Goal: Task Accomplishment & Management: Use online tool/utility

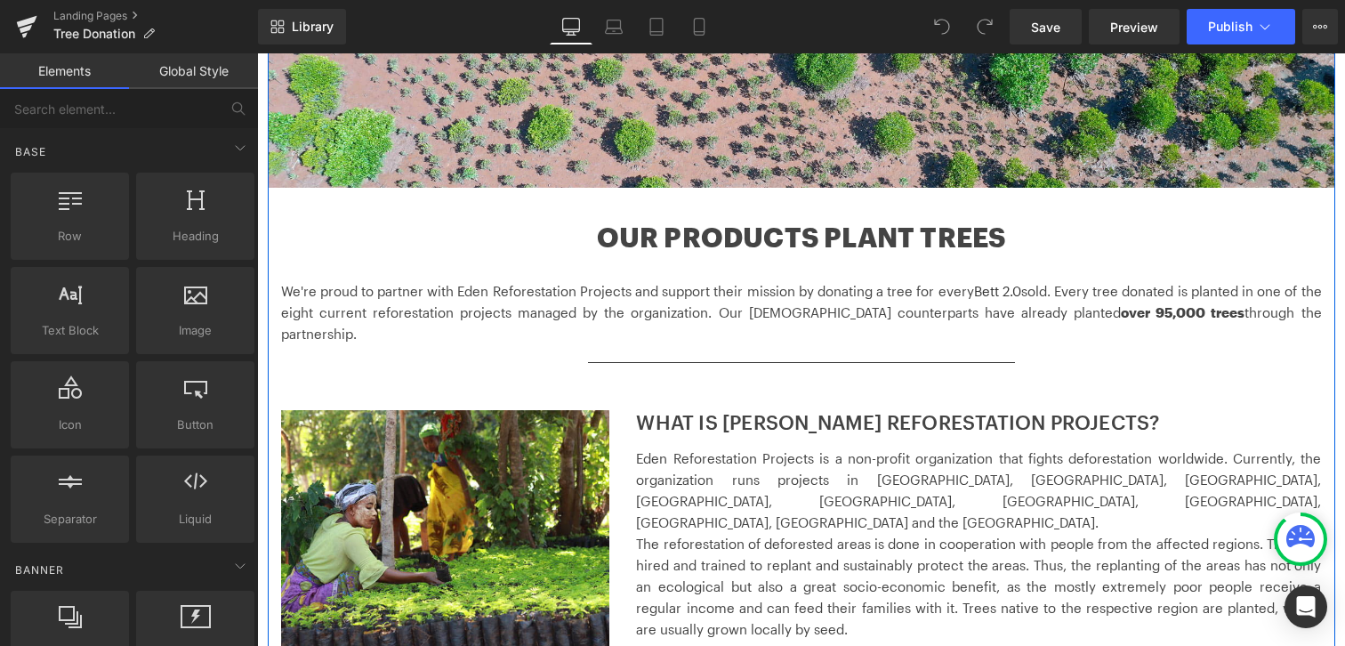
scroll to position [401, 0]
click at [924, 286] on p "We're proud to partner with Eden Reforestation Projects and support their missi…" at bounding box center [801, 311] width 1041 height 64
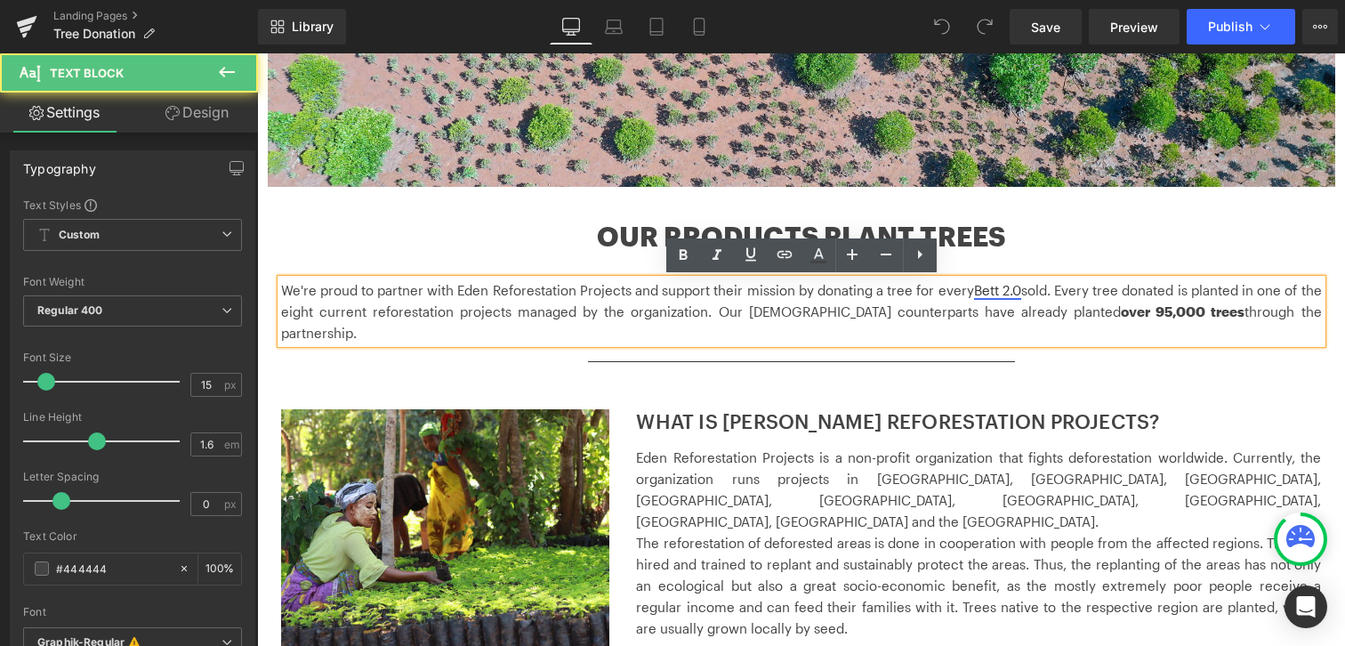
click at [990, 295] on link "Bett 2.0" at bounding box center [997, 290] width 47 height 16
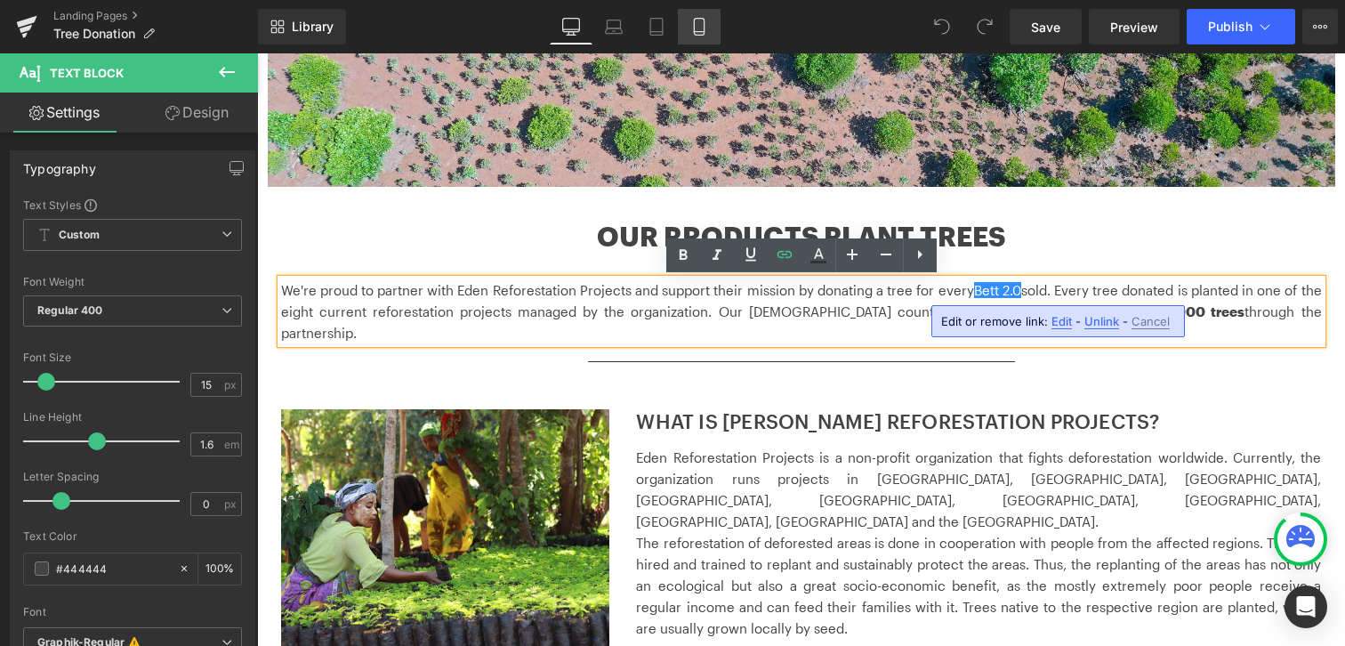
click at [695, 22] on icon at bounding box center [699, 27] width 18 height 18
type input "100"
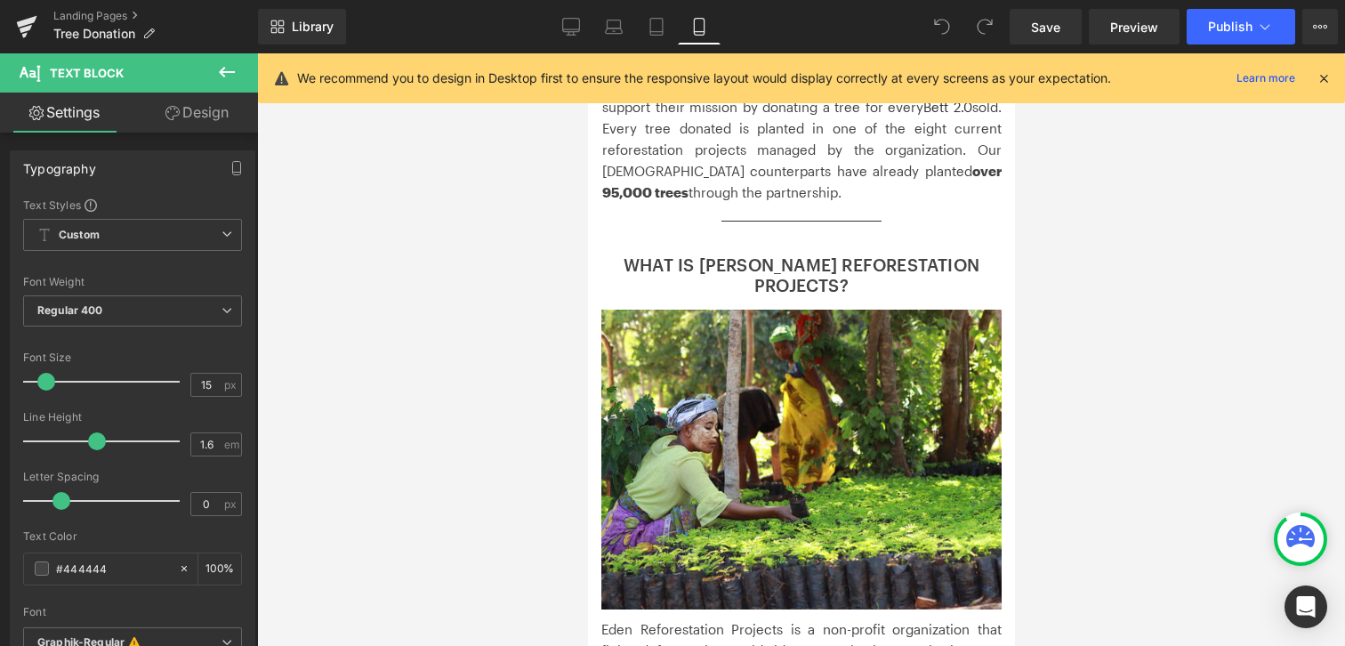
scroll to position [221, 0]
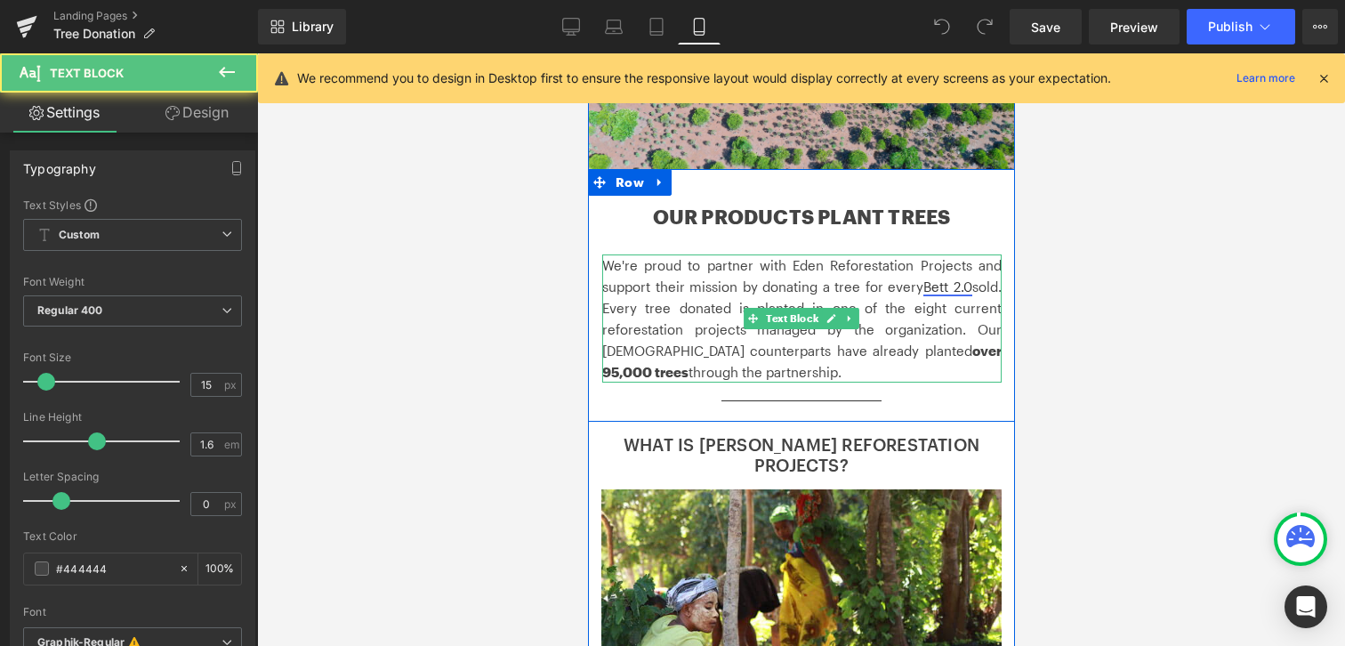
click at [956, 280] on link "Bett 2.0" at bounding box center [946, 286] width 49 height 16
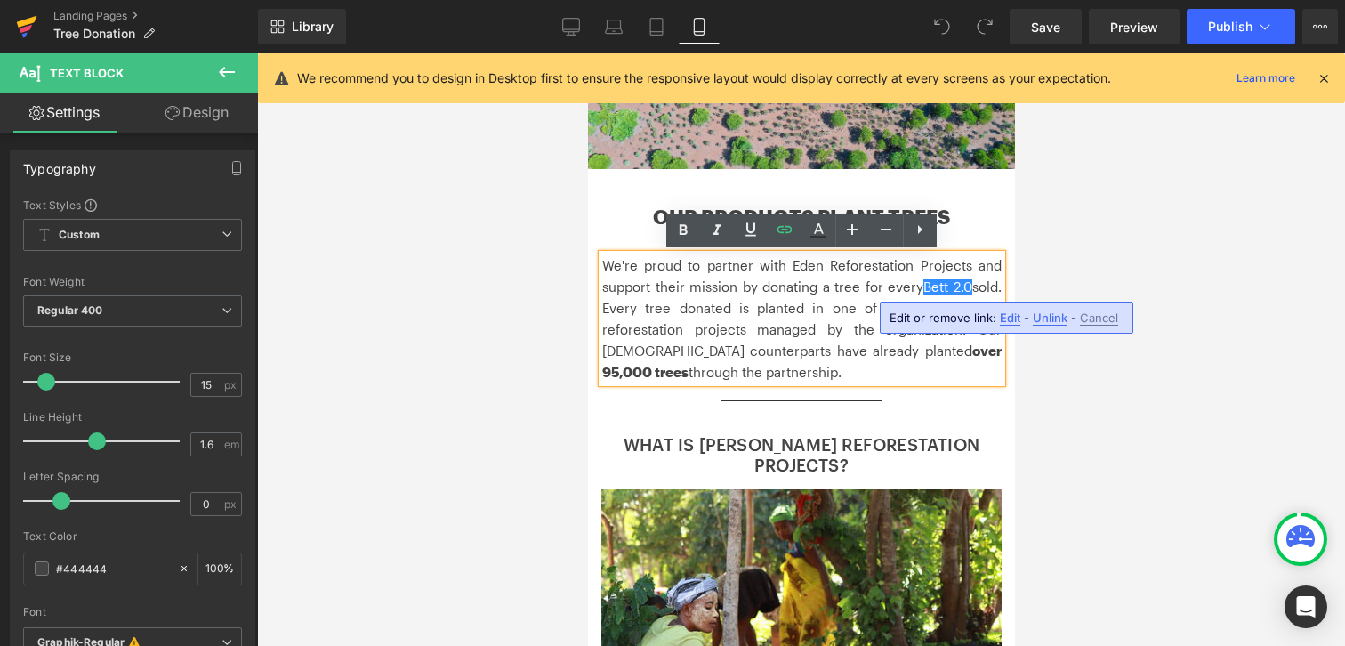
click at [21, 28] on icon at bounding box center [26, 29] width 12 height 8
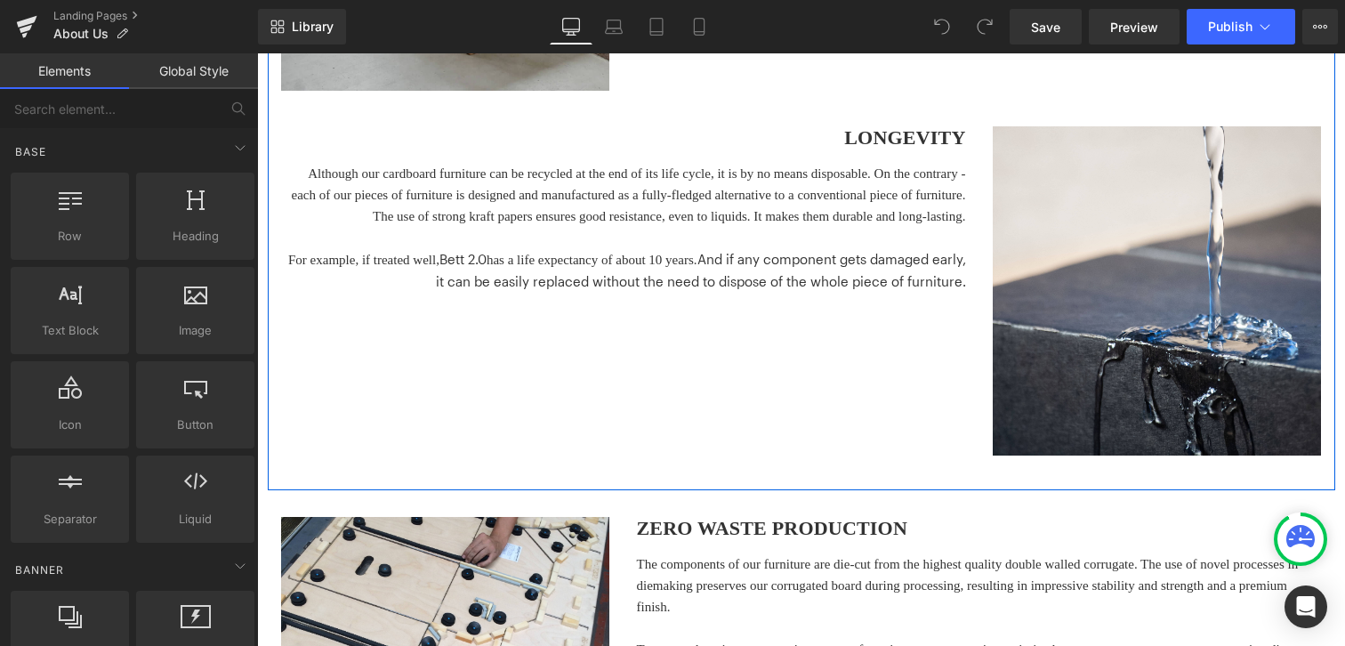
scroll to position [1653, 0]
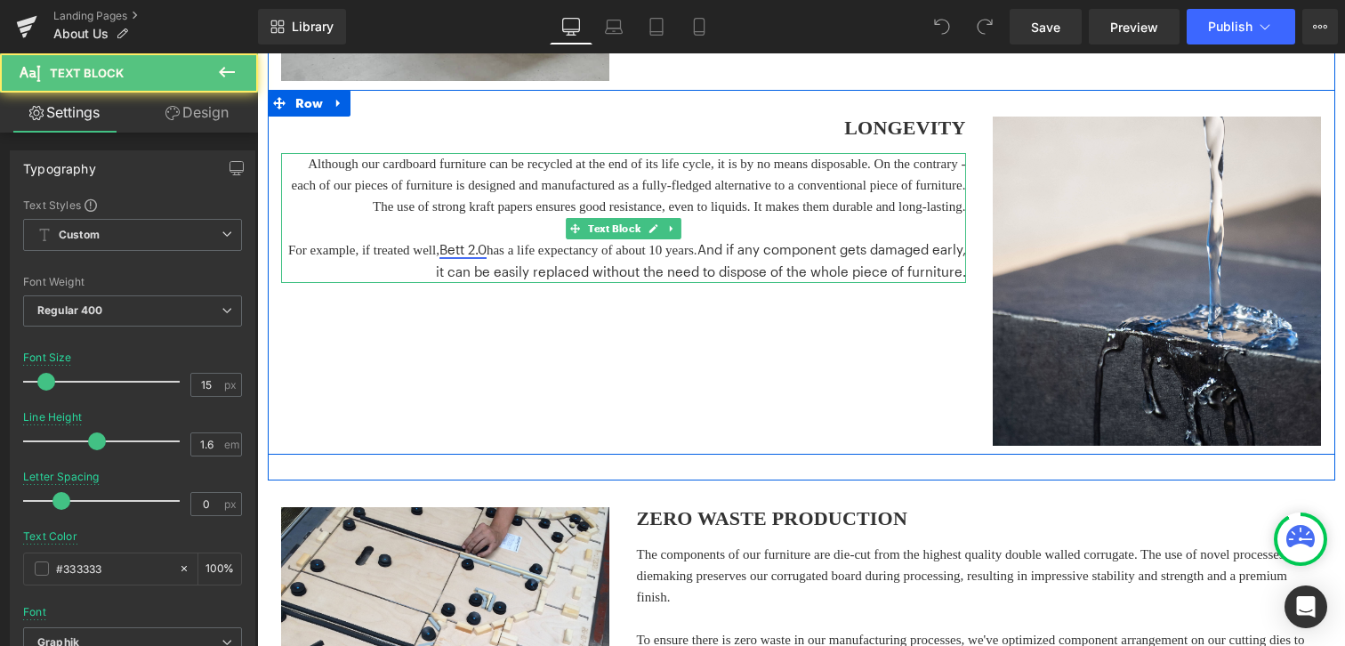
click at [487, 257] on link "Bett 2.0" at bounding box center [462, 249] width 47 height 16
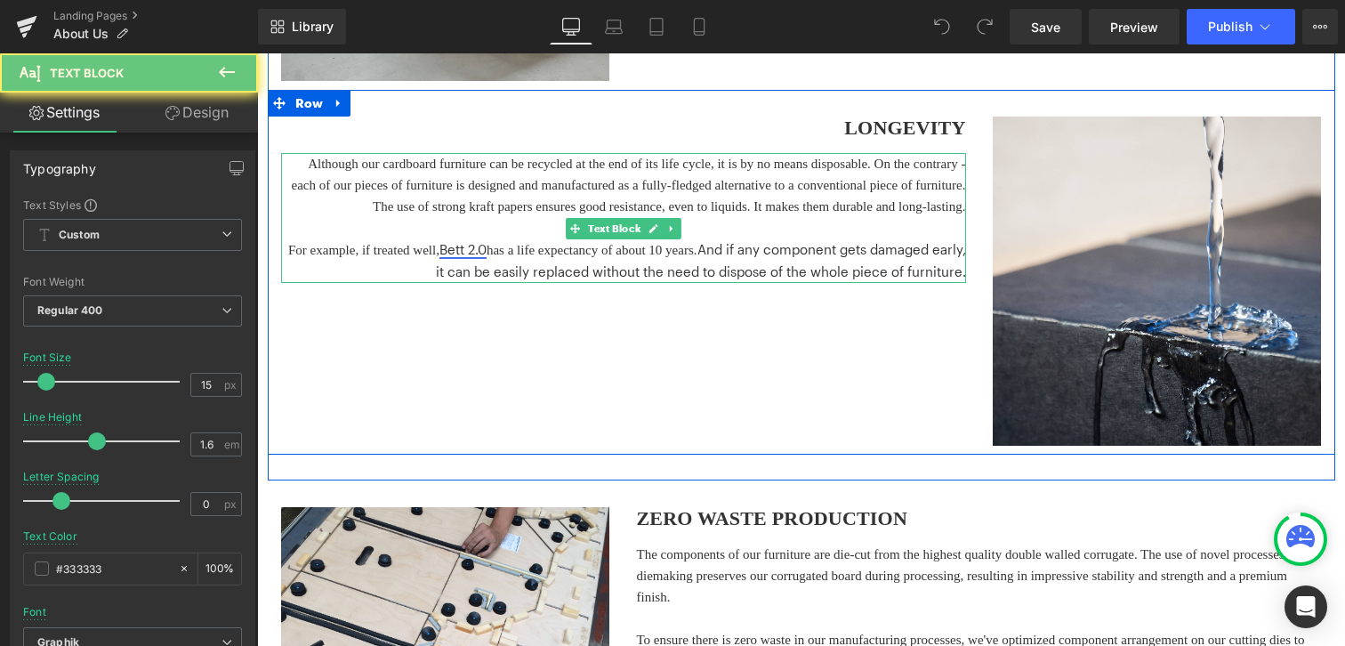
click at [487, 257] on link "Bett 2.0" at bounding box center [462, 249] width 47 height 16
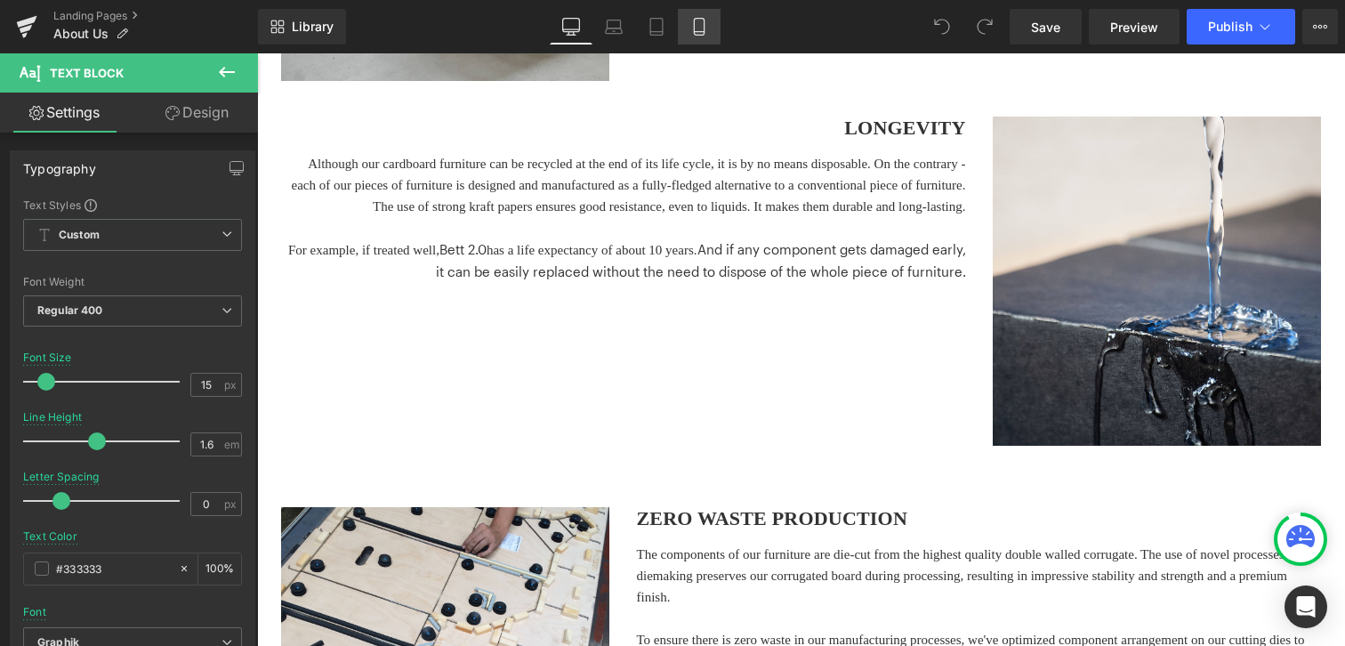
click at [702, 17] on link "Mobile" at bounding box center [699, 27] width 43 height 36
type input "100"
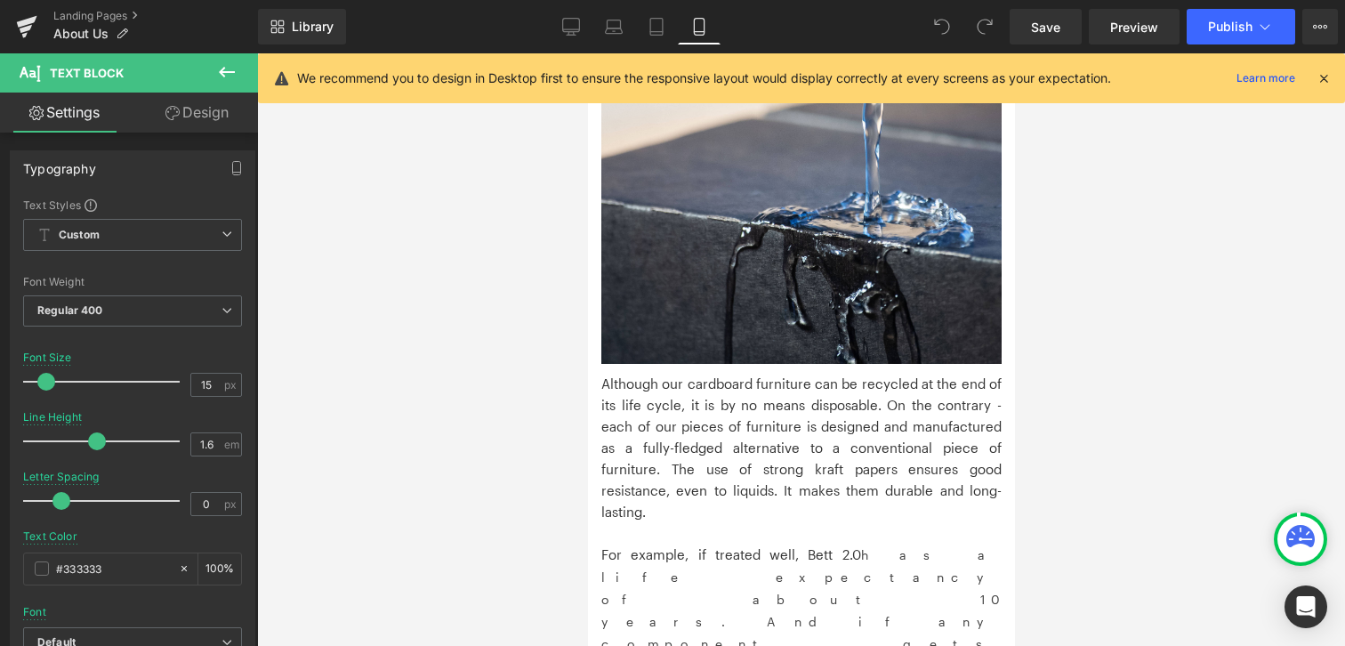
scroll to position [3373, 0]
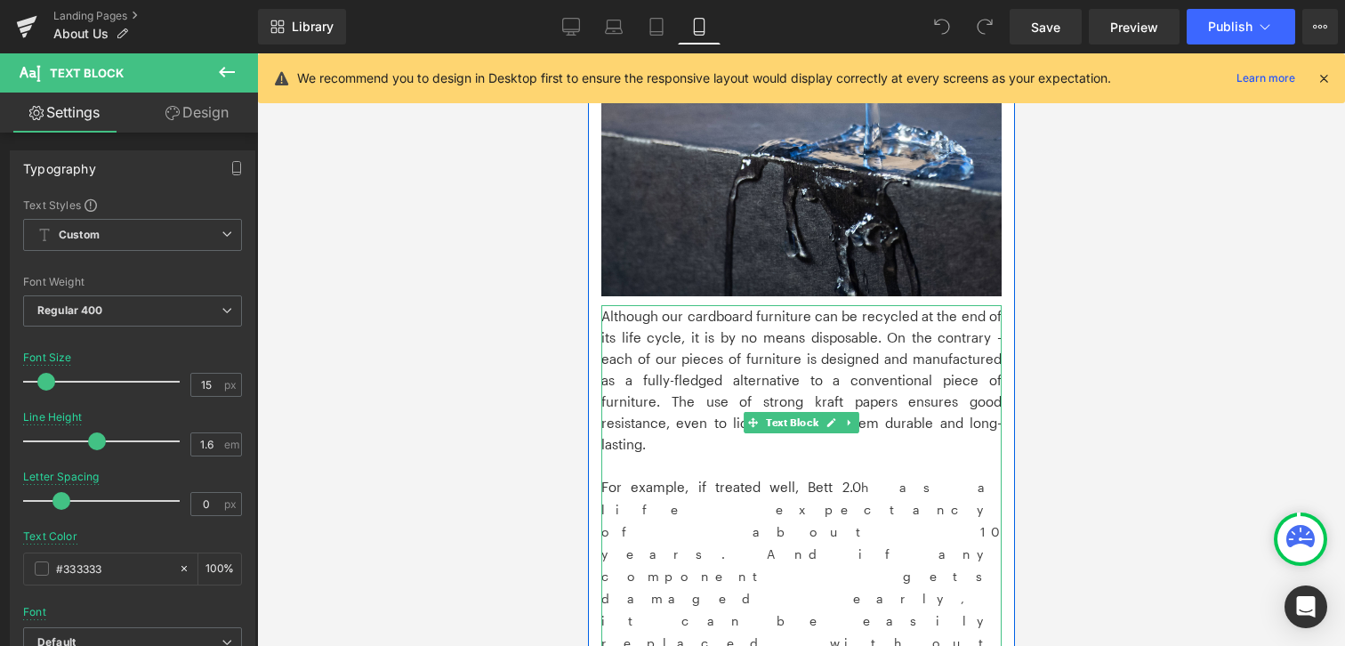
click at [819, 476] on p "For example, if treated well, Bett 2.0 has a life expectancy of about 10 years.…" at bounding box center [800, 609] width 400 height 267
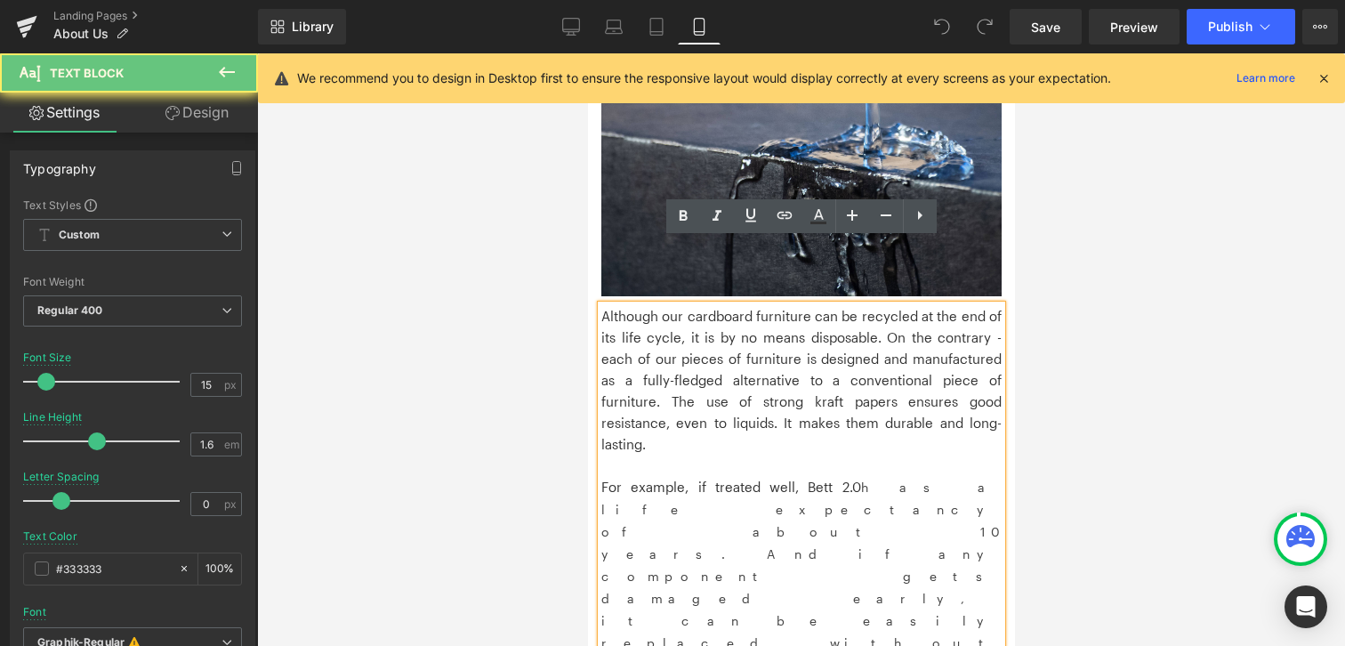
click at [842, 476] on p "For example, if treated well, Bett 2.0 has a life expectancy of about 10 years.…" at bounding box center [800, 609] width 400 height 267
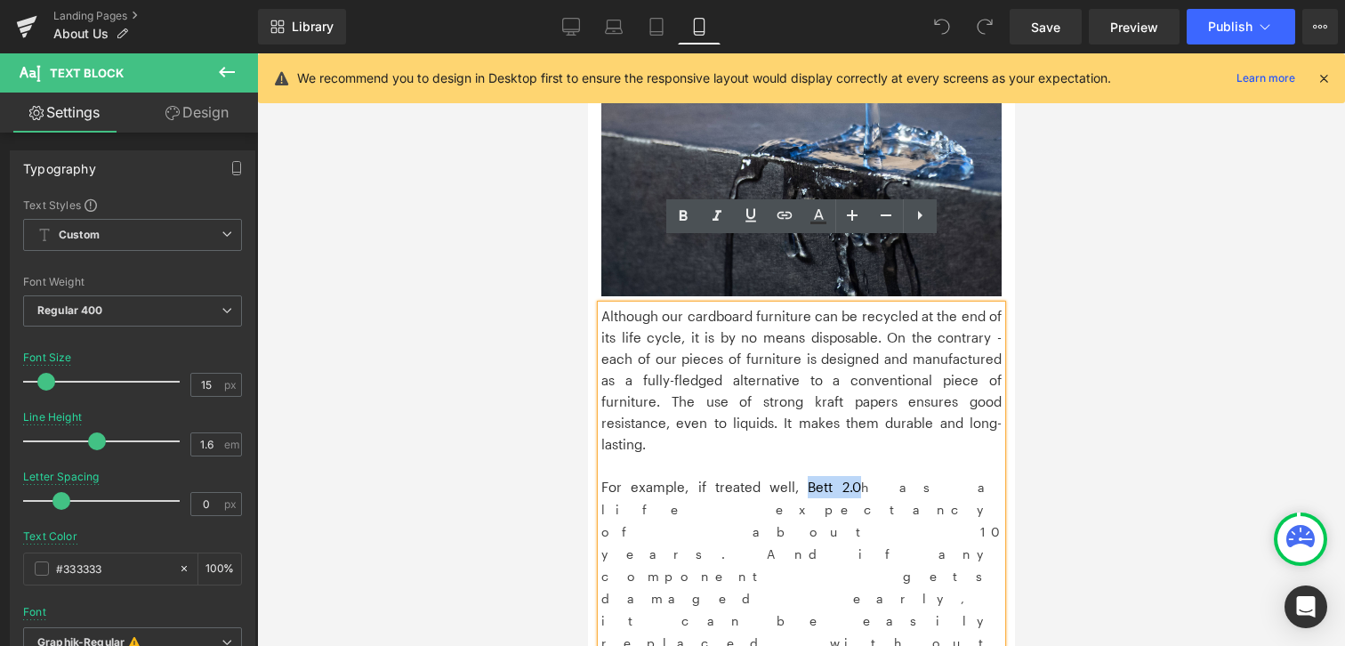
drag, startPoint x: 796, startPoint y: 403, endPoint x: 842, endPoint y: 403, distance: 46.3
click at [842, 476] on p "For example, if treated well, Bett 2.0 has a life expectancy of about 10 years.…" at bounding box center [800, 609] width 400 height 267
click at [784, 218] on icon at bounding box center [784, 215] width 21 height 21
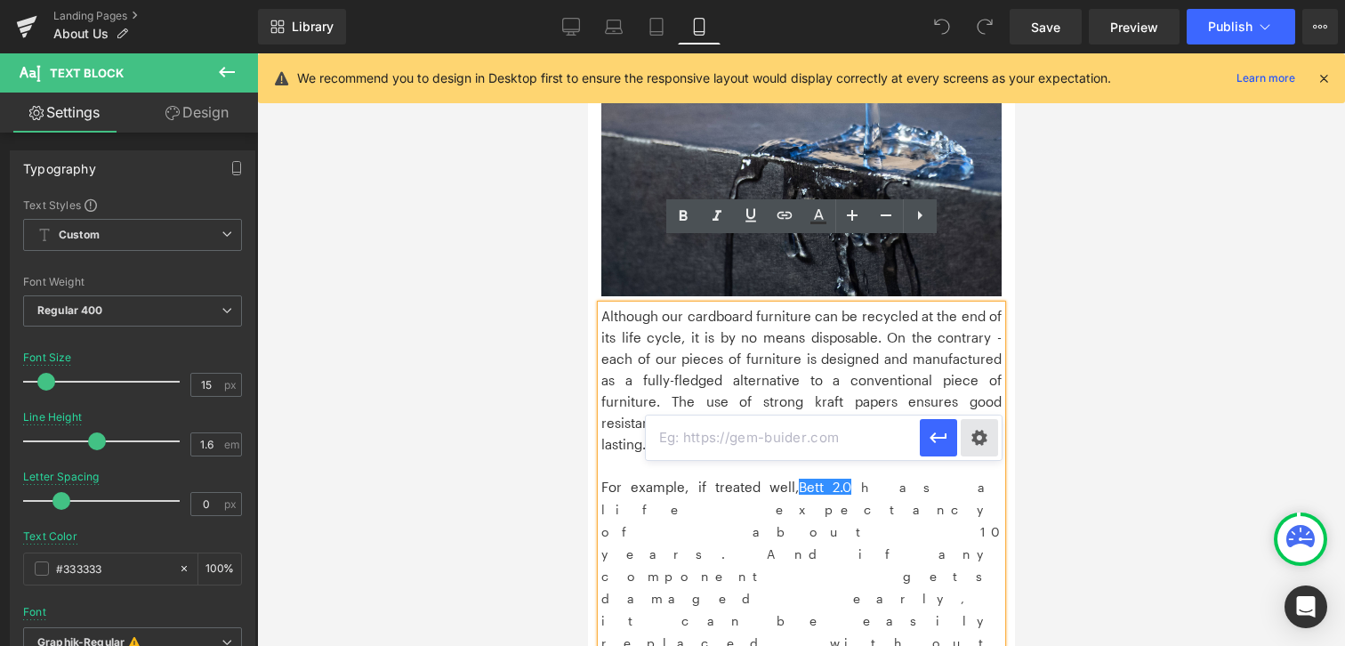
click at [986, 0] on div "Text Color Highlight Color #333333 Edit or remove link: Edit - Unlink - Cancel" at bounding box center [672, 0] width 1345 height 0
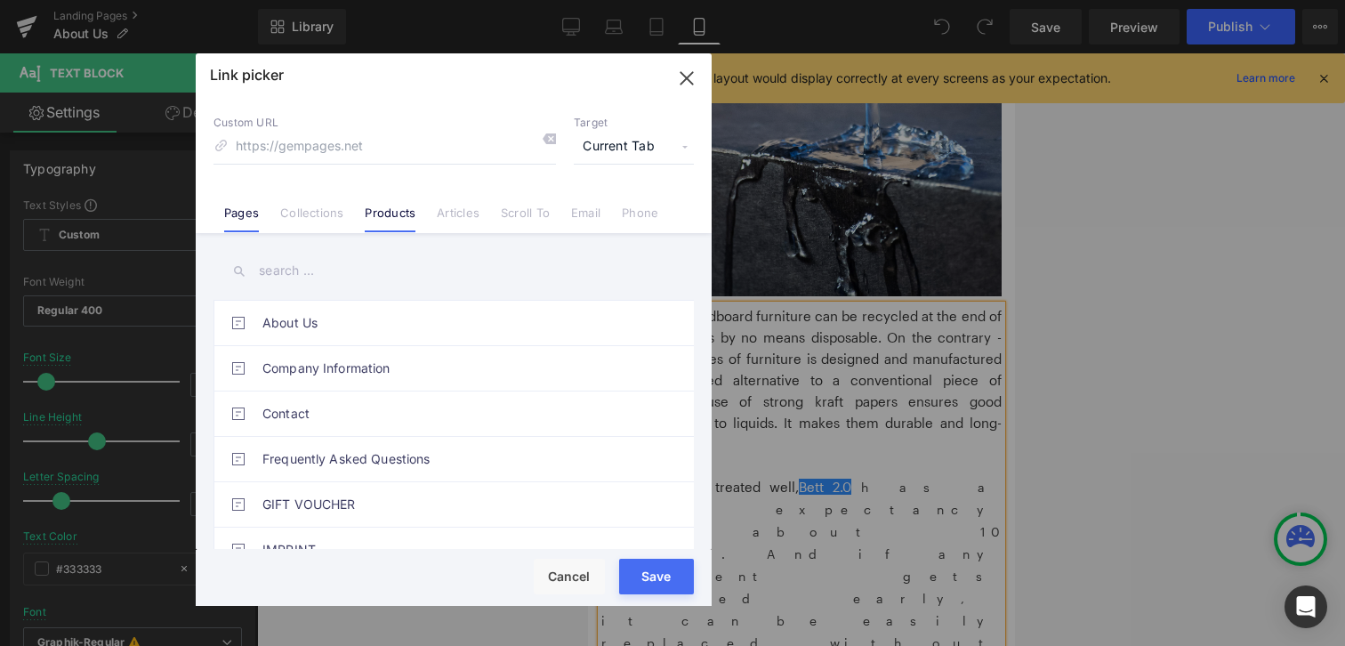
click at [397, 213] on link "Products" at bounding box center [390, 218] width 51 height 27
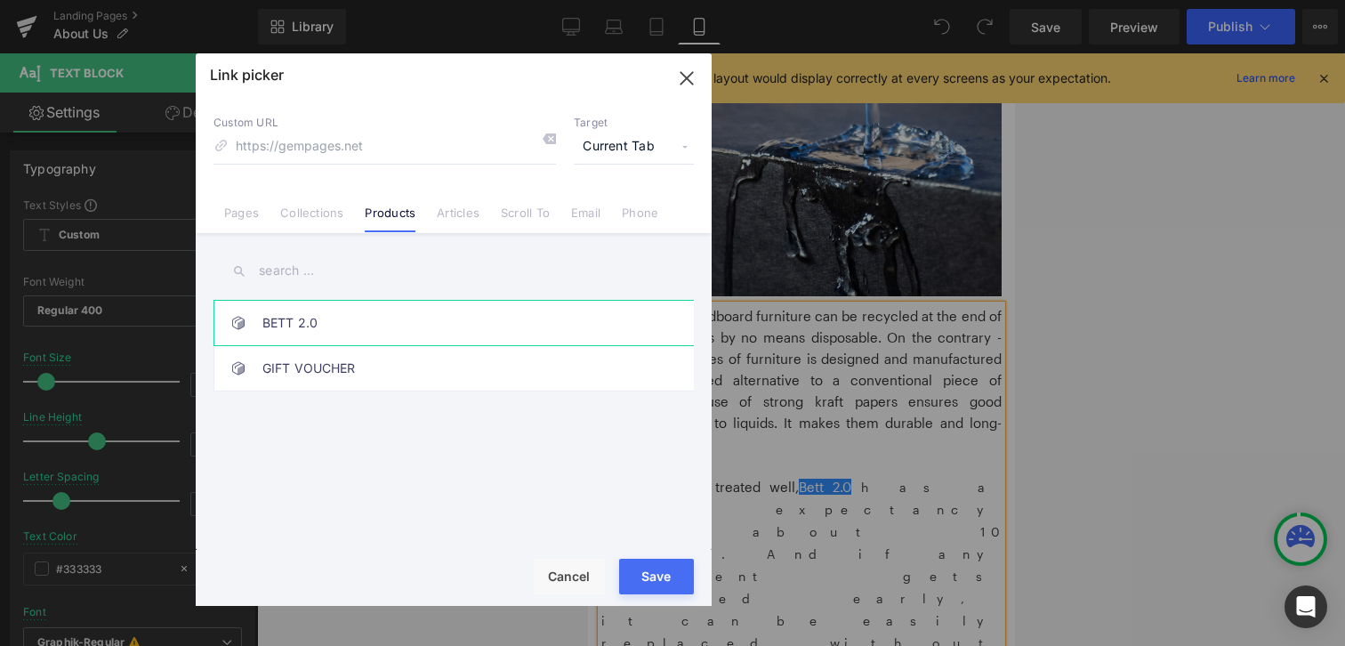
click at [300, 319] on link "BETT 2.0" at bounding box center [457, 323] width 391 height 44
type input "/products/bed-2-0"
click at [684, 588] on button "Save" at bounding box center [656, 577] width 75 height 36
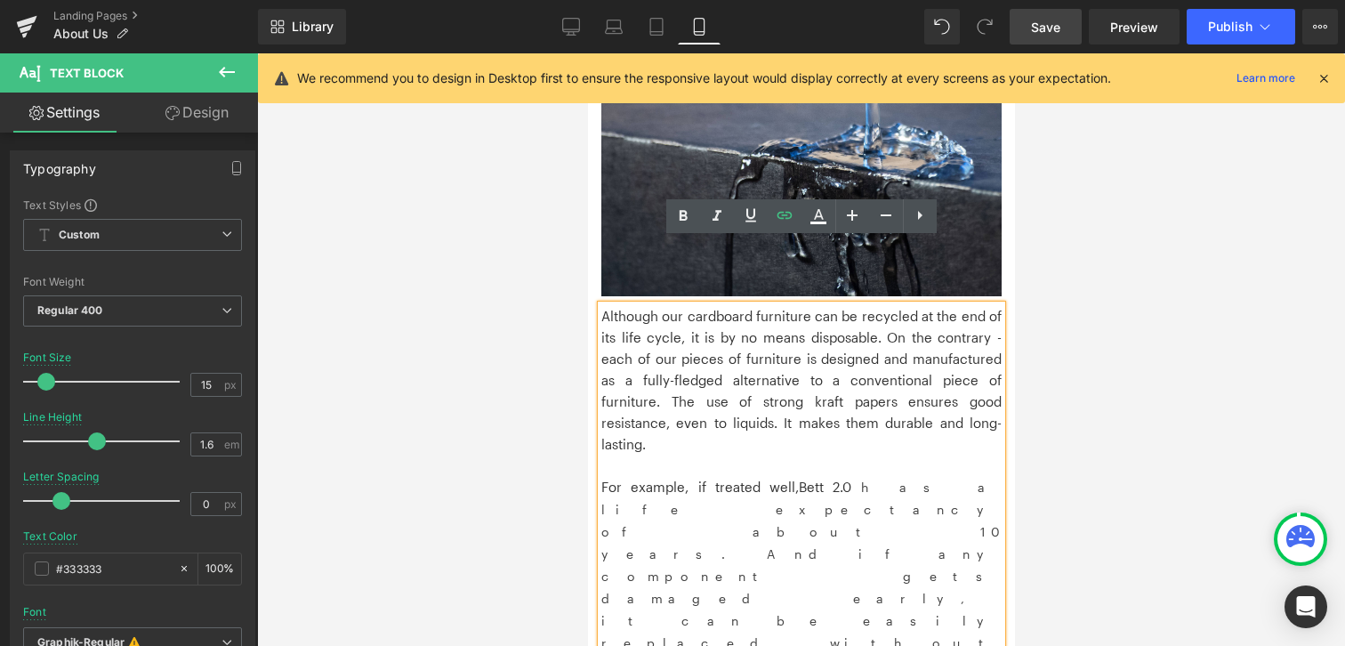
click at [1058, 24] on span "Save" at bounding box center [1045, 27] width 29 height 19
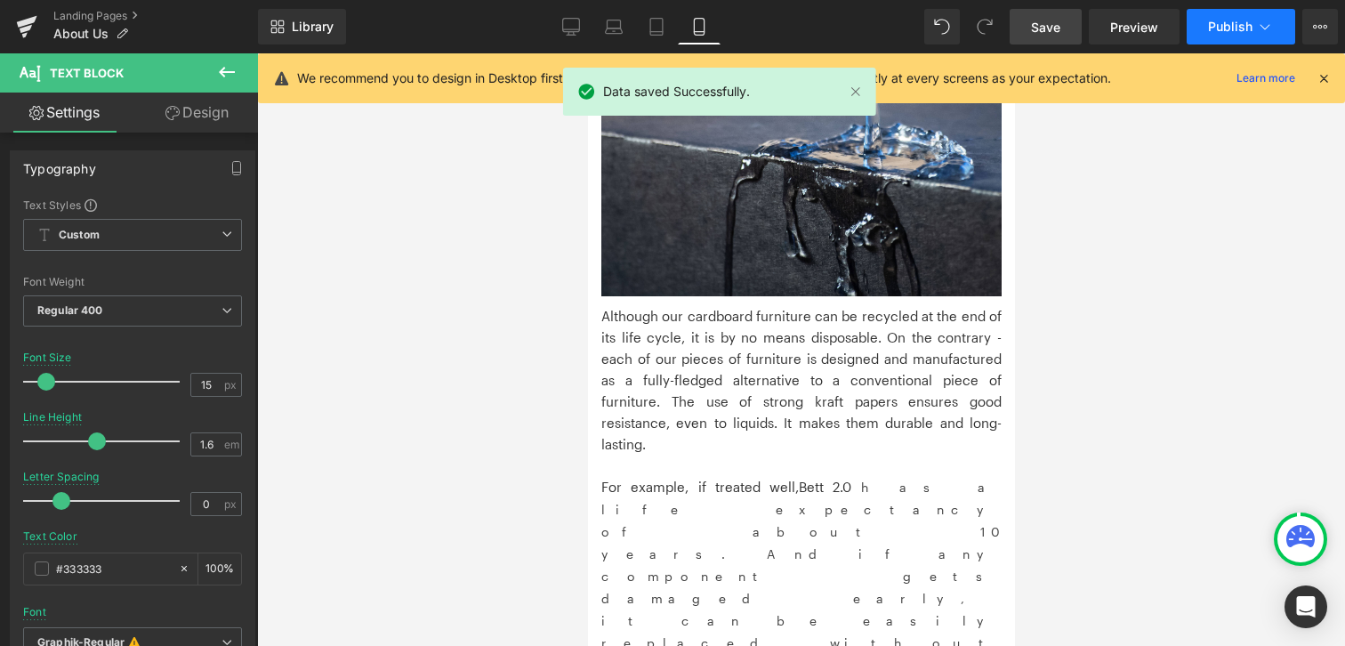
click at [1215, 26] on span "Publish" at bounding box center [1230, 27] width 44 height 14
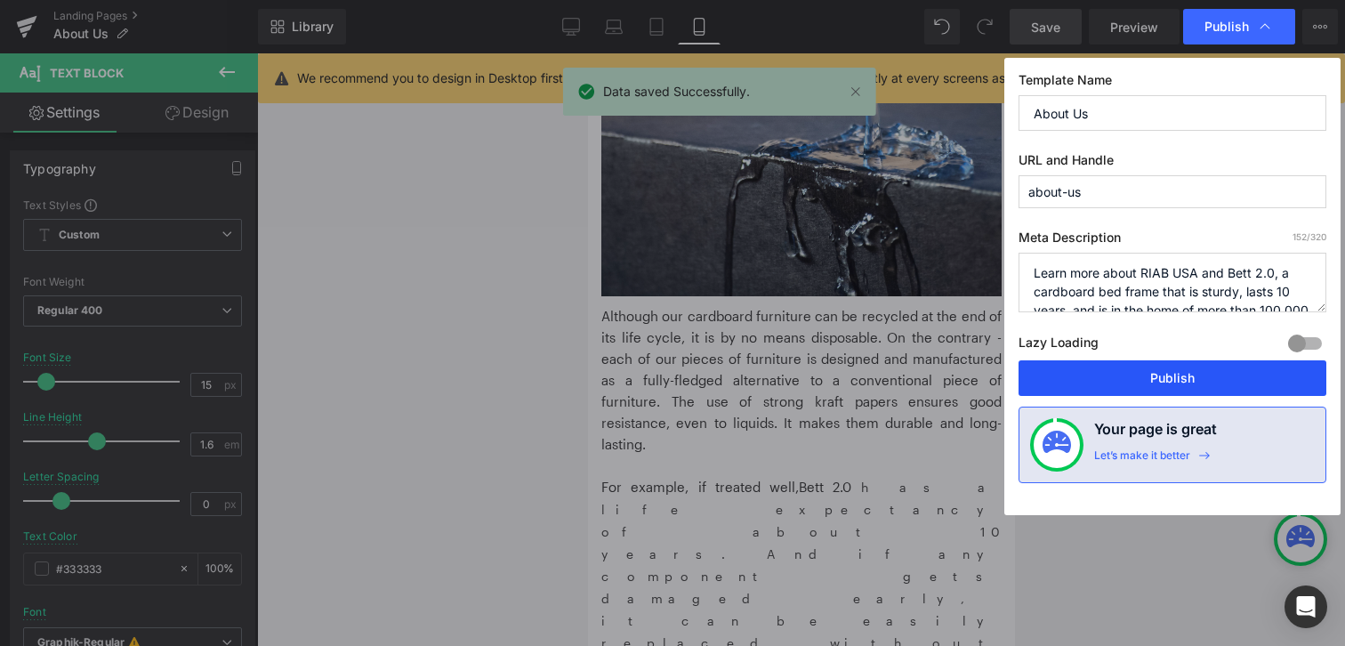
click at [1167, 369] on button "Publish" at bounding box center [1172, 378] width 308 height 36
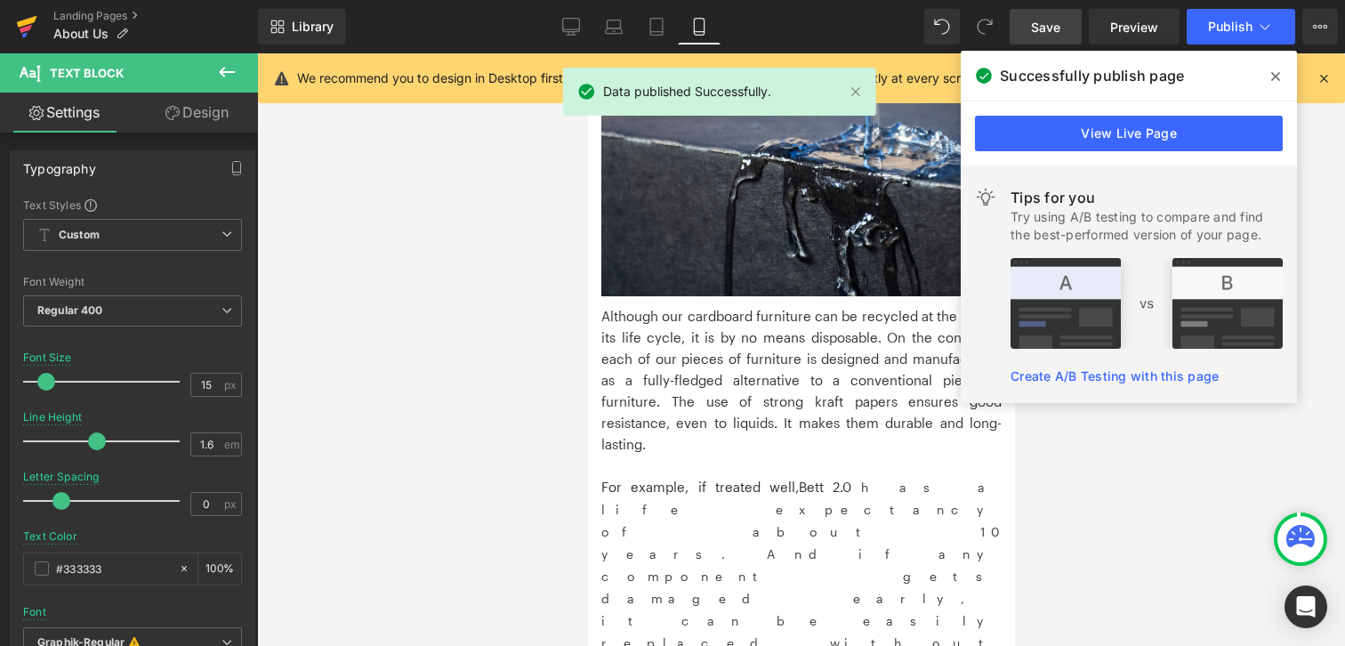
click at [24, 24] on icon at bounding box center [27, 22] width 20 height 12
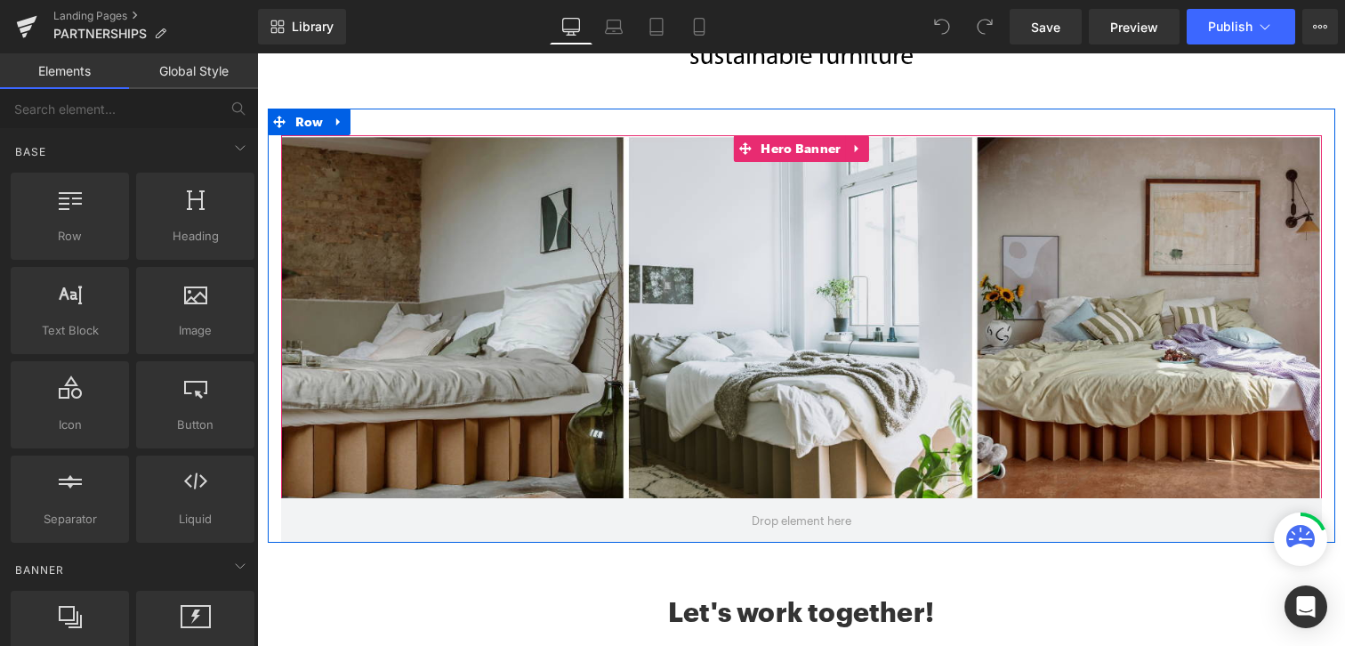
scroll to position [251, 0]
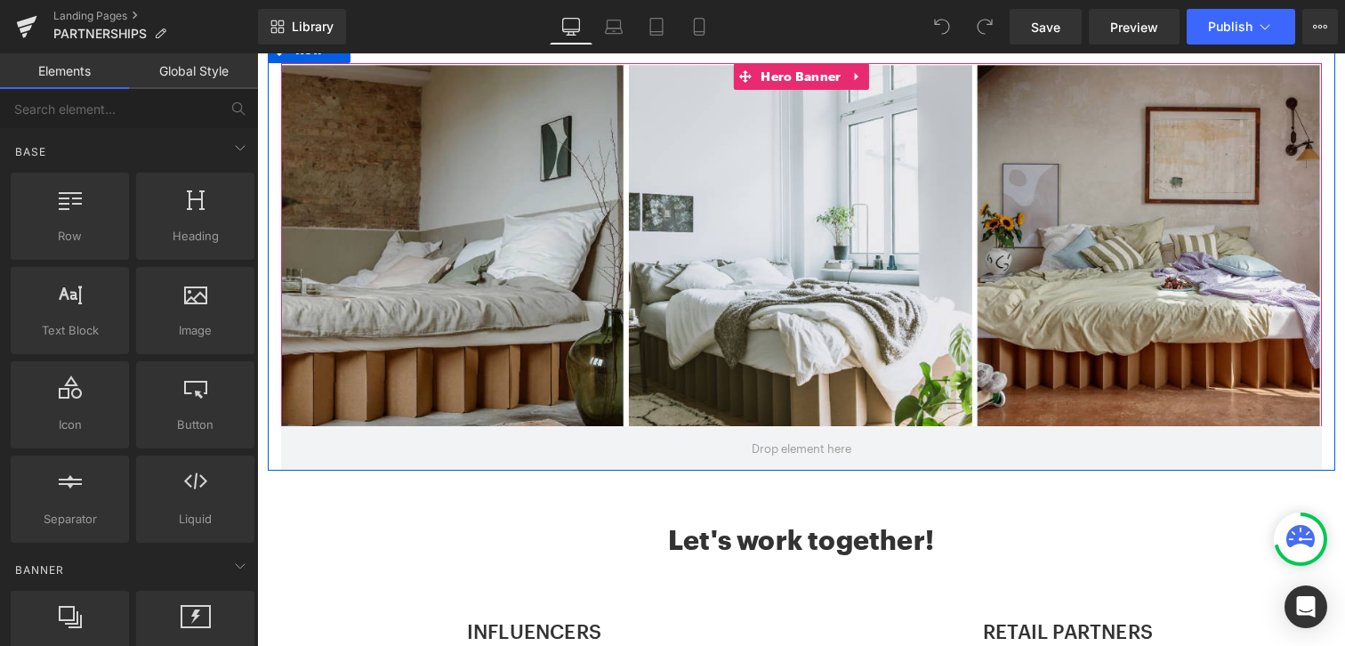
click at [865, 245] on div at bounding box center [801, 266] width 1041 height 407
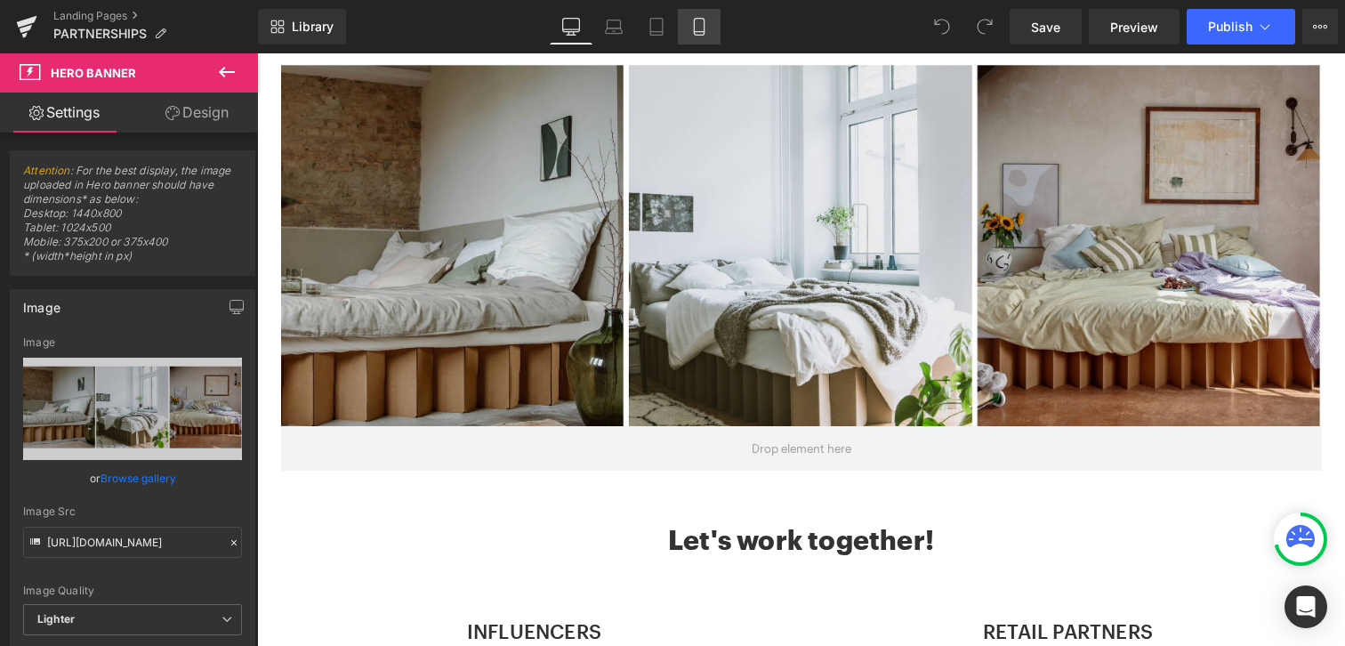
click at [712, 32] on link "Mobile" at bounding box center [699, 27] width 43 height 36
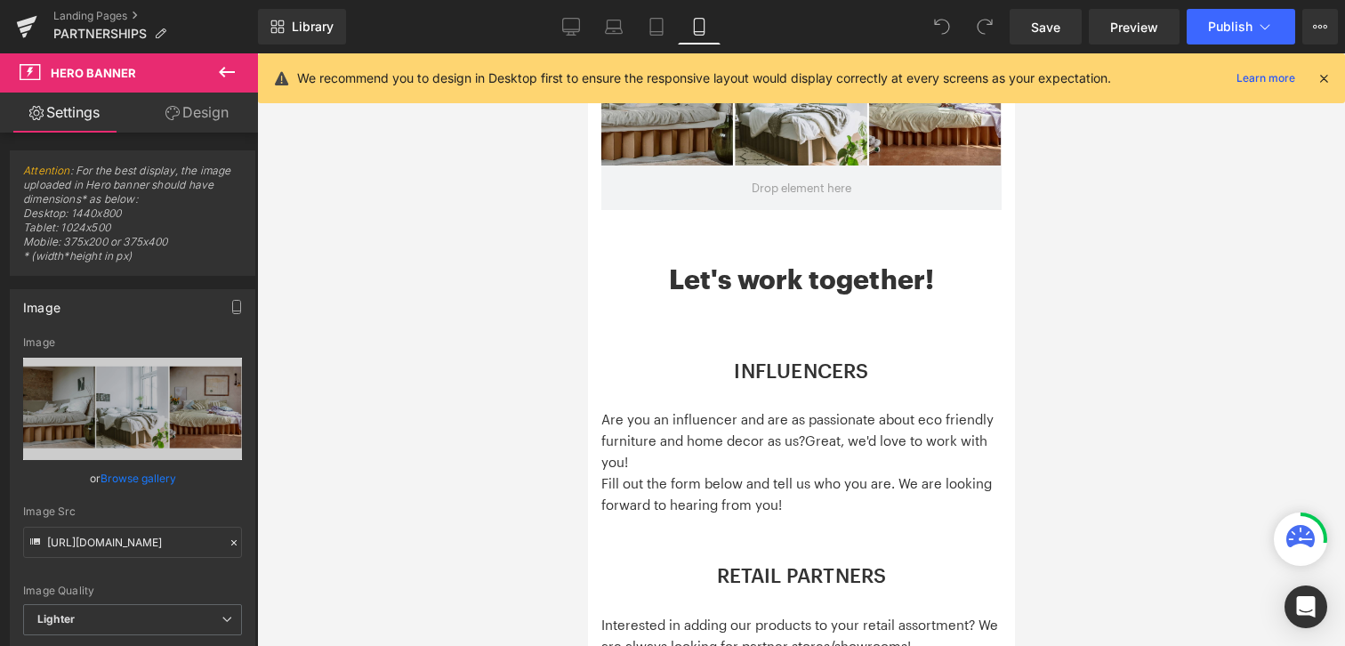
scroll to position [0, 0]
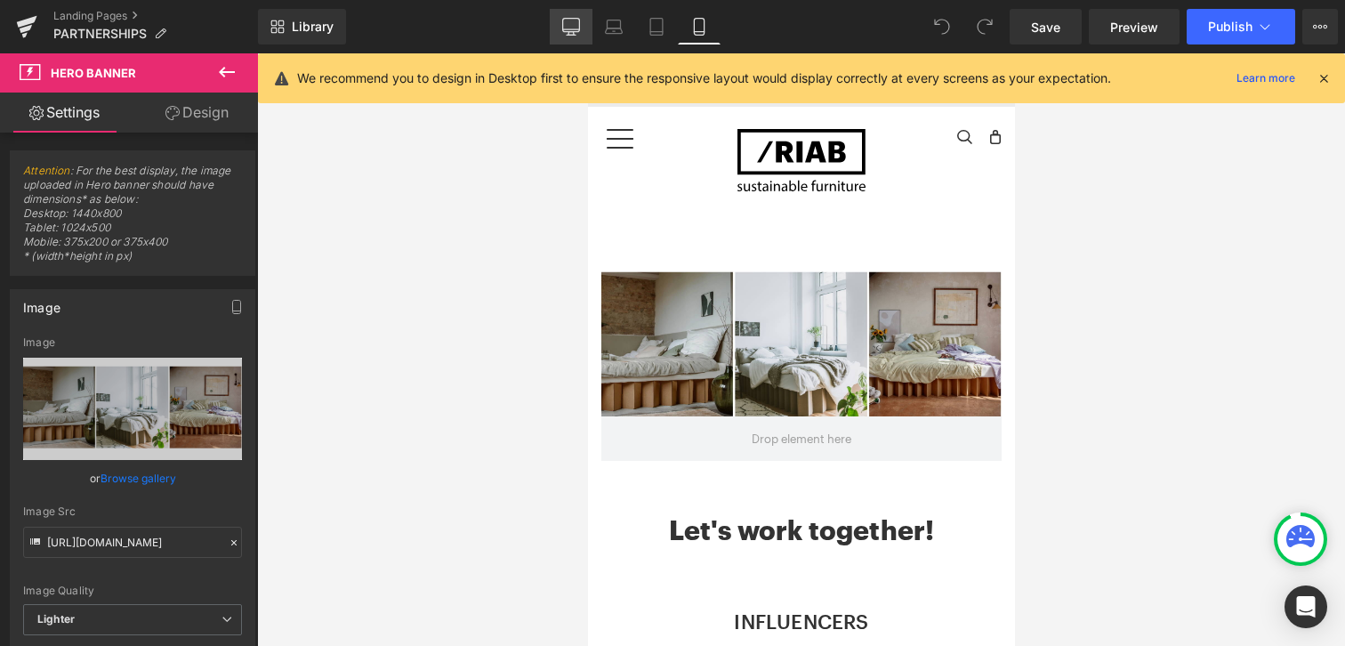
click at [572, 27] on icon at bounding box center [571, 27] width 18 height 18
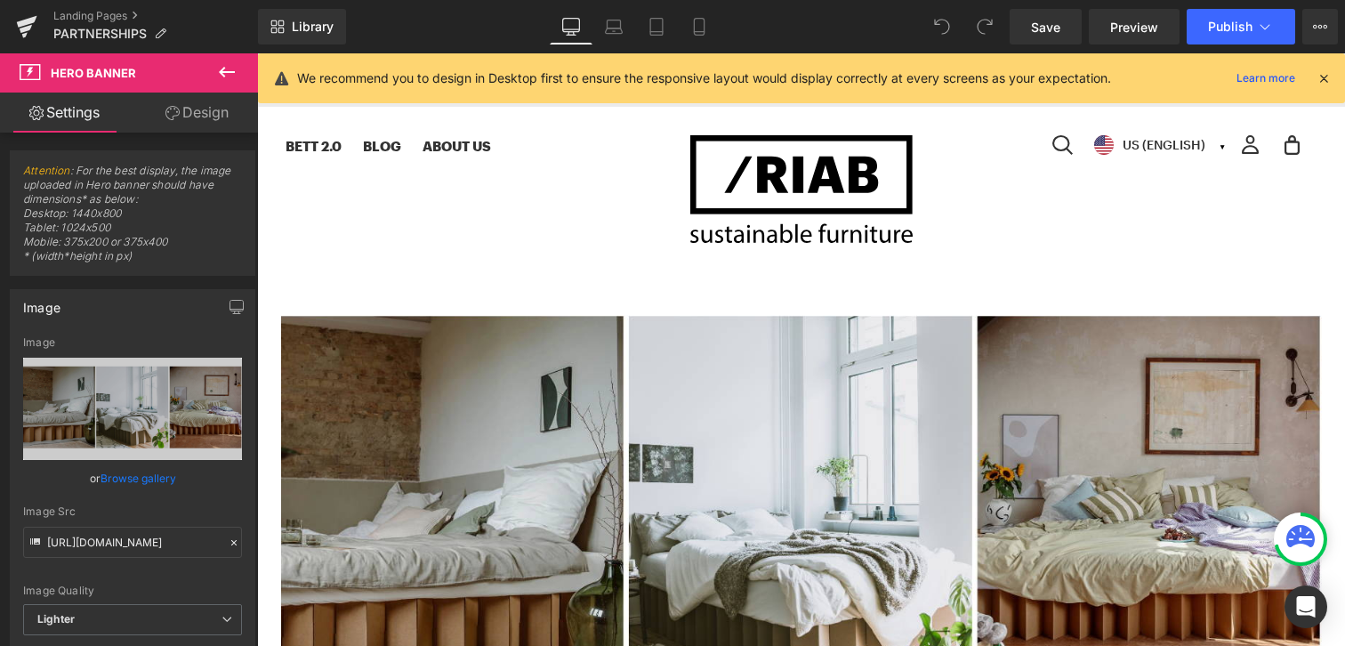
scroll to position [75, 0]
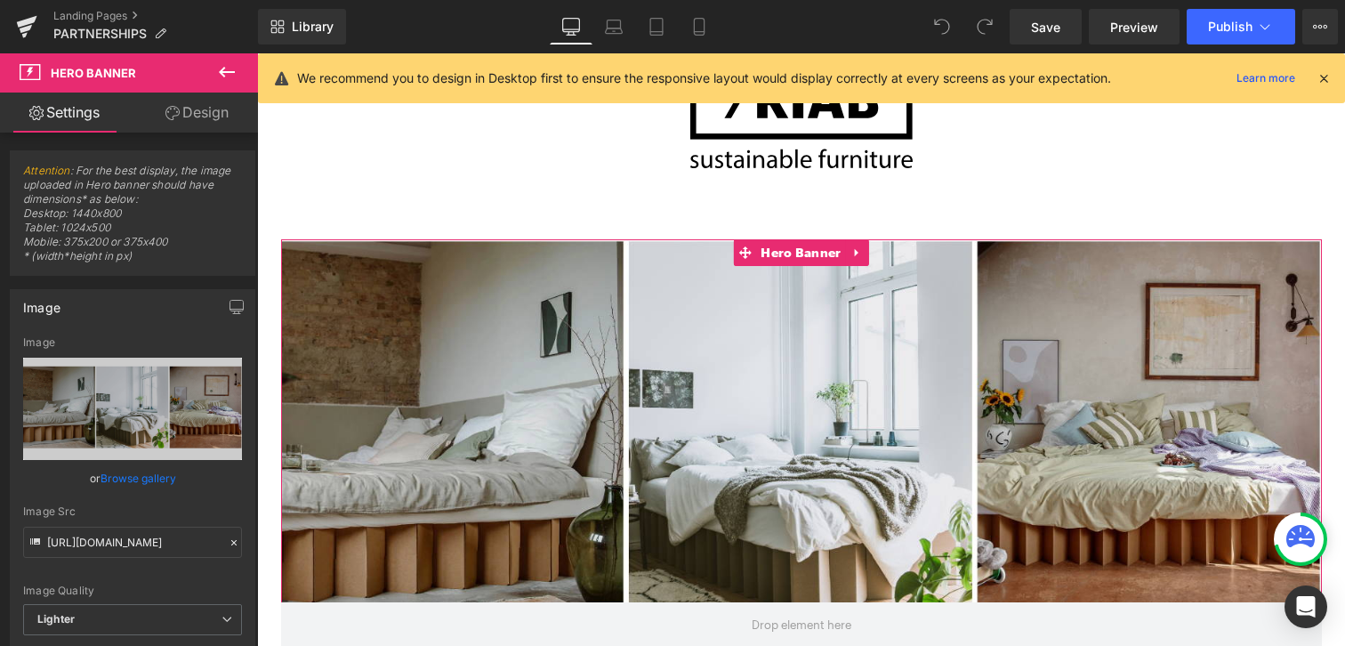
click at [197, 114] on link "Design" at bounding box center [197, 113] width 129 height 40
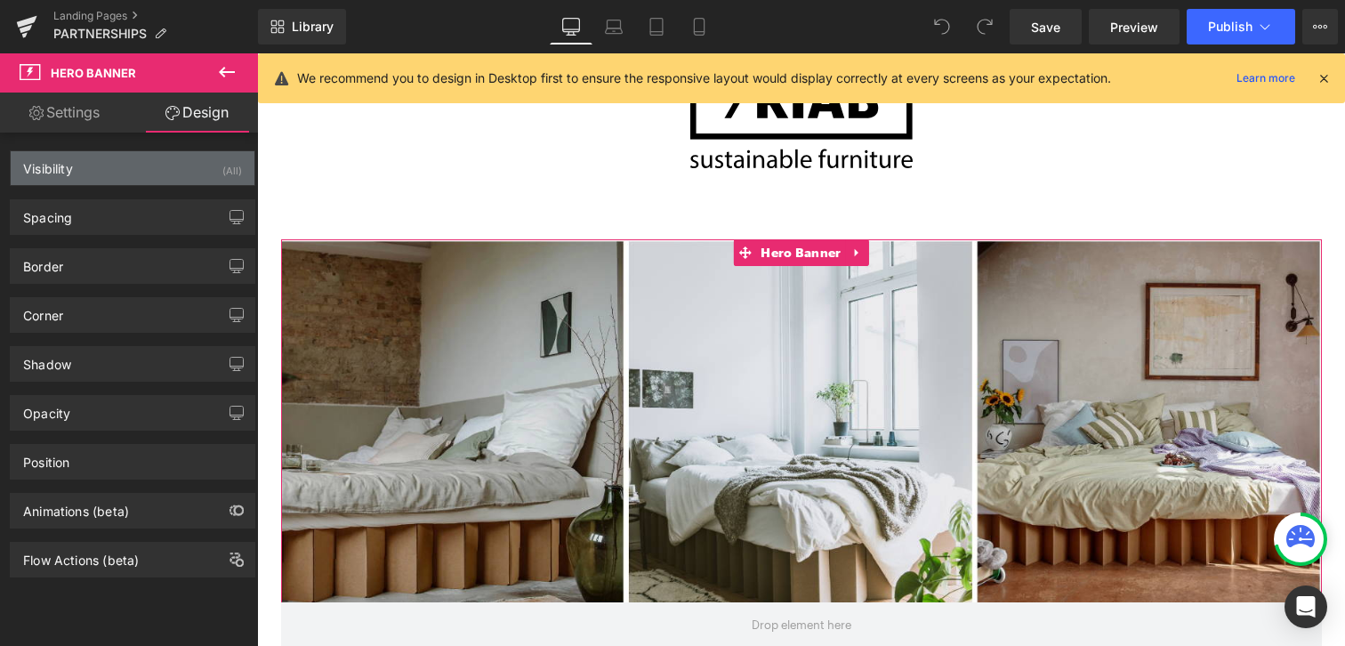
click at [139, 169] on div "Visibility (All)" at bounding box center [133, 168] width 244 height 34
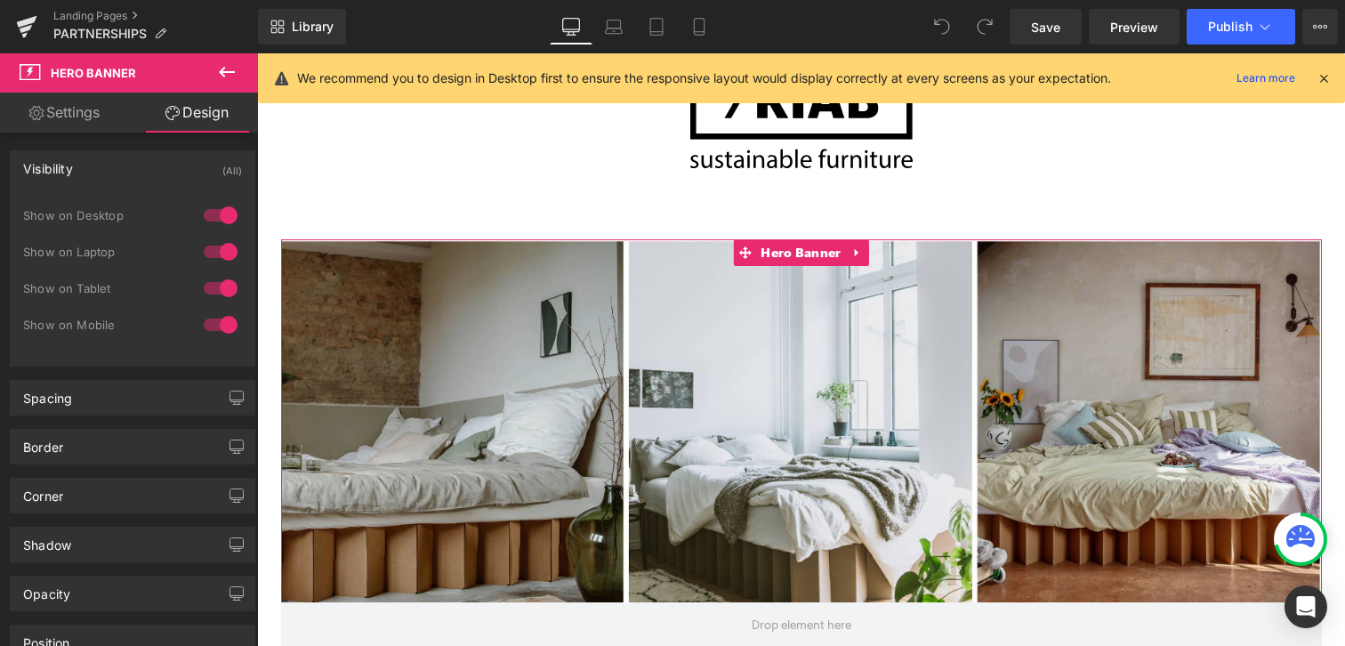
click at [139, 169] on div "Visibility (All)" at bounding box center [133, 168] width 244 height 34
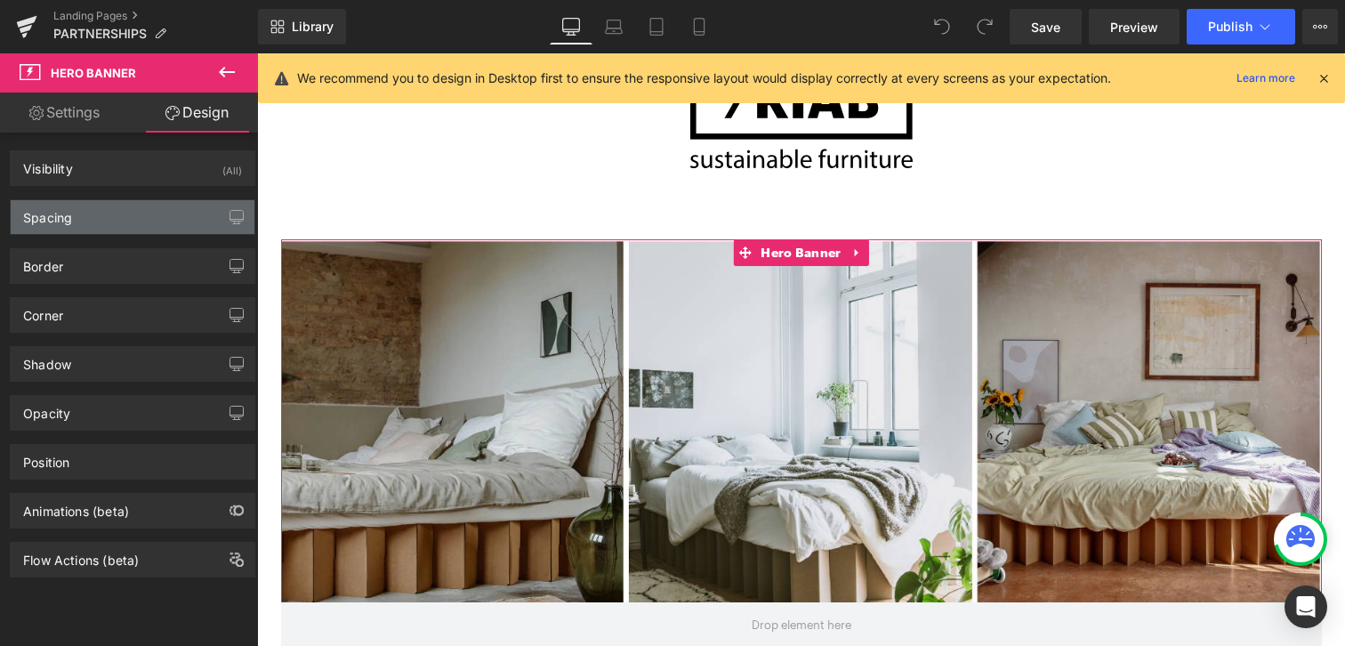
click at [141, 219] on div "Spacing" at bounding box center [133, 217] width 244 height 34
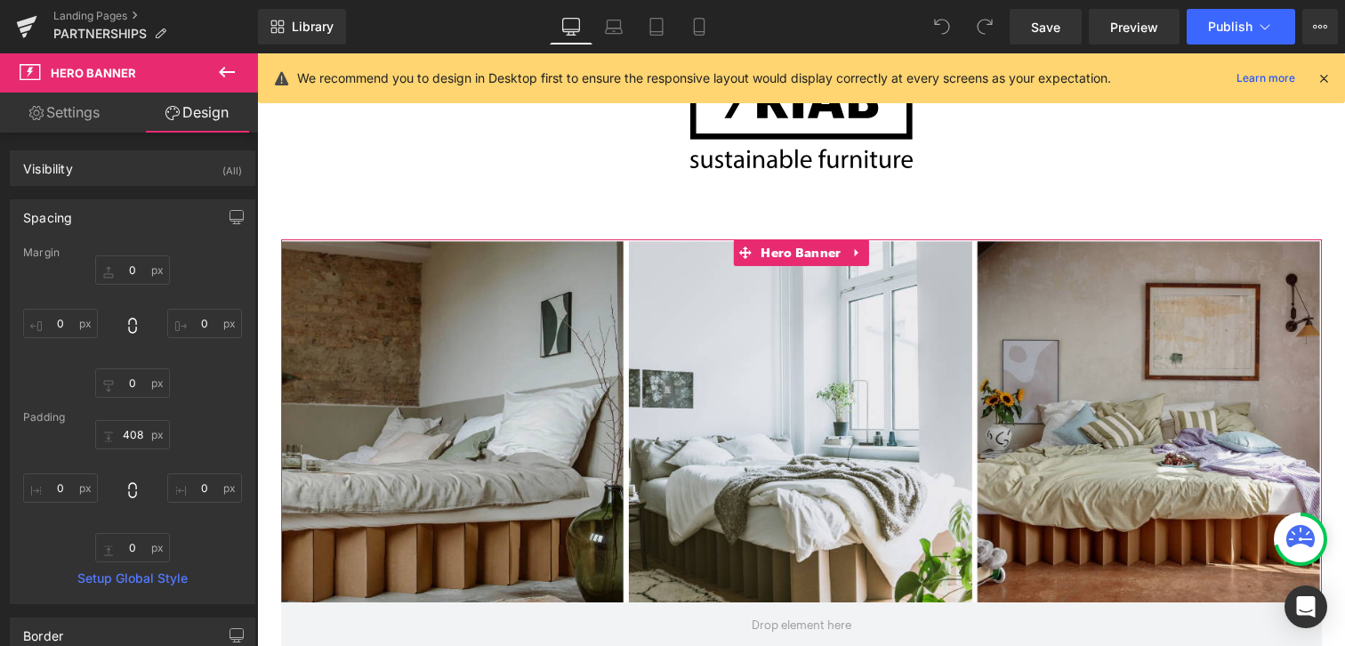
click at [141, 219] on div "Spacing" at bounding box center [133, 217] width 244 height 34
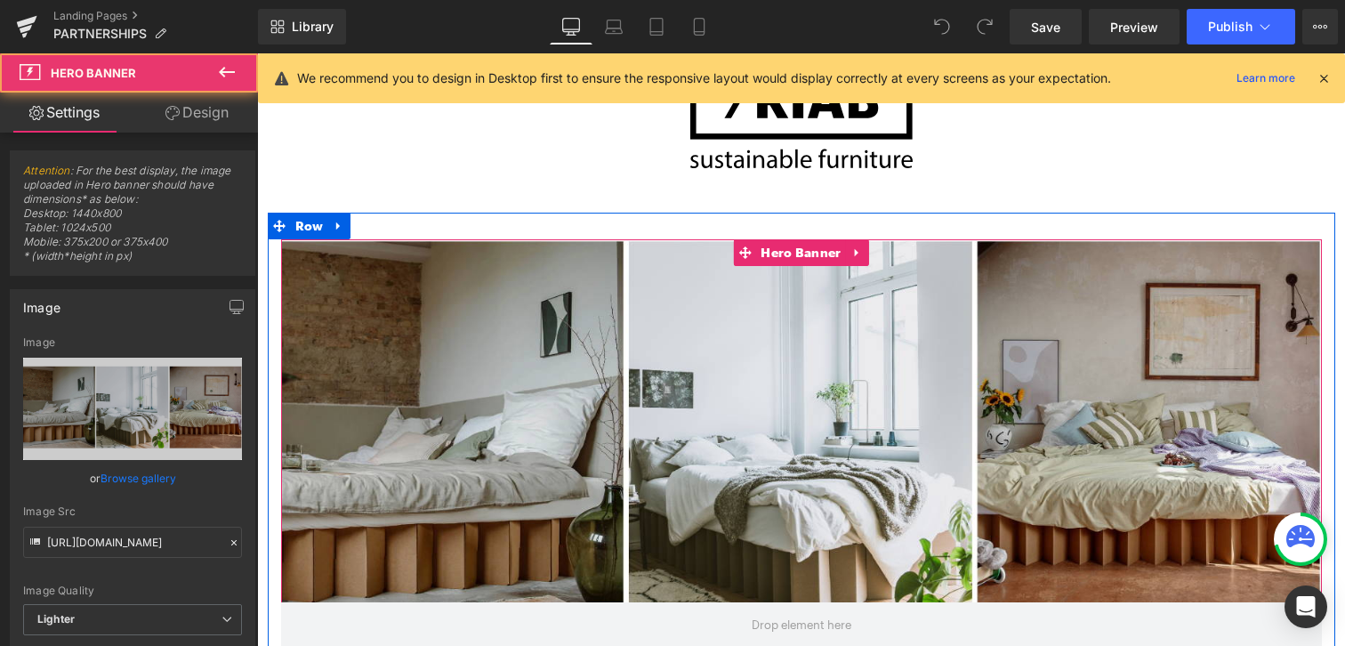
click at [577, 590] on div at bounding box center [801, 442] width 1041 height 407
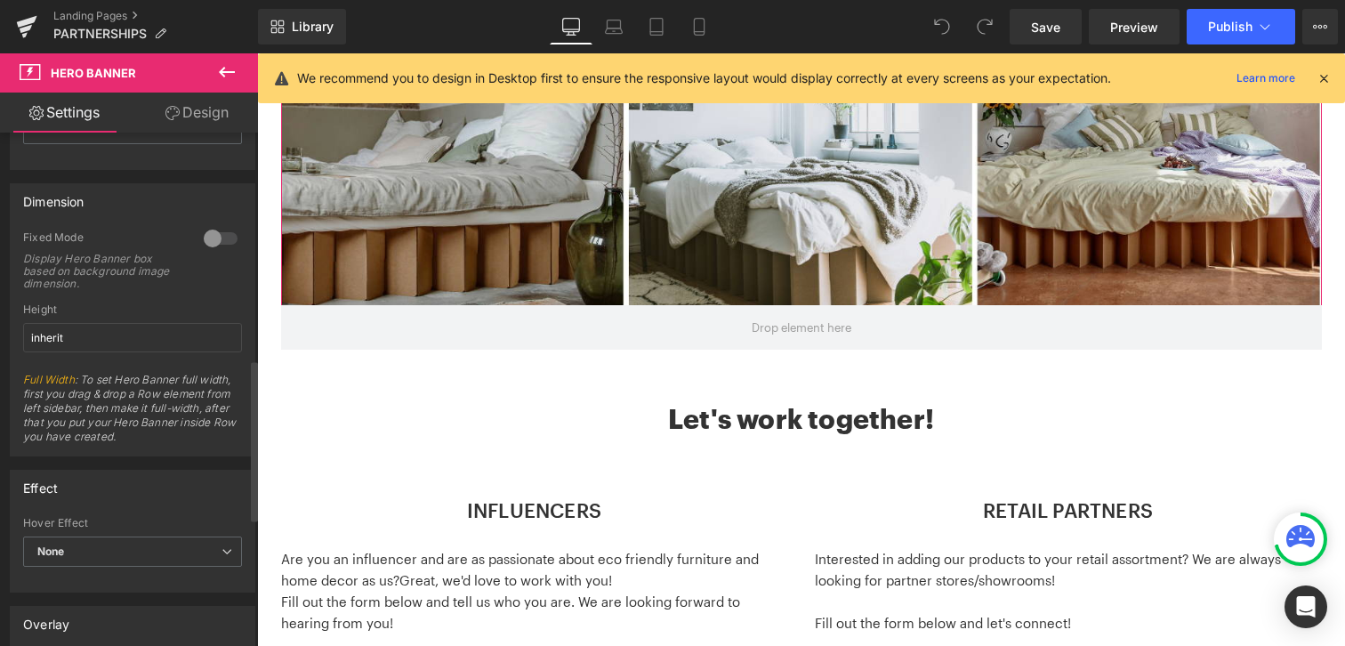
scroll to position [837, 0]
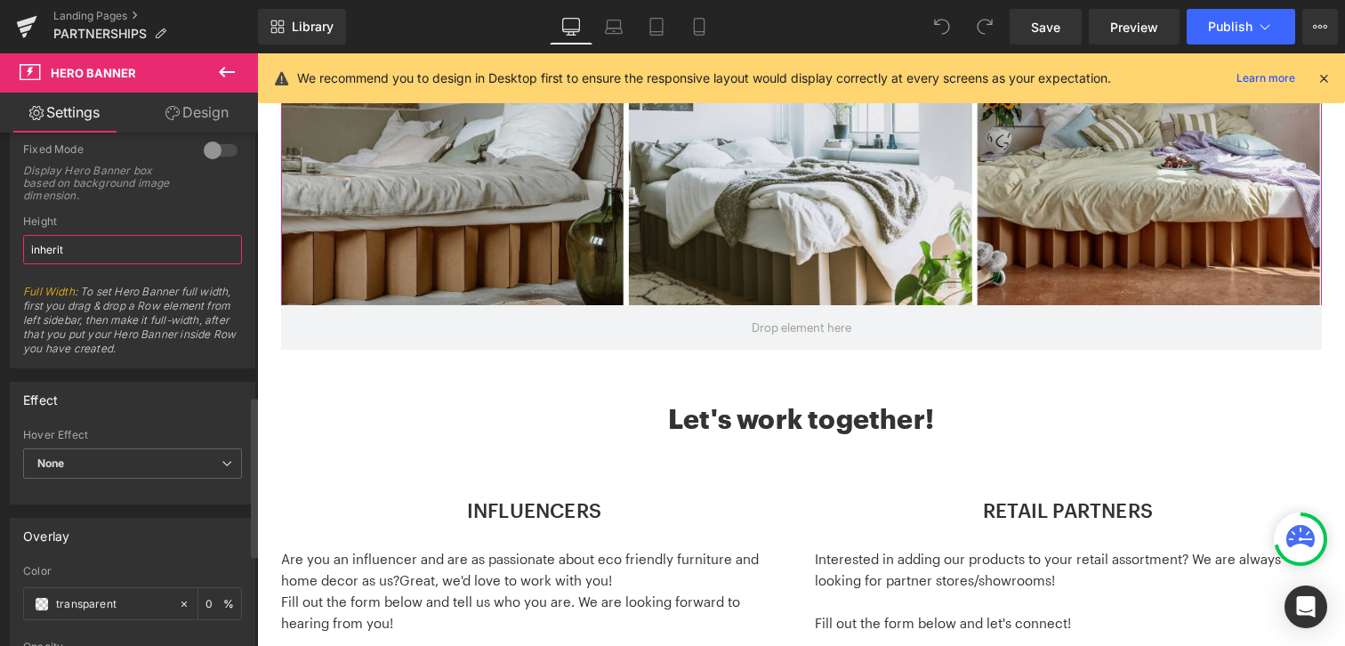
click at [129, 237] on input "inherit" at bounding box center [132, 249] width 219 height 29
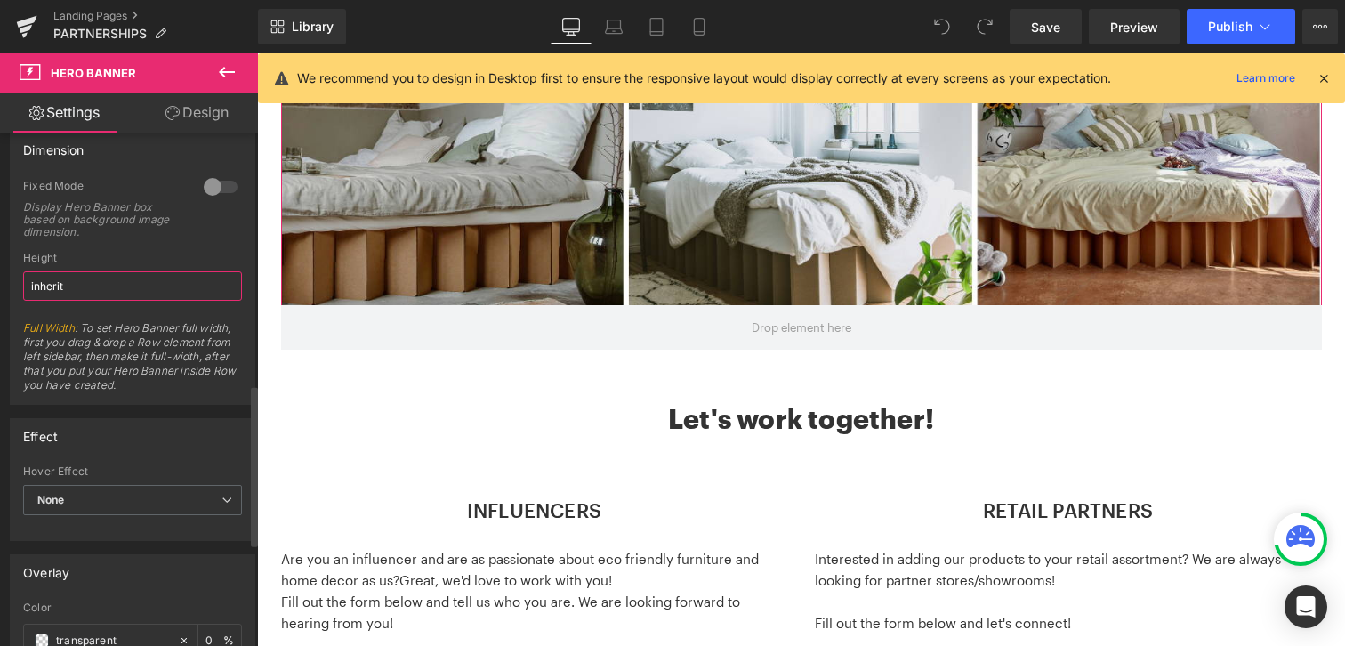
click at [91, 285] on input "inherit" at bounding box center [132, 285] width 219 height 29
drag, startPoint x: 107, startPoint y: 286, endPoint x: 0, endPoint y: 284, distance: 106.7
click at [0, 284] on div "Dimension 0 Fixed Mode Display Hero Banner box based on background image dimens…" at bounding box center [133, 261] width 266 height 286
click at [158, 310] on div at bounding box center [132, 316] width 219 height 12
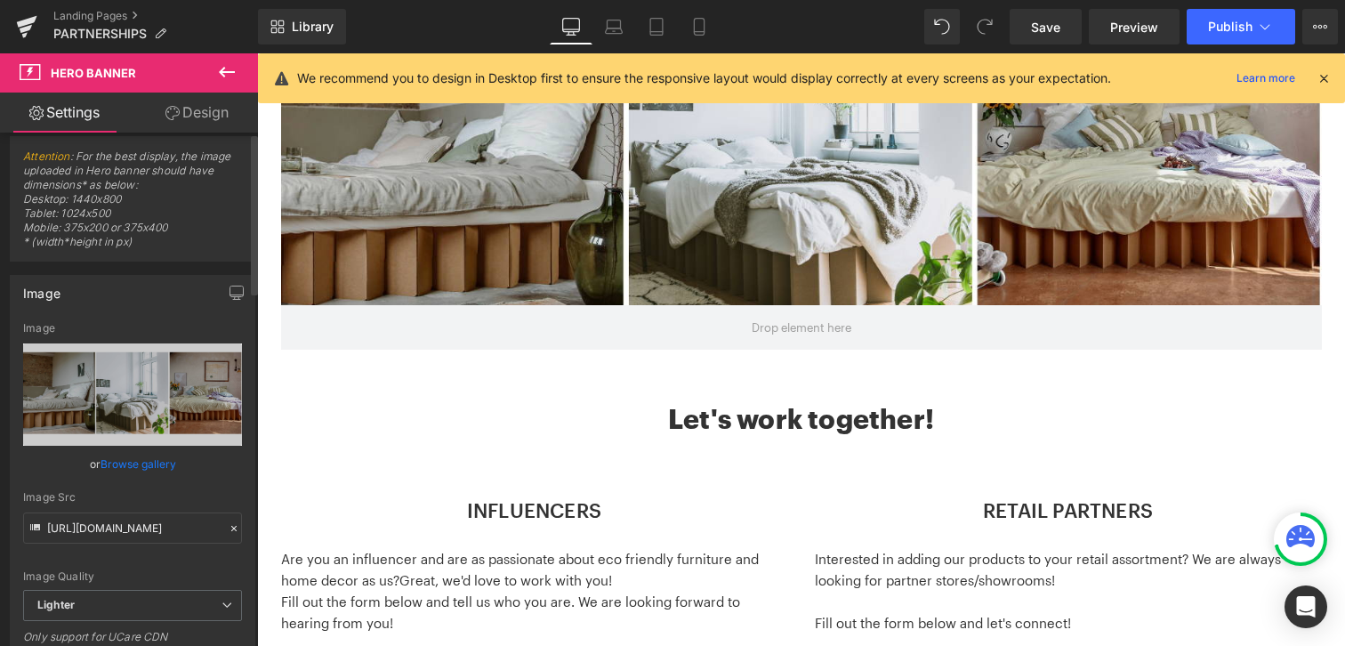
scroll to position [0, 0]
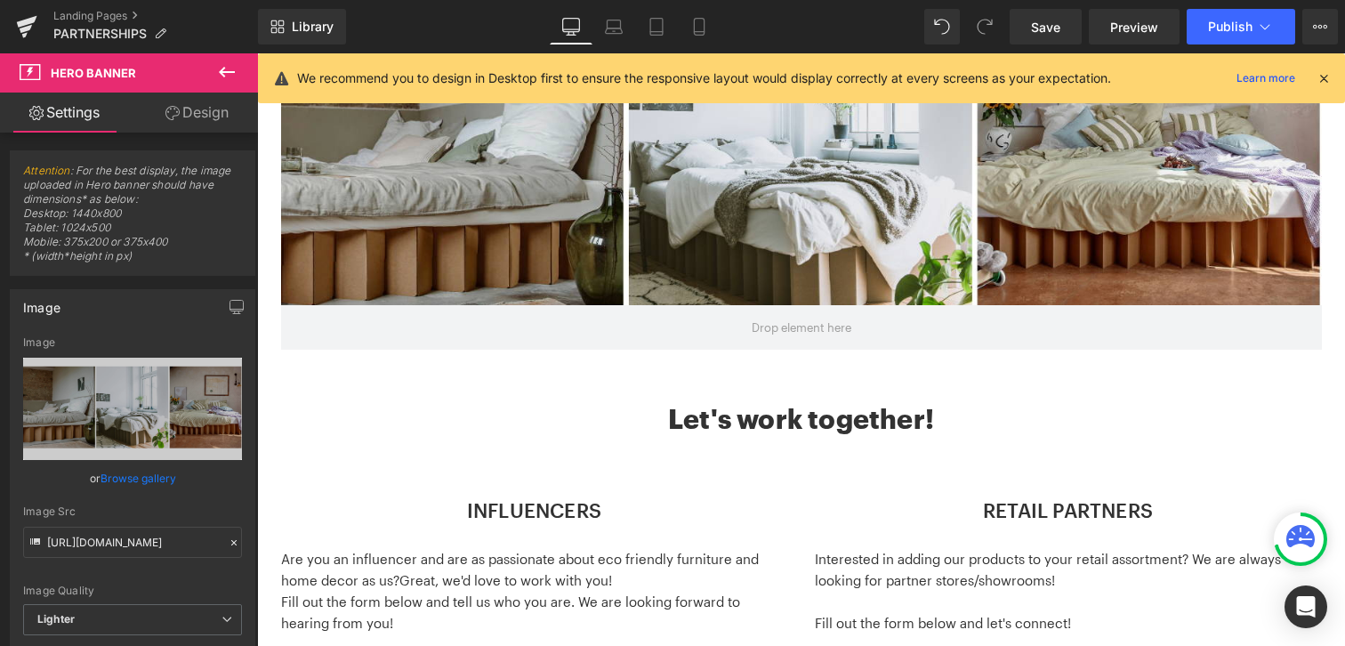
click at [222, 115] on link "Design" at bounding box center [197, 113] width 129 height 40
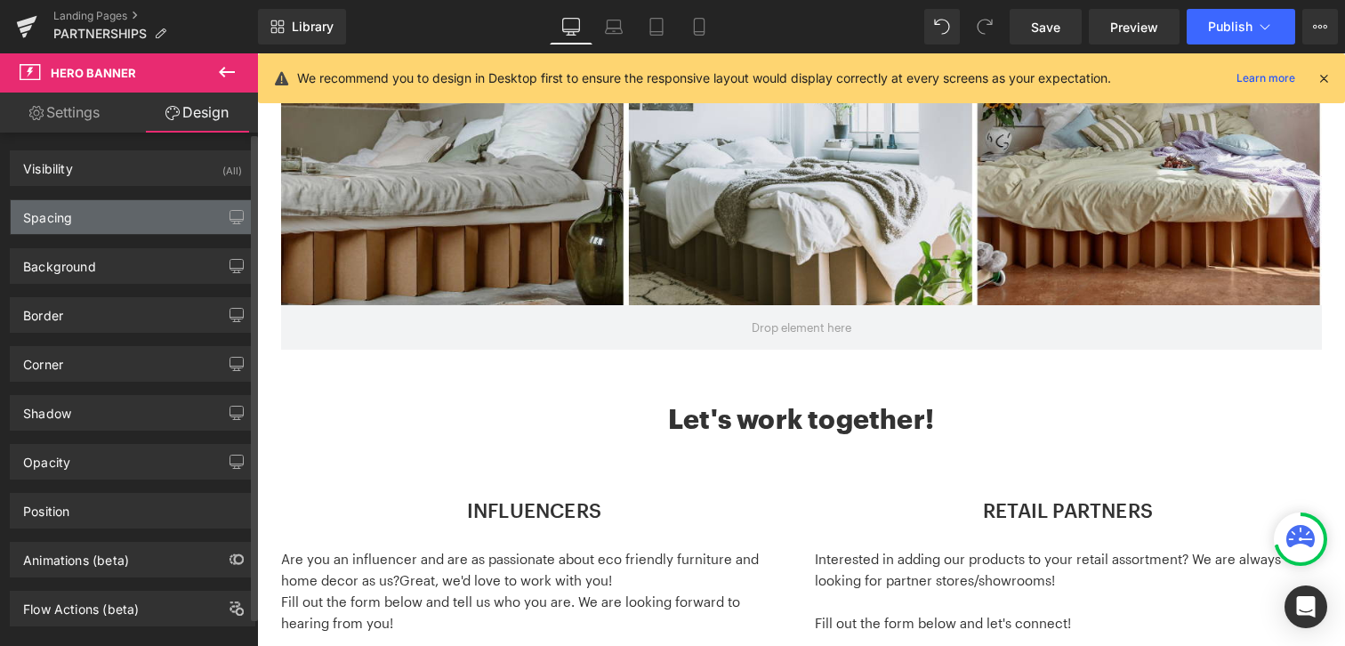
click at [155, 218] on div "Spacing" at bounding box center [133, 217] width 244 height 34
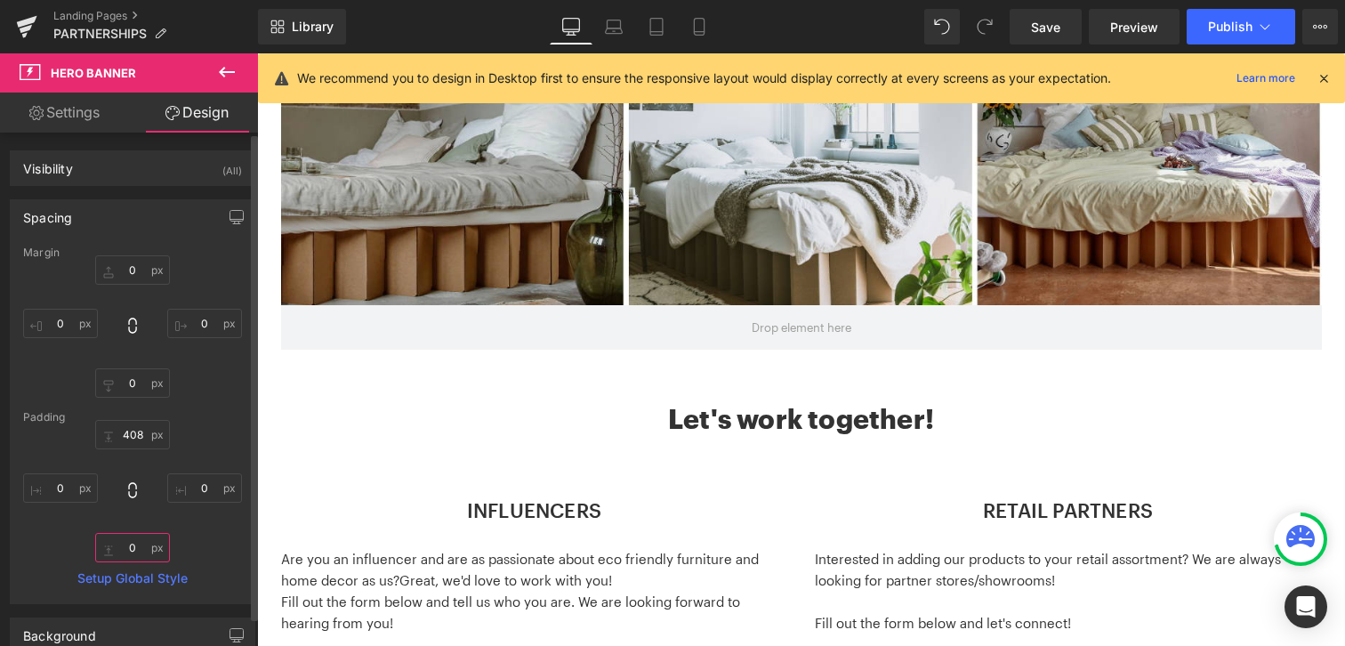
click at [134, 554] on input "0" at bounding box center [132, 547] width 75 height 29
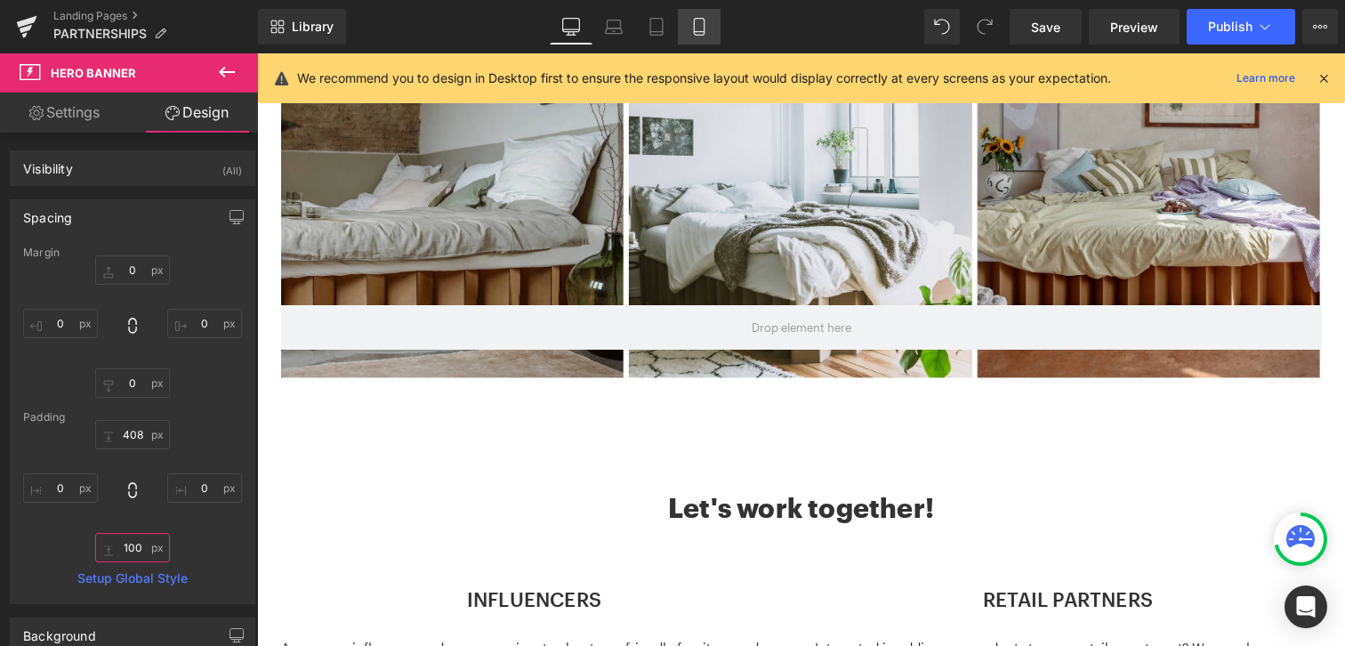
type input "100"
click at [694, 14] on link "Mobile" at bounding box center [699, 27] width 43 height 36
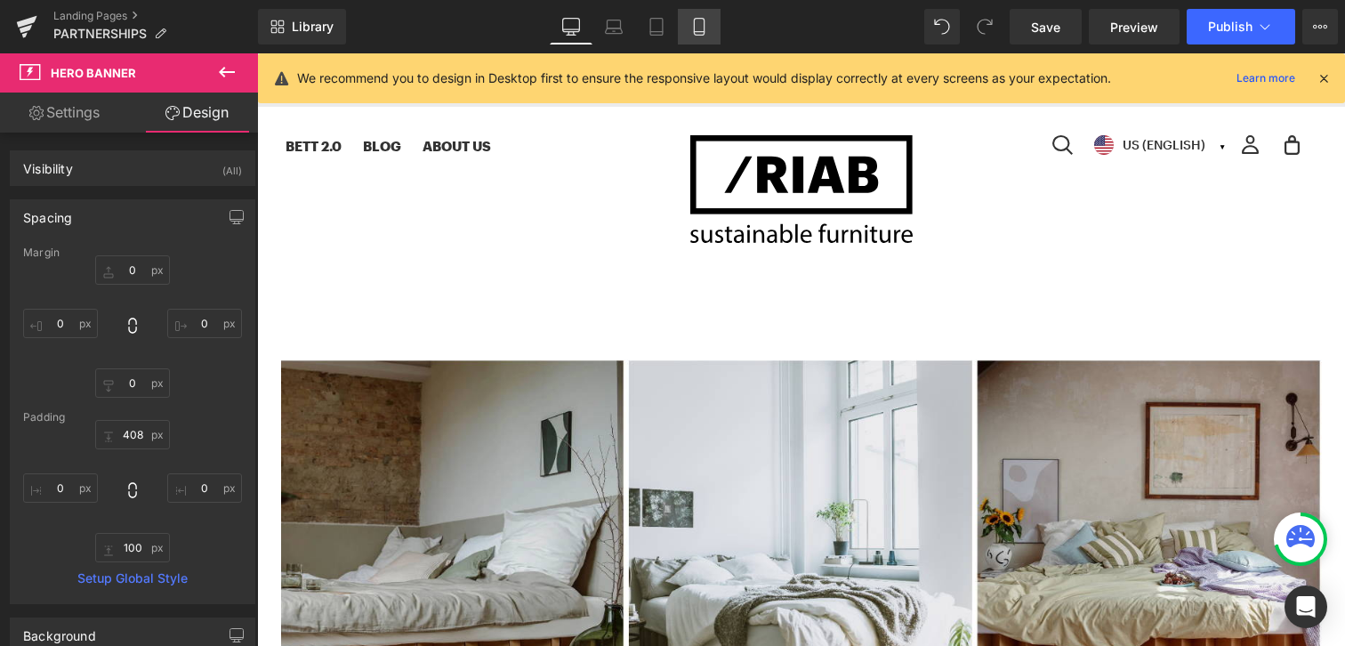
type input "0"
type input "200"
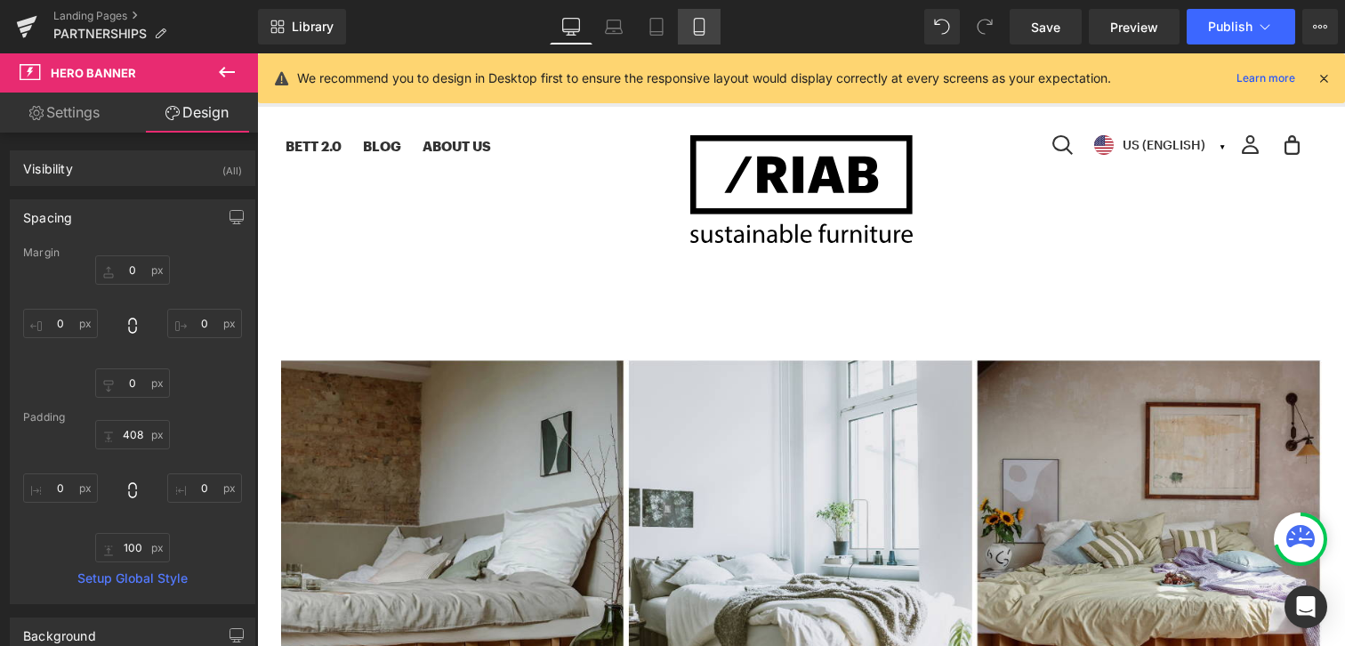
type input "0"
type input "100"
type input "0"
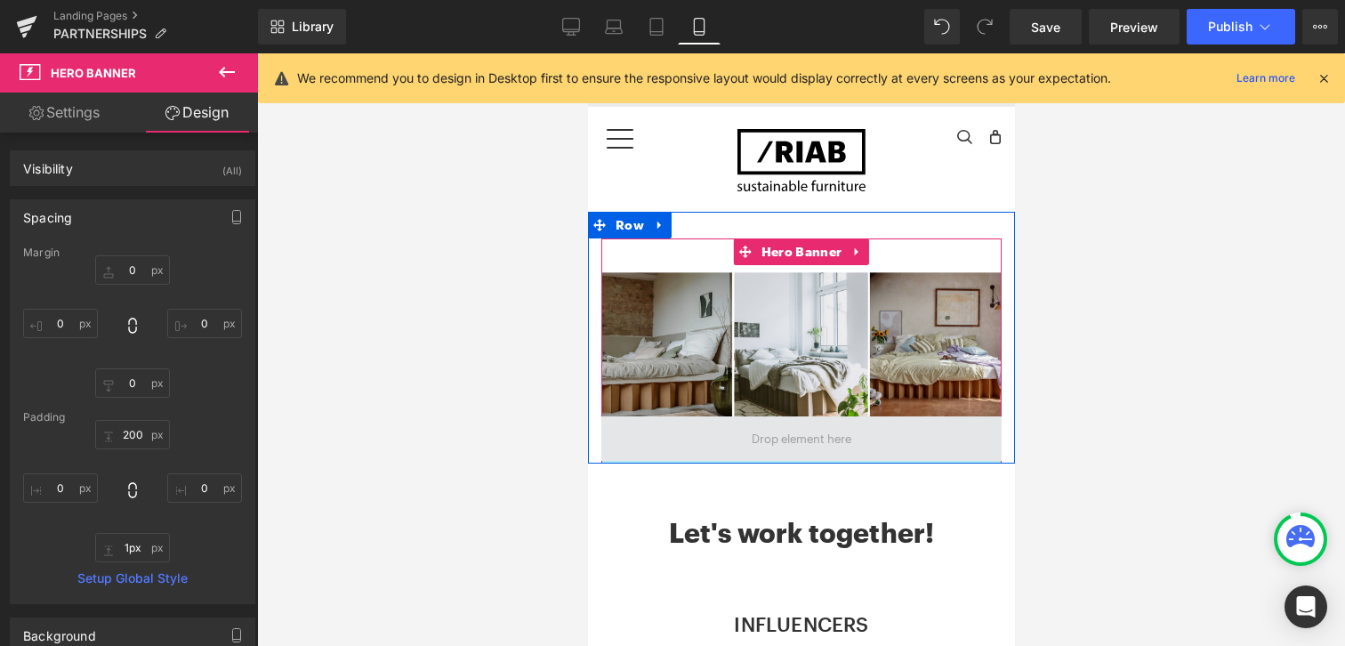
type input "0px"
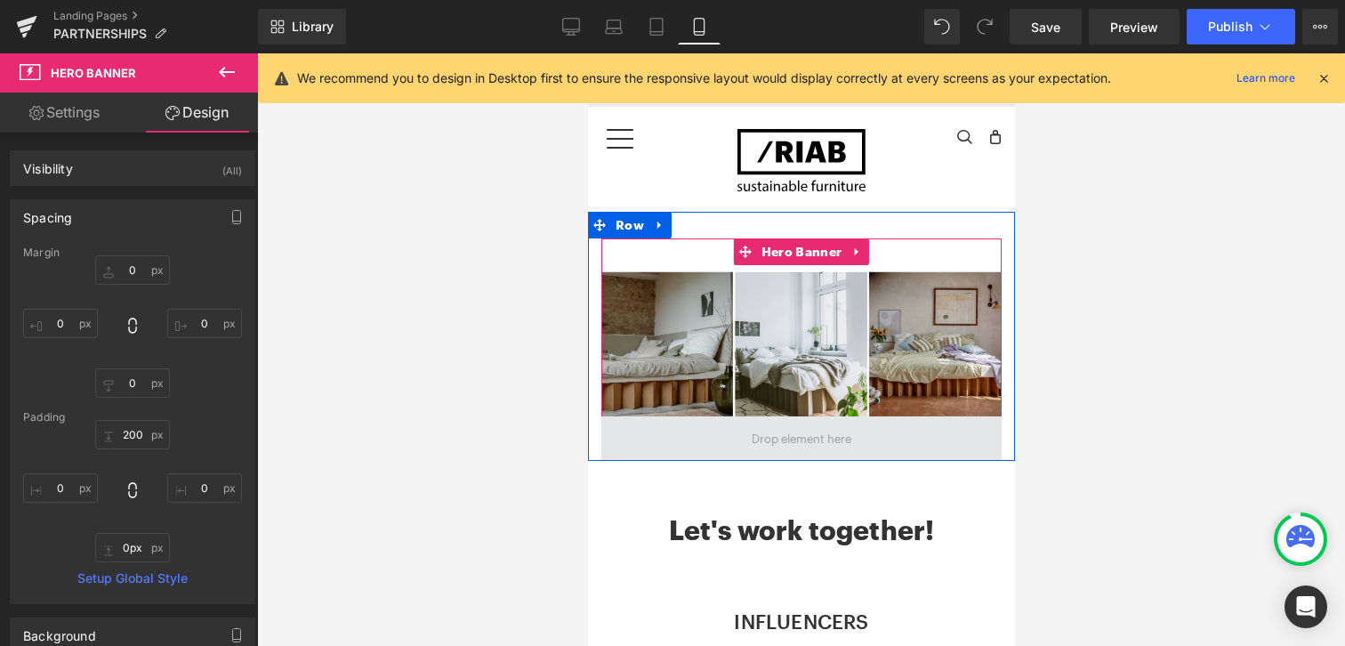
drag, startPoint x: 719, startPoint y: 542, endPoint x: 717, endPoint y: 442, distance: 99.6
click at [717, 442] on div "Hero Banner 200px" at bounding box center [800, 349] width 400 height 222
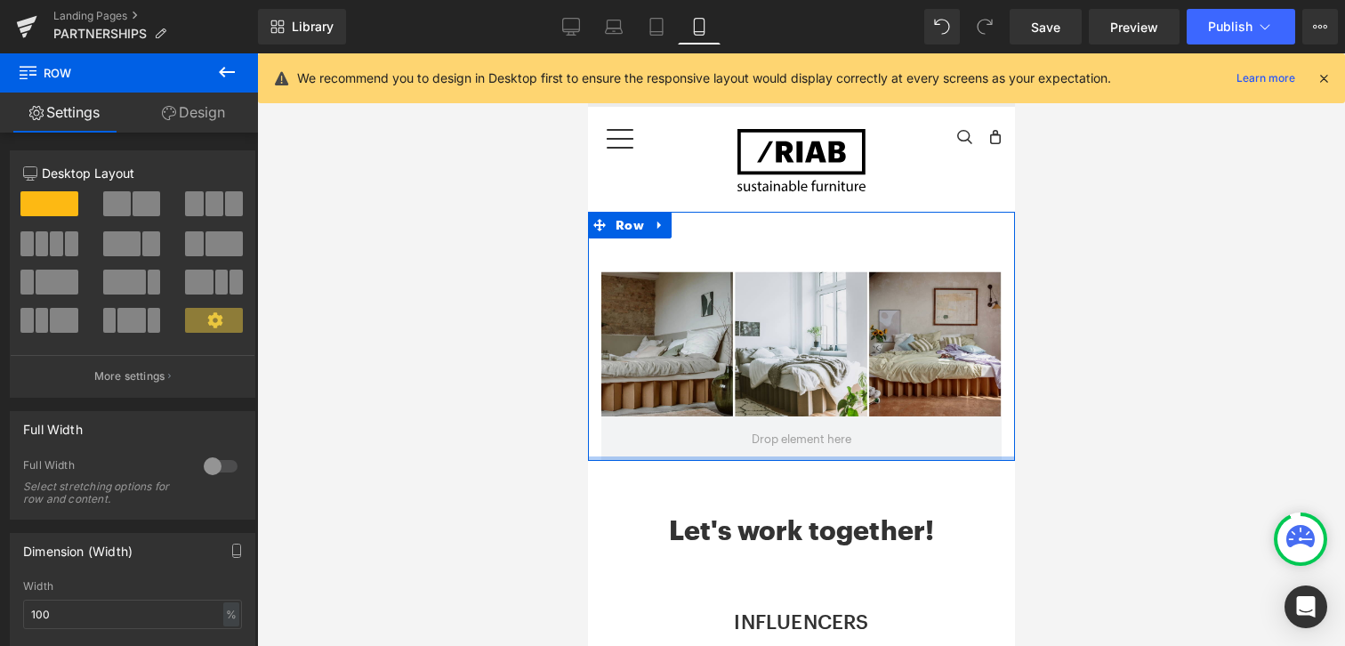
click at [794, 456] on div at bounding box center [800, 458] width 427 height 4
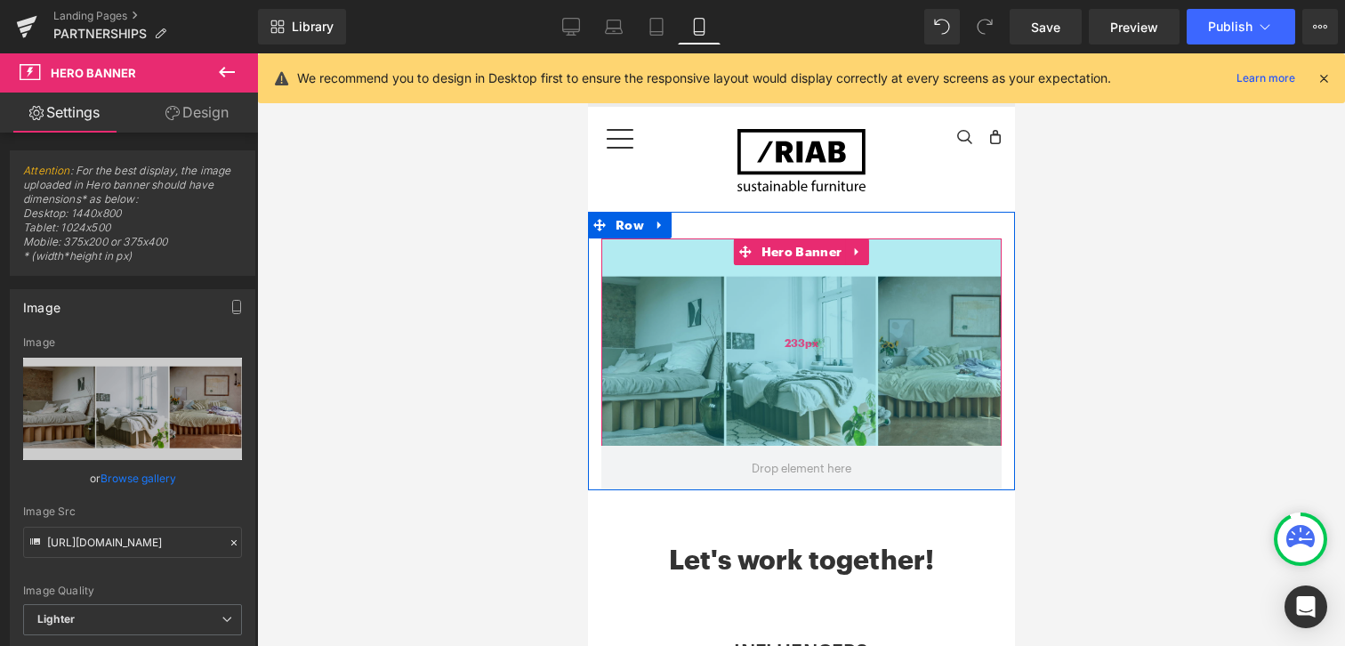
drag, startPoint x: 794, startPoint y: 414, endPoint x: 798, endPoint y: 444, distance: 29.6
click at [798, 444] on div "233px" at bounding box center [800, 341] width 400 height 207
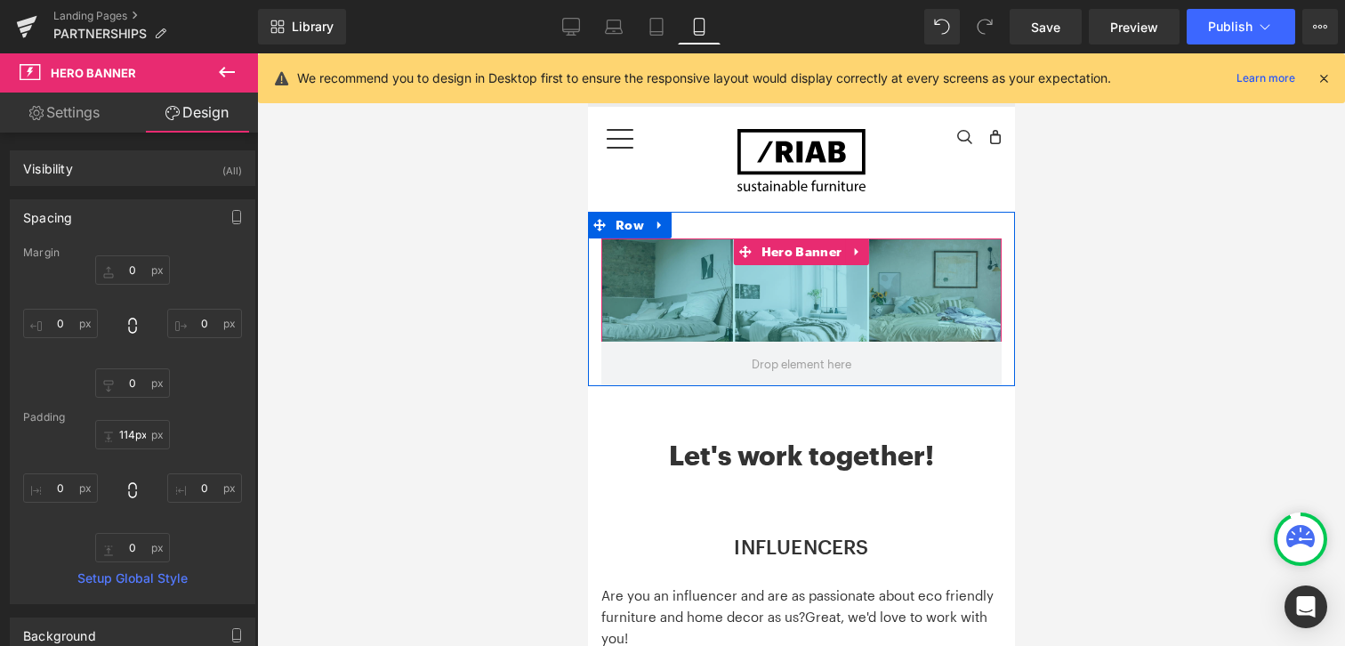
drag, startPoint x: 713, startPoint y: 278, endPoint x: 720, endPoint y: 172, distance: 106.1
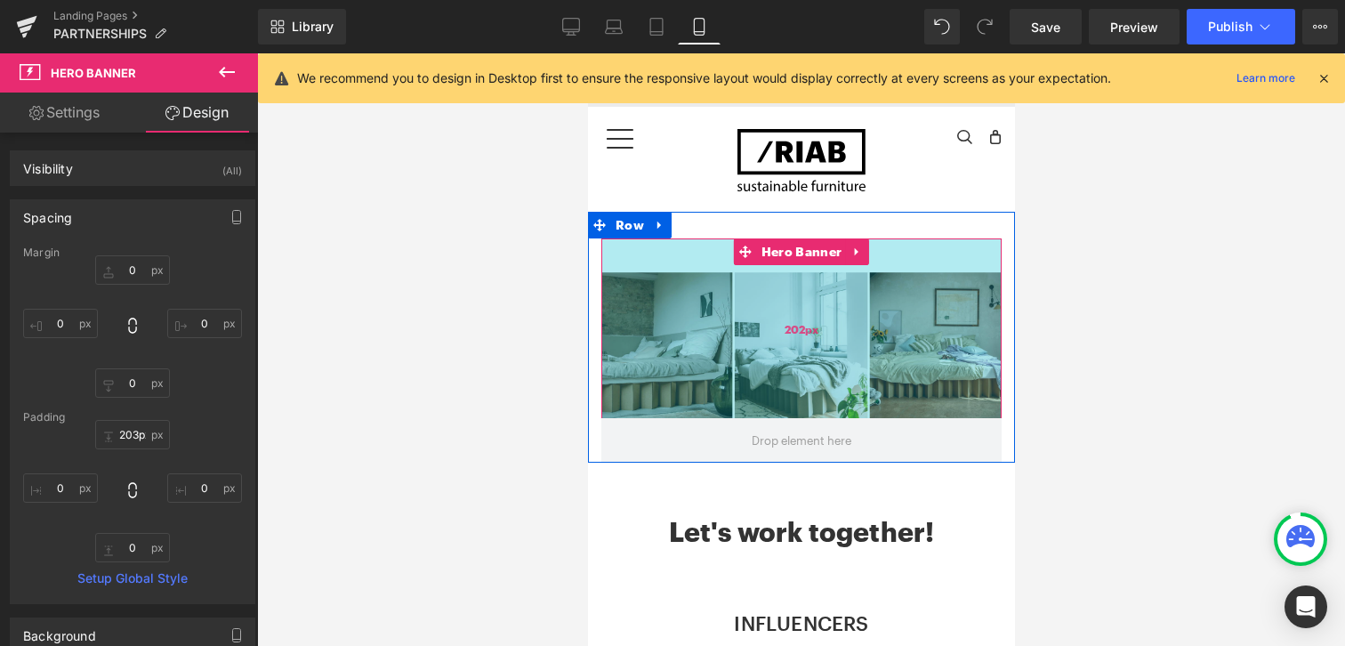
type input "204px"
drag, startPoint x: 729, startPoint y: 336, endPoint x: 739, endPoint y: 416, distance: 80.6
click at [739, 416] on div "204px" at bounding box center [800, 328] width 400 height 181
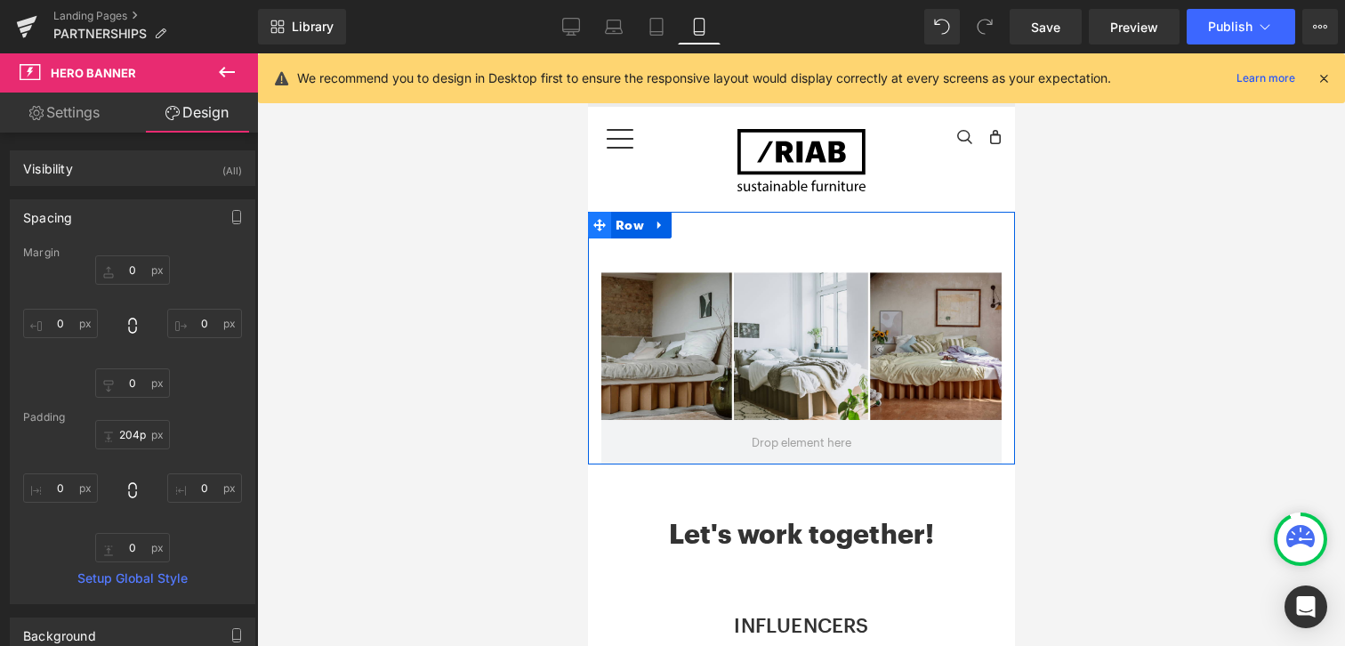
click at [595, 224] on icon at bounding box center [598, 225] width 12 height 12
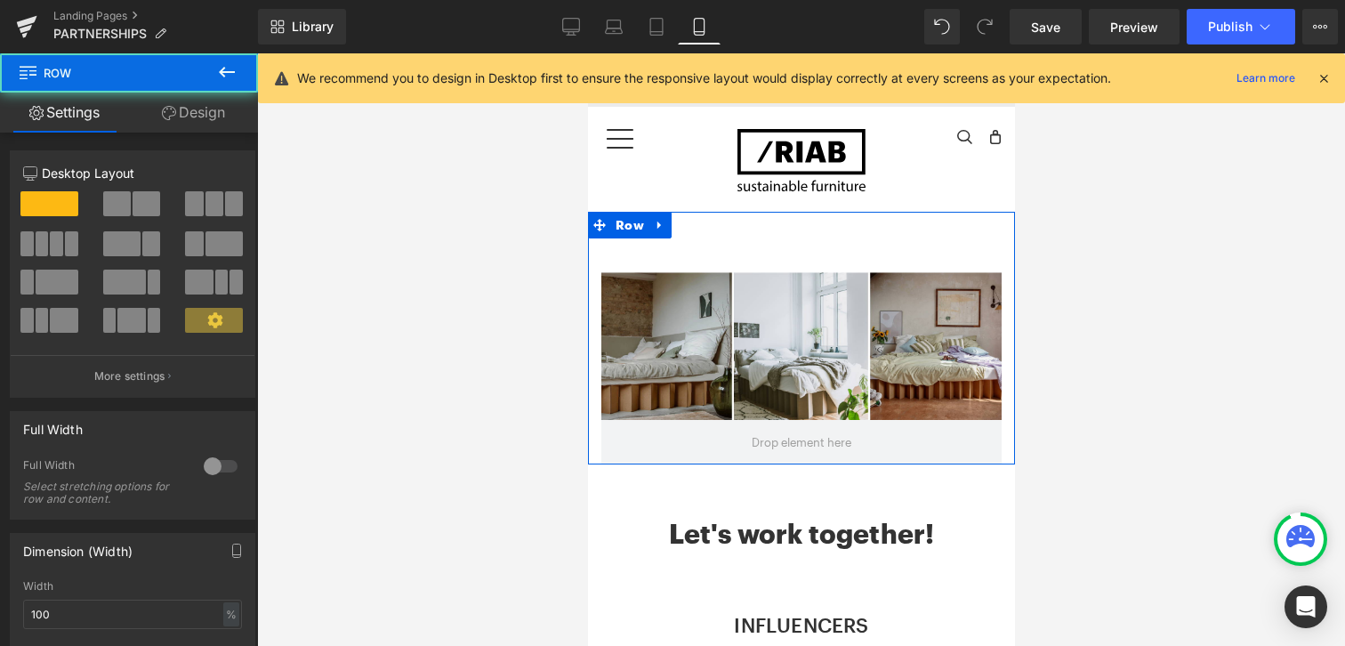
click at [247, 107] on link "Design" at bounding box center [193, 113] width 129 height 40
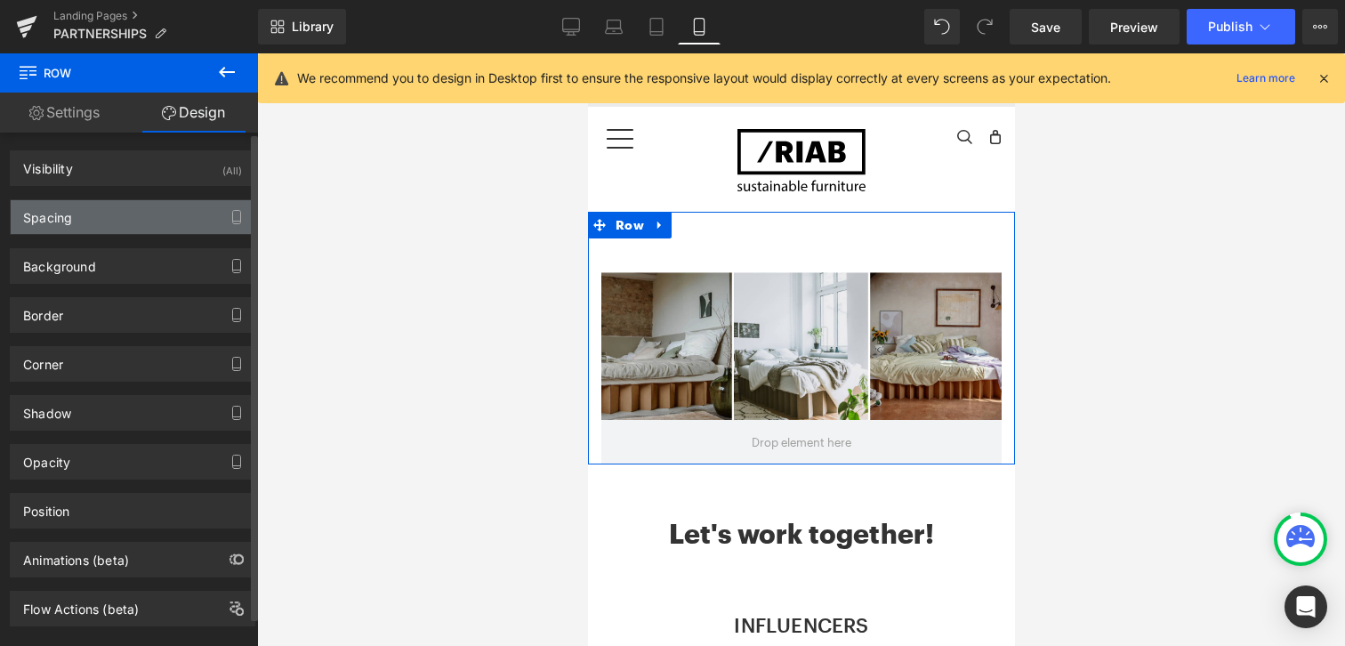
click at [96, 212] on div "Spacing" at bounding box center [133, 217] width 244 height 34
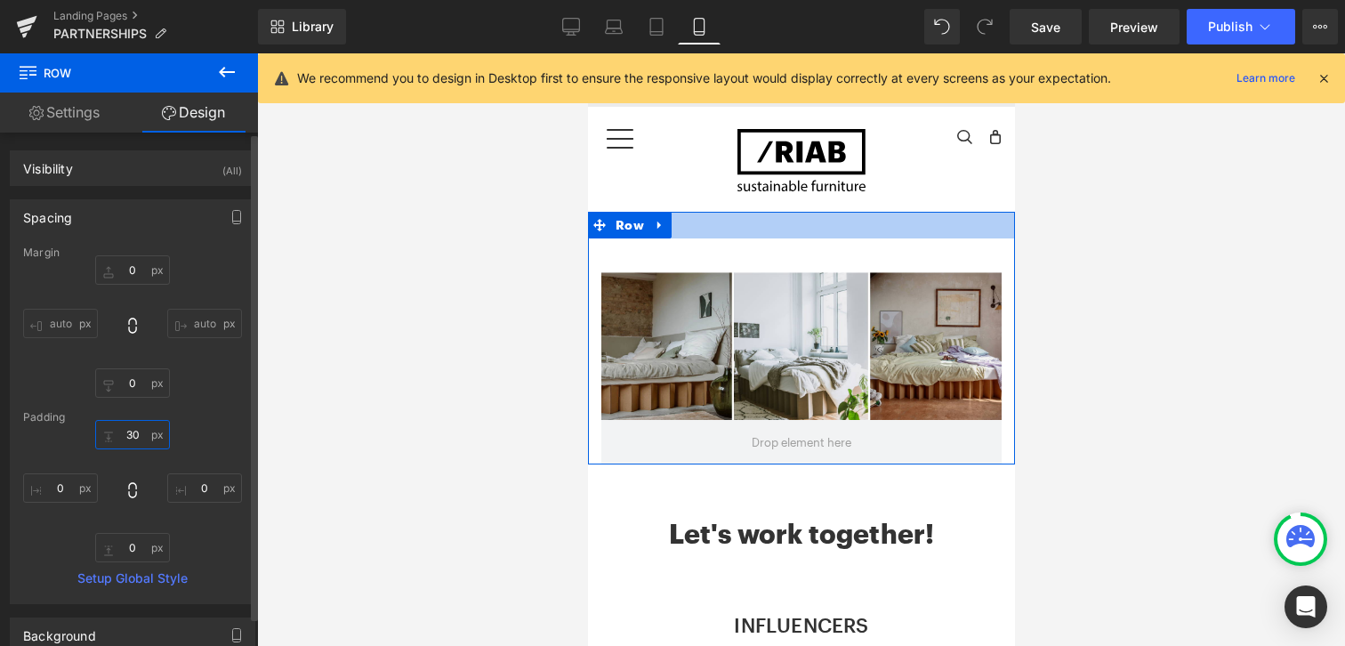
click at [127, 429] on input "30" at bounding box center [132, 434] width 75 height 29
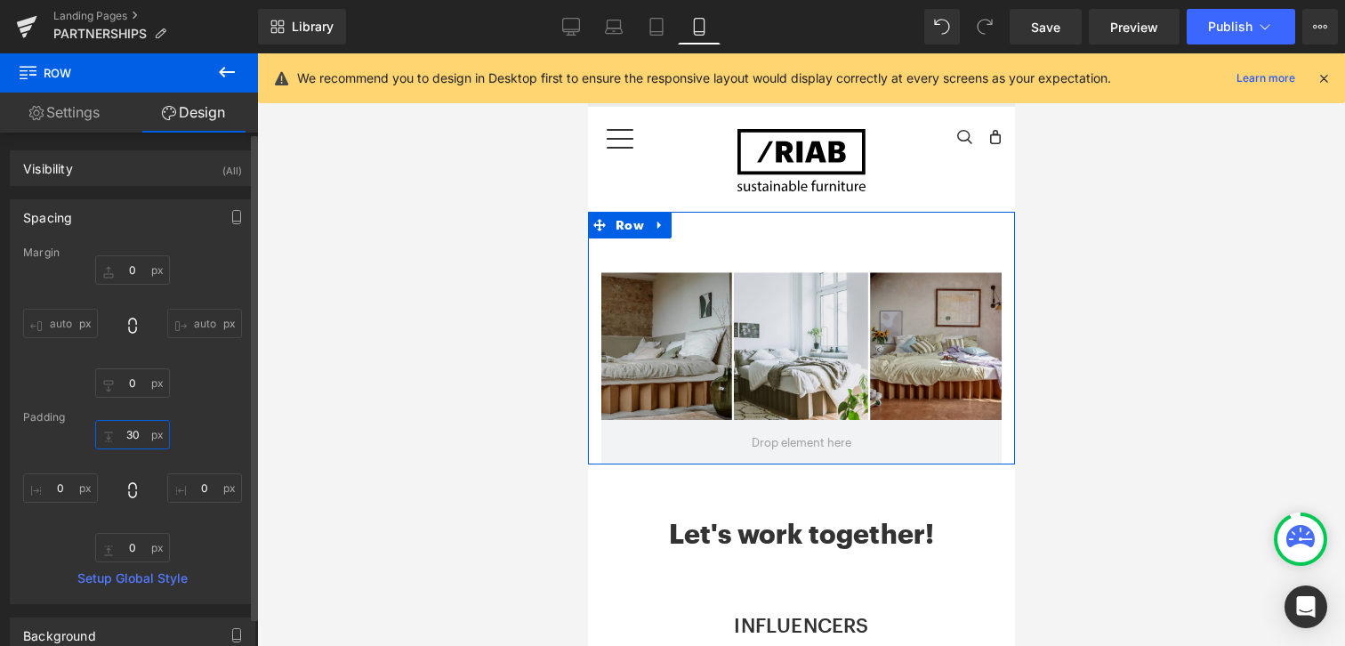
type input "0"
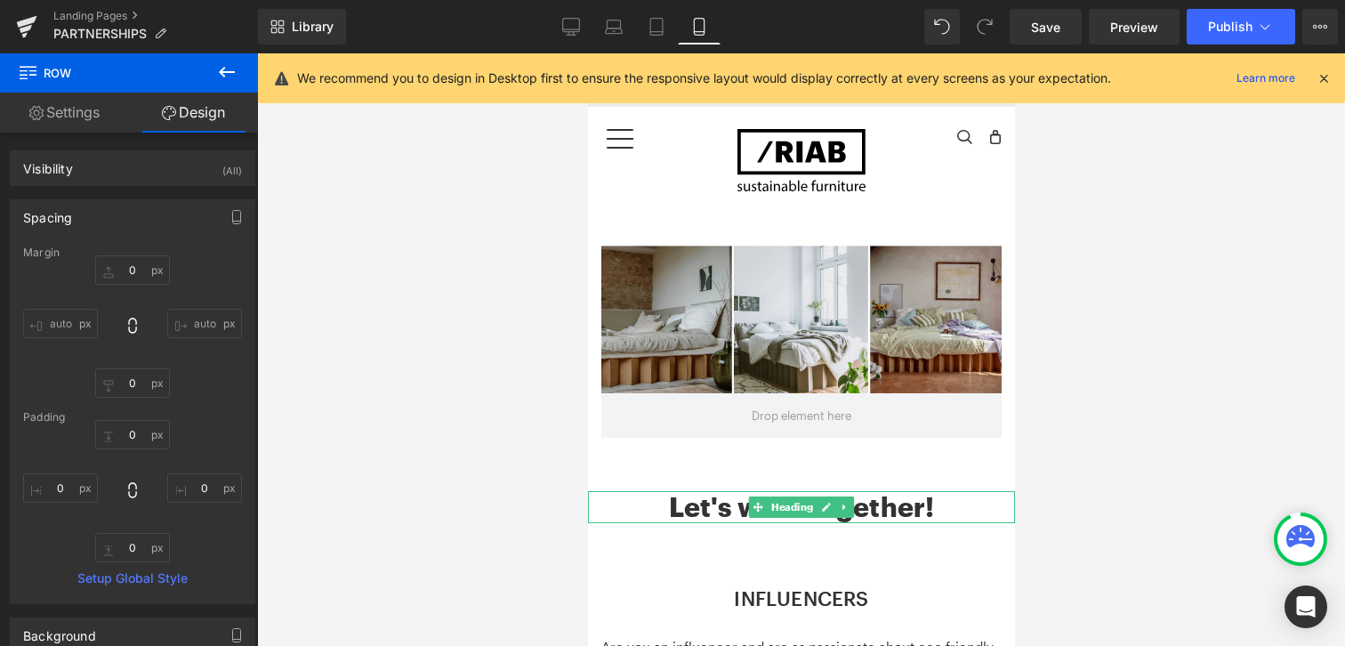
click at [710, 506] on h2 "Let's work together!" at bounding box center [800, 507] width 427 height 32
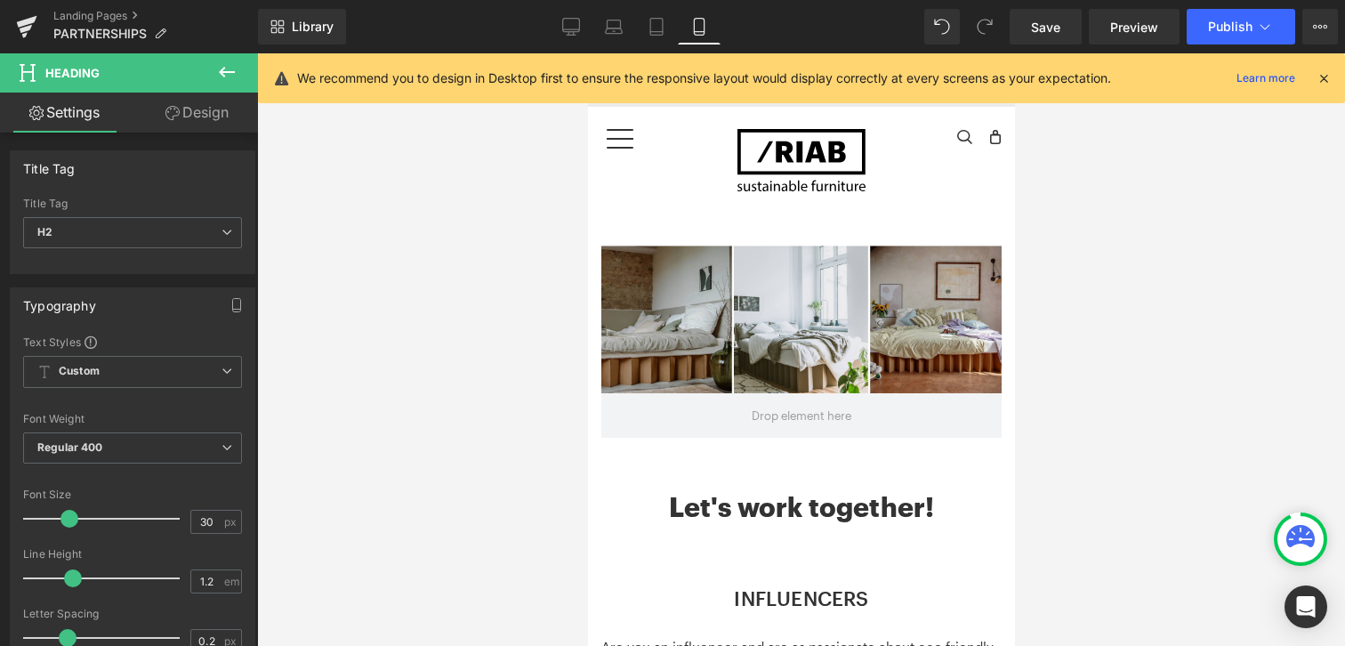
click at [210, 117] on link "Design" at bounding box center [197, 113] width 129 height 40
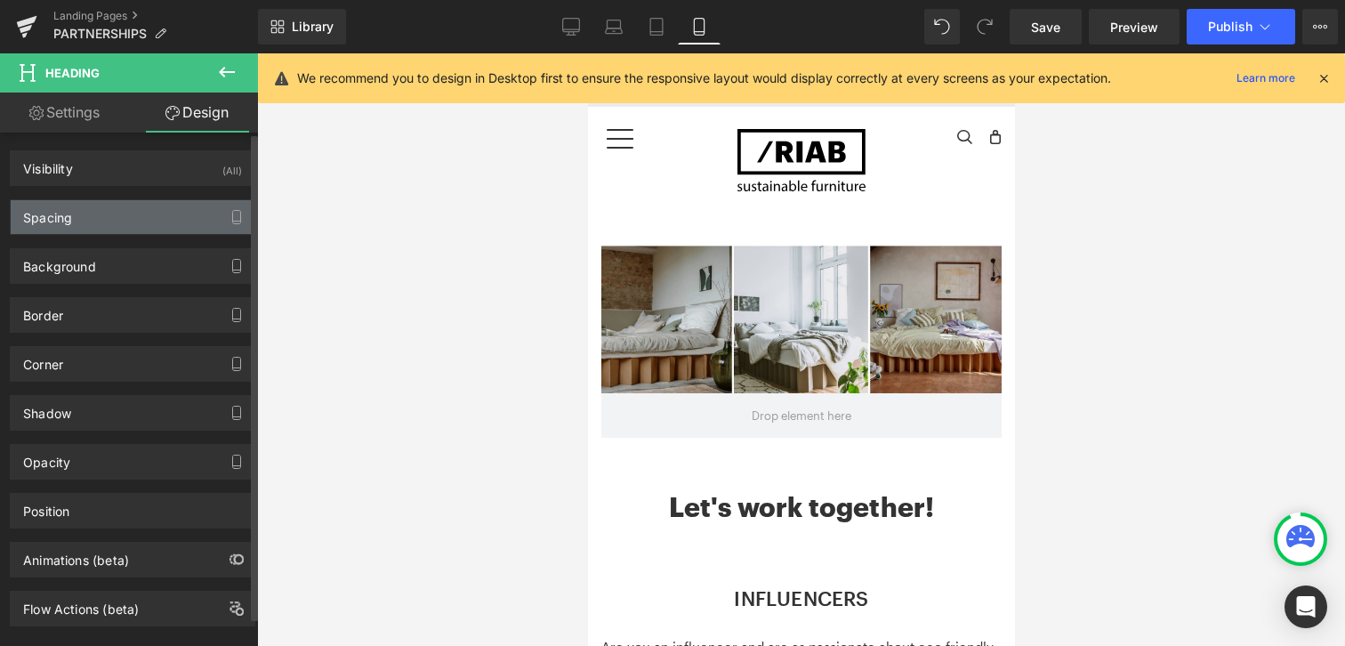
click at [160, 222] on div "Spacing" at bounding box center [133, 217] width 244 height 34
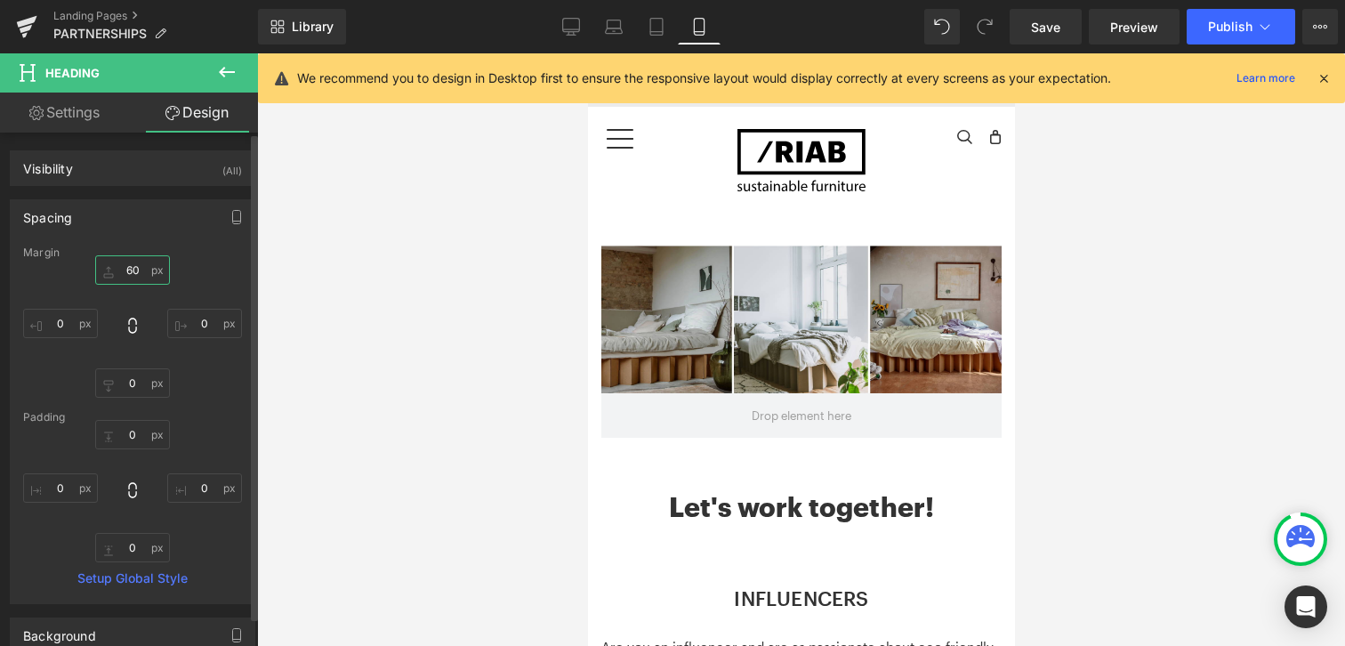
click at [131, 275] on input "60" at bounding box center [132, 269] width 75 height 29
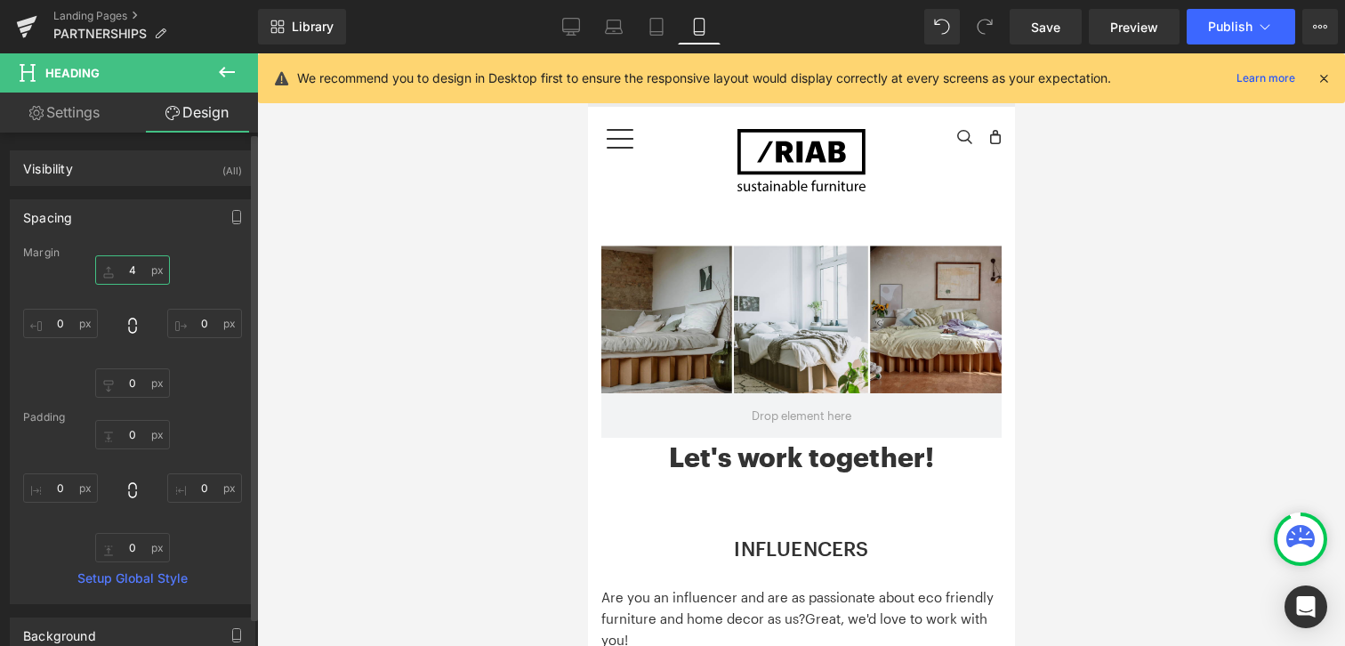
type input "40"
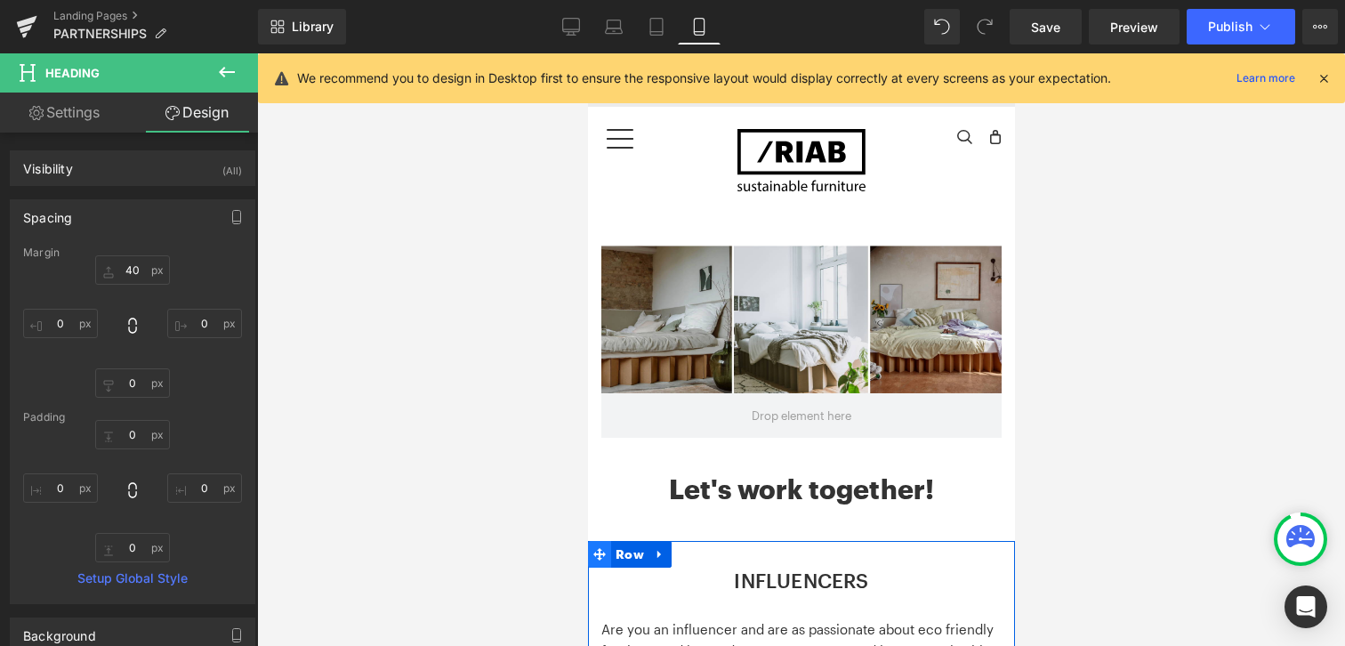
click at [597, 556] on icon at bounding box center [598, 554] width 12 height 12
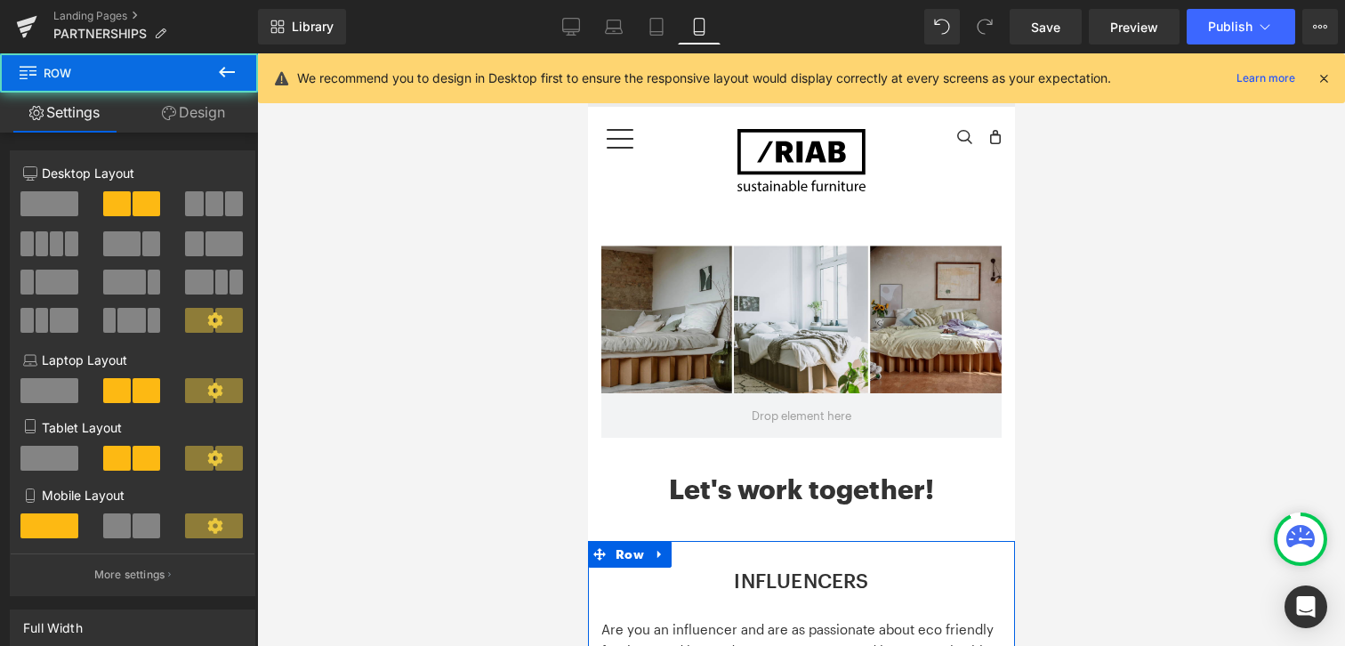
click at [199, 129] on link "Design" at bounding box center [193, 113] width 129 height 40
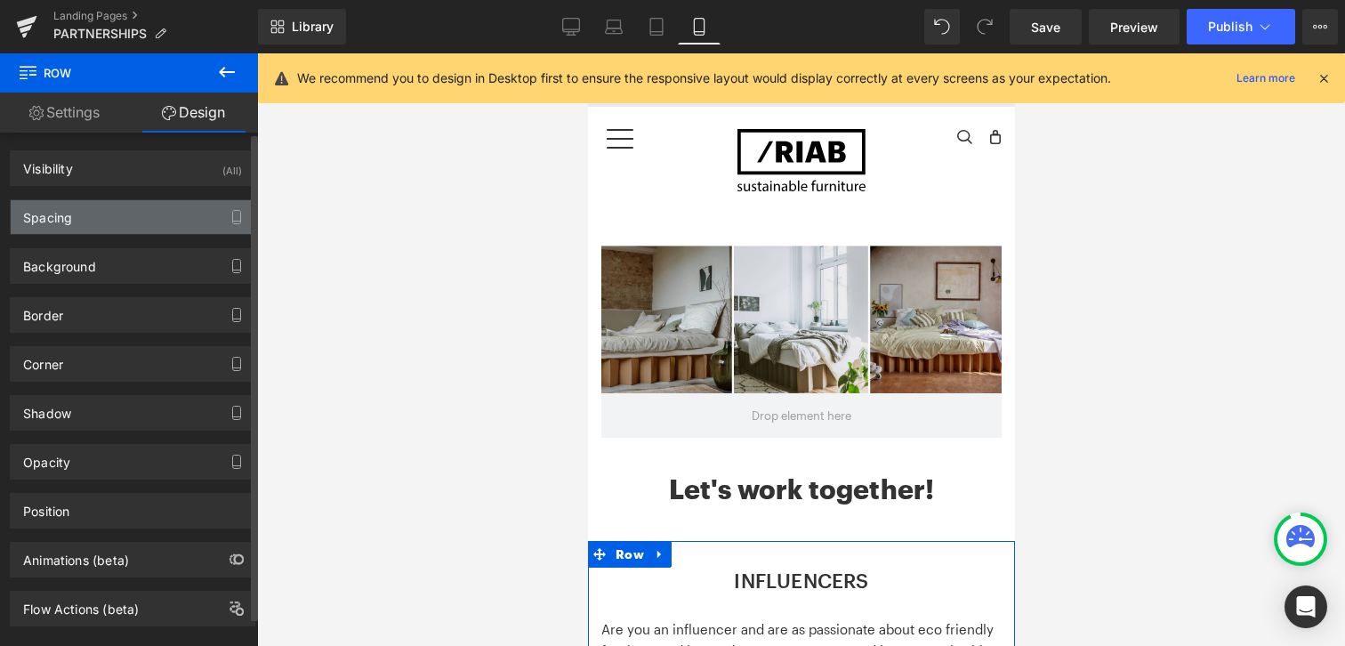
click at [160, 207] on div "Spacing" at bounding box center [133, 217] width 244 height 34
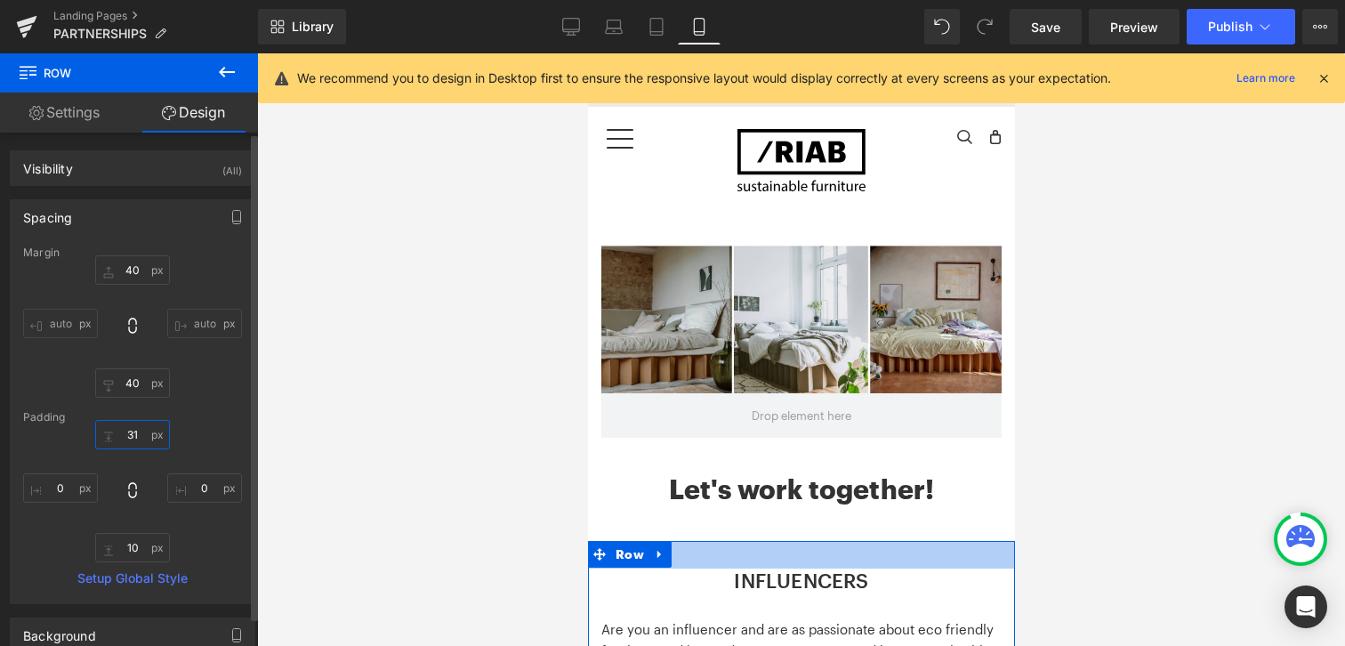
click at [137, 431] on input "31" at bounding box center [132, 434] width 75 height 29
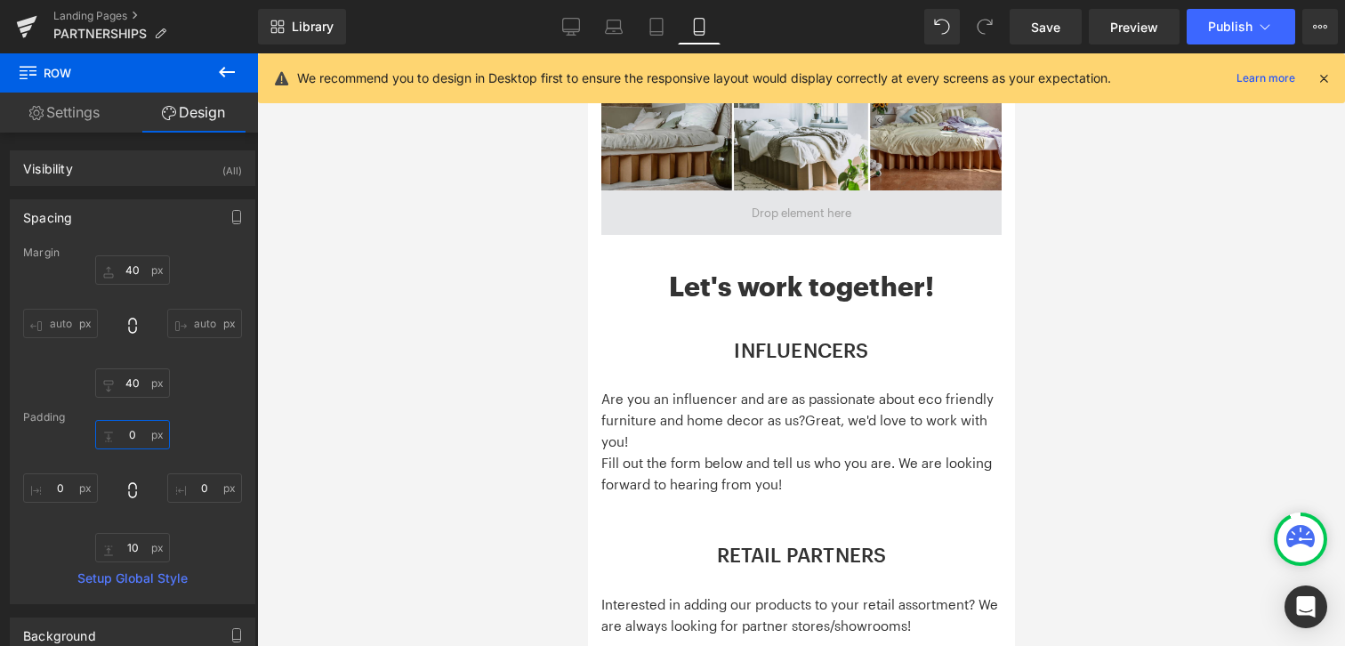
scroll to position [249, 0]
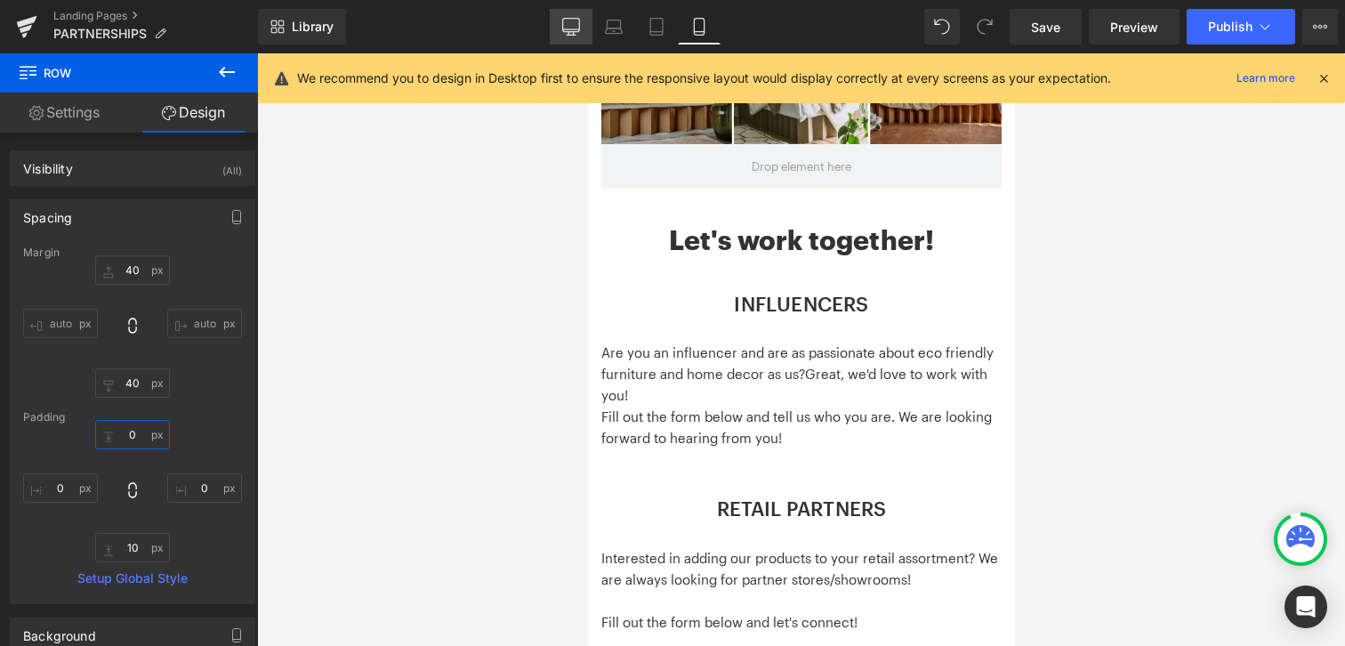
type input "0"
click at [575, 22] on icon at bounding box center [571, 27] width 18 height 18
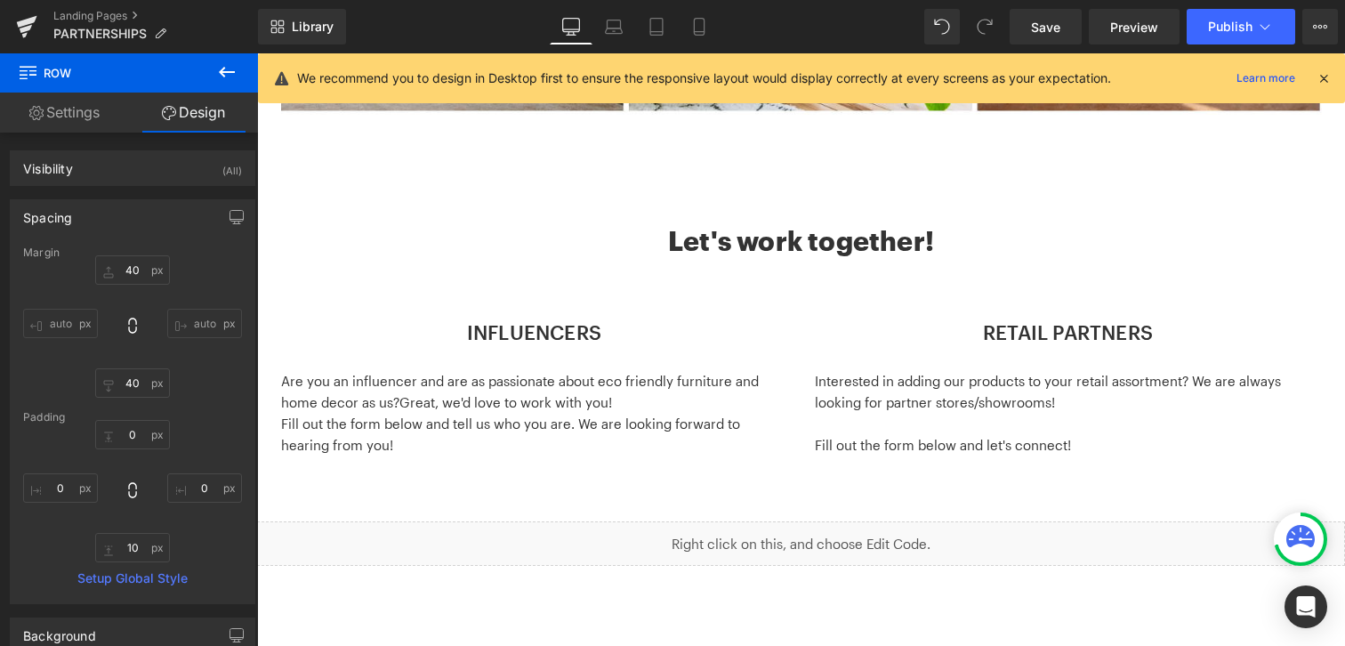
type input "40"
type input "31"
type input "0"
type input "10"
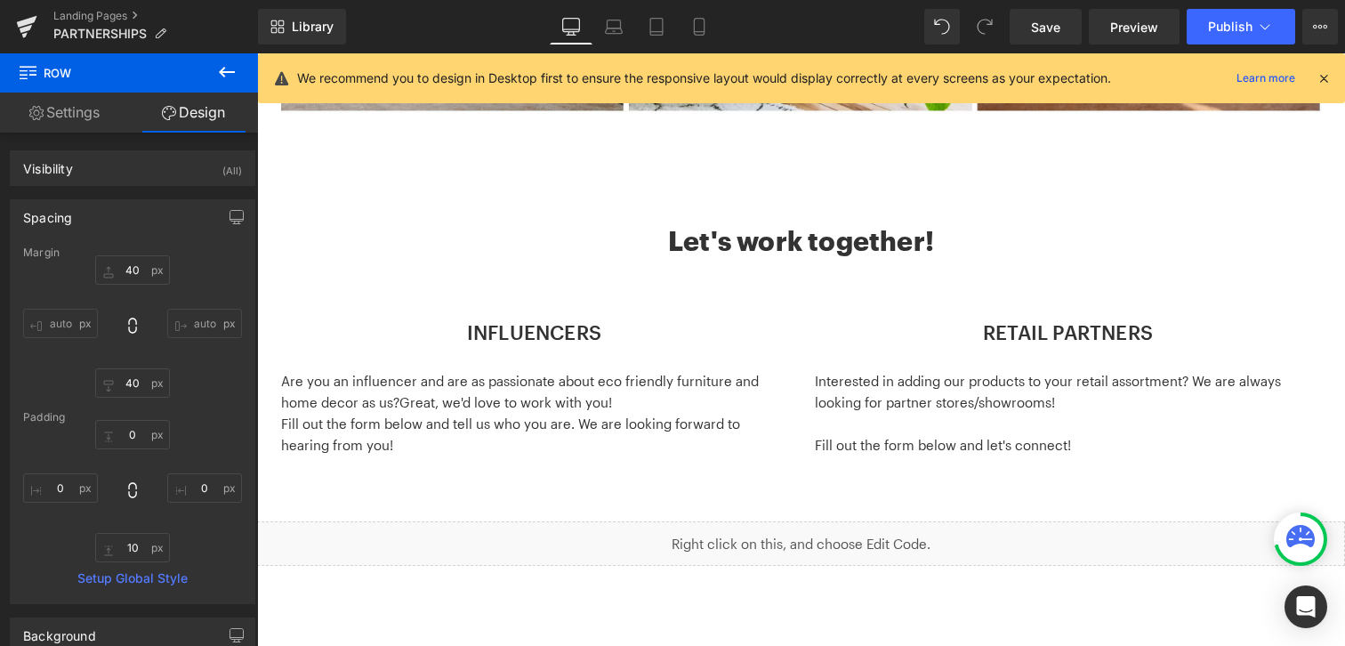
type input "0"
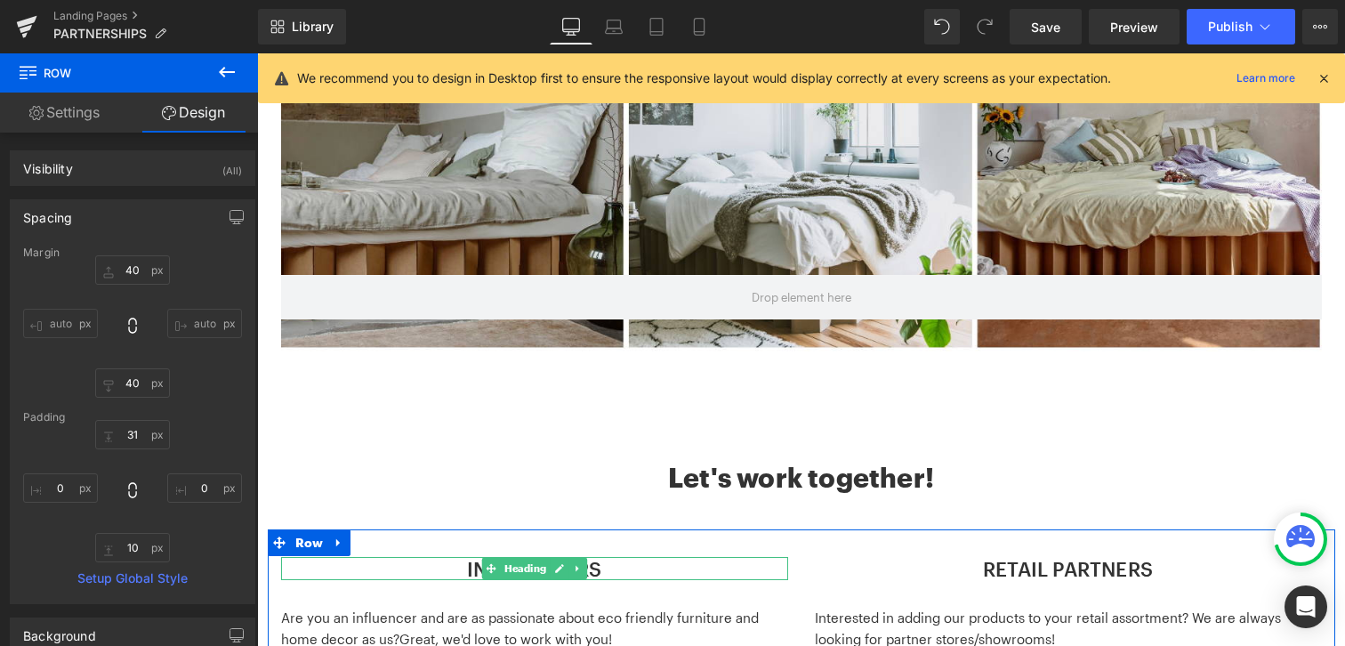
scroll to position [389, 0]
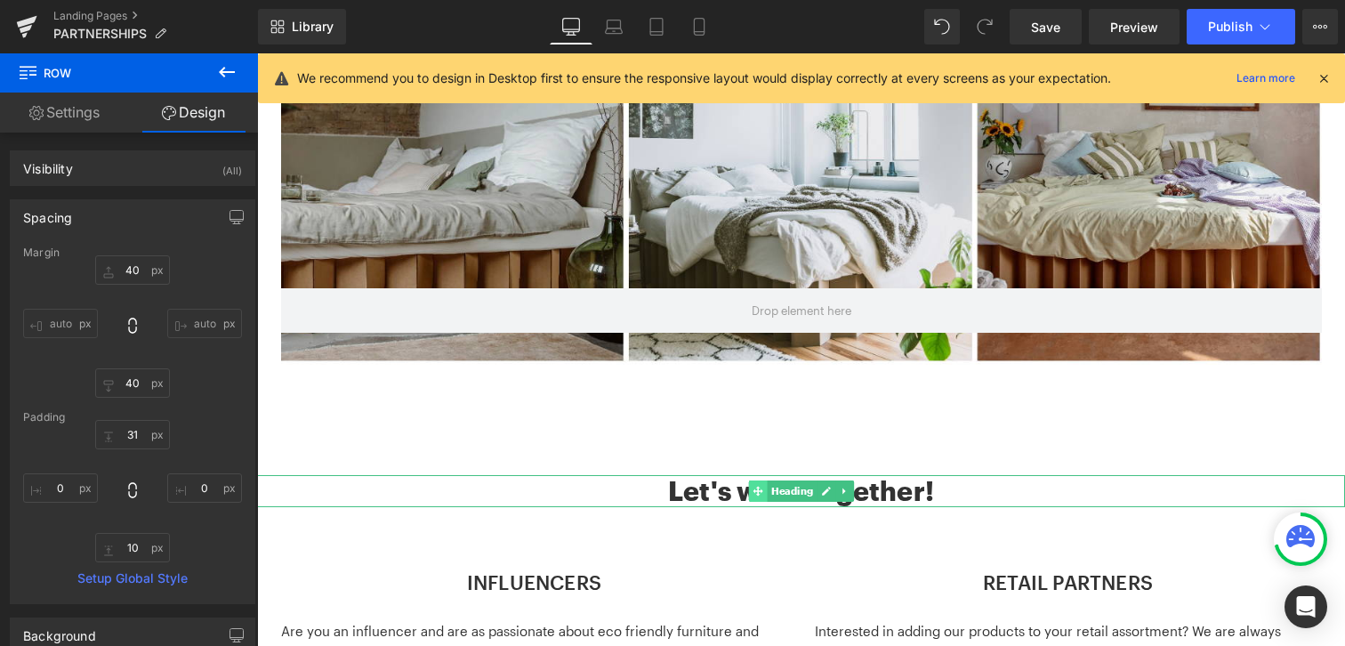
click at [754, 490] on icon at bounding box center [757, 491] width 10 height 10
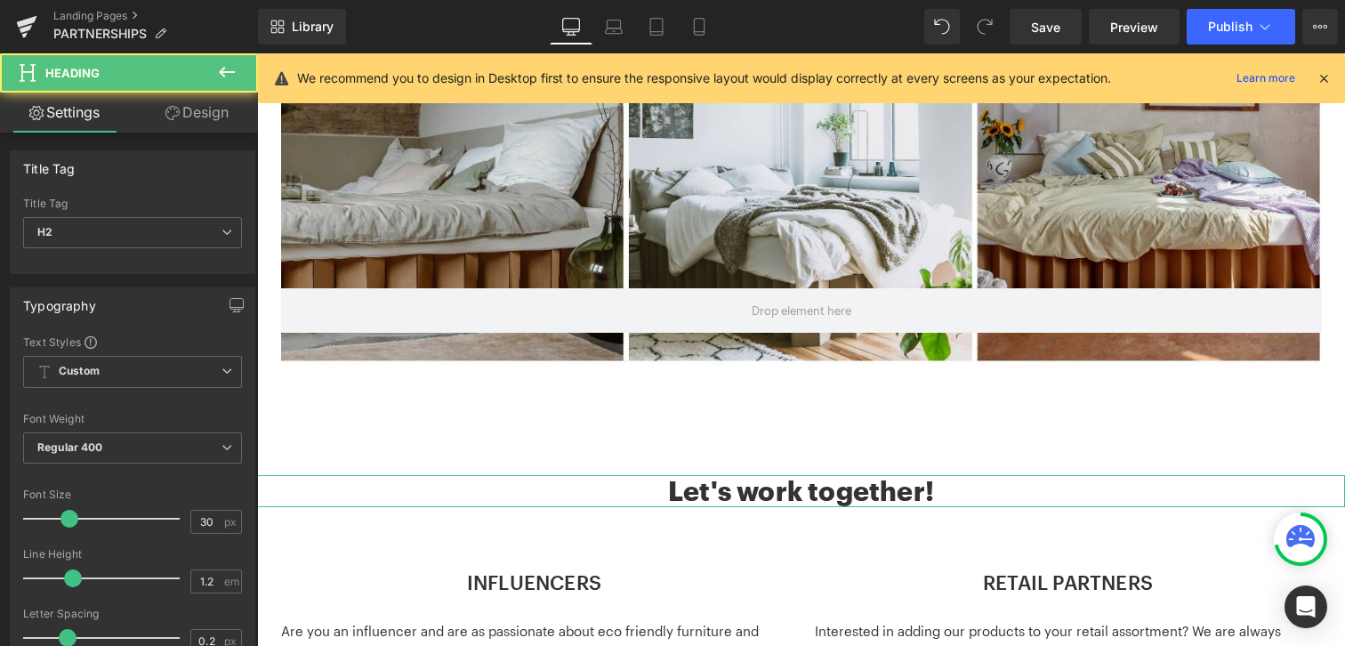
click at [215, 121] on link "Design" at bounding box center [197, 113] width 129 height 40
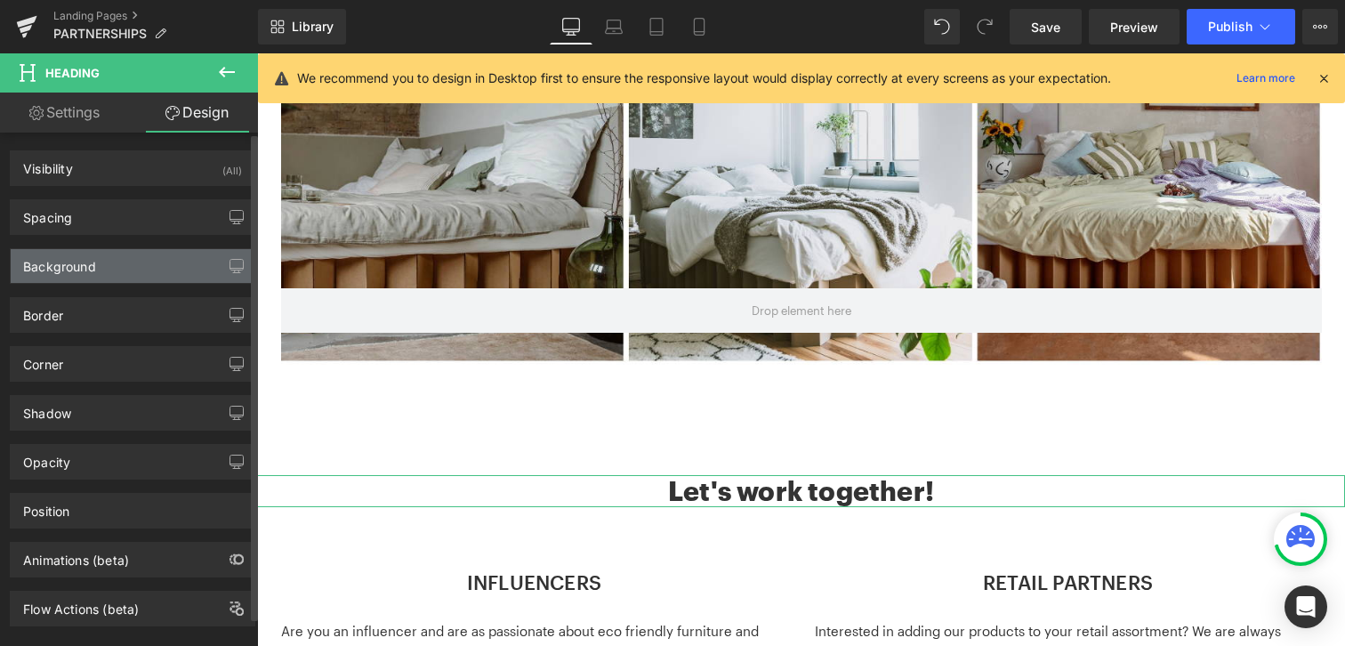
click at [189, 250] on div "Background" at bounding box center [133, 266] width 244 height 34
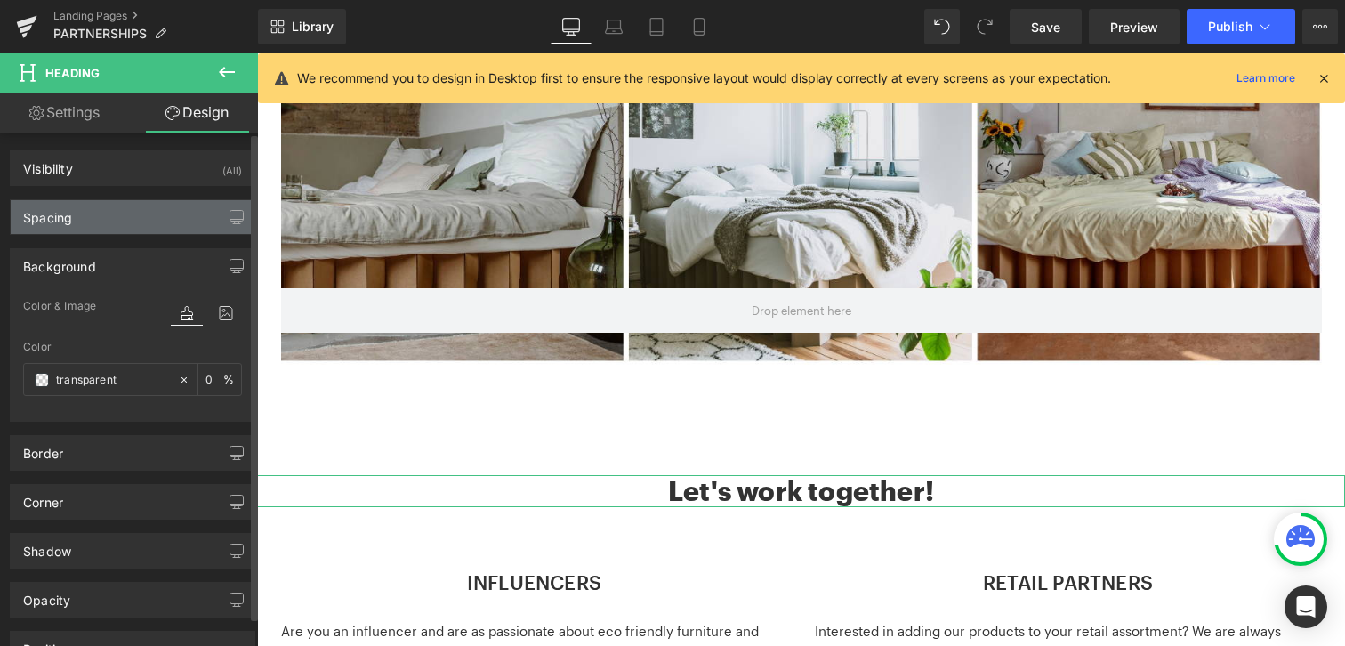
click at [196, 214] on div "Spacing" at bounding box center [133, 217] width 244 height 34
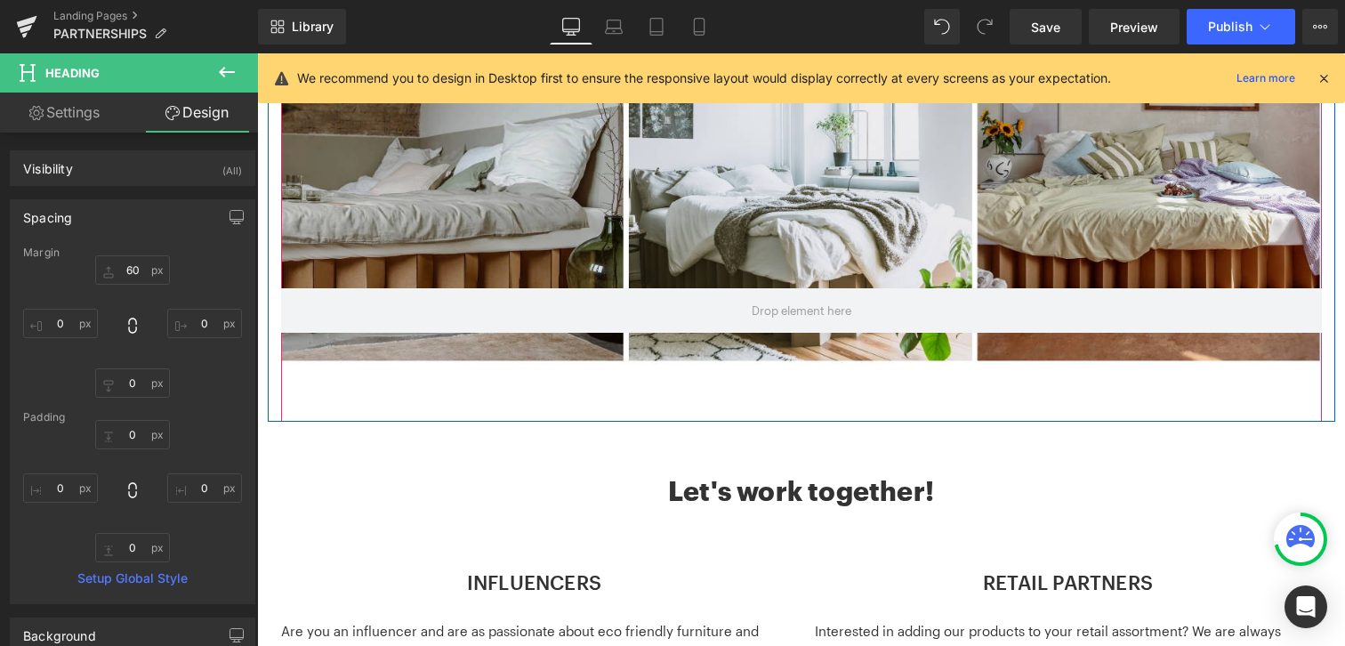
click at [783, 374] on div at bounding box center [801, 173] width 1041 height 496
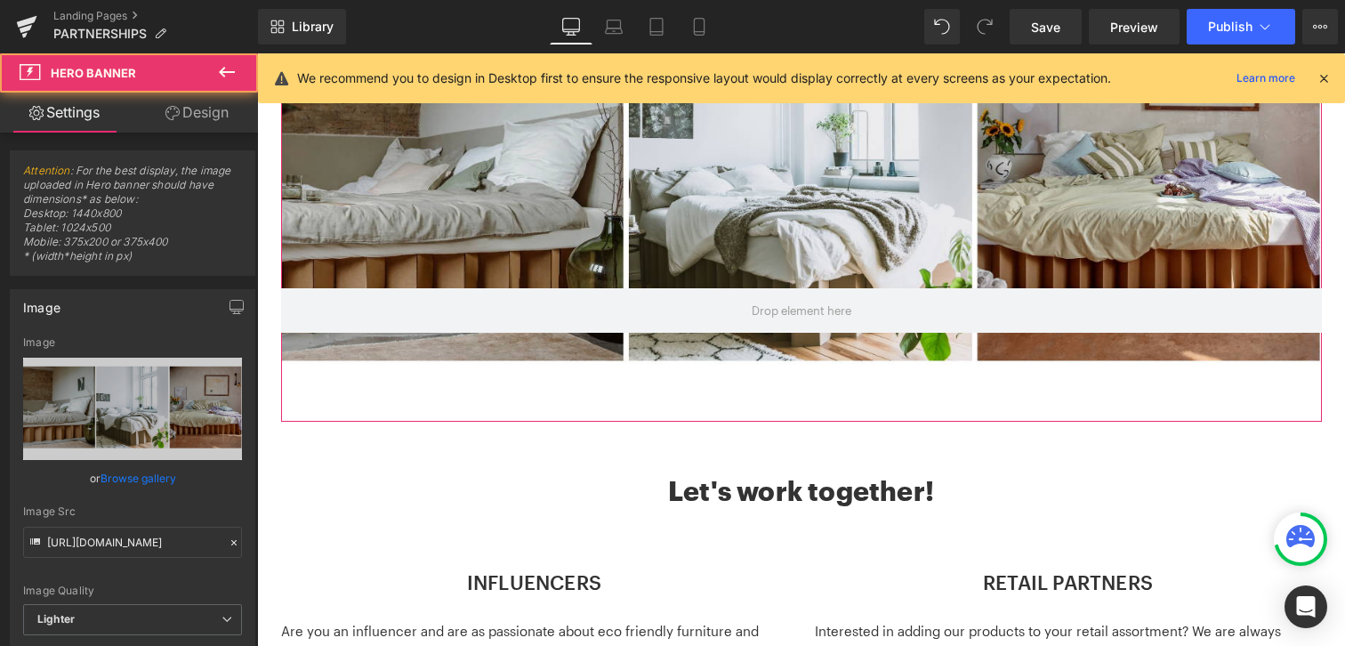
click at [197, 125] on link "Design" at bounding box center [197, 113] width 129 height 40
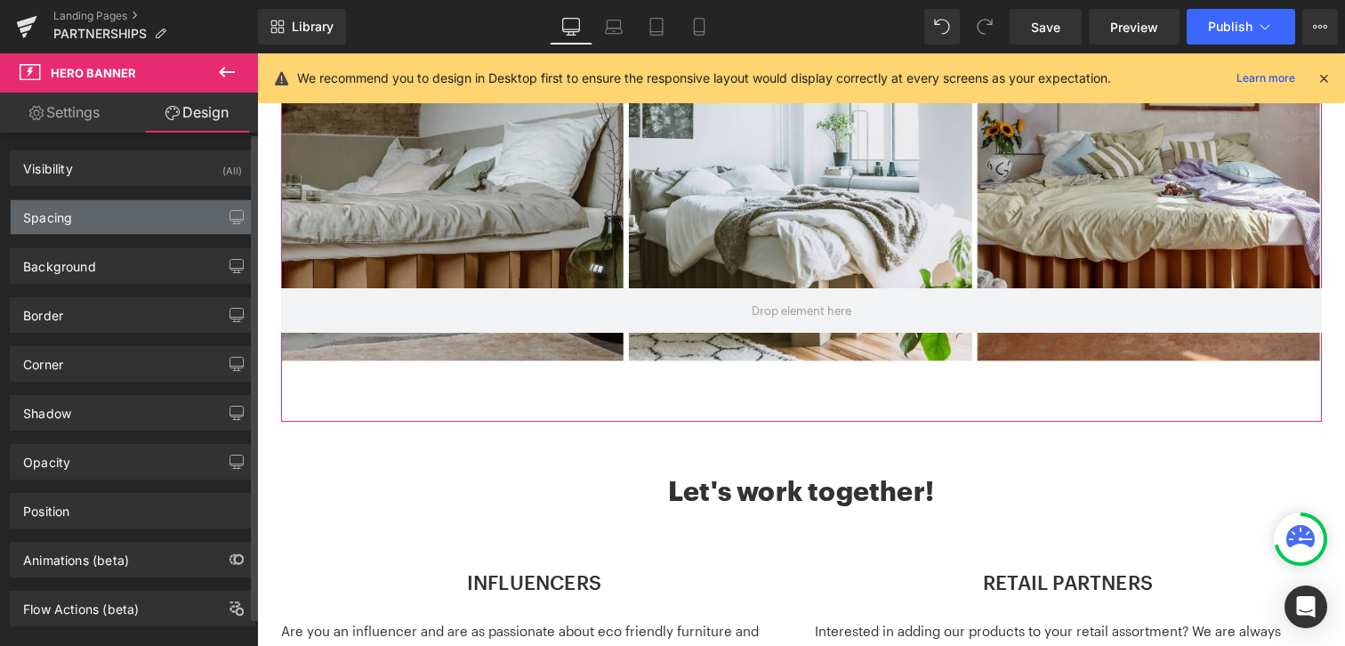
click at [157, 222] on div "Spacing" at bounding box center [133, 217] width 244 height 34
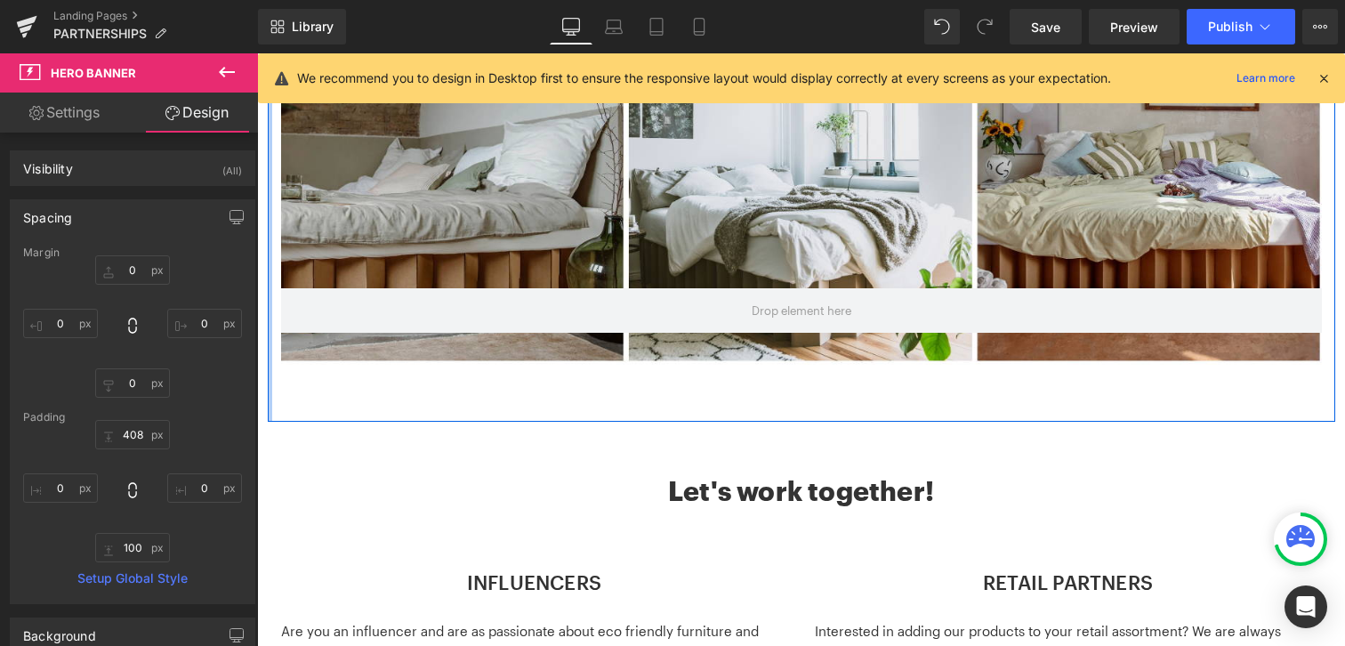
click at [269, 405] on div at bounding box center [270, 160] width 4 height 523
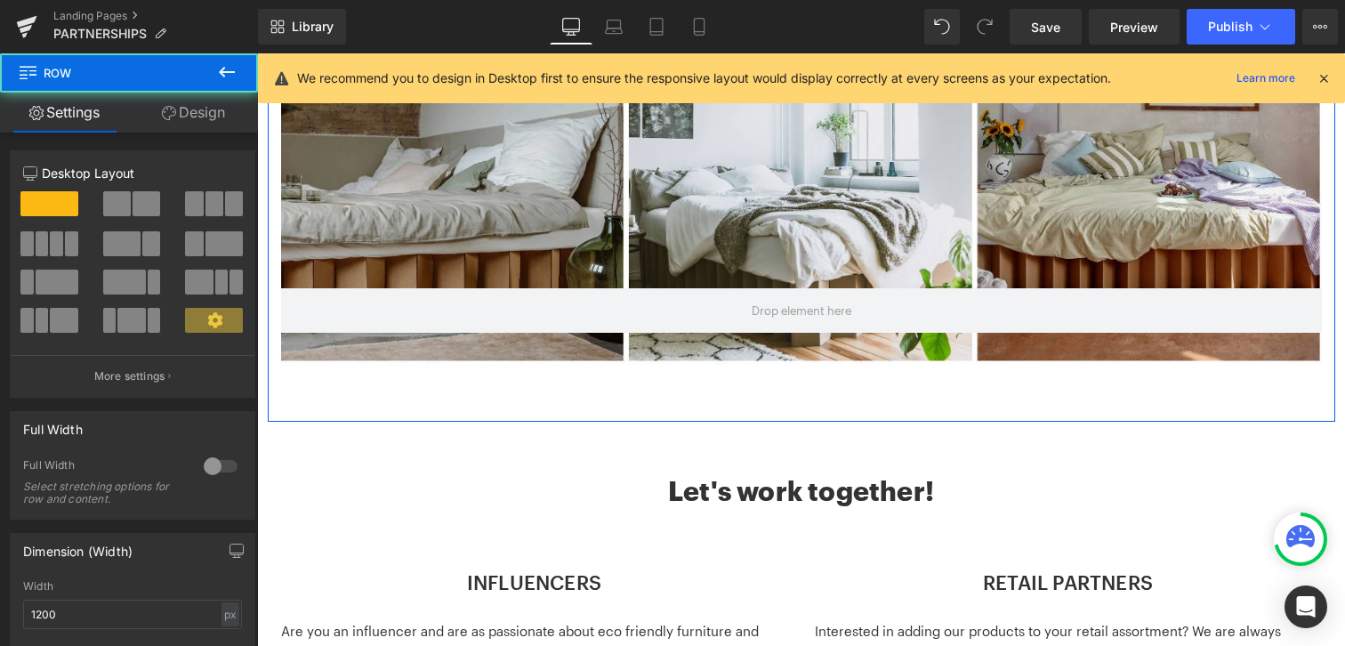
click at [189, 99] on link "Design" at bounding box center [193, 113] width 129 height 40
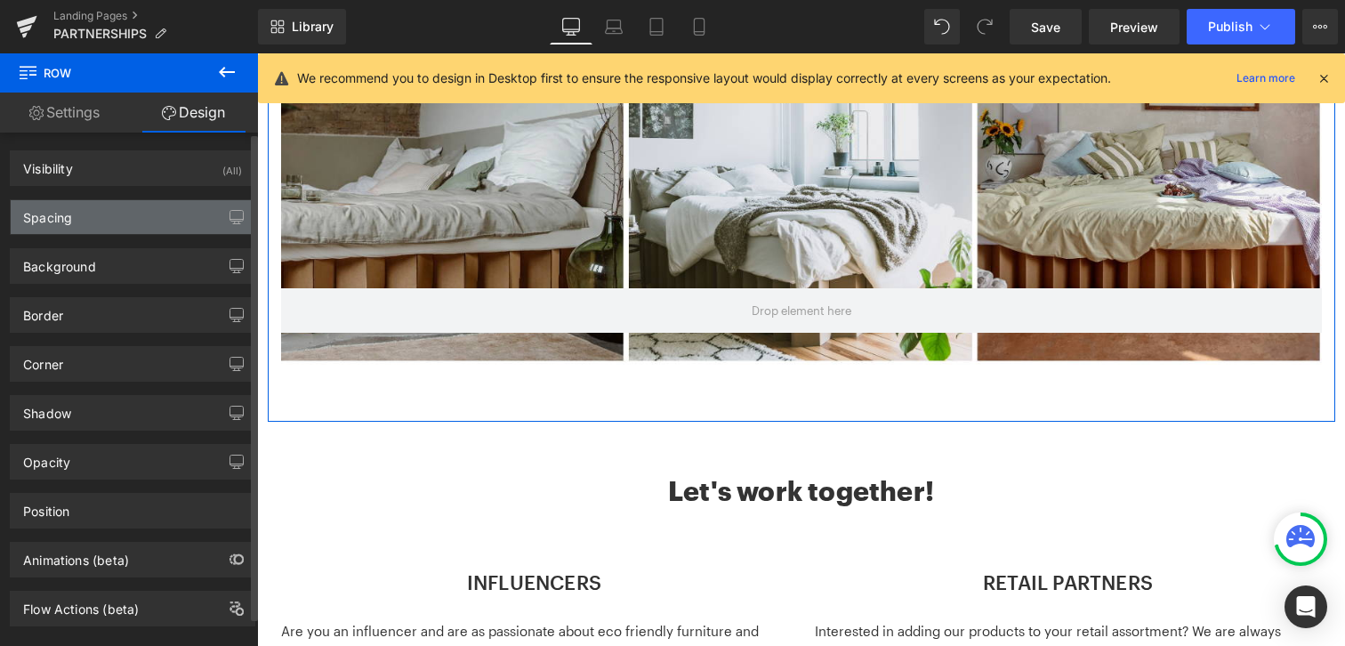
click at [189, 205] on div "Spacing" at bounding box center [133, 217] width 244 height 34
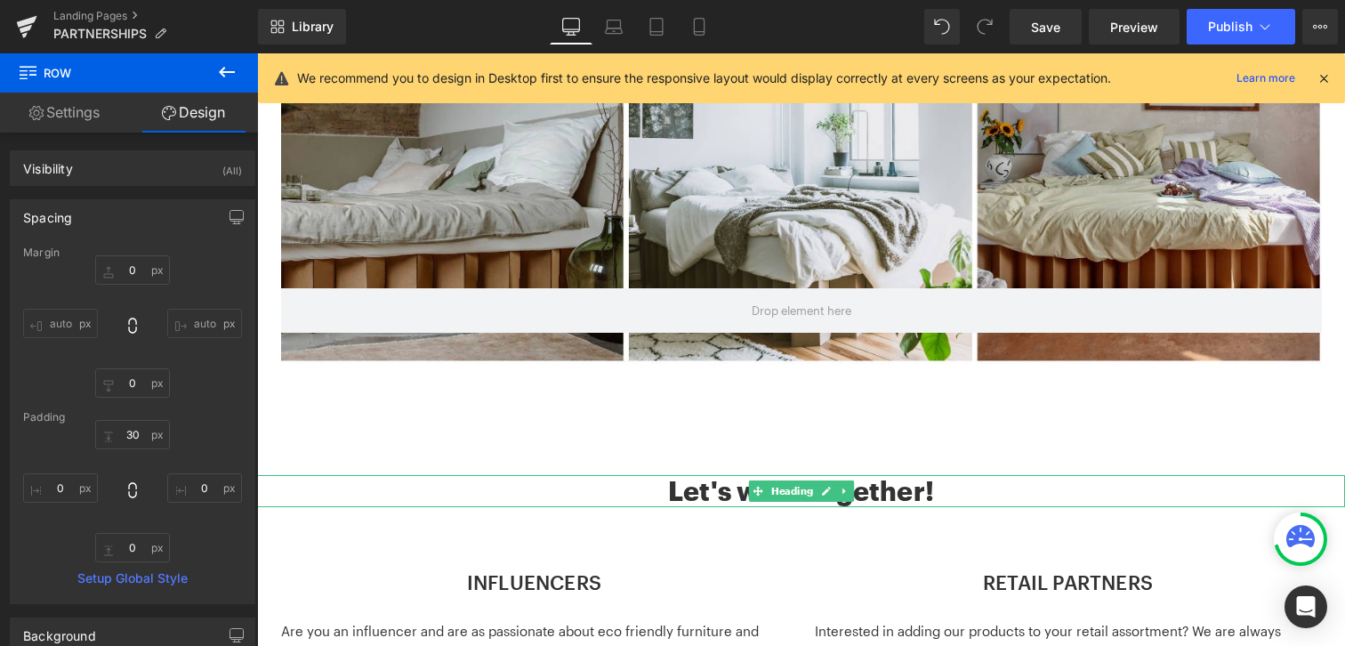
click at [666, 492] on h2 "Let's work together!" at bounding box center [801, 491] width 1088 height 32
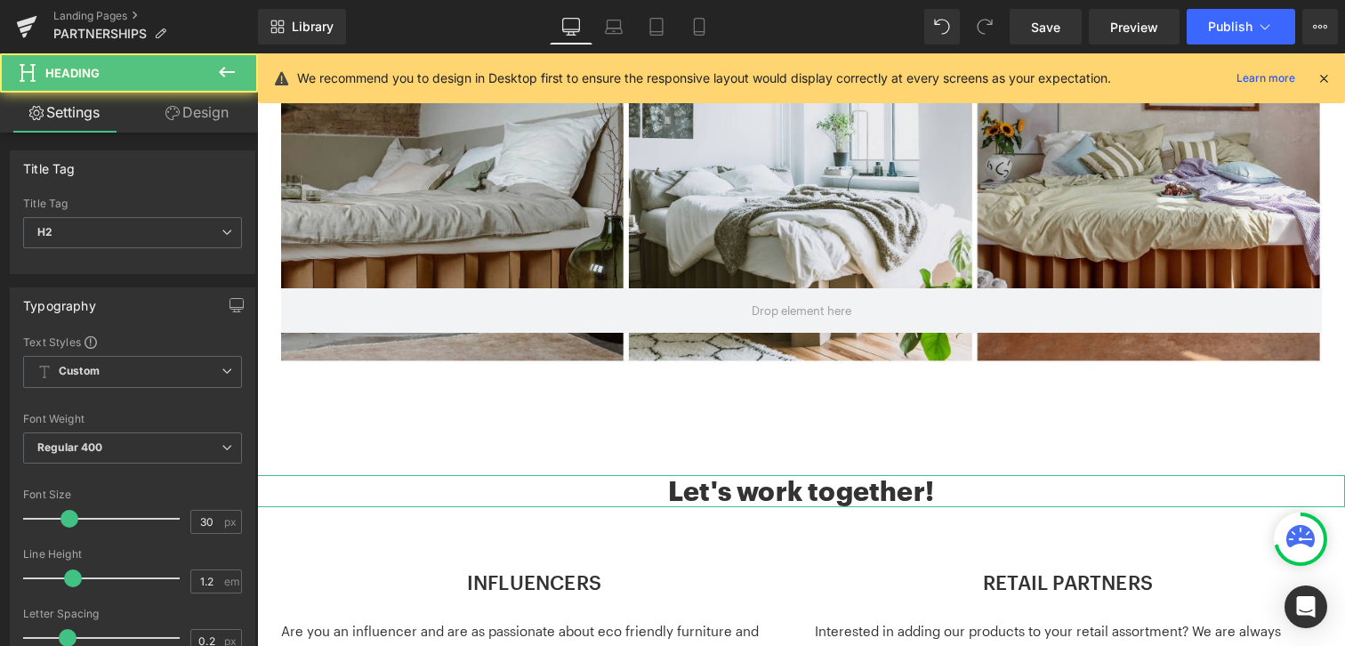
click at [192, 121] on link "Design" at bounding box center [197, 113] width 129 height 40
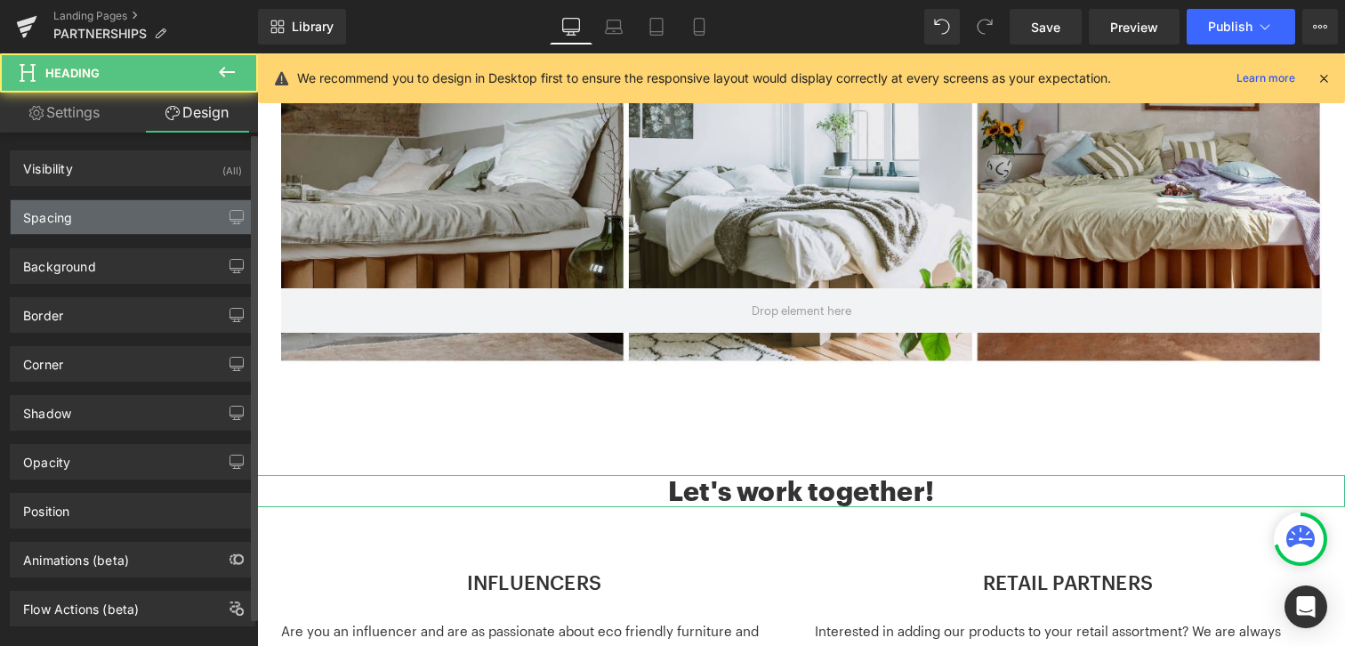
type input "60"
type input "0"
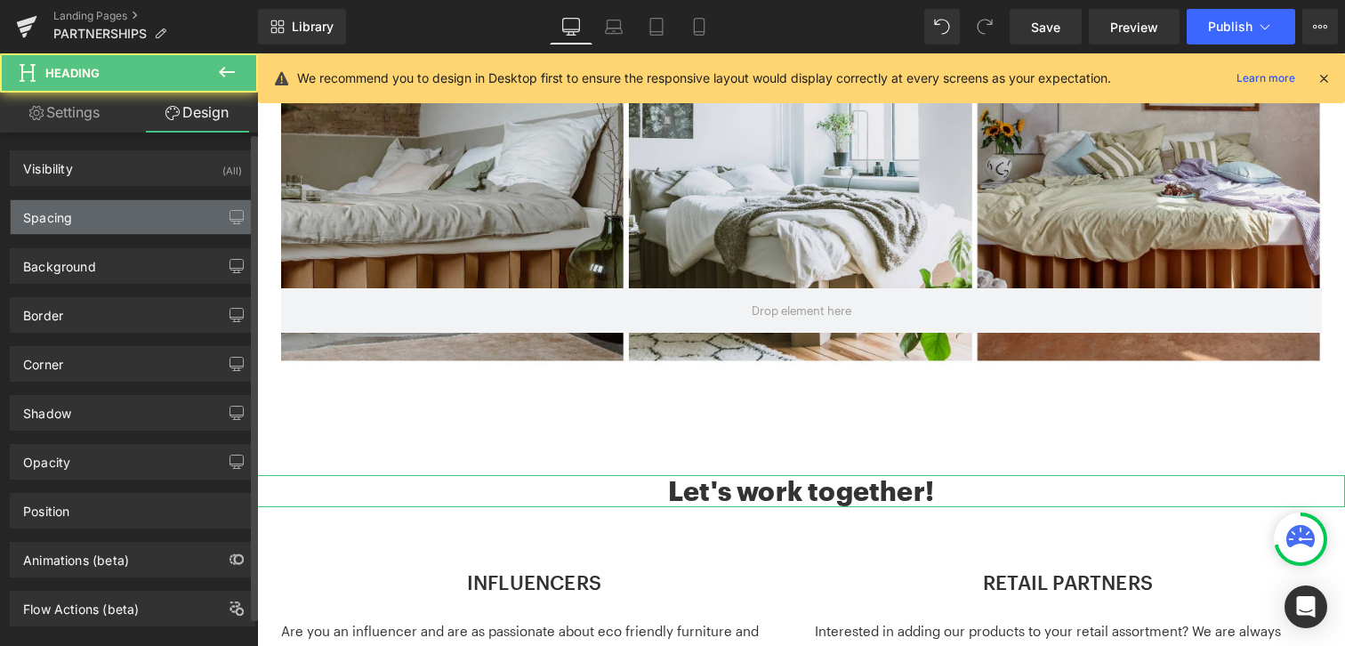
type input "0"
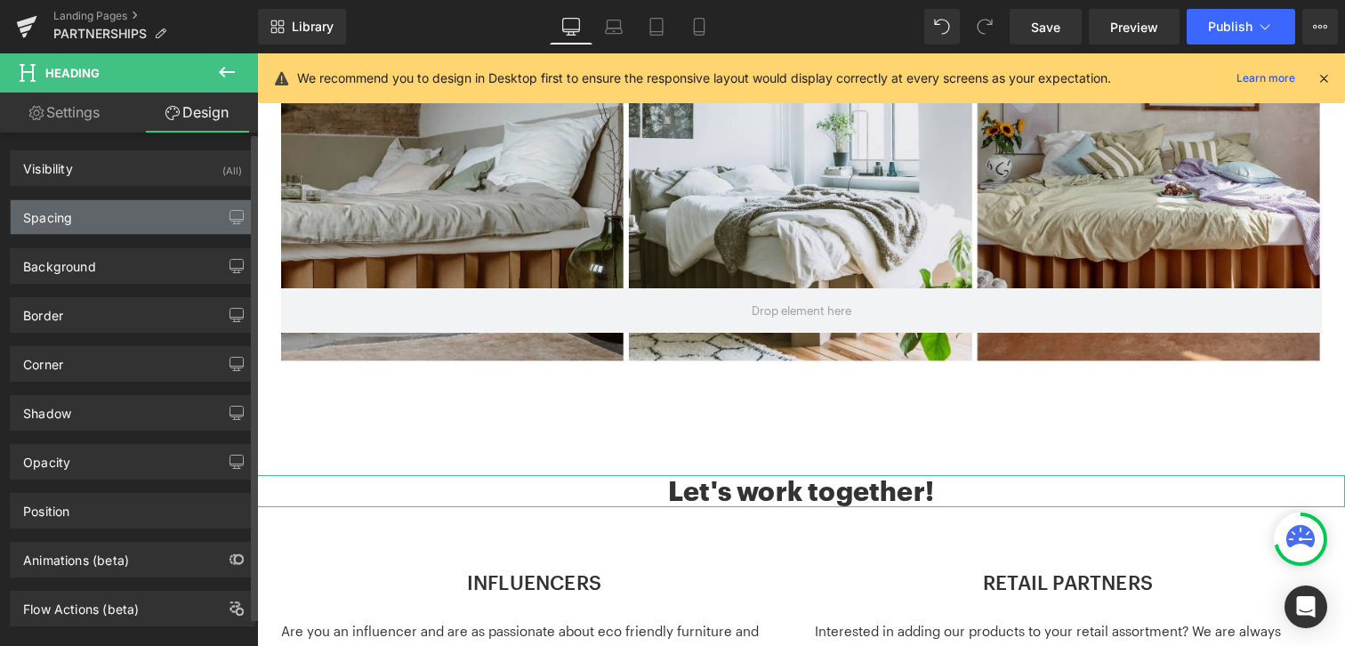
click at [135, 222] on div "Spacing" at bounding box center [133, 217] width 244 height 34
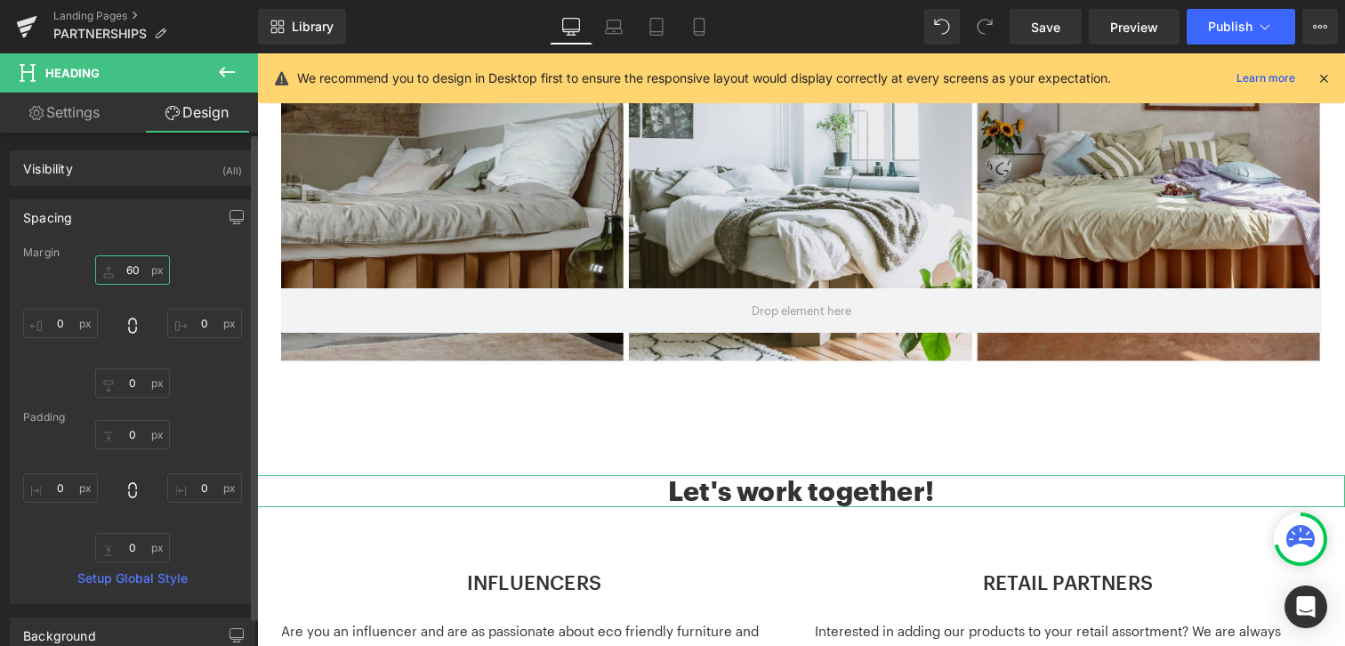
click at [141, 272] on input "60" at bounding box center [132, 269] width 75 height 29
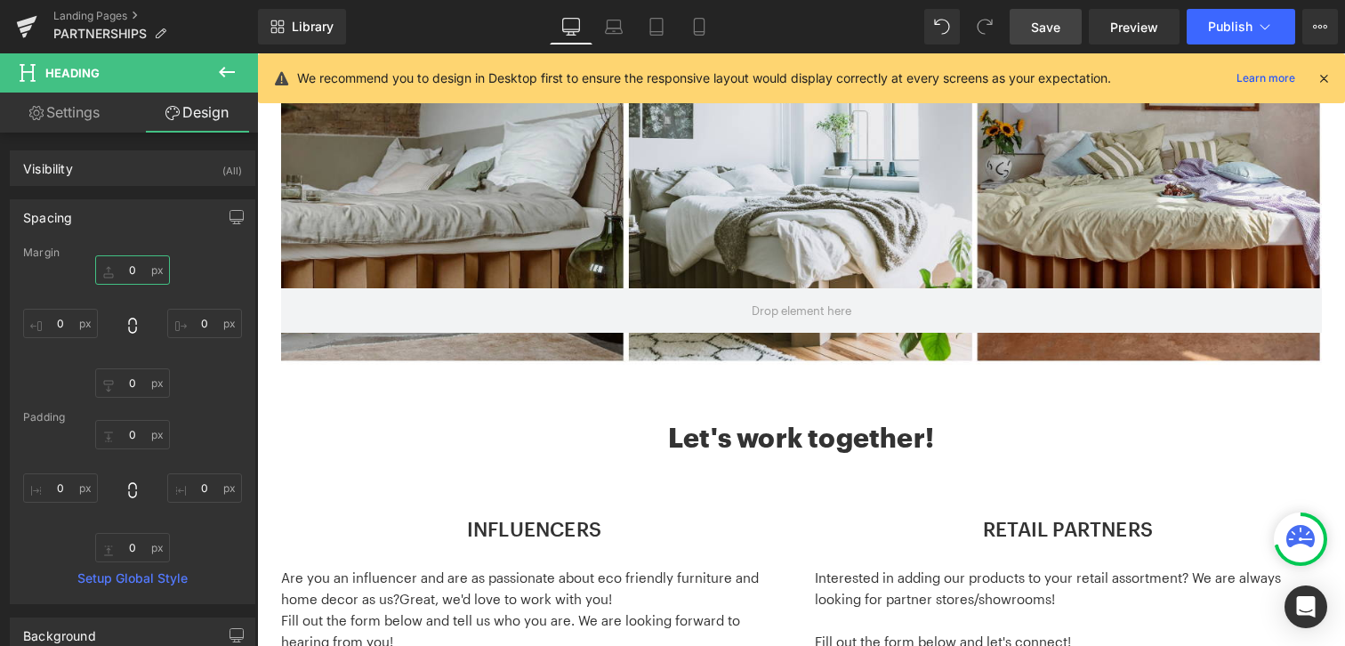
type input "0"
click at [1032, 28] on link "Save" at bounding box center [1046, 27] width 72 height 36
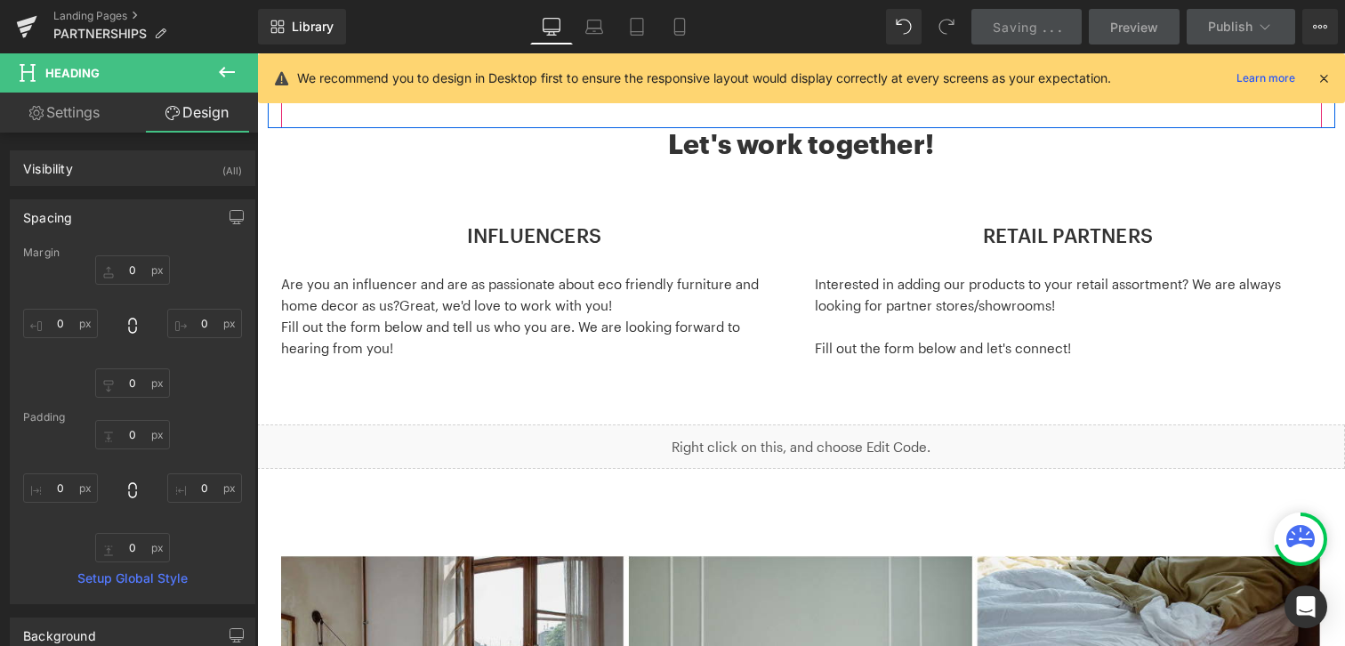
scroll to position [697, 0]
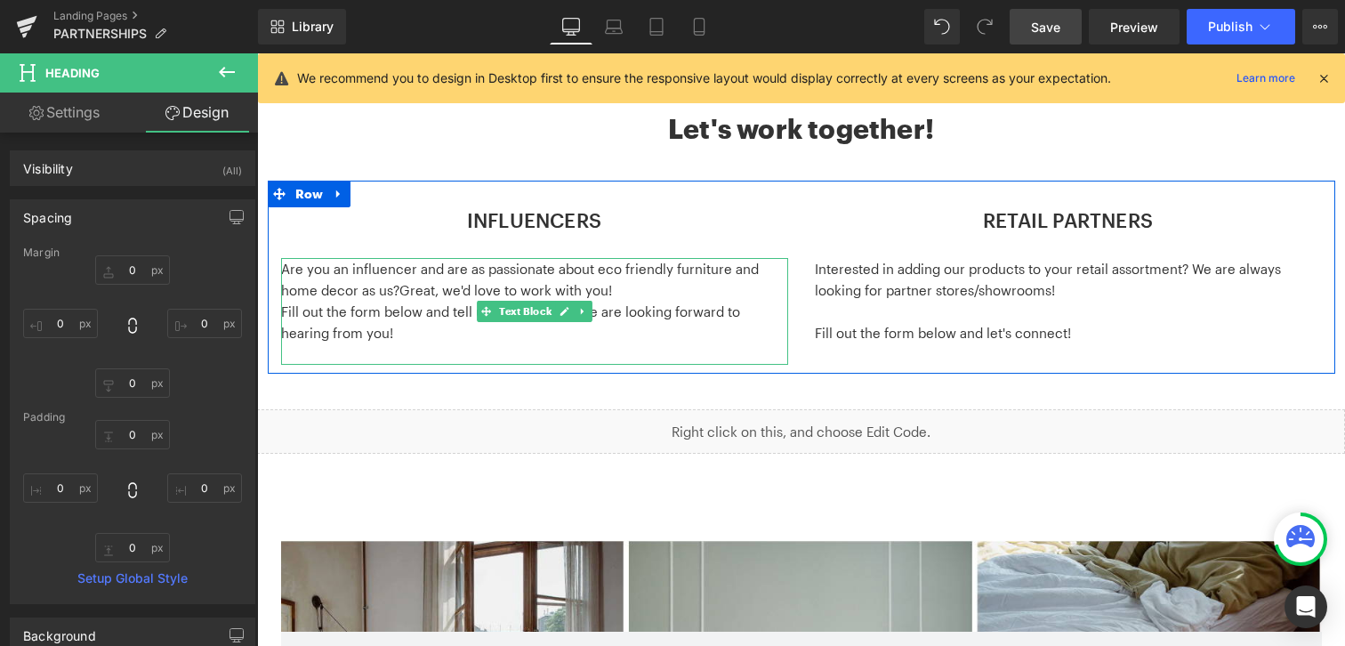
click at [679, 272] on p "Are you an influencer and are as passionate about eco friendly furniture and ho…" at bounding box center [534, 279] width 507 height 43
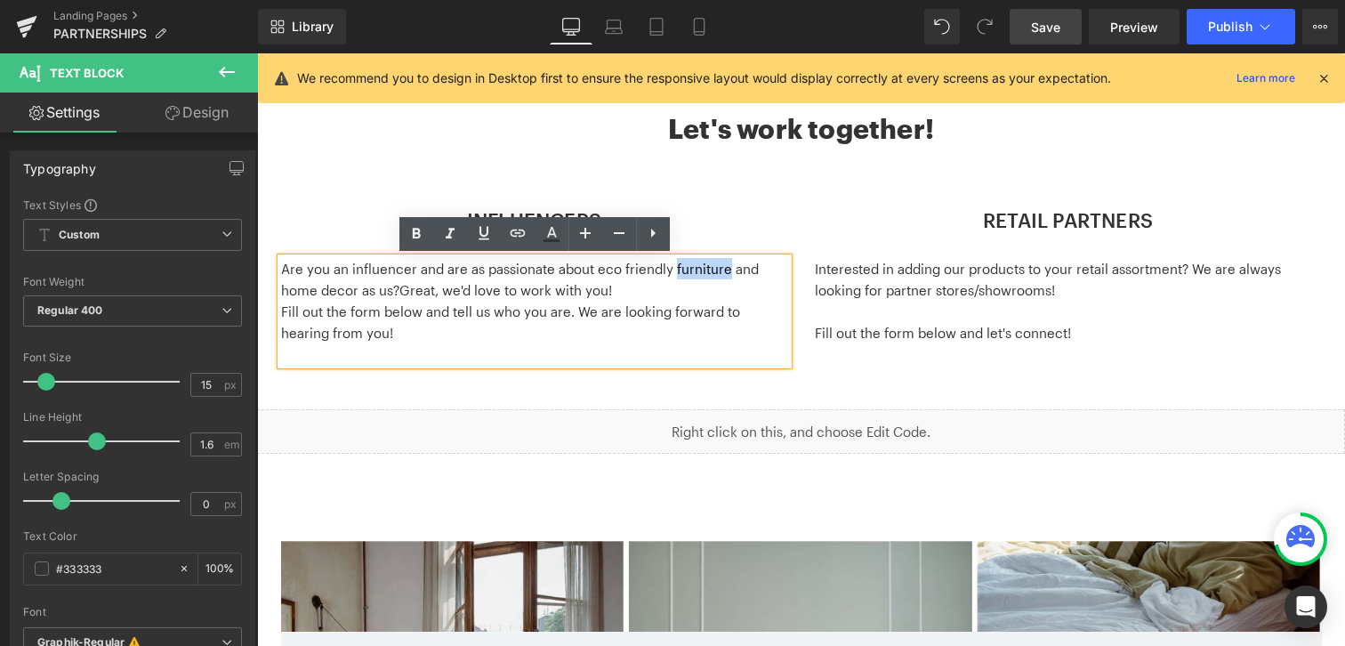
drag, startPoint x: 672, startPoint y: 271, endPoint x: 727, endPoint y: 275, distance: 54.4
click at [727, 275] on p "Are you an influencer and are as passionate about eco friendly furniture and ho…" at bounding box center [534, 279] width 507 height 43
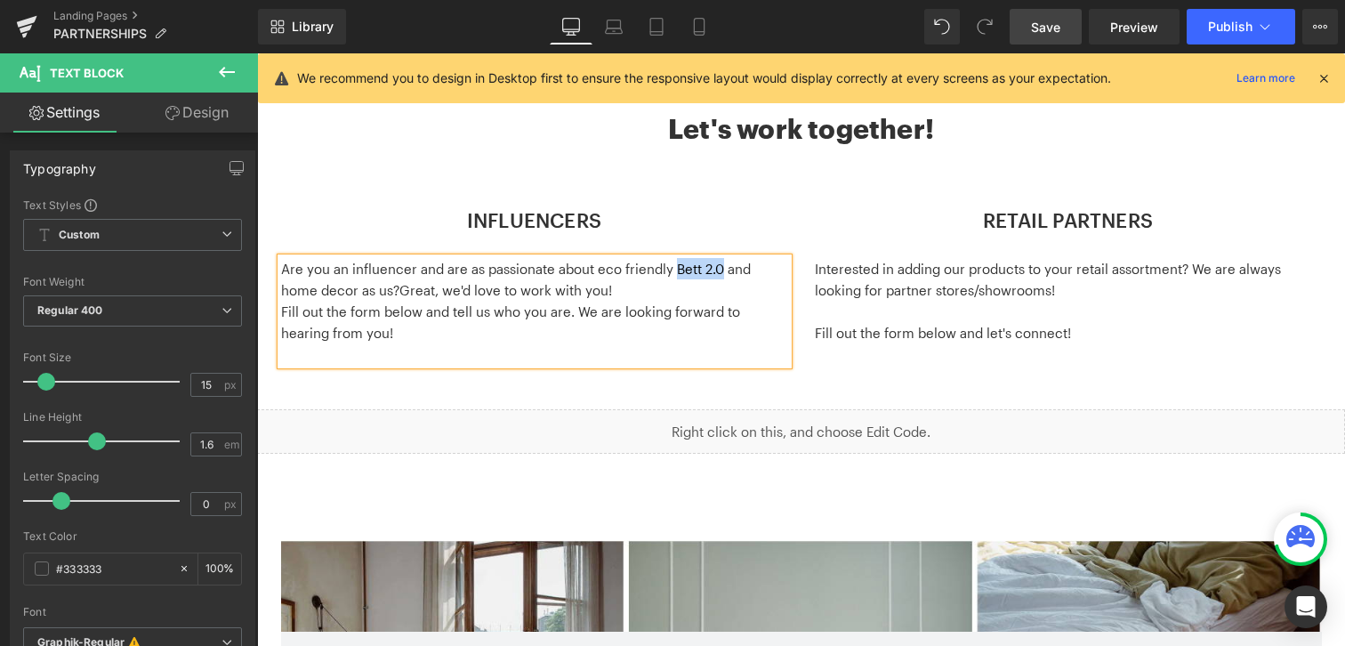
click at [675, 270] on p "Are you an influencer and are as passionate about eco friendly Bett 2.0 and hom…" at bounding box center [534, 279] width 507 height 43
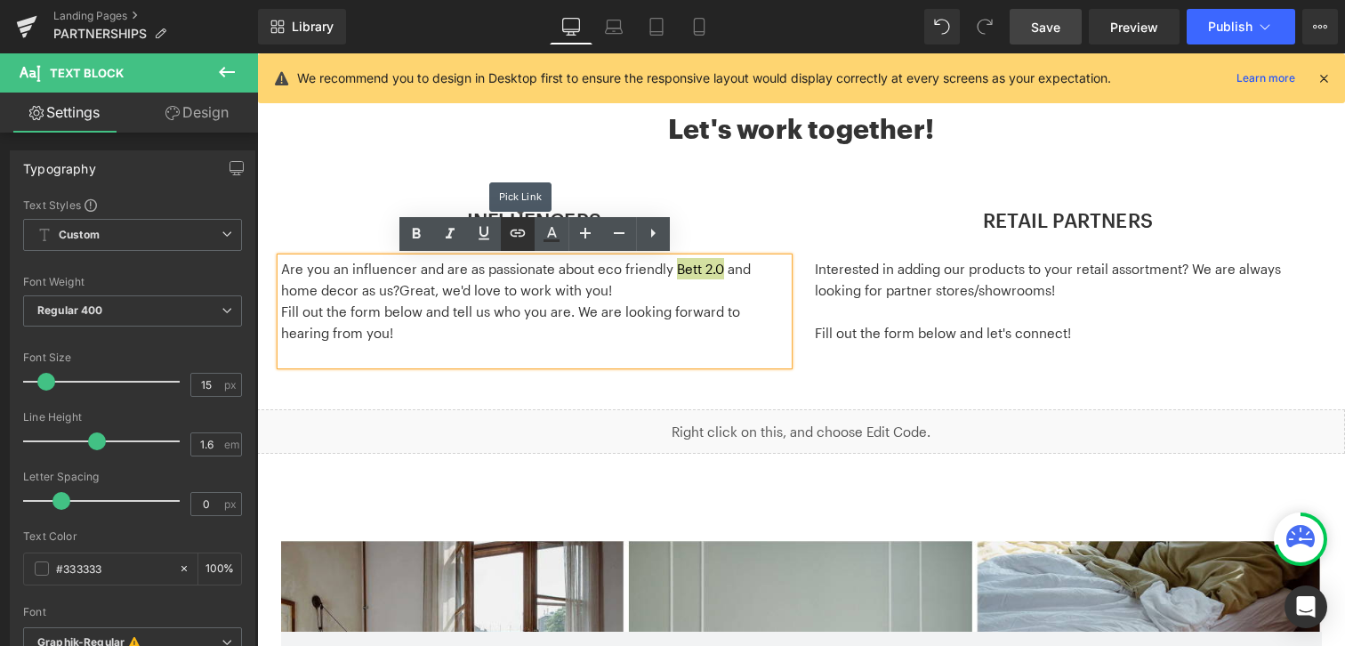
click at [520, 231] on icon at bounding box center [517, 232] width 21 height 21
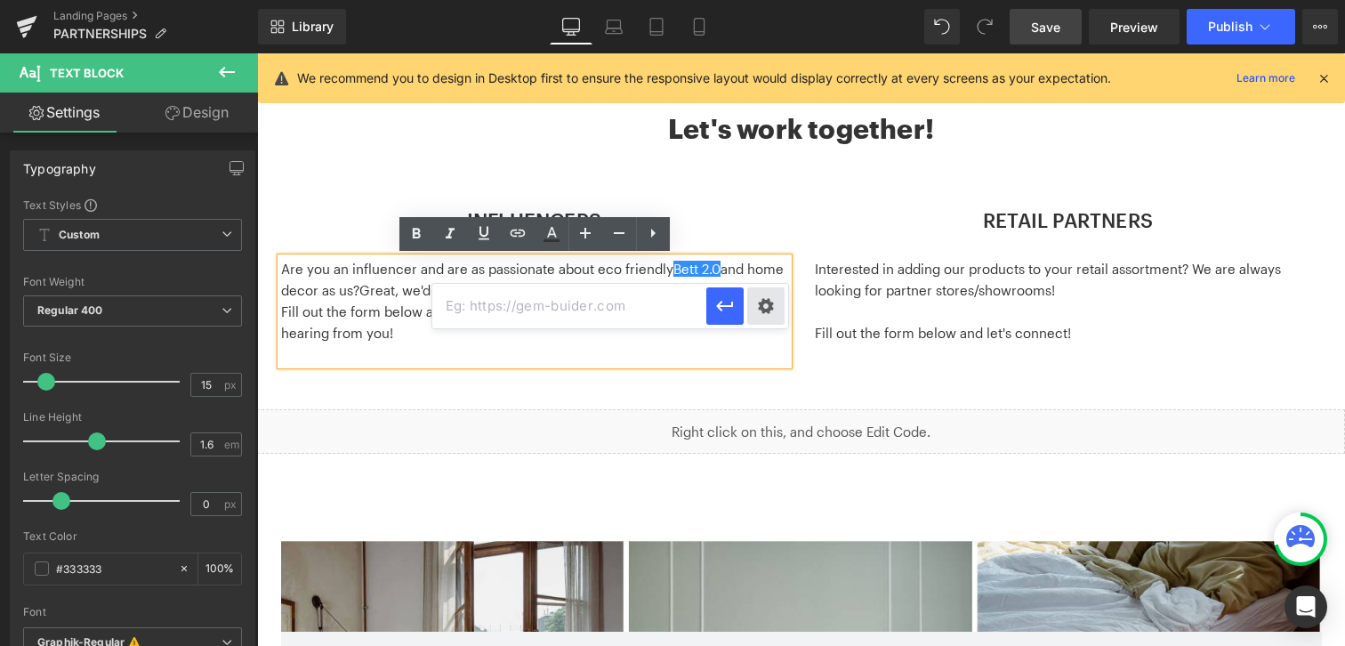
click at [774, 0] on div "Text Color Highlight Color #333333 Edit or remove link: Edit - Unlink - Cancel" at bounding box center [672, 0] width 1345 height 0
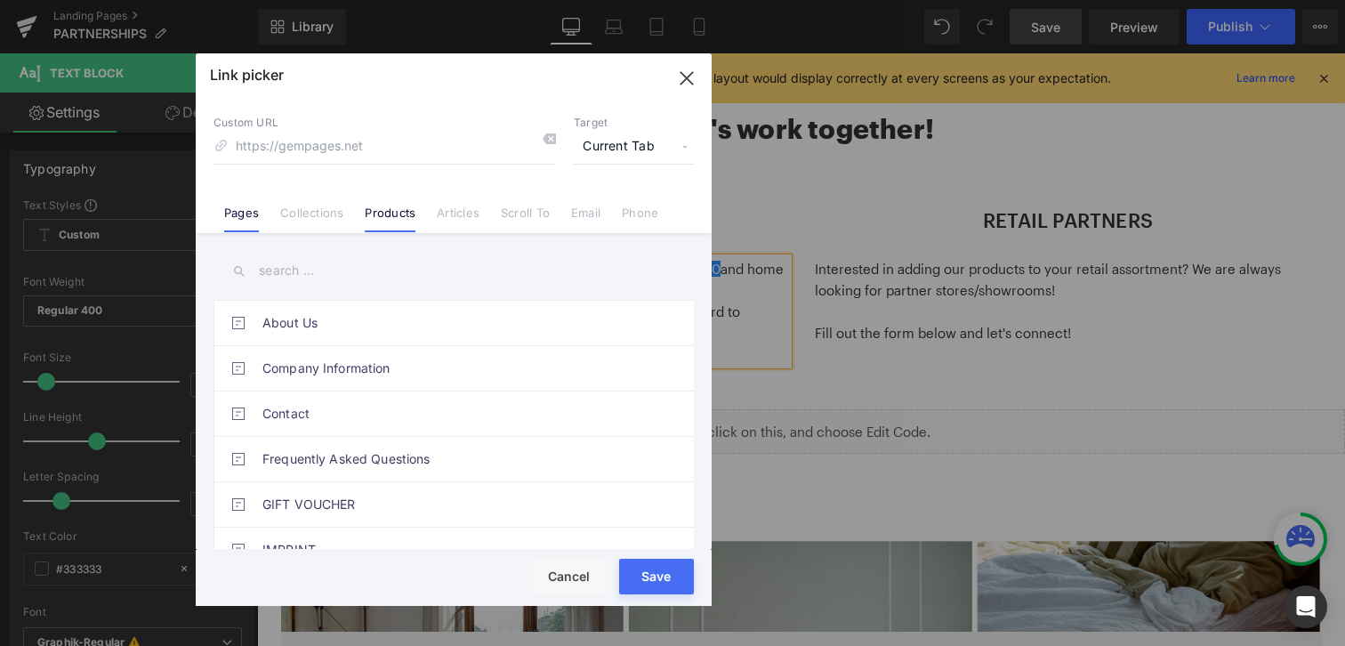
click at [399, 200] on li "Products" at bounding box center [390, 205] width 72 height 31
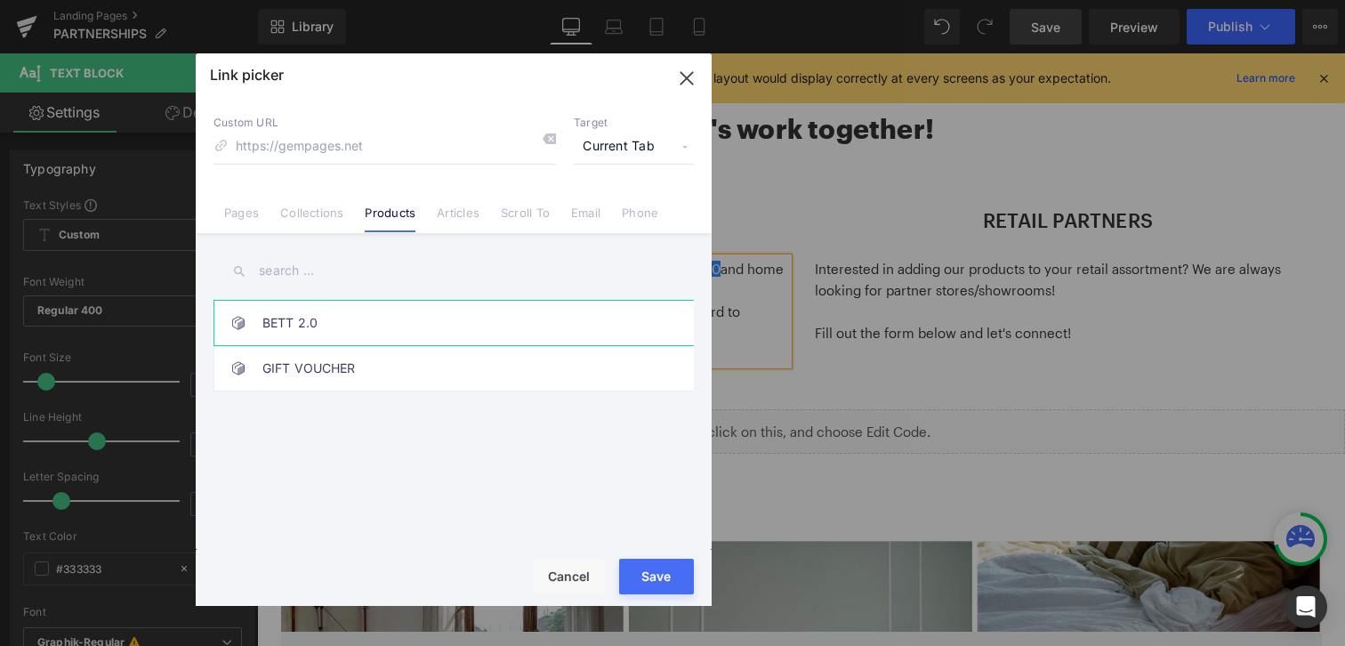
click at [303, 308] on link "BETT 2.0" at bounding box center [457, 323] width 391 height 44
type input "/products/bed-2-0"
click at [632, 587] on button "Save" at bounding box center [656, 577] width 75 height 36
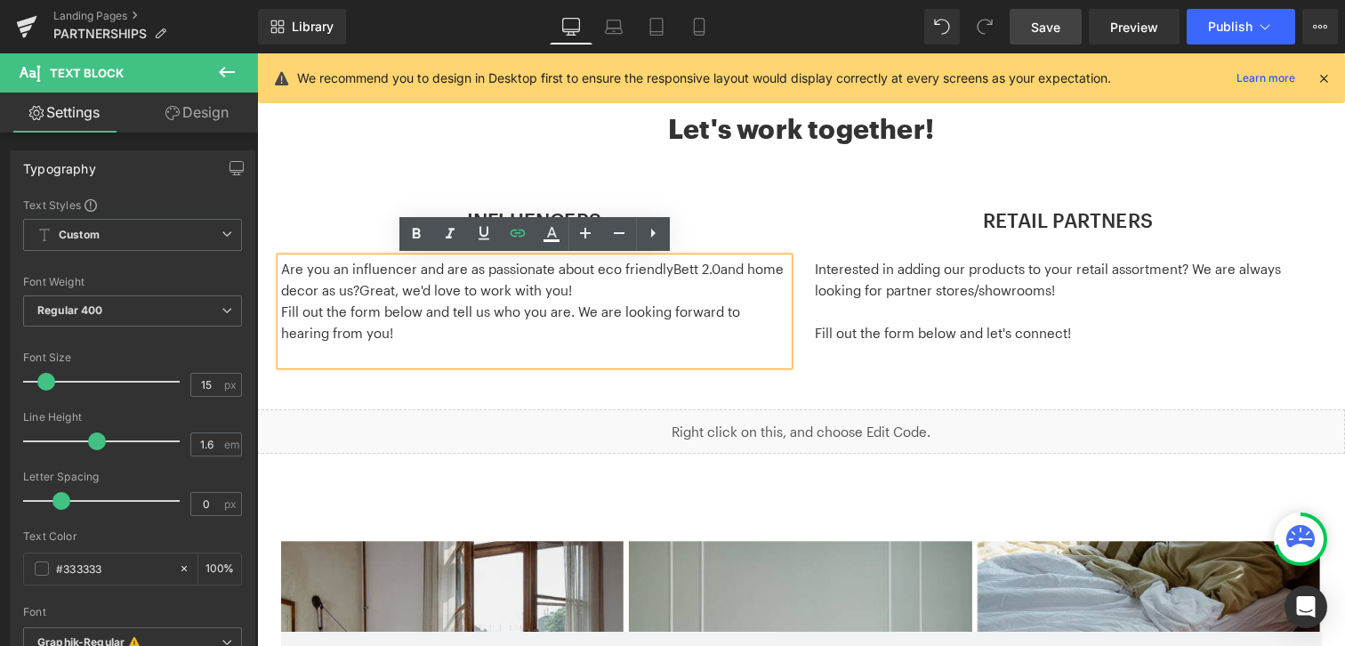
click at [766, 292] on p "Are you an influencer and are as passionate about eco friendly Bett 2.0 and hom…" at bounding box center [534, 279] width 507 height 43
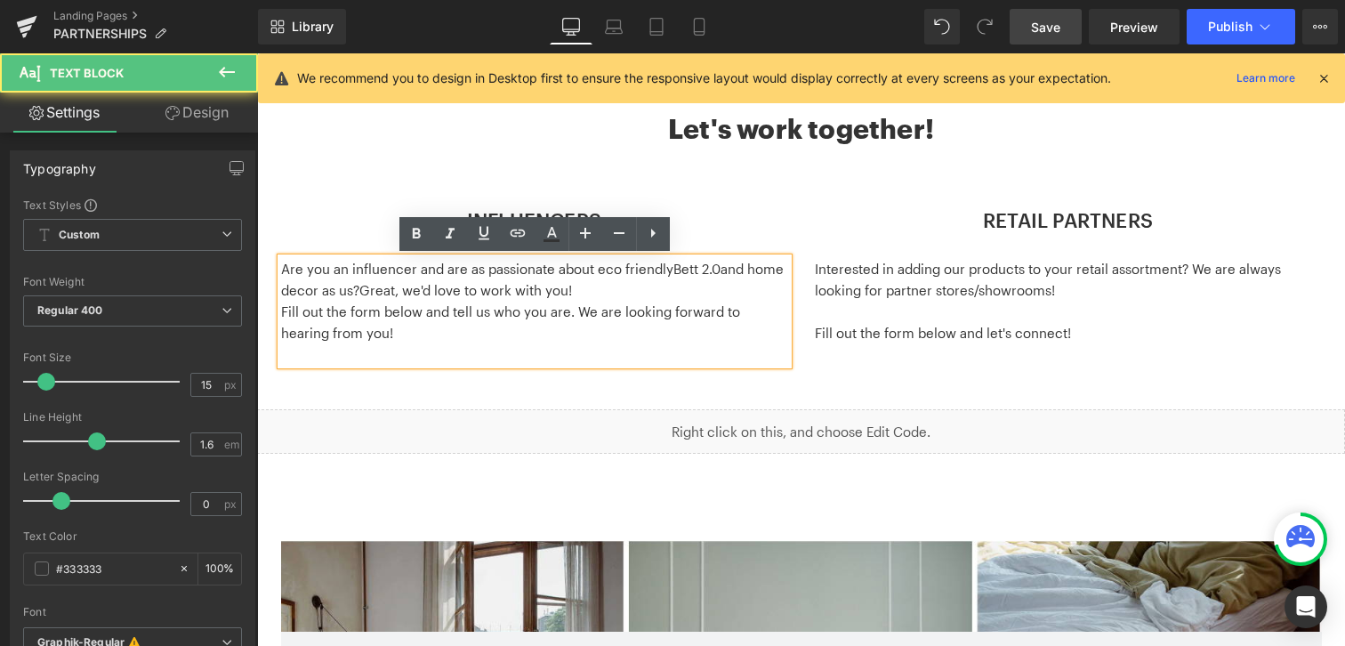
click at [725, 271] on p "Are you an influencer and are as passionate about eco friendly Bett 2.0 and hom…" at bounding box center [534, 279] width 507 height 43
click at [317, 294] on p "Are you an influencer and are as passionate about eco friendly Bett 2.0 and hom…" at bounding box center [534, 279] width 507 height 43
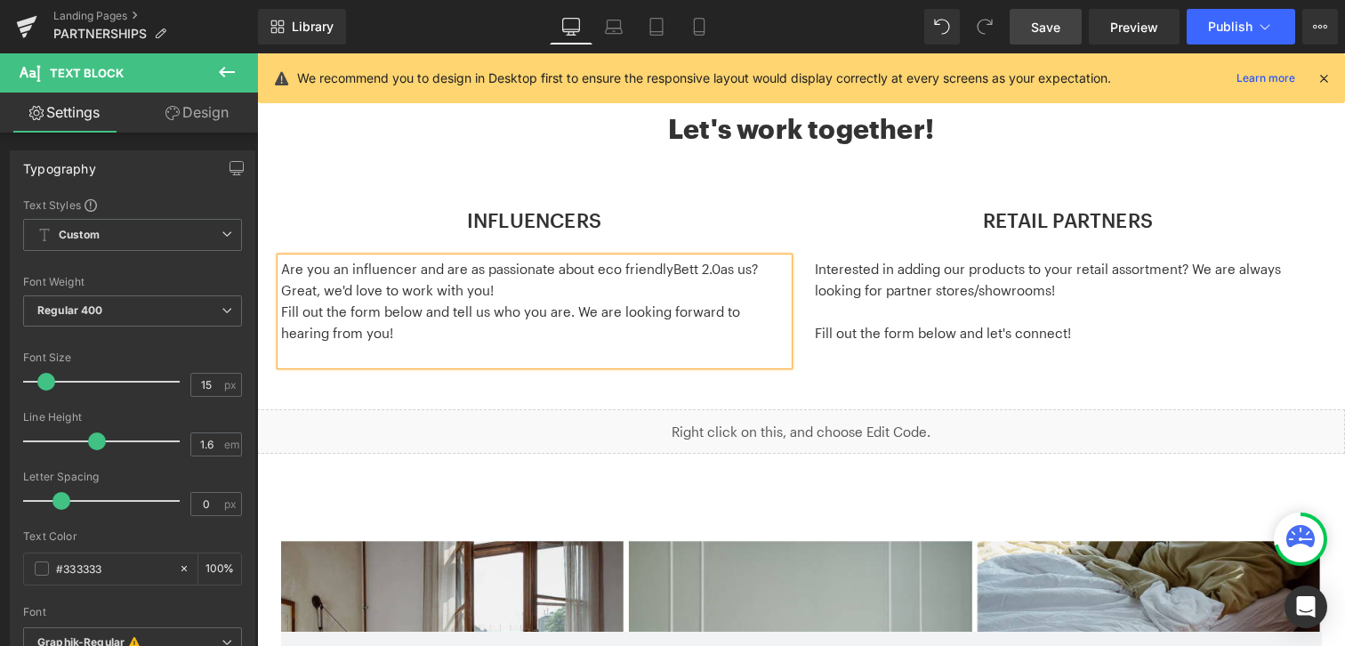
click at [663, 298] on p "Are you an influencer and are as passionate about eco friendly Bett 2.0 as us? …" at bounding box center [534, 279] width 507 height 43
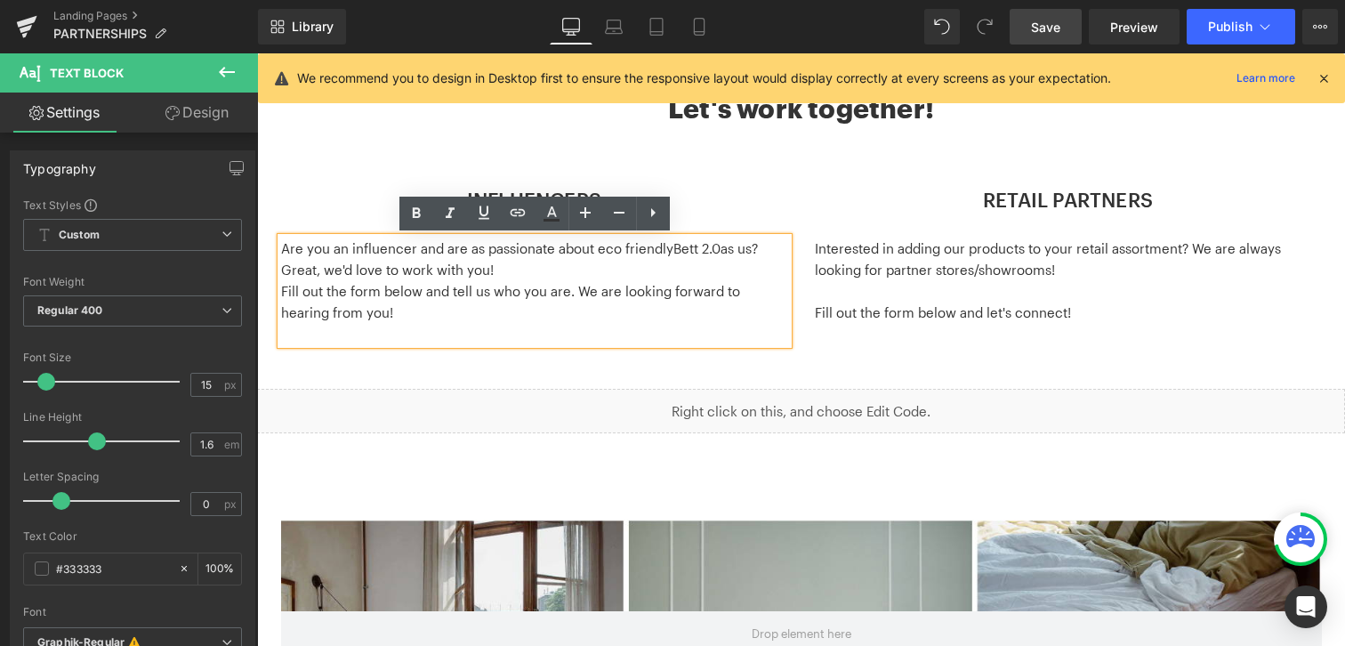
scroll to position [719, 0]
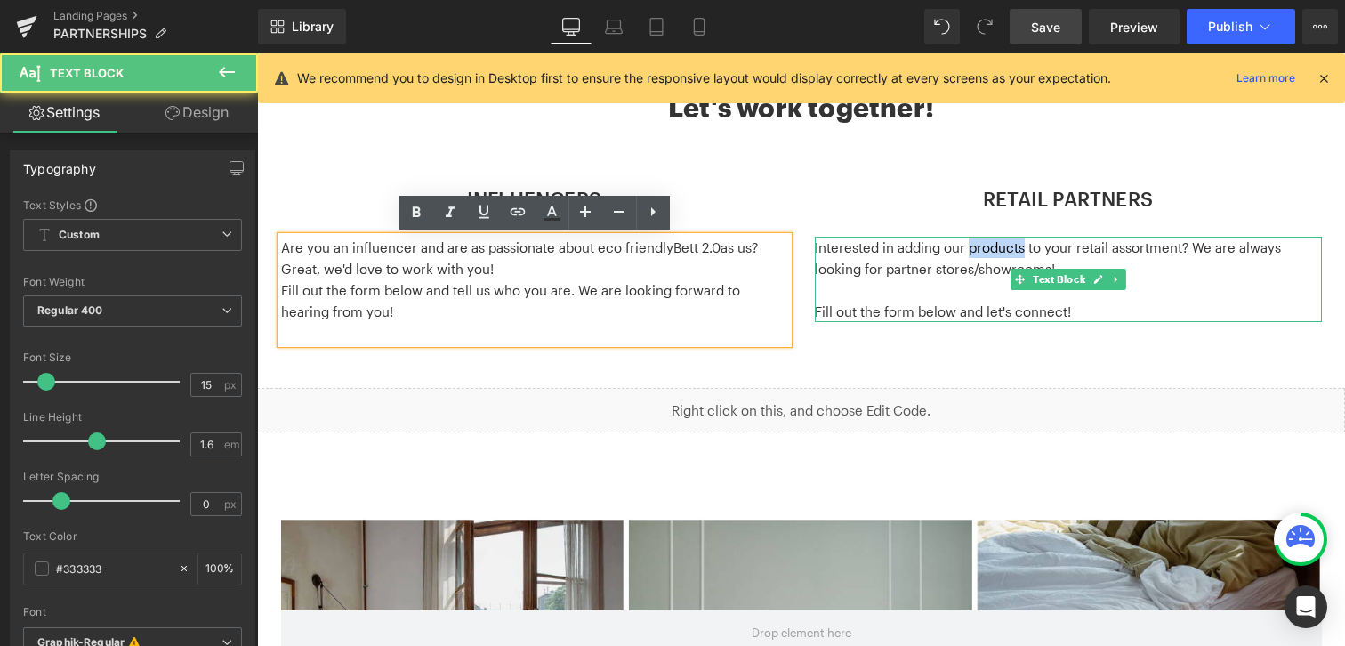
drag, startPoint x: 976, startPoint y: 251, endPoint x: 1022, endPoint y: 253, distance: 46.3
click at [1022, 253] on p "Interested in adding our products to your retail assortment? We are always look…" at bounding box center [1068, 258] width 507 height 43
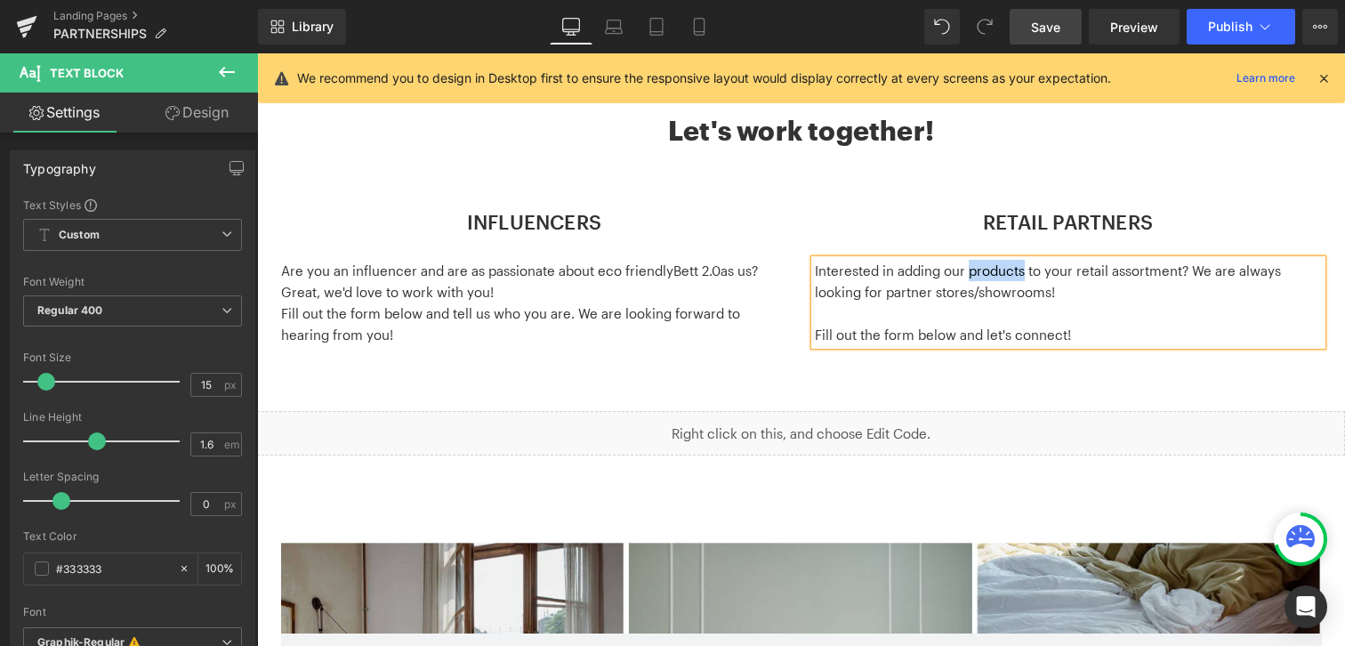
scroll to position [700, 0]
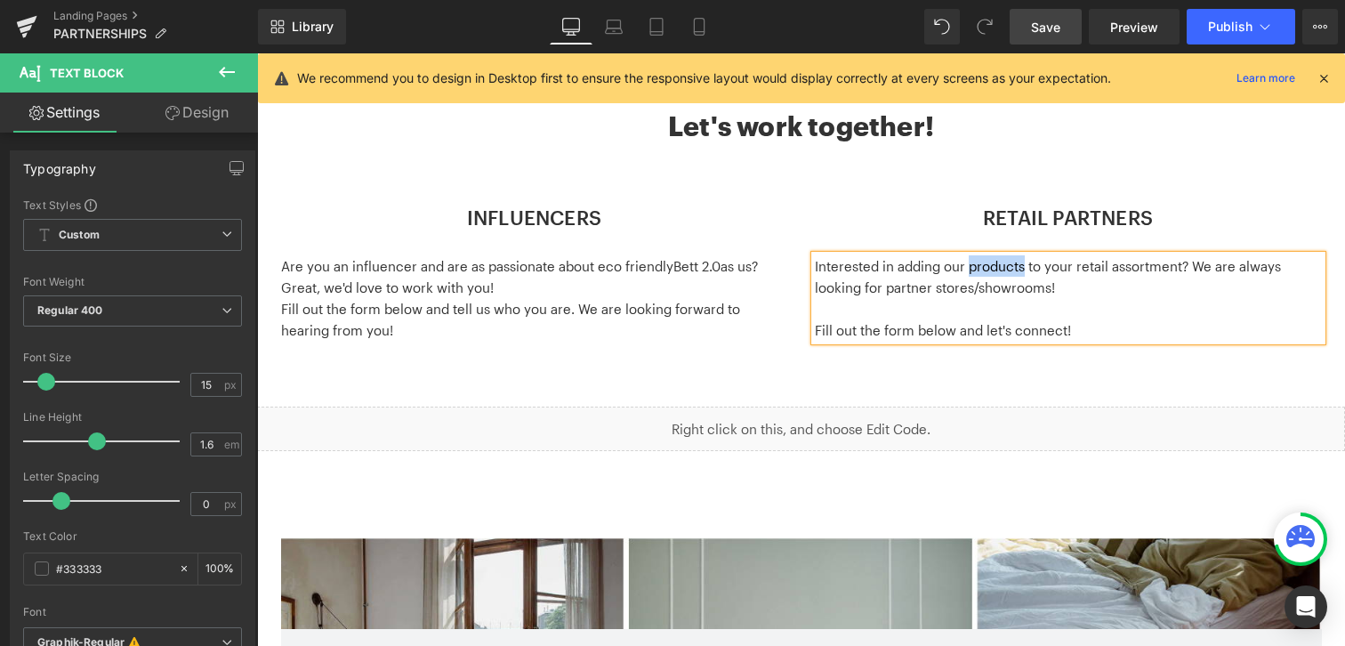
click at [993, 266] on p "Interested in adding our products to your retail assortment? We are always look…" at bounding box center [1068, 276] width 507 height 43
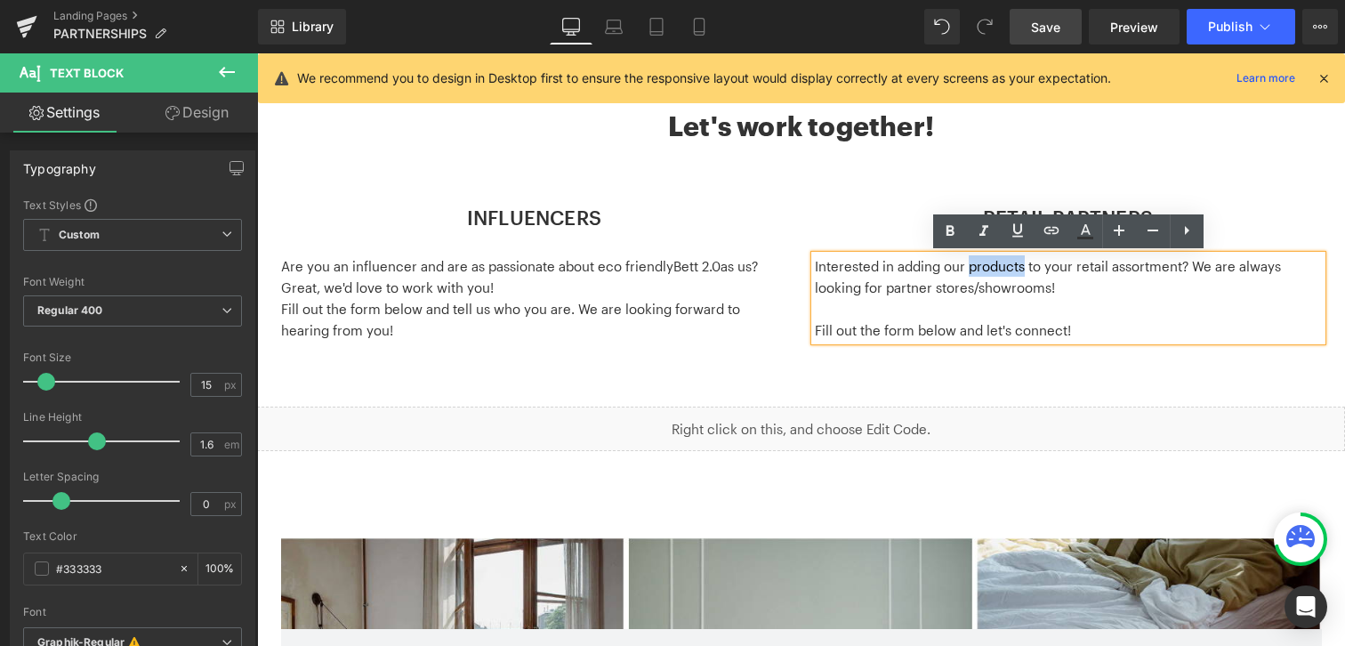
drag, startPoint x: 970, startPoint y: 268, endPoint x: 1022, endPoint y: 269, distance: 51.6
click at [1022, 269] on p "Interested in adding our products to your retail assortment? We are always look…" at bounding box center [1068, 276] width 507 height 43
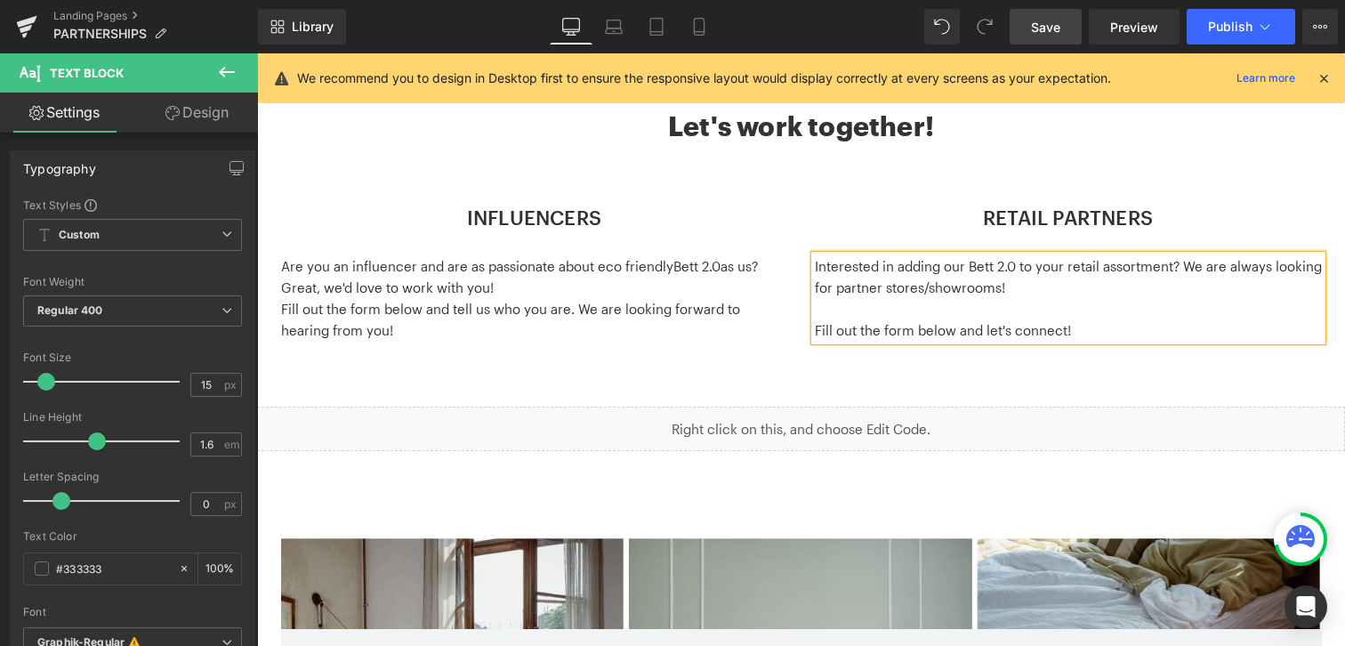
click at [977, 304] on p at bounding box center [1068, 308] width 507 height 21
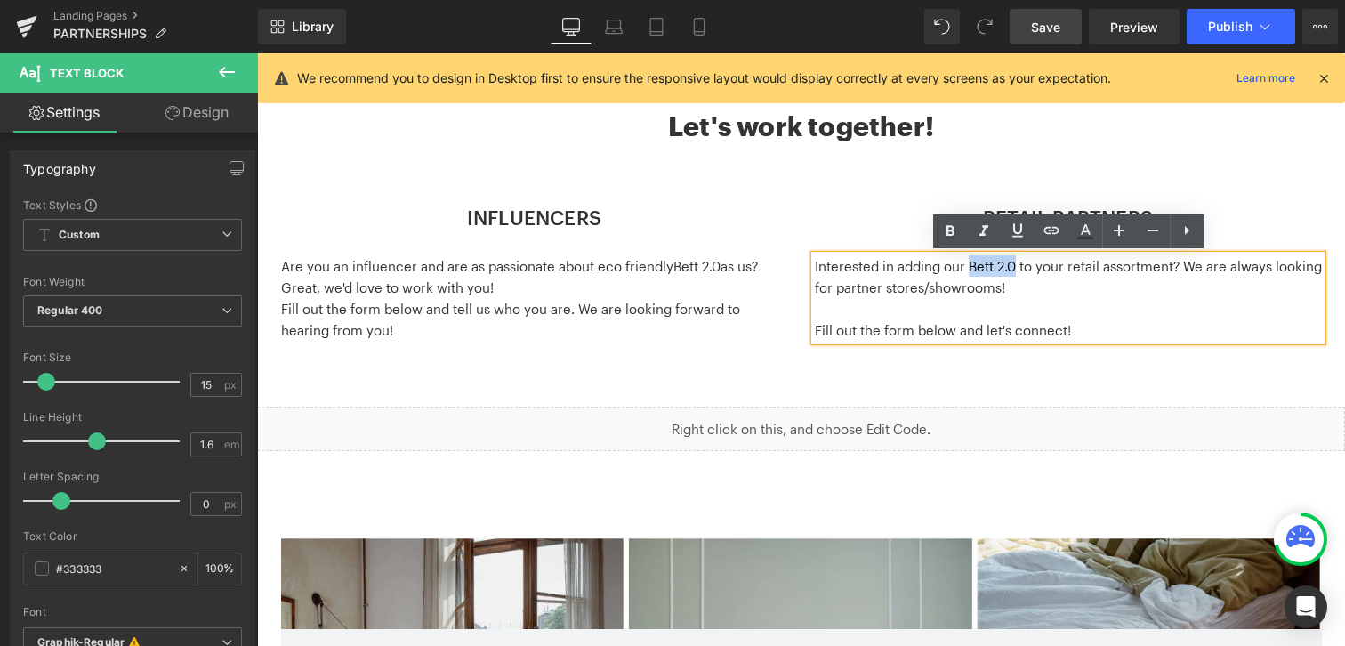
drag, startPoint x: 969, startPoint y: 266, endPoint x: 1014, endPoint y: 266, distance: 44.5
click at [1014, 266] on p "Interested in adding our Bett 2.0 to your retail assortment? We are always look…" at bounding box center [1068, 276] width 507 height 43
click at [1052, 229] on icon at bounding box center [1050, 229] width 15 height 7
click at [1233, 0] on div "Text Color Highlight Color #333333 Edit or remove link: Edit - Unlink - Cancel" at bounding box center [672, 0] width 1345 height 0
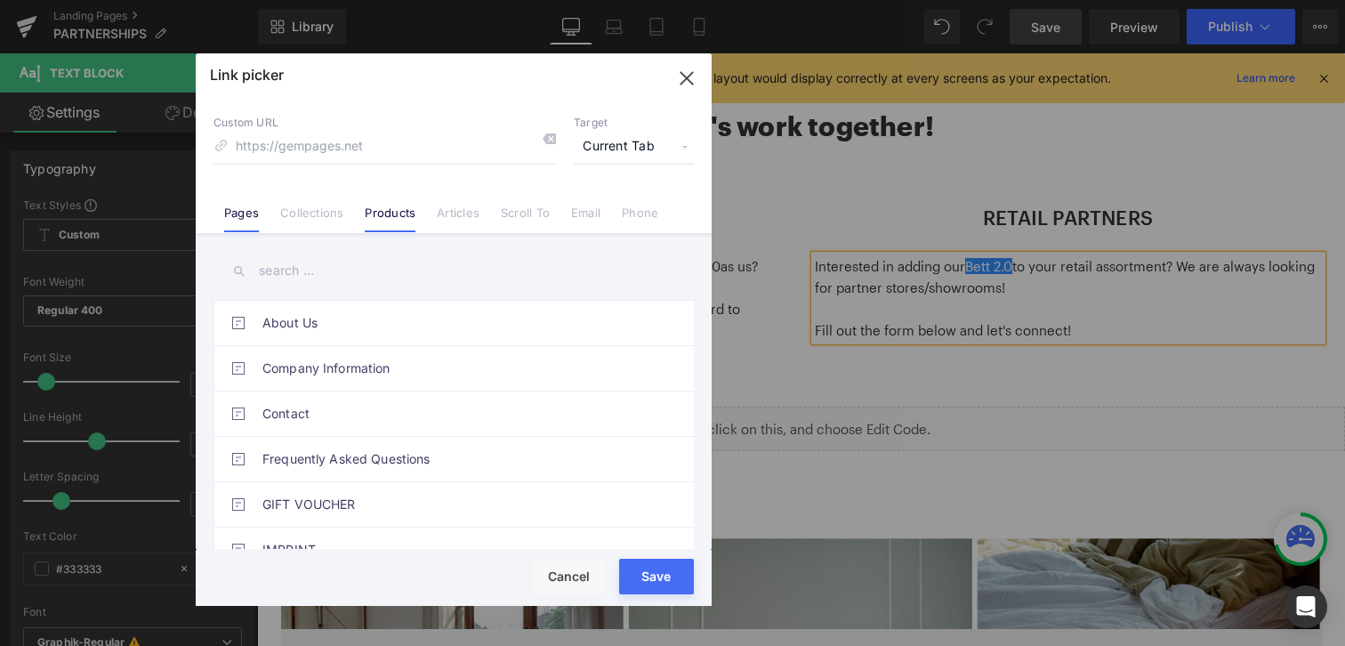
click at [396, 211] on link "Products" at bounding box center [390, 218] width 51 height 27
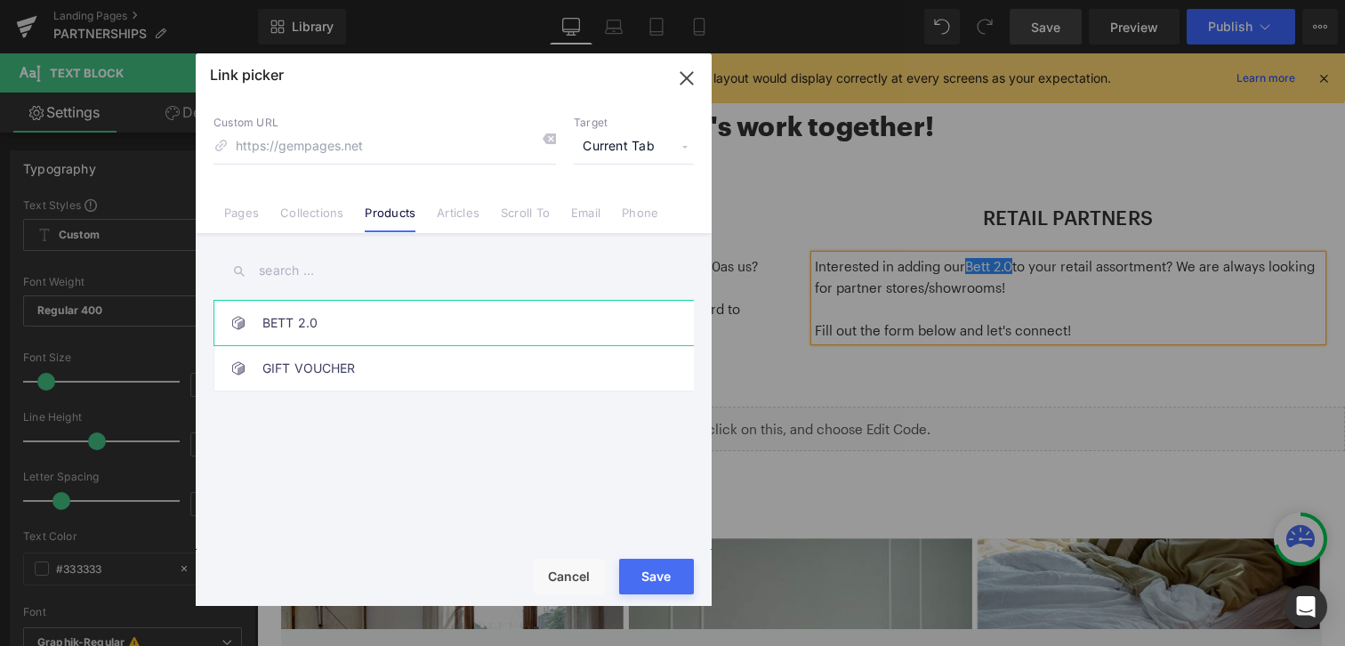
click at [271, 325] on link "BETT 2.0" at bounding box center [457, 323] width 391 height 44
type input "/products/bed-2-0"
click at [664, 587] on button "Save" at bounding box center [656, 577] width 75 height 36
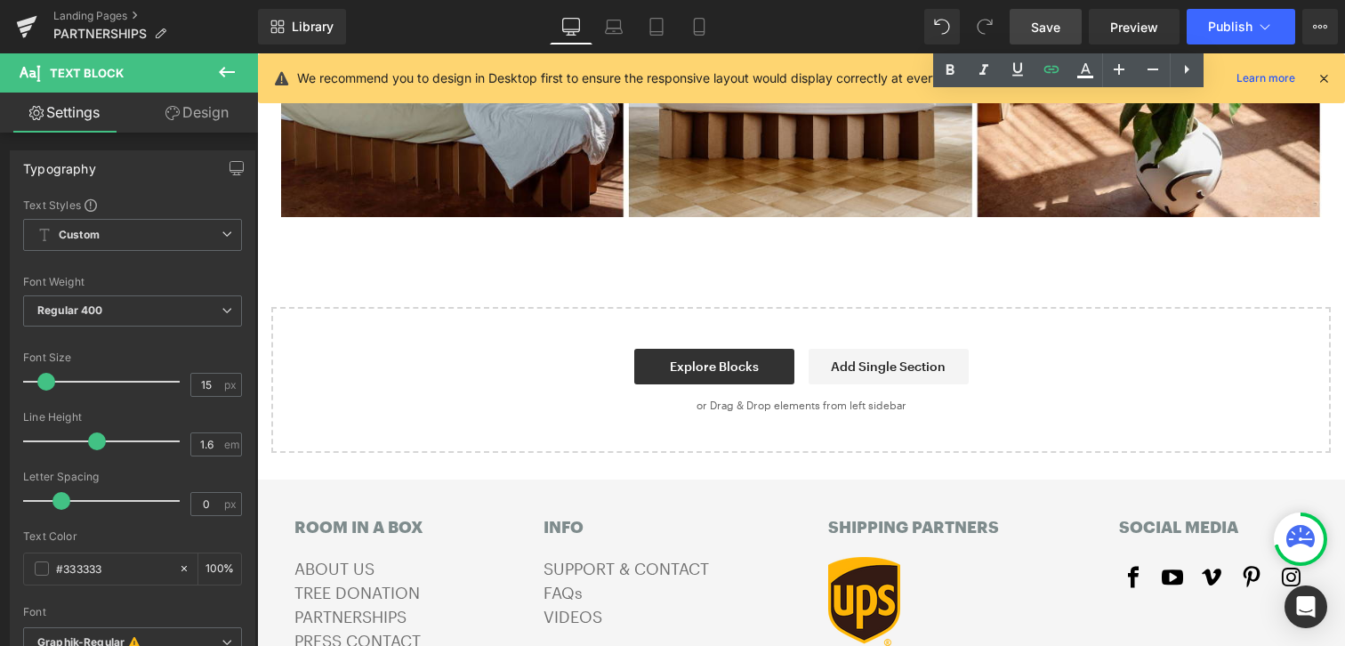
scroll to position [1498, 0]
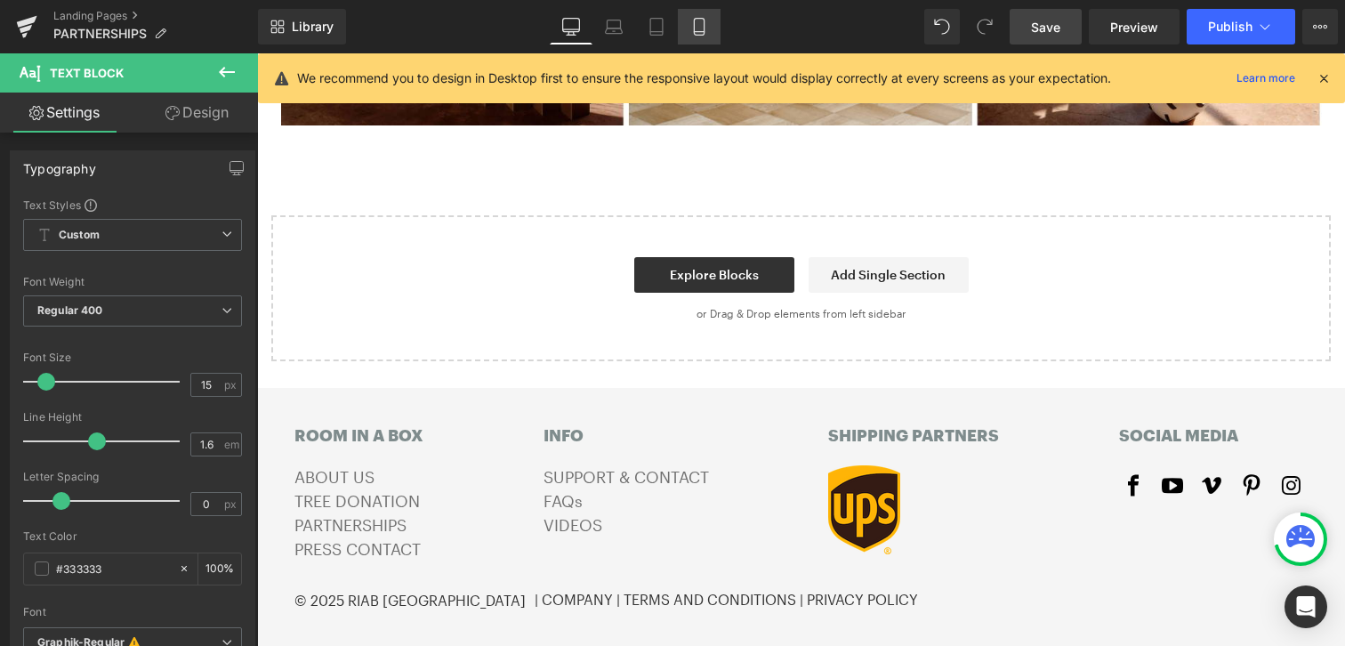
click at [700, 27] on icon at bounding box center [699, 27] width 18 height 18
type input "100"
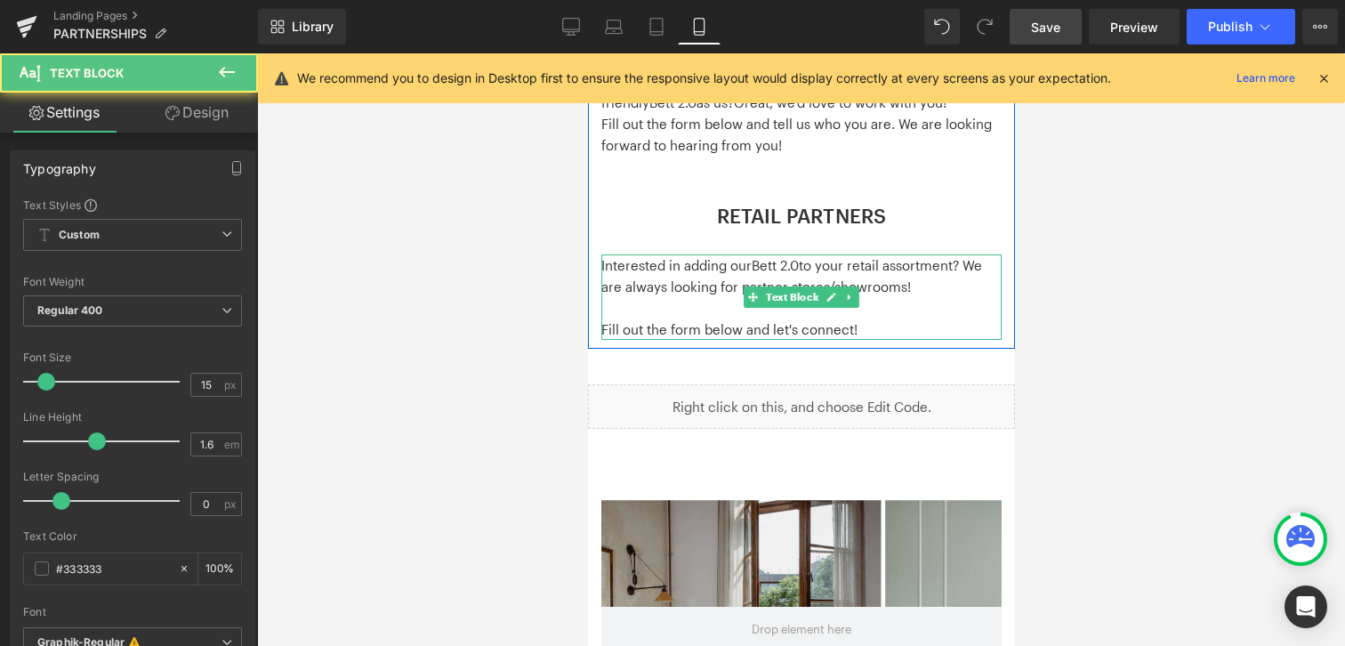
click at [799, 277] on p "Interested in adding our Bett 2.0 to your retail assortment? We are always look…" at bounding box center [800, 275] width 400 height 43
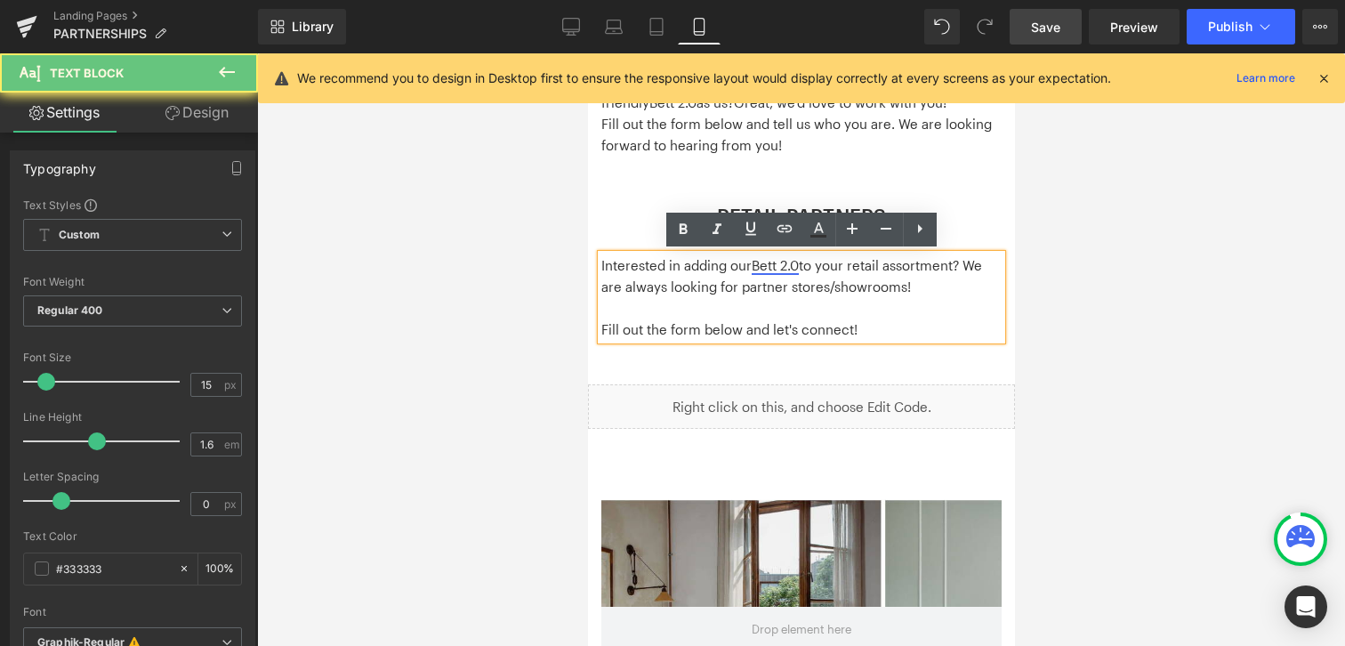
click at [786, 270] on link "Bett 2.0" at bounding box center [774, 265] width 47 height 16
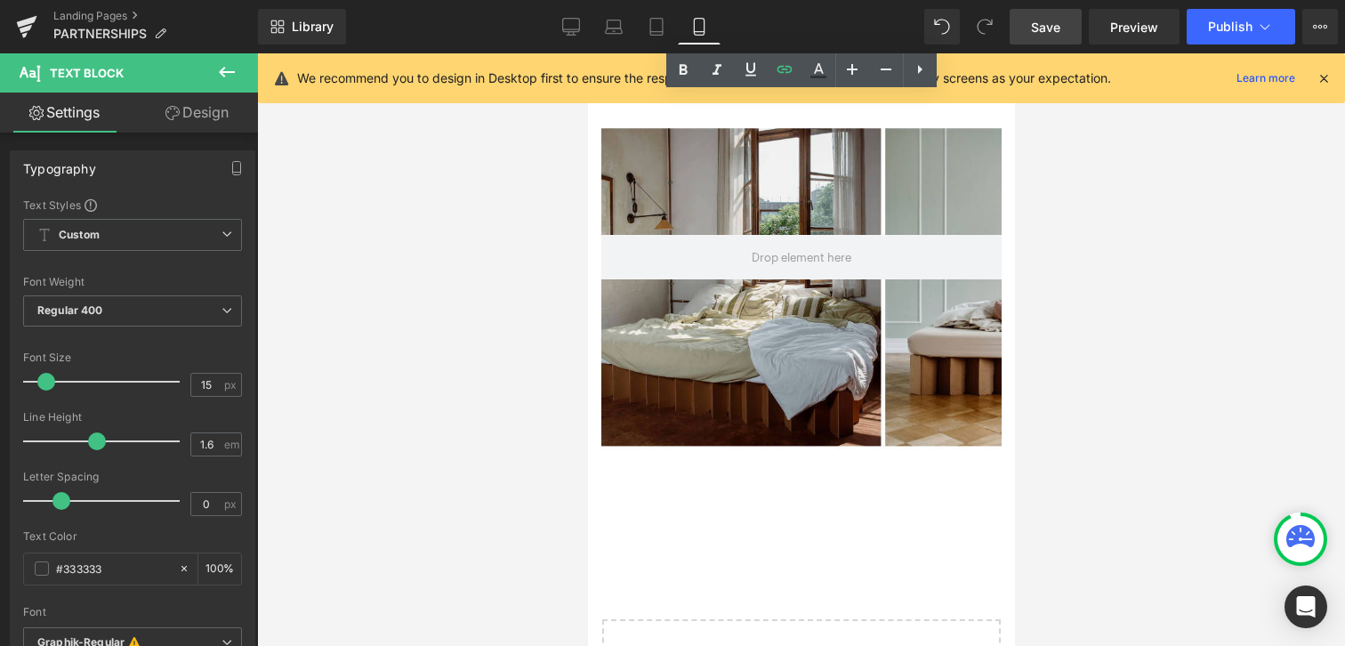
scroll to position [836, 0]
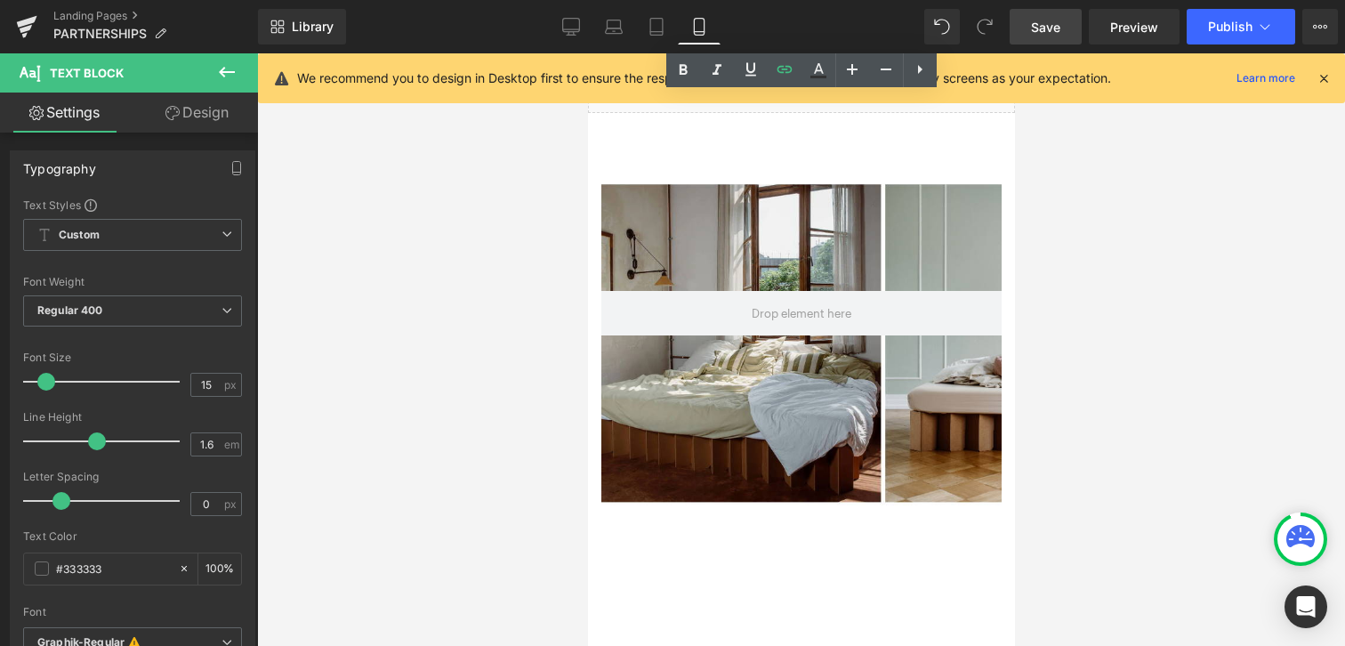
click at [744, 444] on div at bounding box center [800, 349] width 400 height 472
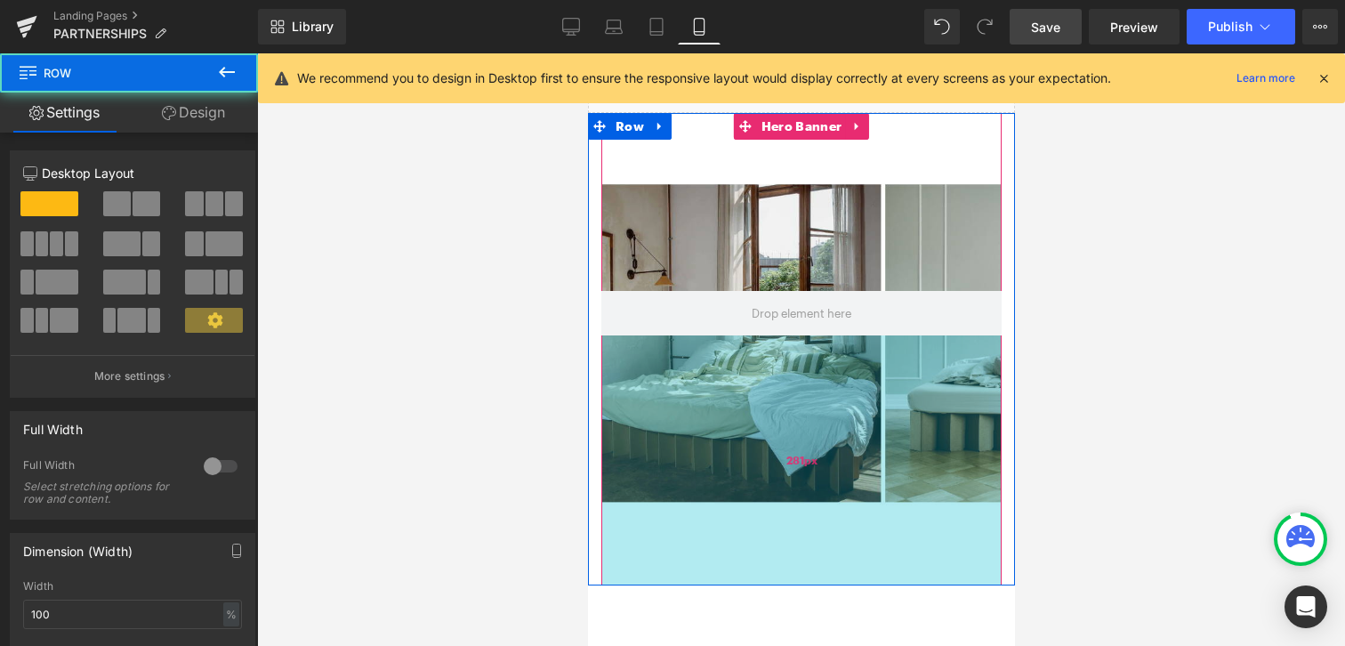
drag, startPoint x: 868, startPoint y: 583, endPoint x: 874, endPoint y: 530, distance: 53.7
click at [874, 530] on div "Hero Banner 281px Row" at bounding box center [800, 349] width 427 height 472
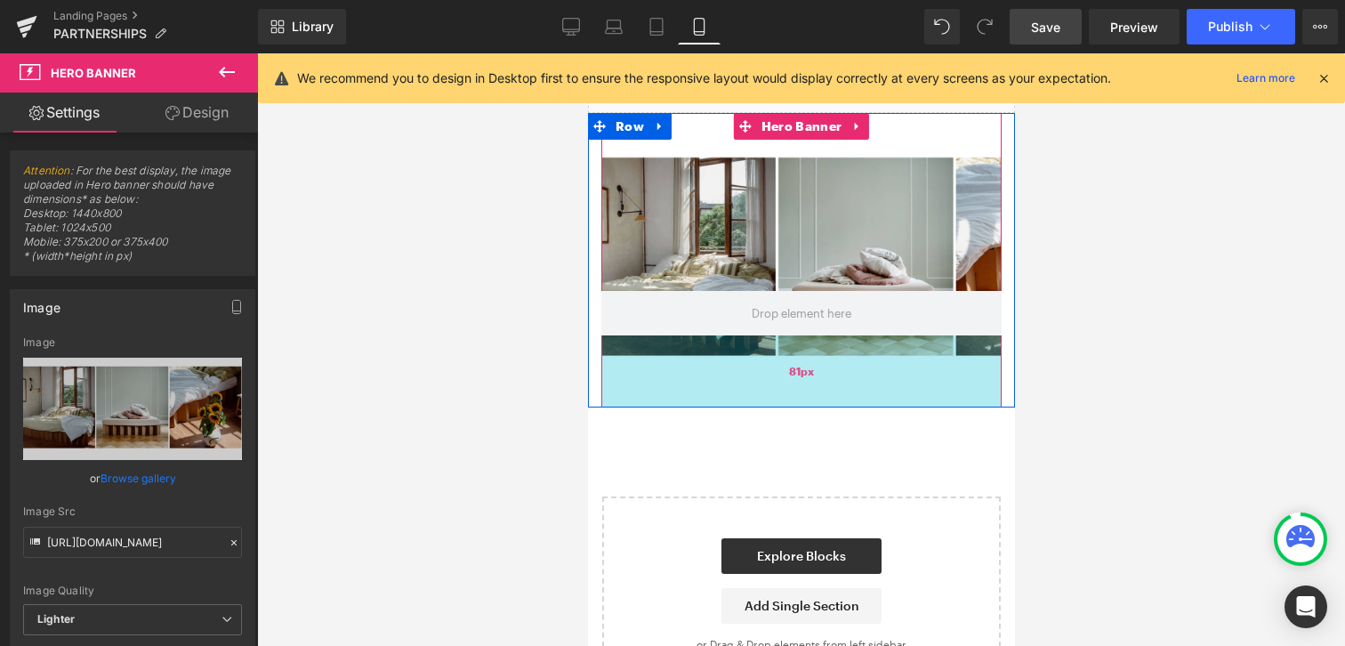
drag, startPoint x: 873, startPoint y: 528, endPoint x: 872, endPoint y: 355, distance: 173.4
click at [872, 350] on div "81px" at bounding box center [800, 371] width 400 height 72
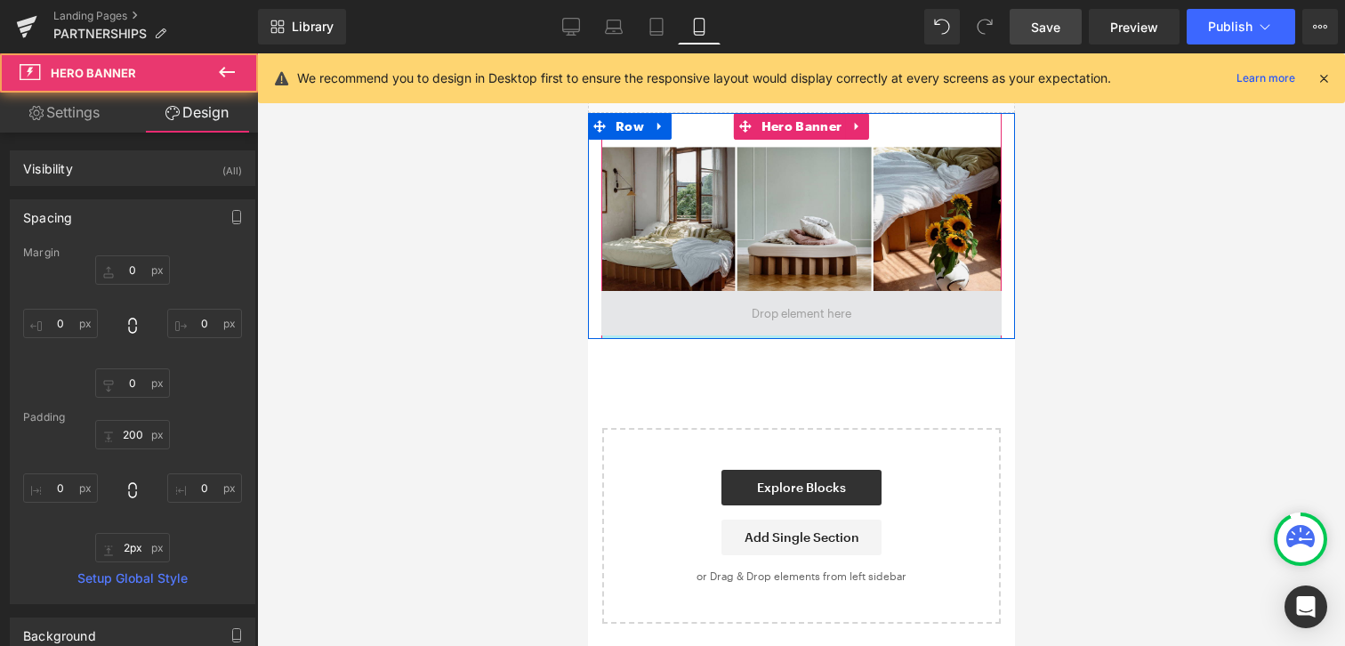
type input "0px"
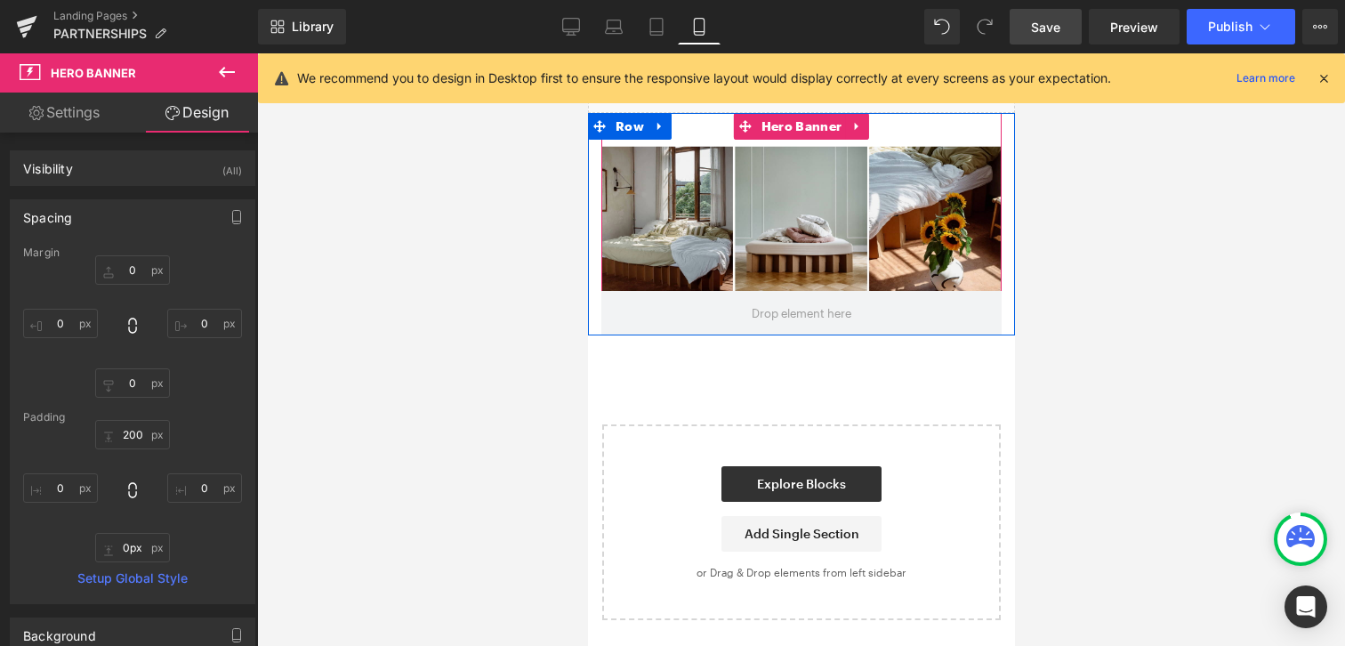
drag, startPoint x: 875, startPoint y: 378, endPoint x: 868, endPoint y: 258, distance: 120.3
click at [868, 258] on div "Hero Banner" at bounding box center [800, 224] width 400 height 222
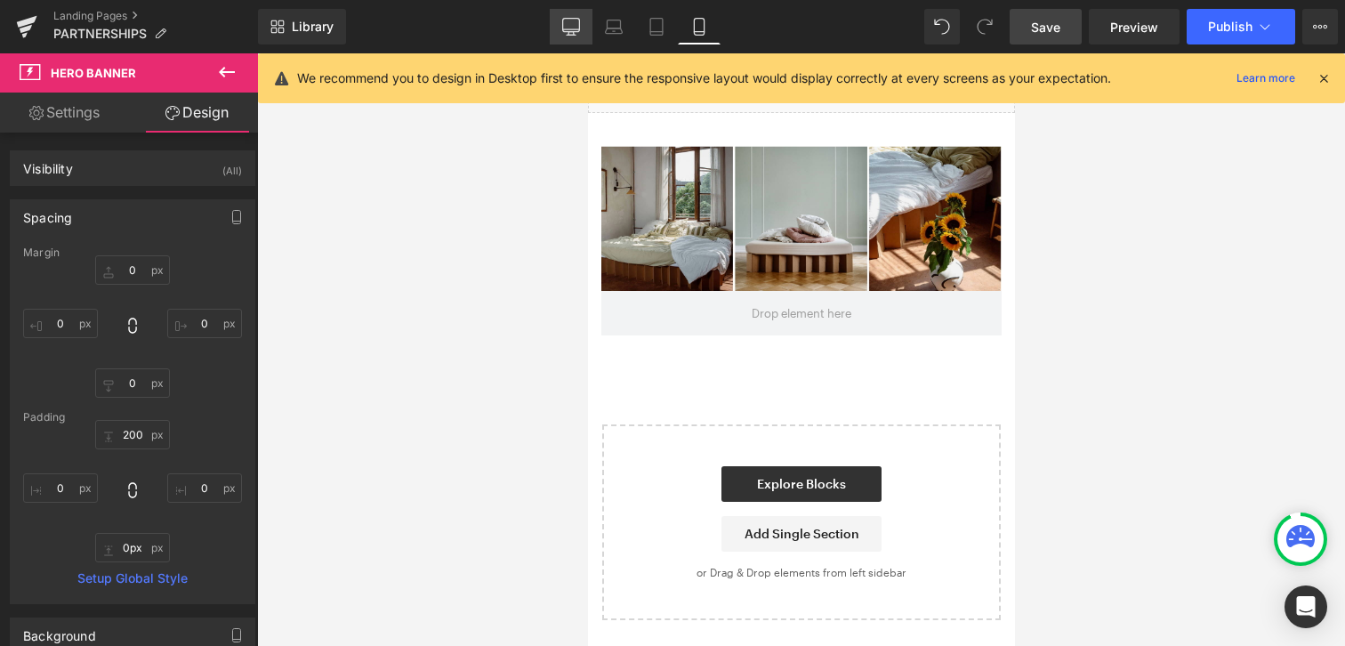
click at [575, 34] on icon at bounding box center [571, 27] width 18 height 18
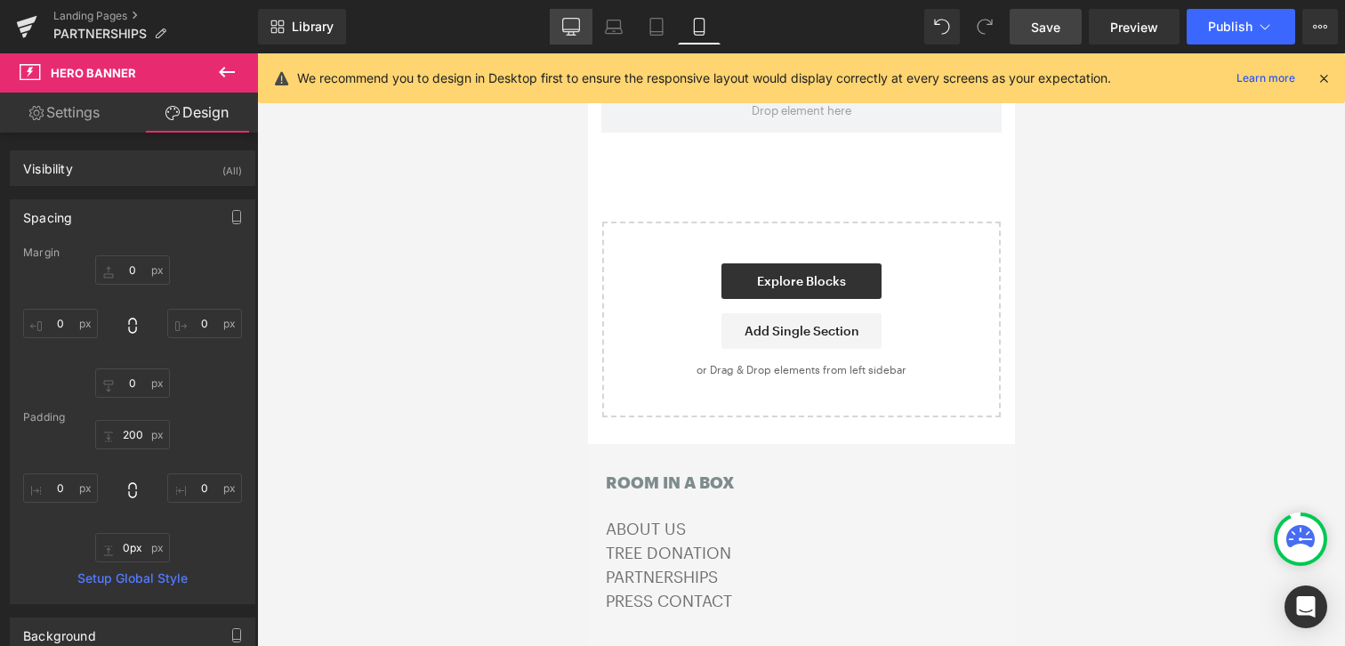
type input "0"
type input "200"
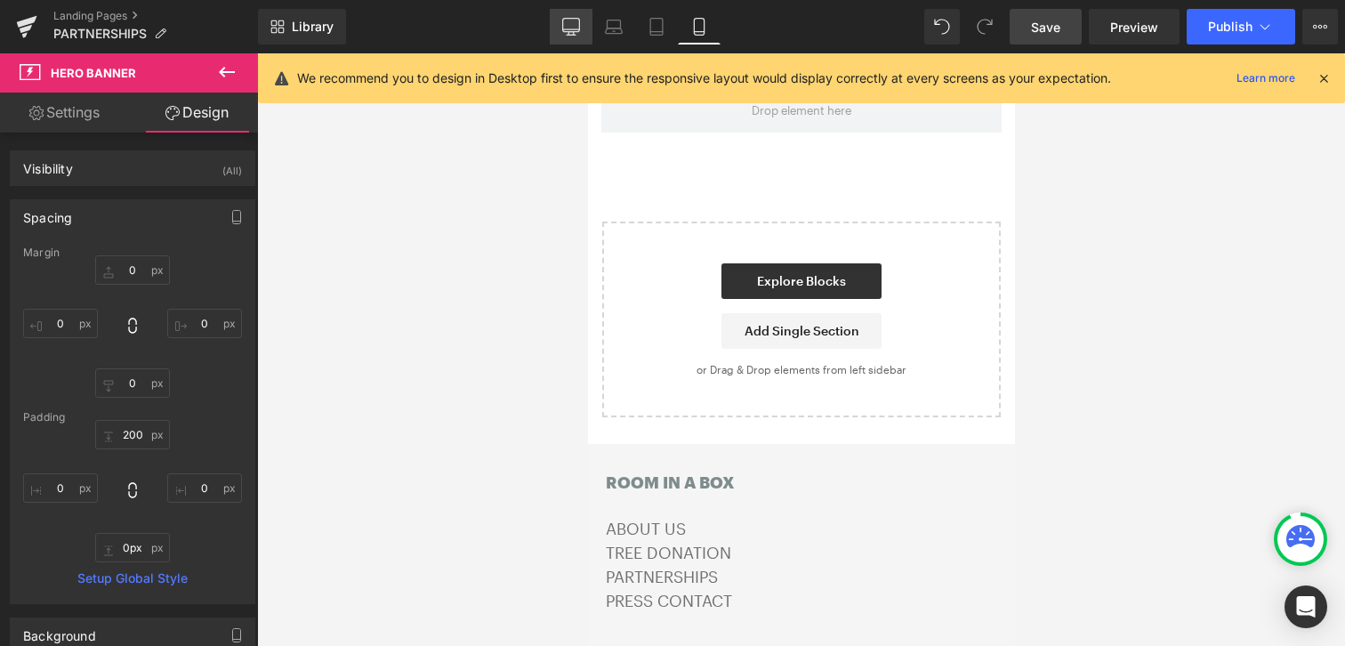
type input "0"
type input "281"
type input "0"
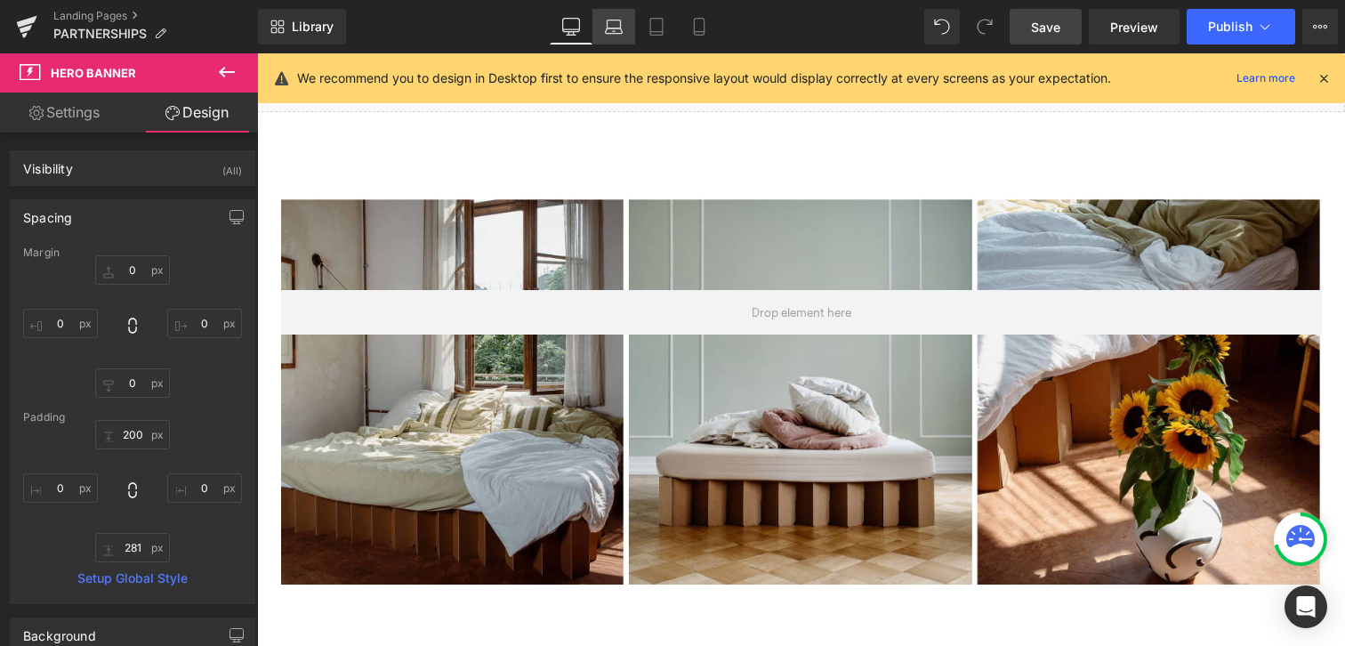
click at [608, 35] on icon at bounding box center [614, 27] width 18 height 18
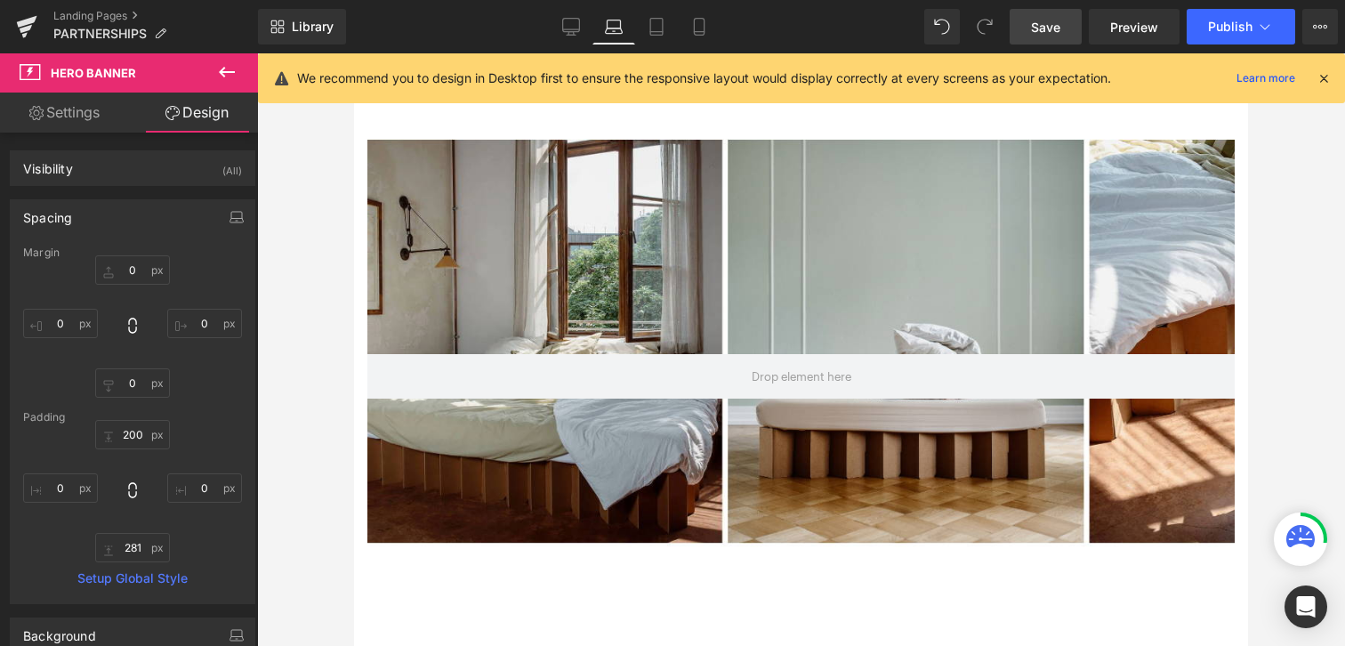
scroll to position [976, 0]
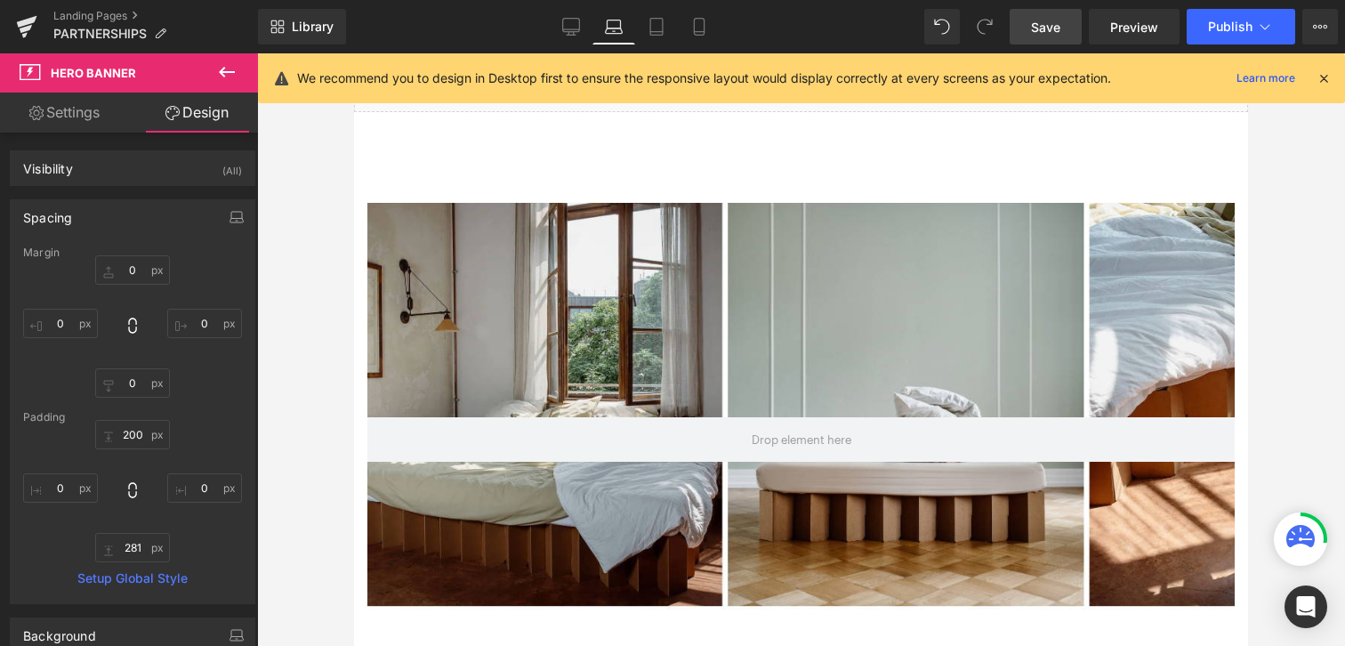
type input "0"
type input "343"
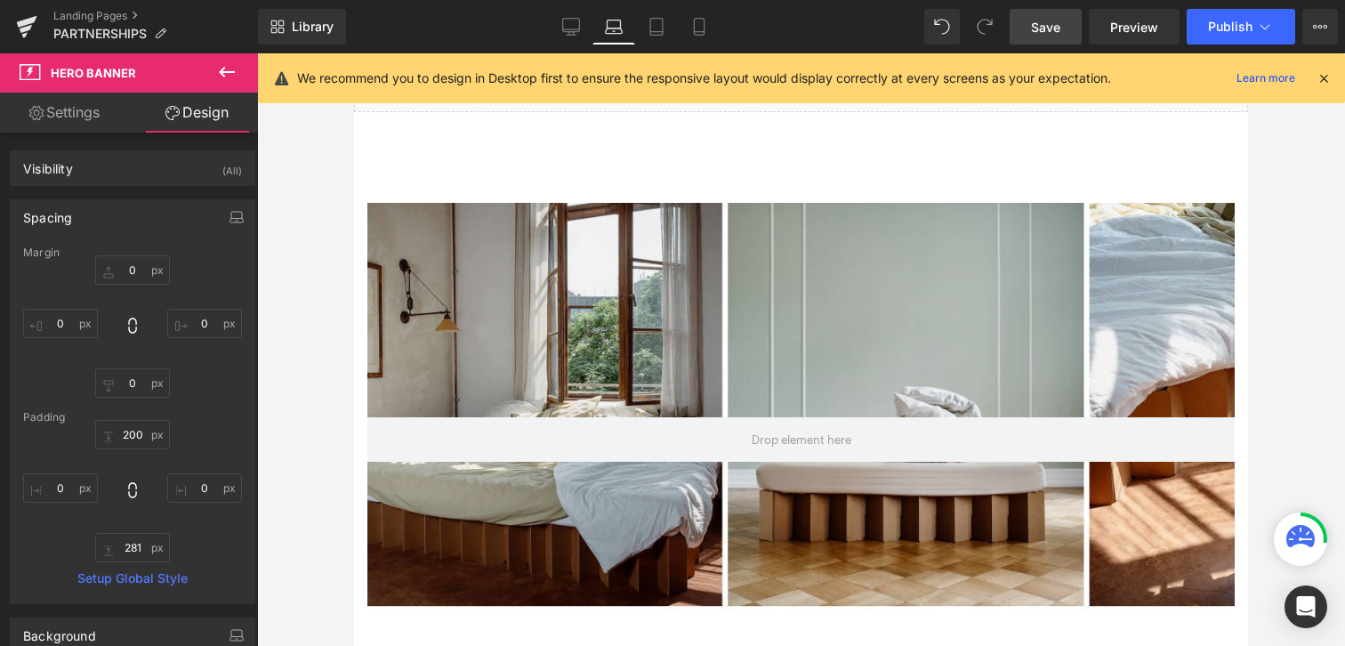
type input "0"
type input "281"
type input "0"
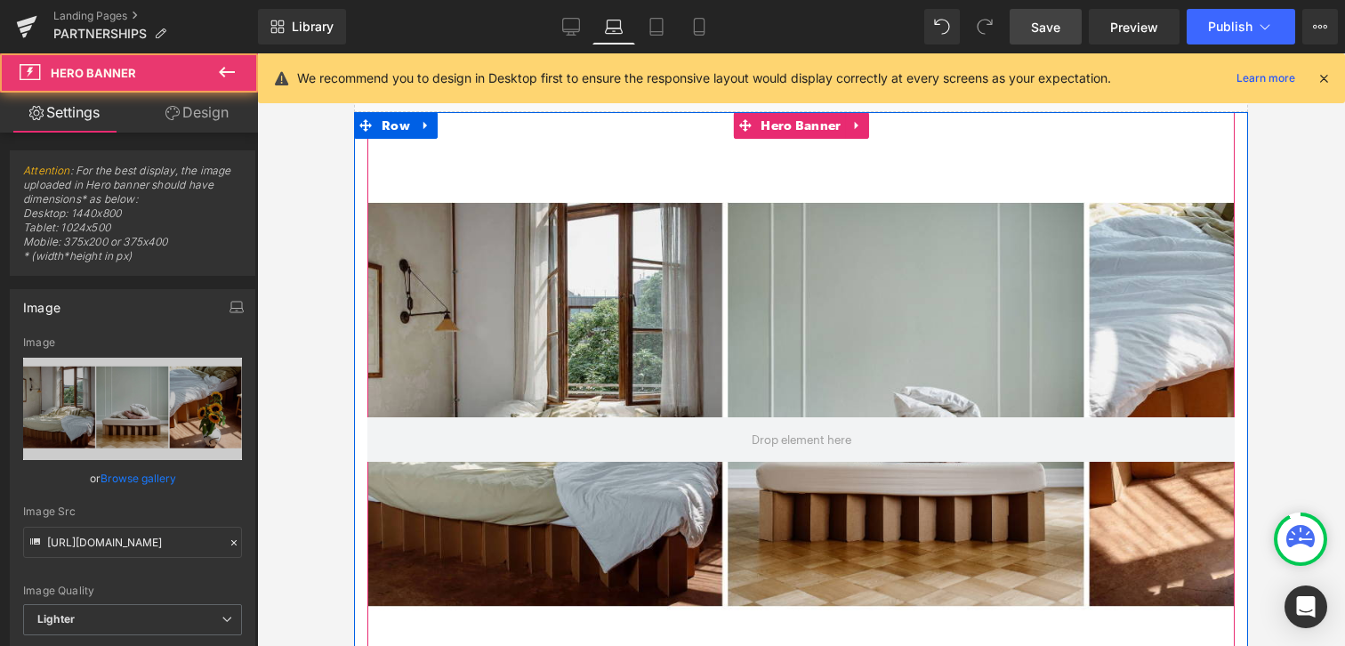
click at [767, 586] on div at bounding box center [800, 411] width 867 height 599
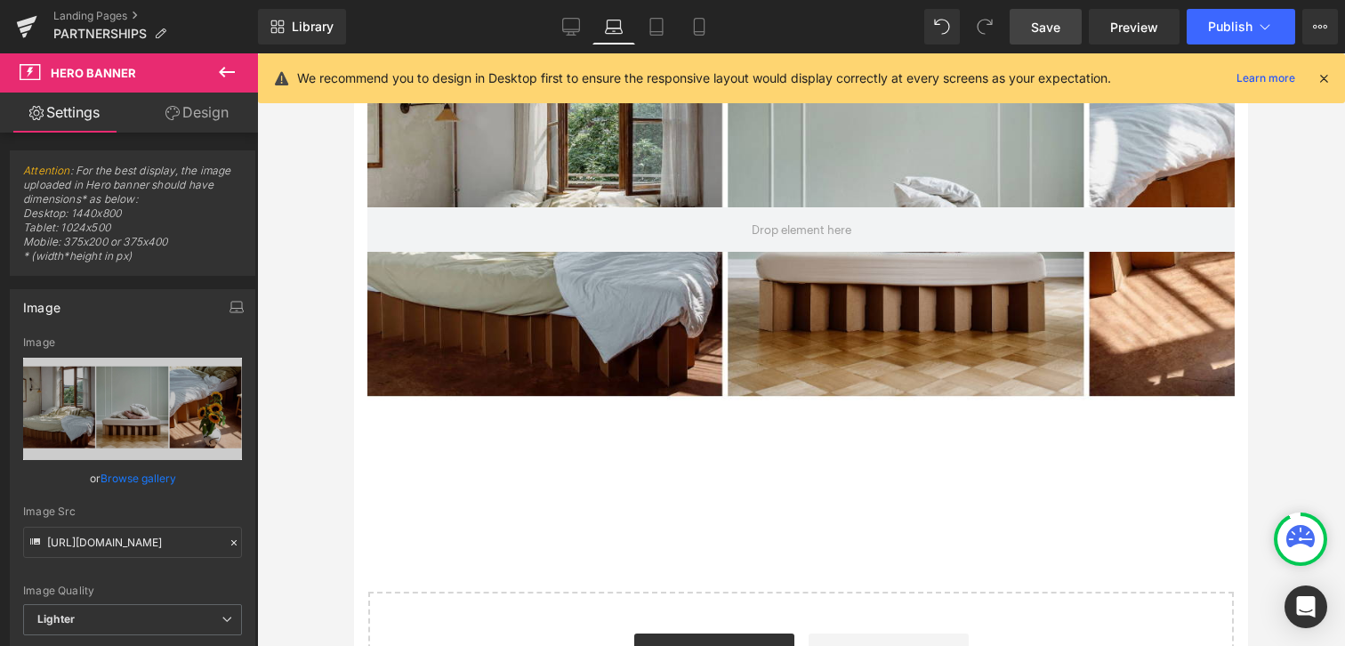
scroll to position [1204, 0]
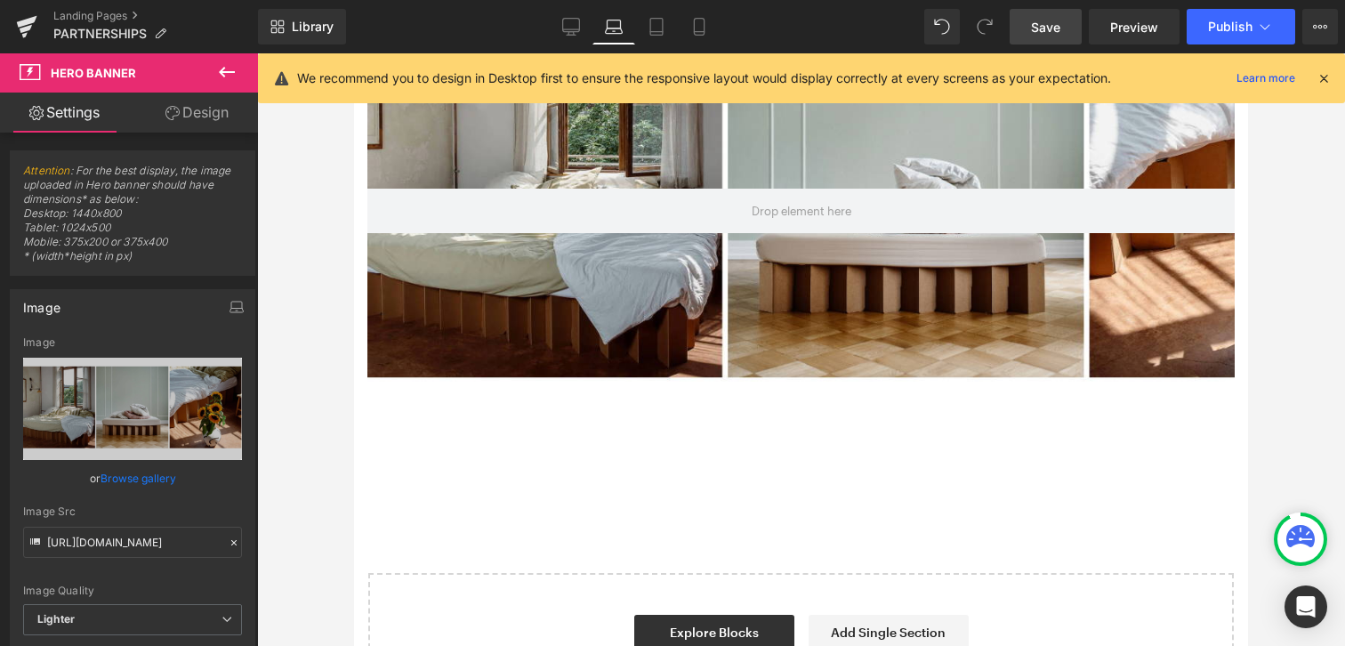
click at [428, 268] on div at bounding box center [800, 182] width 867 height 599
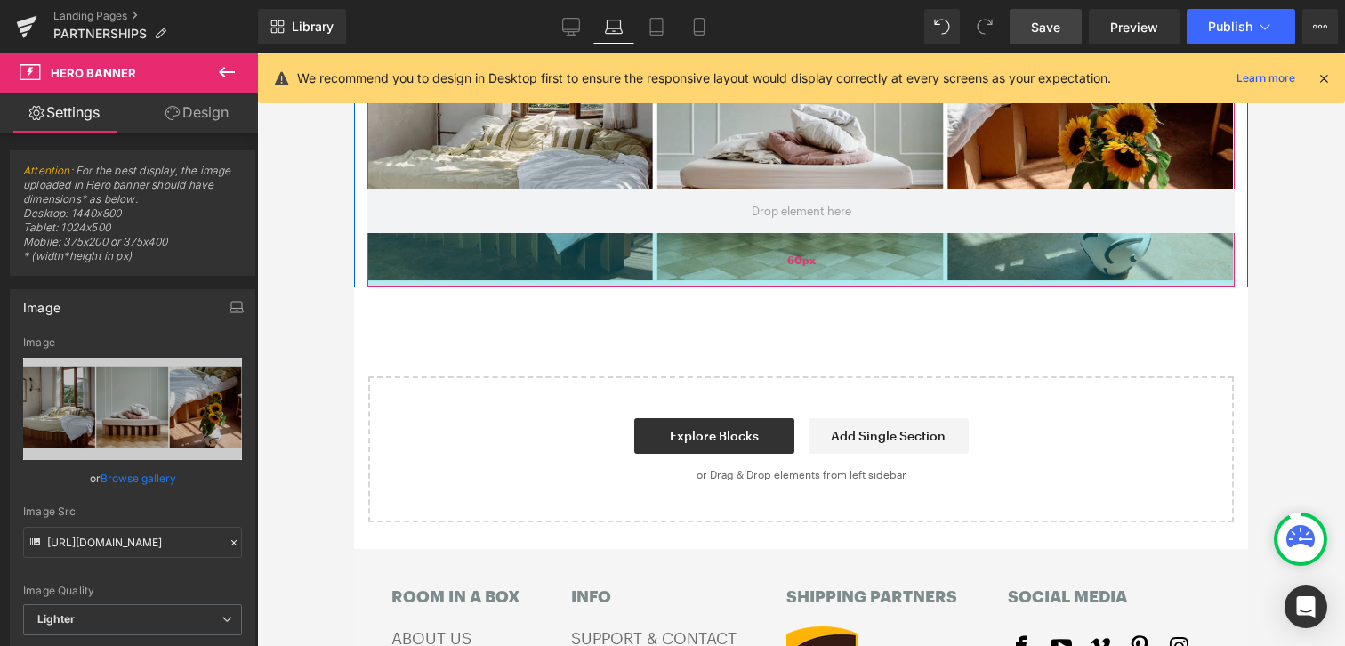
drag, startPoint x: 431, startPoint y: 479, endPoint x: 472, endPoint y: 283, distance: 200.8
click at [472, 283] on div "60px" at bounding box center [800, 259] width 867 height 53
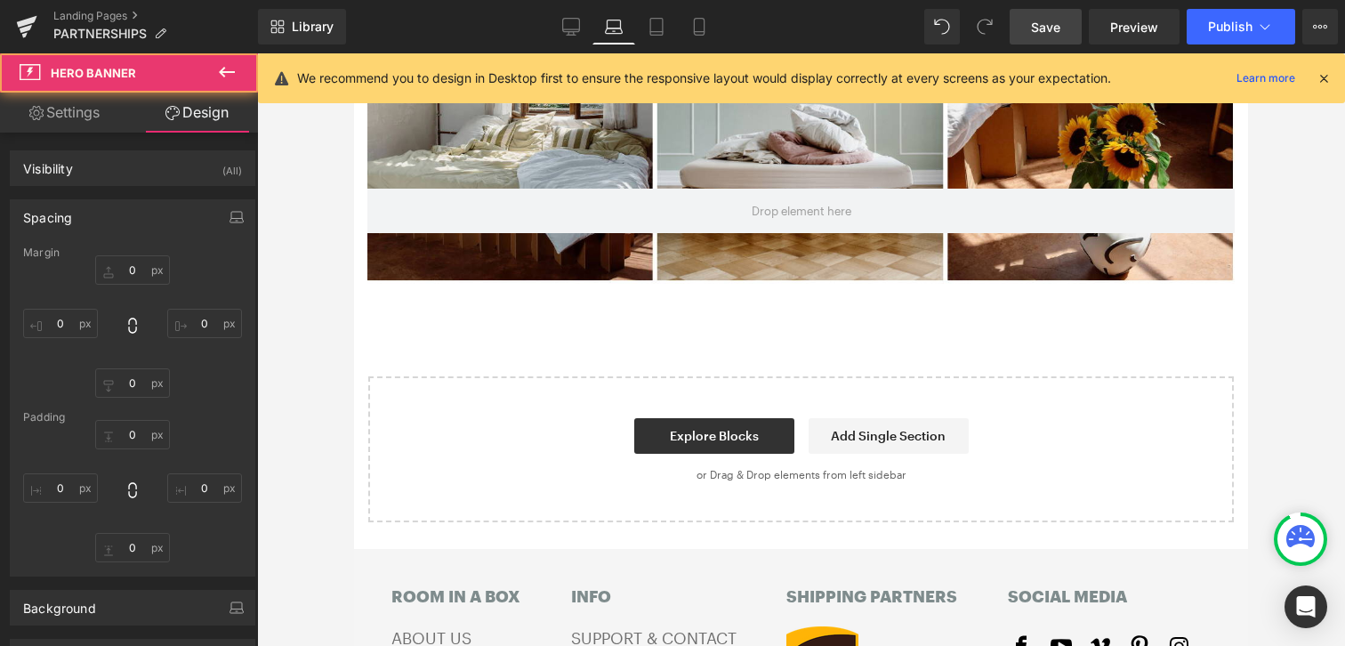
type input "0"
type input "343"
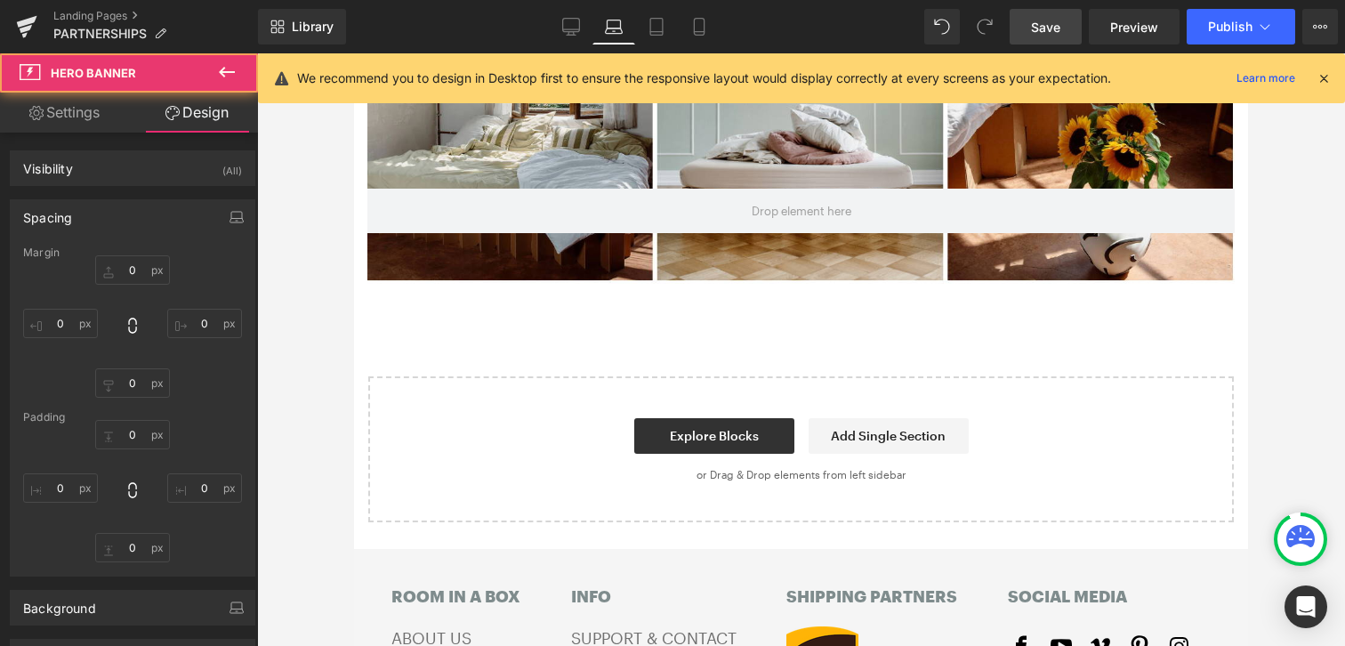
type input "0"
type input "60"
type input "0"
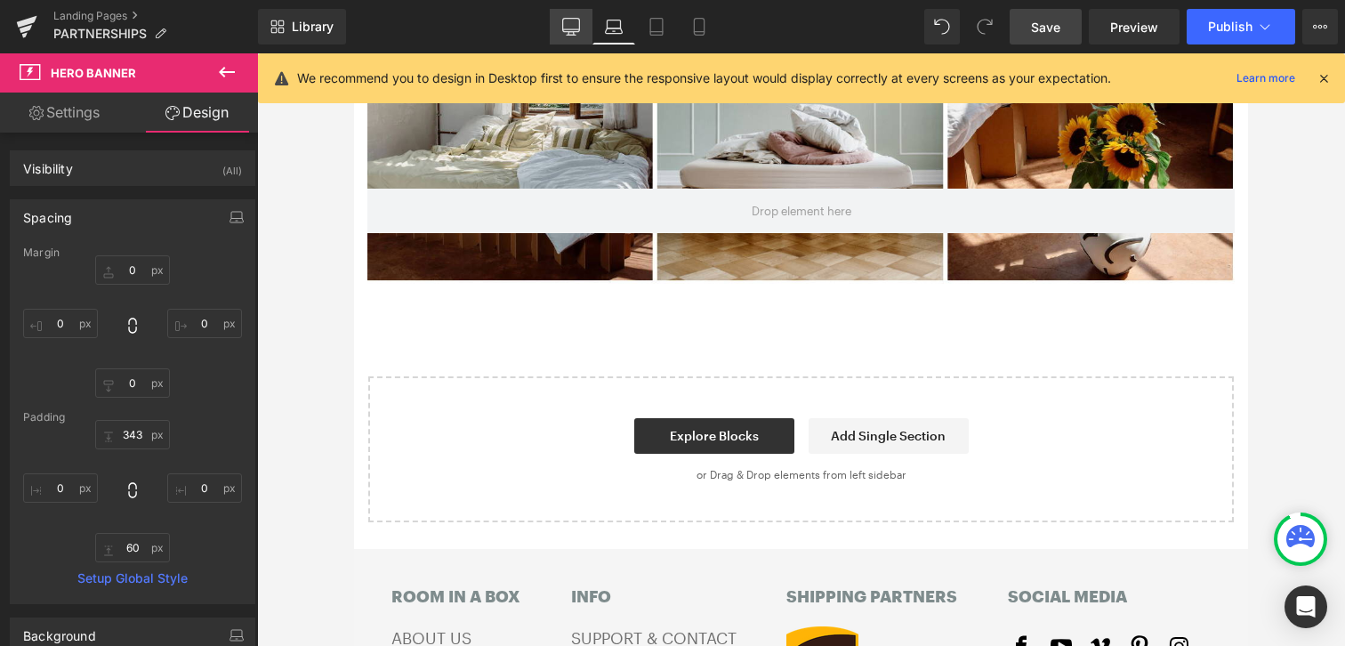
click at [580, 34] on icon at bounding box center [571, 27] width 18 height 18
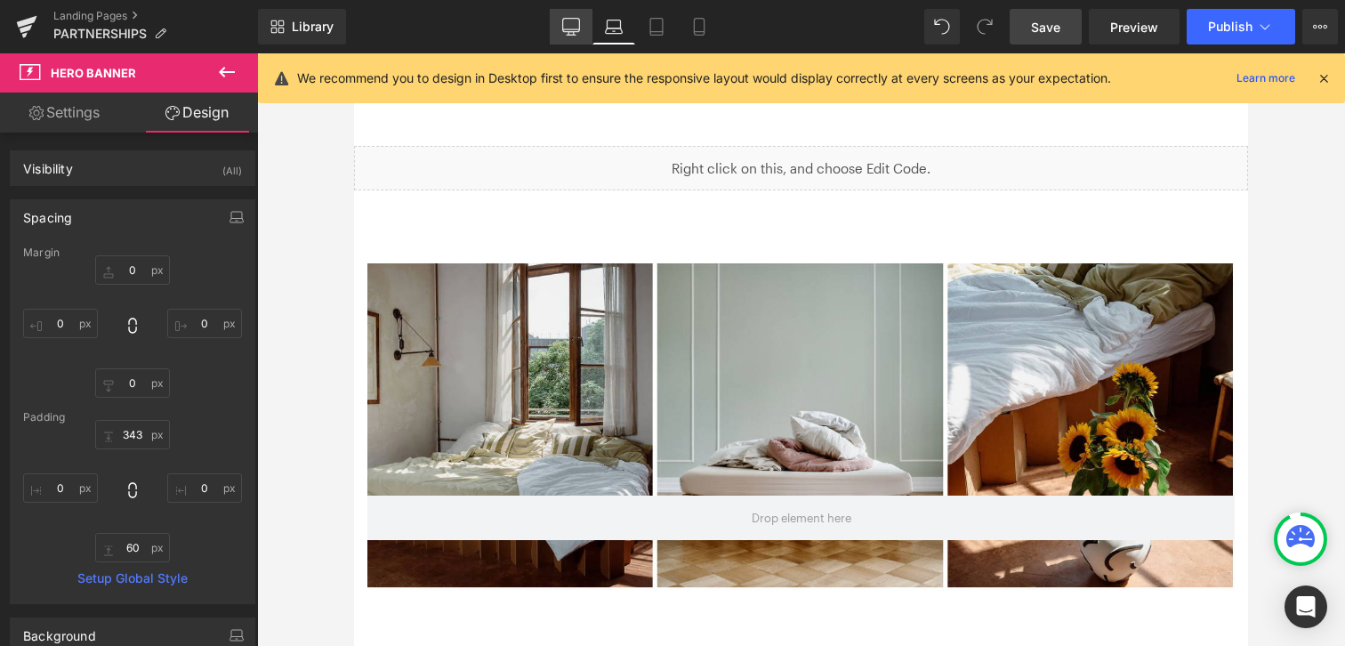
type input "0"
type input "200"
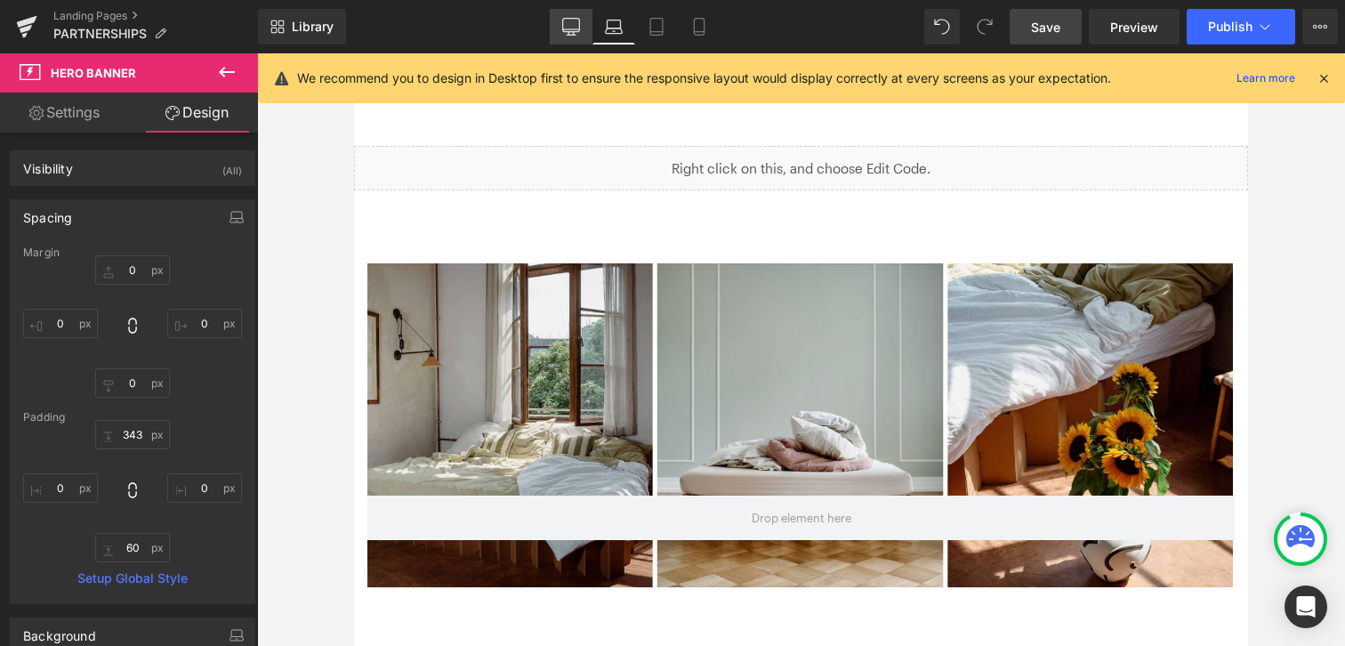
type input "0"
type input "281"
type input "0"
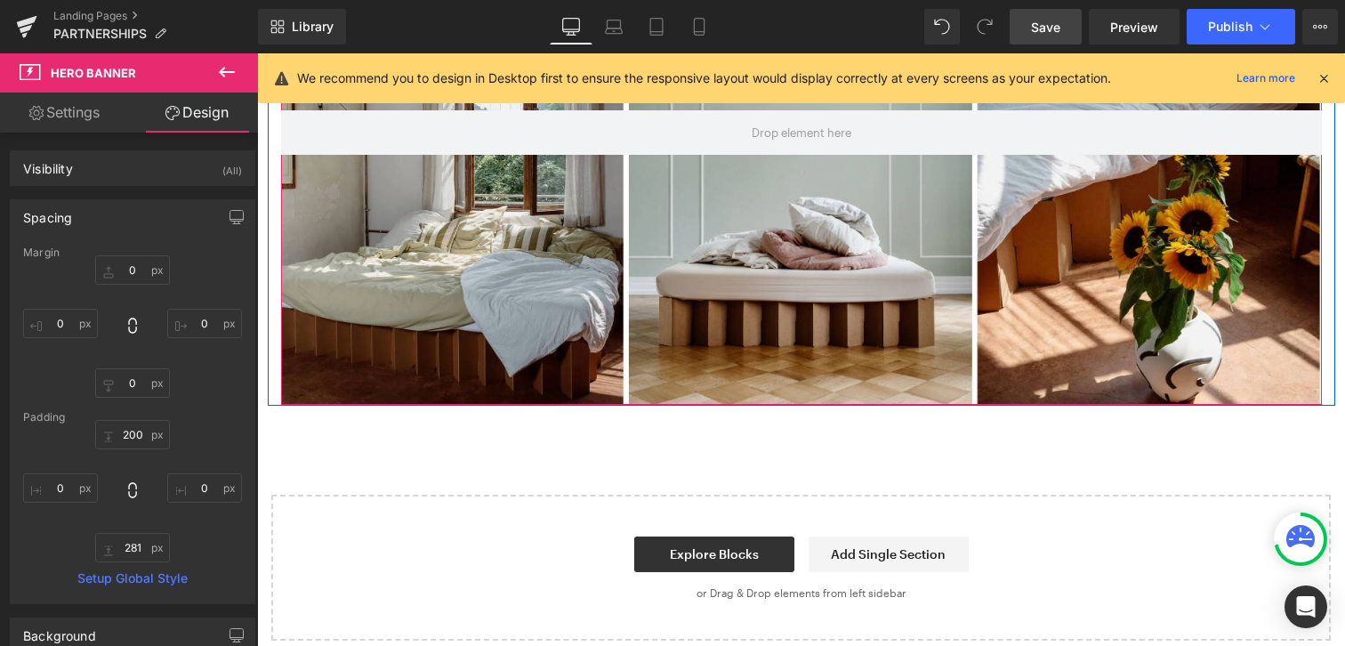
scroll to position [1228, 0]
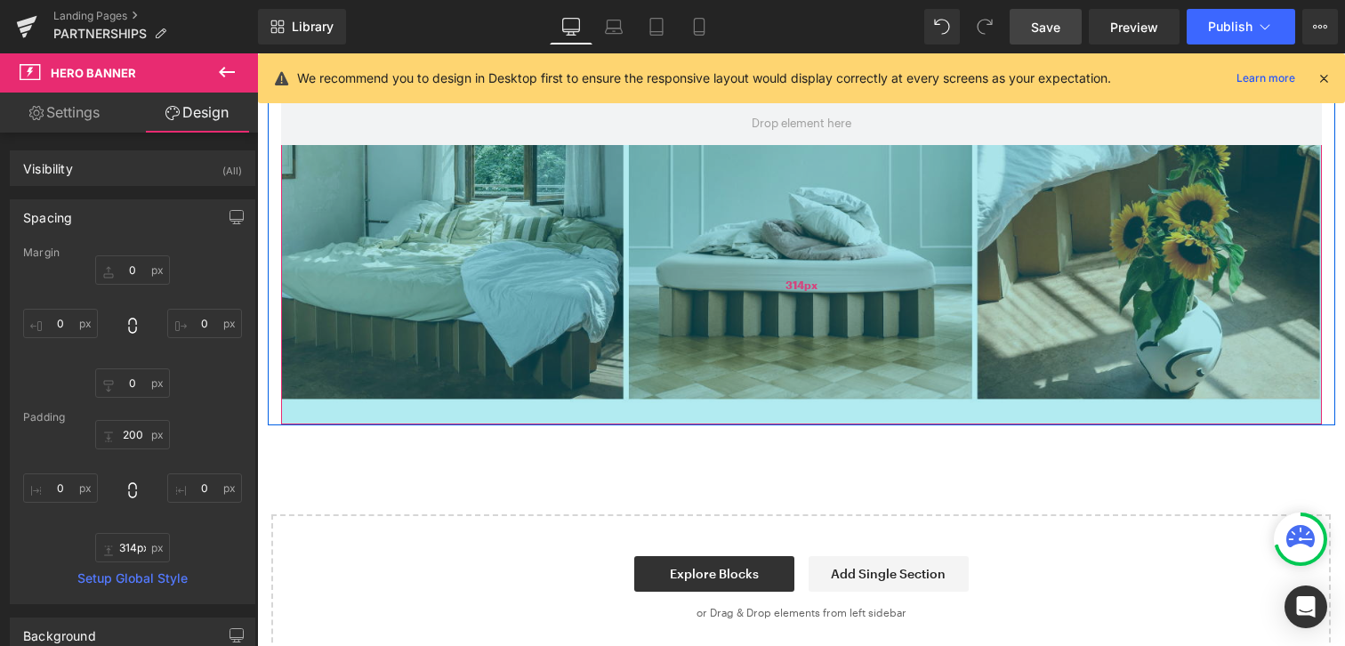
type input "313px"
drag, startPoint x: 632, startPoint y: 390, endPoint x: 628, endPoint y: 419, distance: 28.8
click at [628, 419] on div "313px" at bounding box center [801, 284] width 1041 height 278
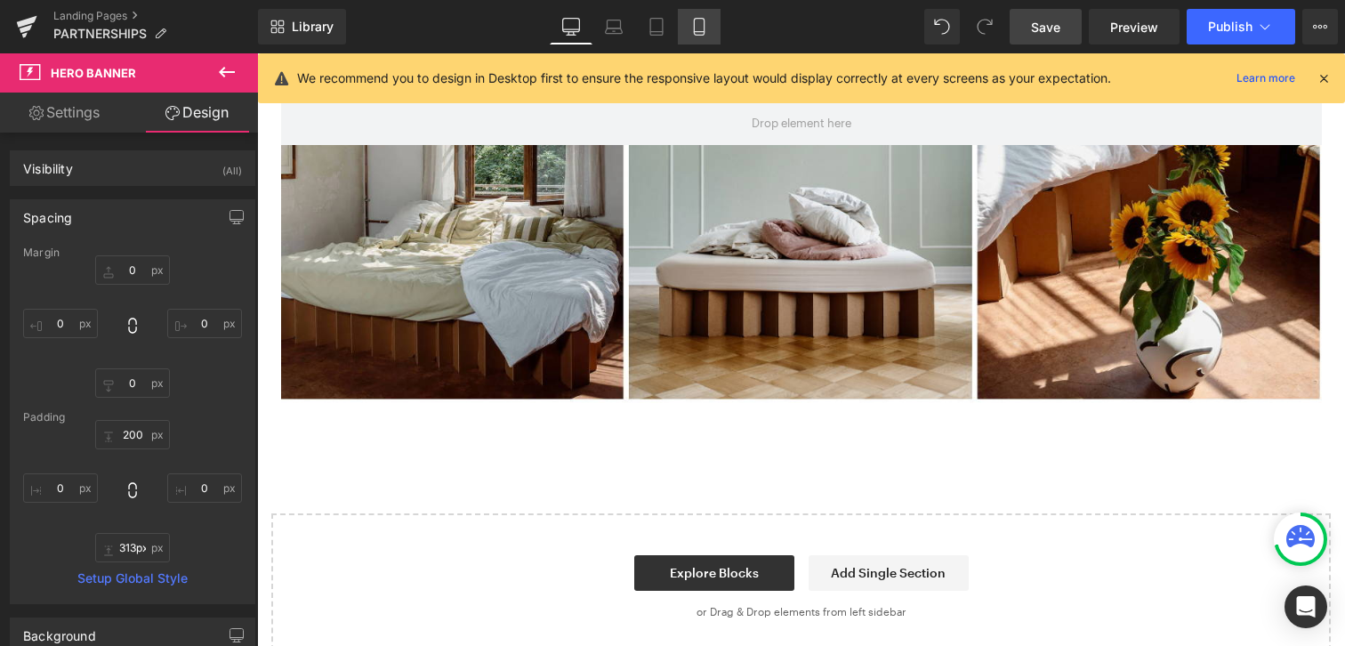
click at [693, 28] on icon at bounding box center [699, 27] width 18 height 18
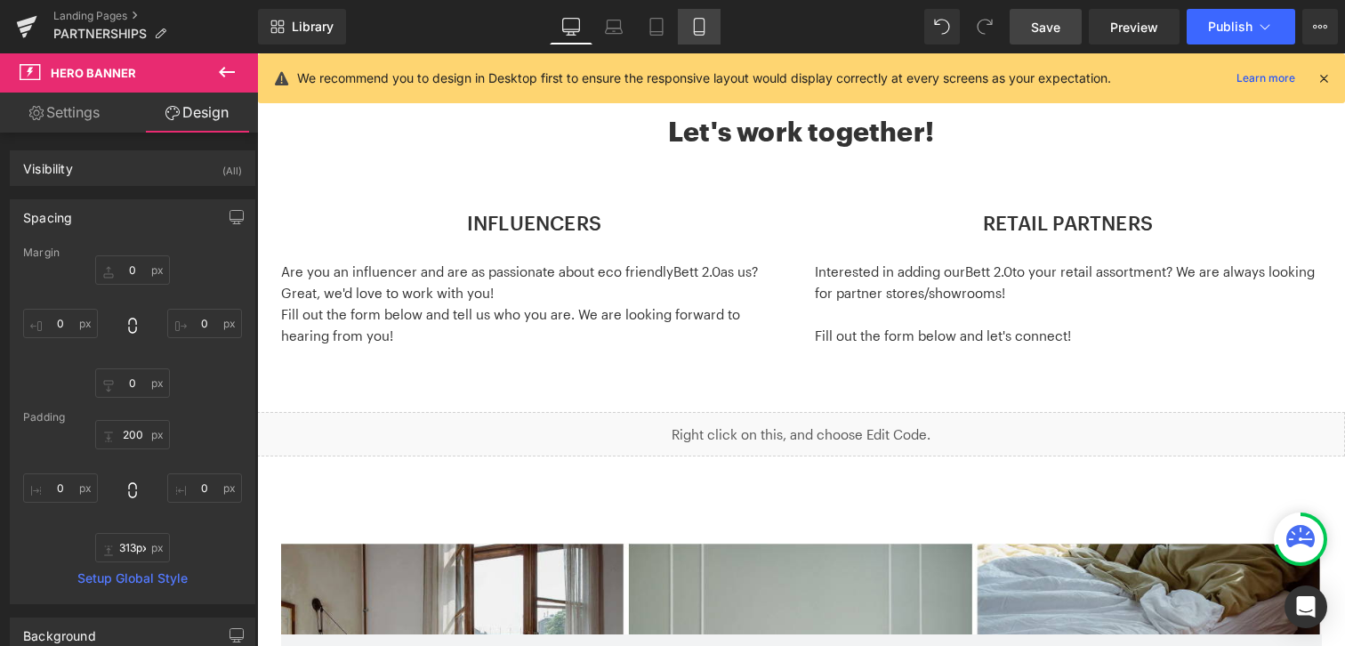
type input "0"
type input "200"
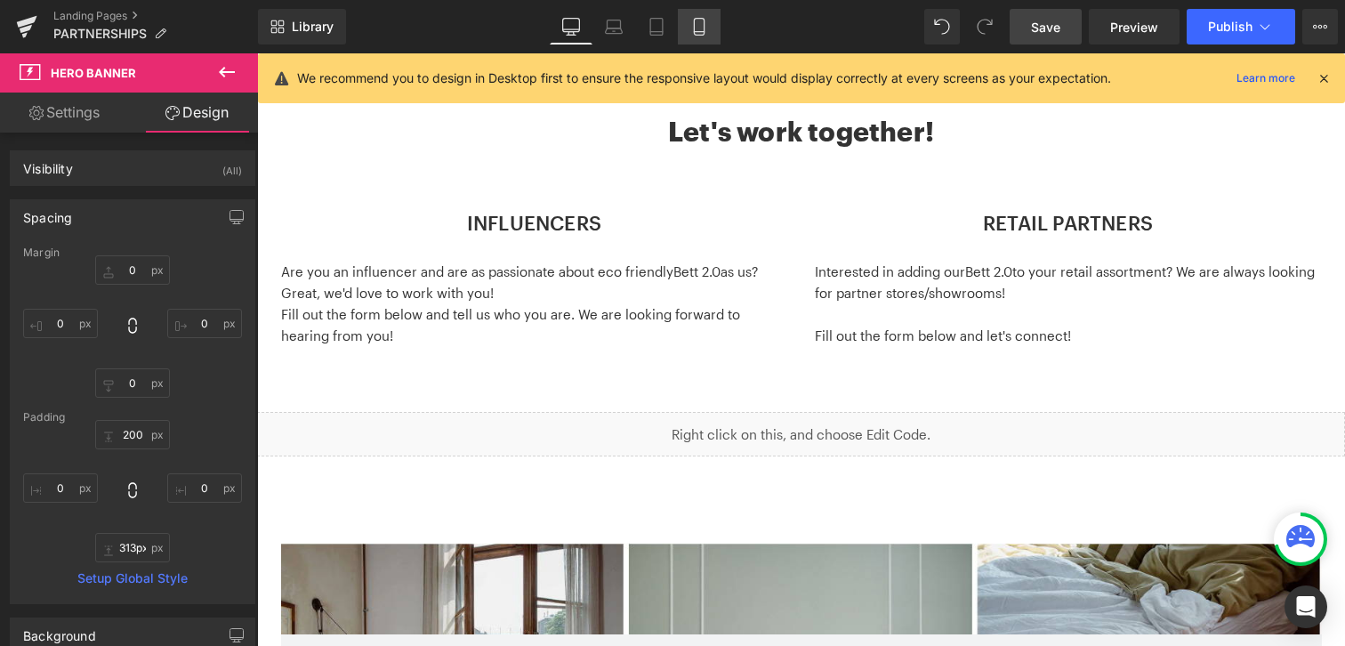
type input "0"
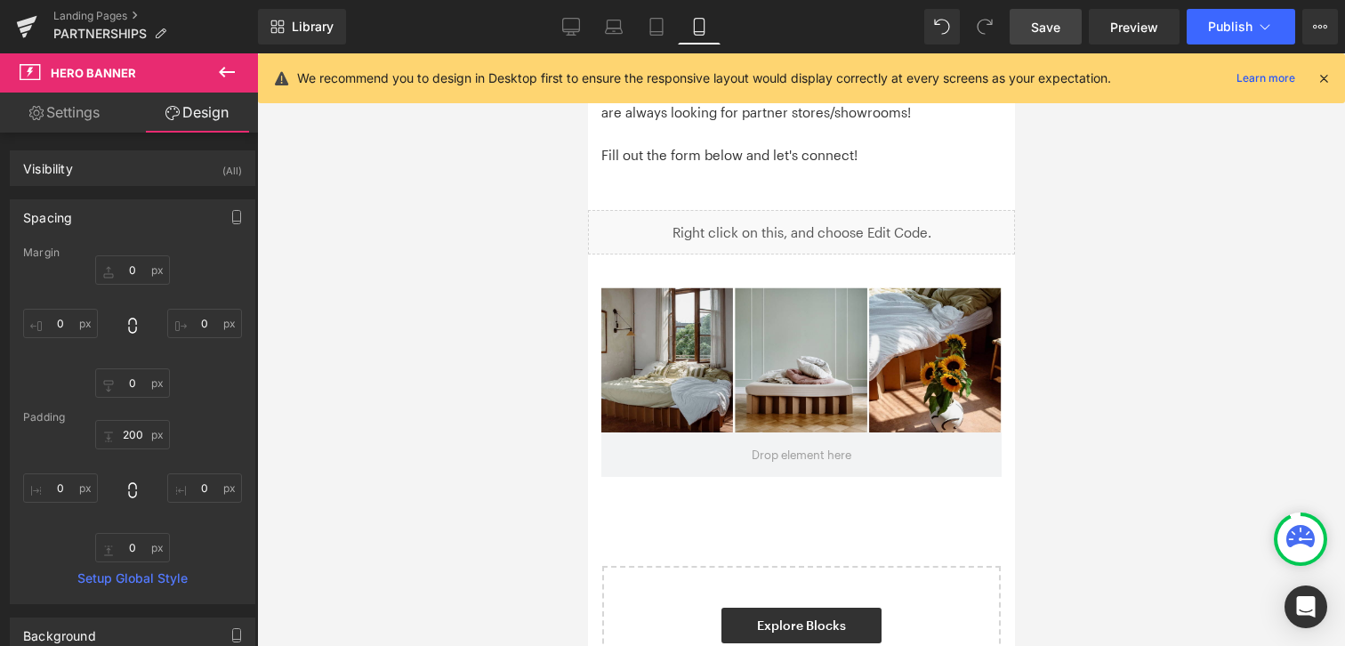
click at [1066, 24] on link "Save" at bounding box center [1046, 27] width 72 height 36
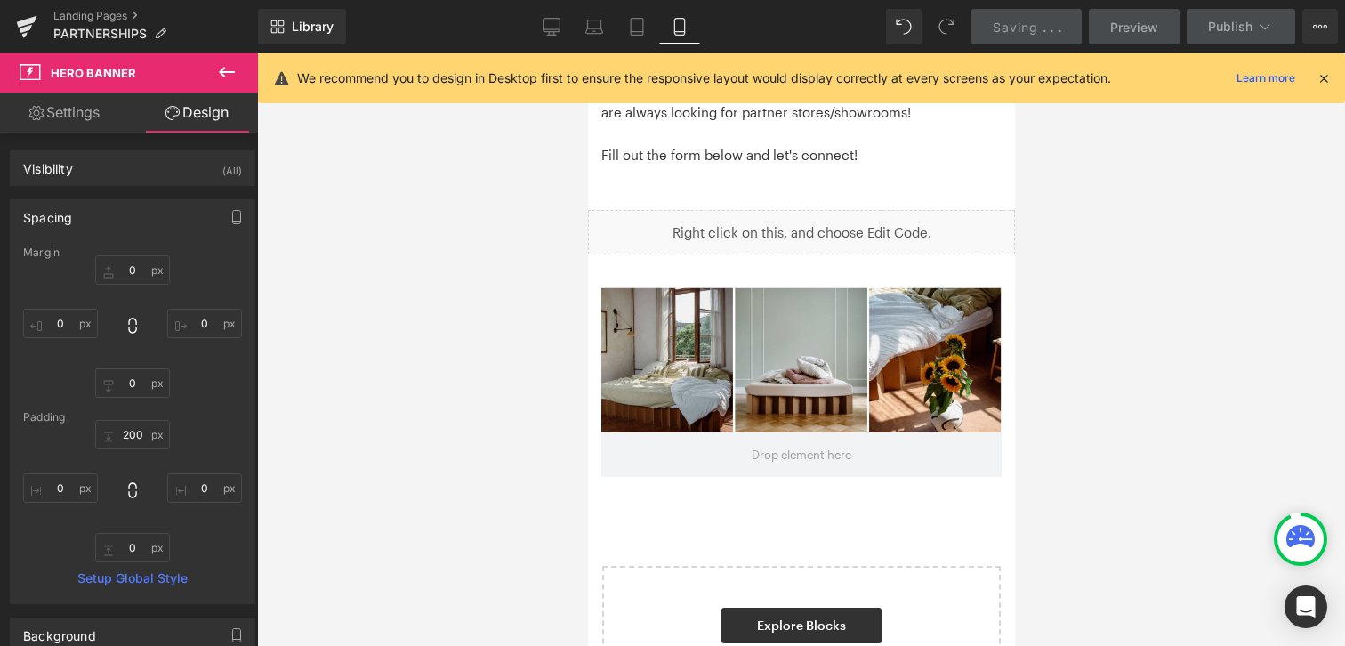
click at [1107, 246] on div at bounding box center [801, 349] width 1088 height 592
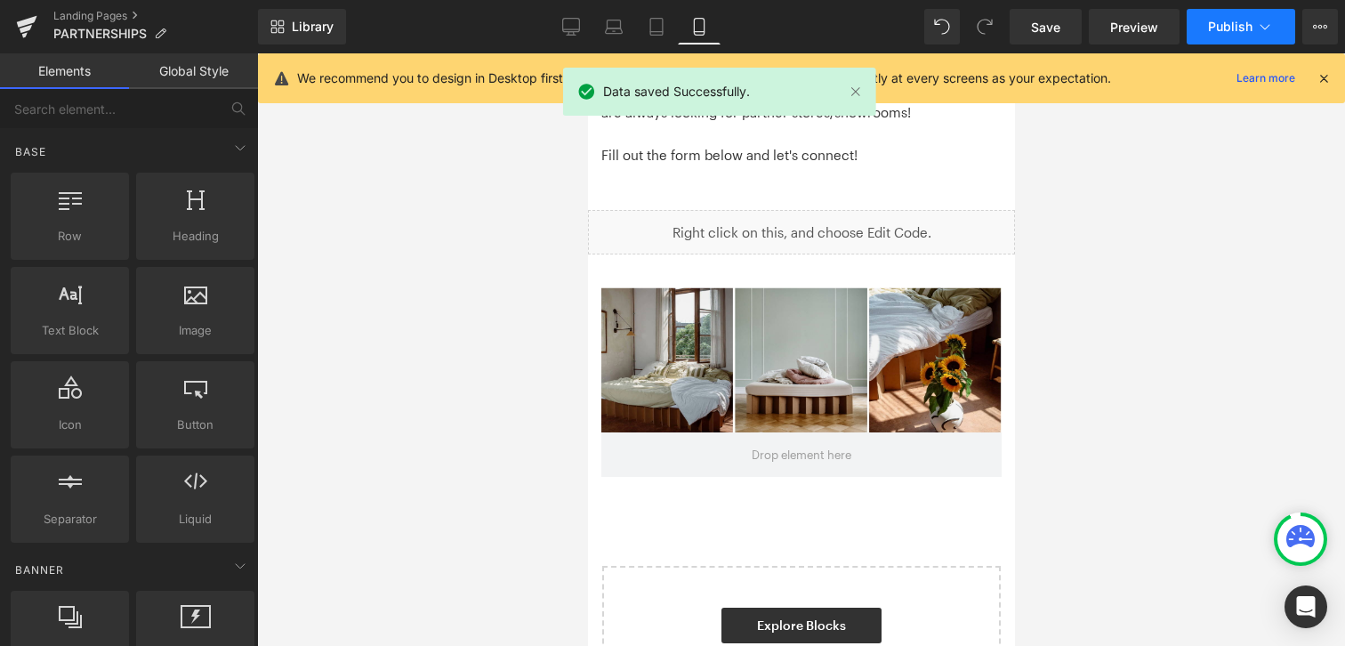
click at [1256, 28] on icon at bounding box center [1265, 27] width 18 height 18
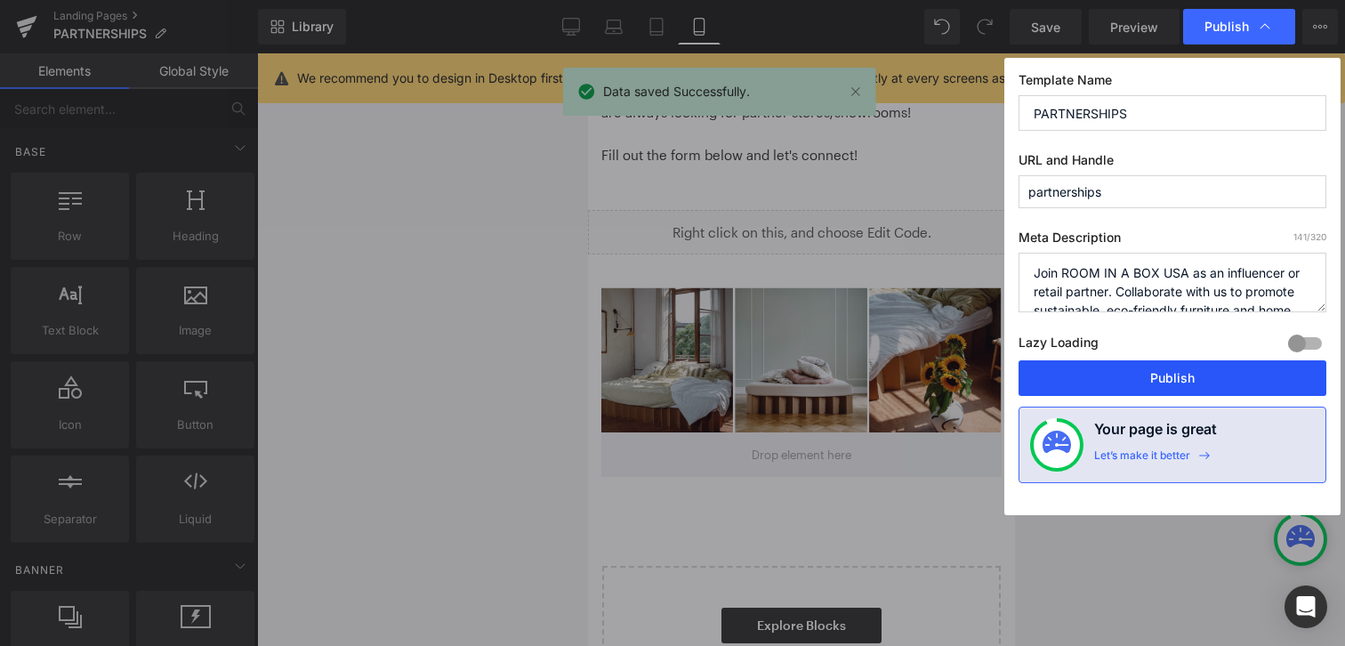
click at [1156, 385] on button "Publish" at bounding box center [1172, 378] width 308 height 36
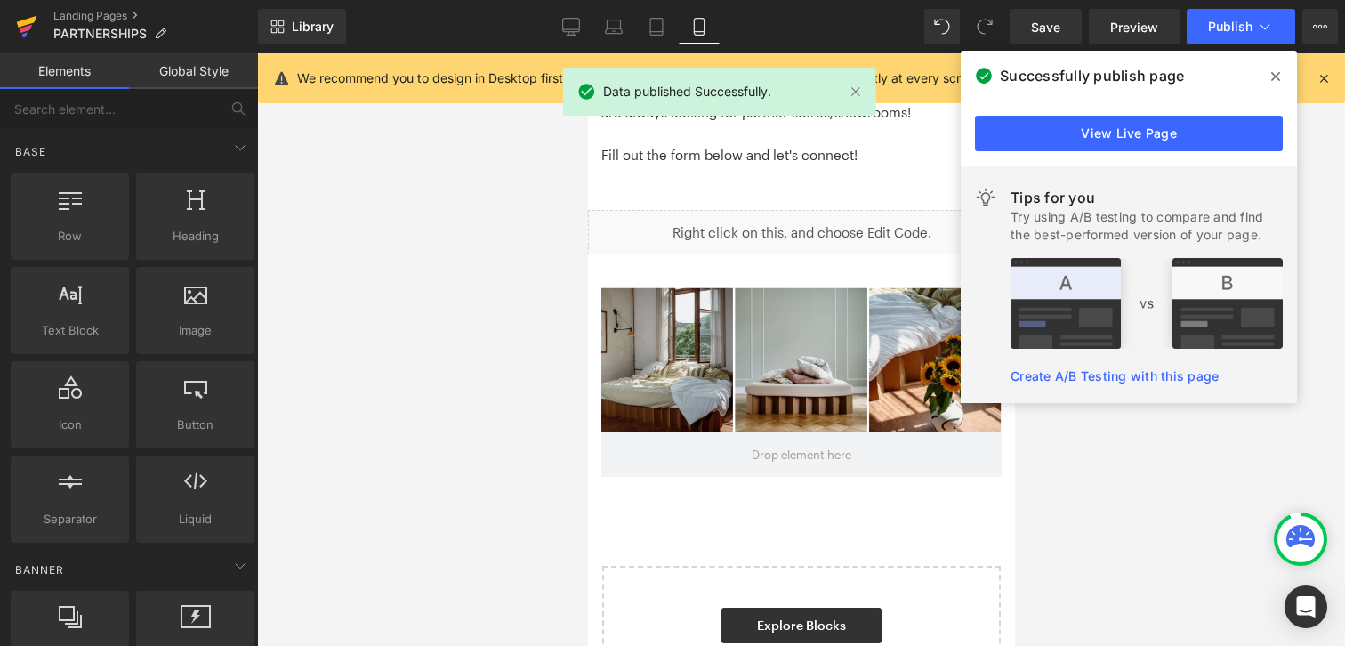
click at [22, 25] on icon at bounding box center [27, 22] width 20 height 12
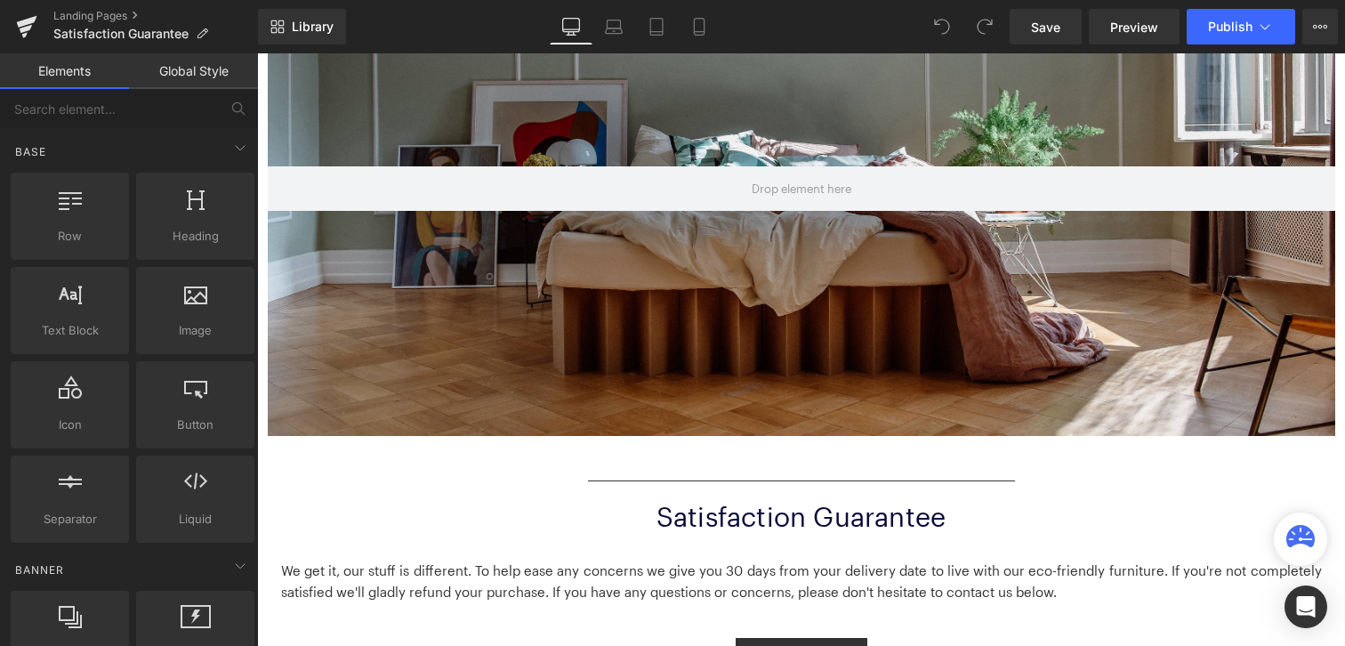
scroll to position [411, 0]
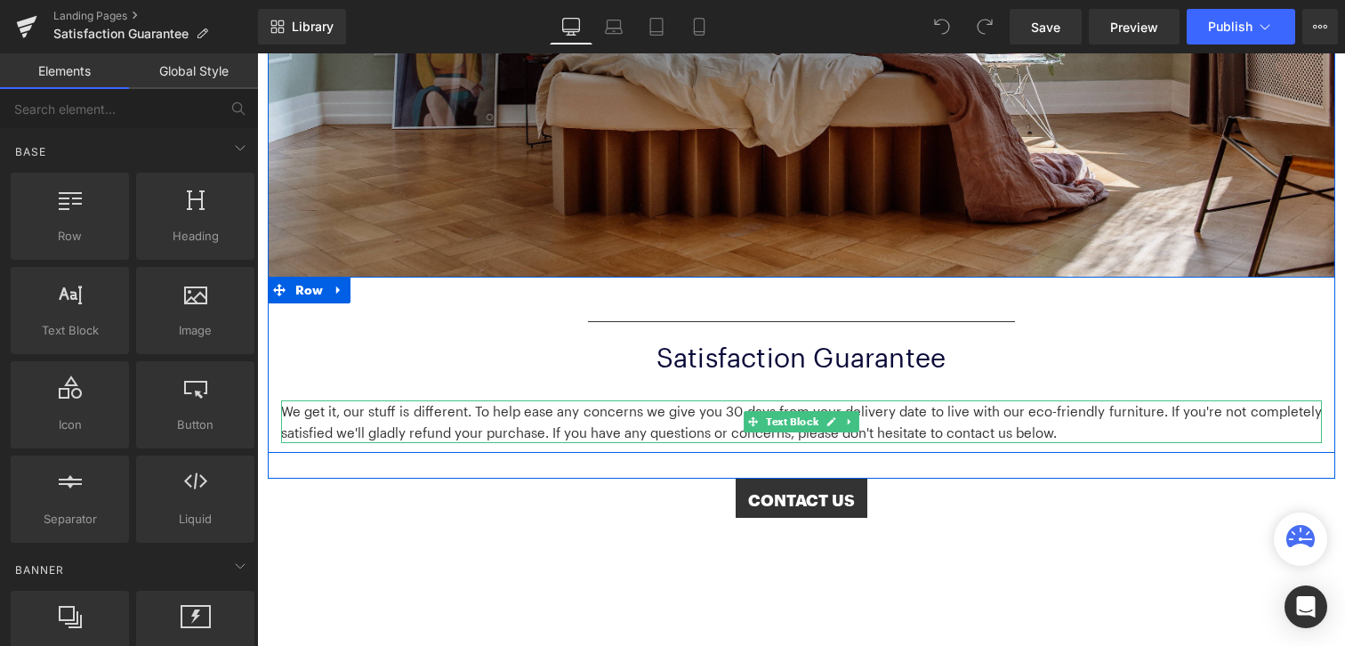
click at [430, 420] on p "We get it, our stuff is different. To help ease any concerns we give you 30 day…" at bounding box center [801, 421] width 1041 height 43
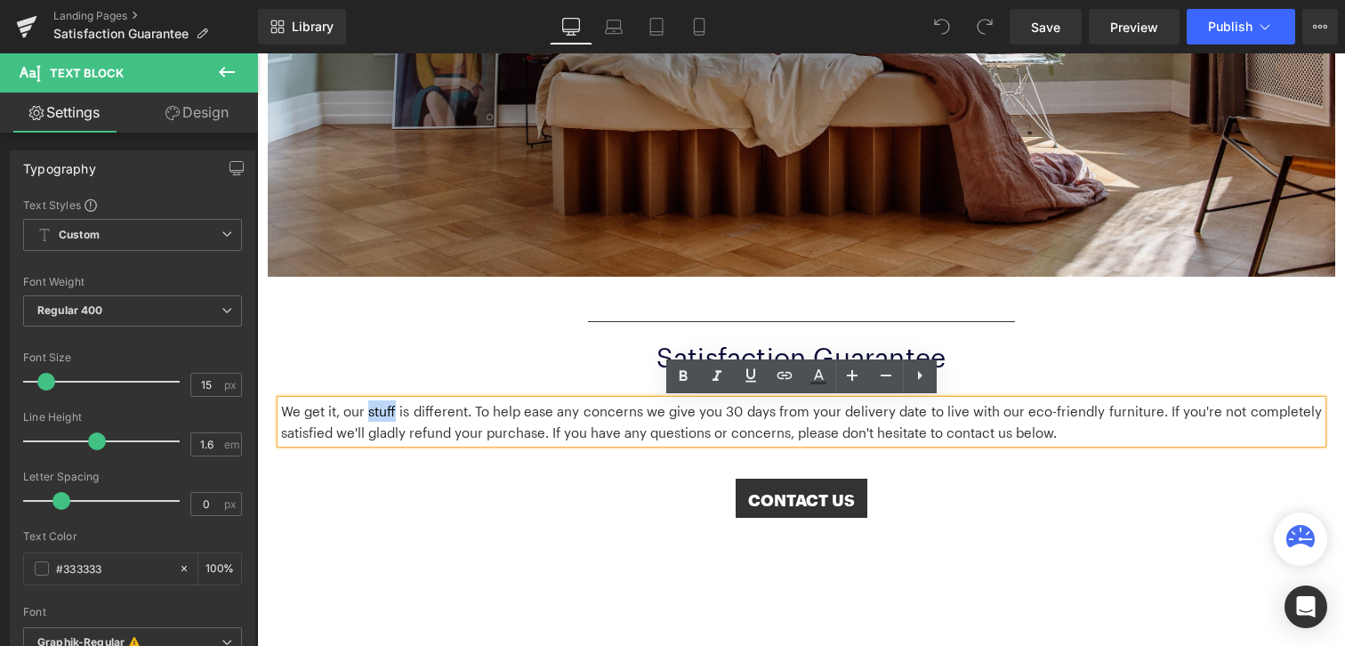
drag, startPoint x: 372, startPoint y: 414, endPoint x: 396, endPoint y: 415, distance: 24.0
click at [396, 415] on p "We get it, our stuff is different. To help ease any concerns we give you 30 day…" at bounding box center [801, 421] width 1041 height 43
click at [908, 431] on p "We get it, our stuff is different. To help ease any concerns we give you 30 day…" at bounding box center [801, 421] width 1041 height 43
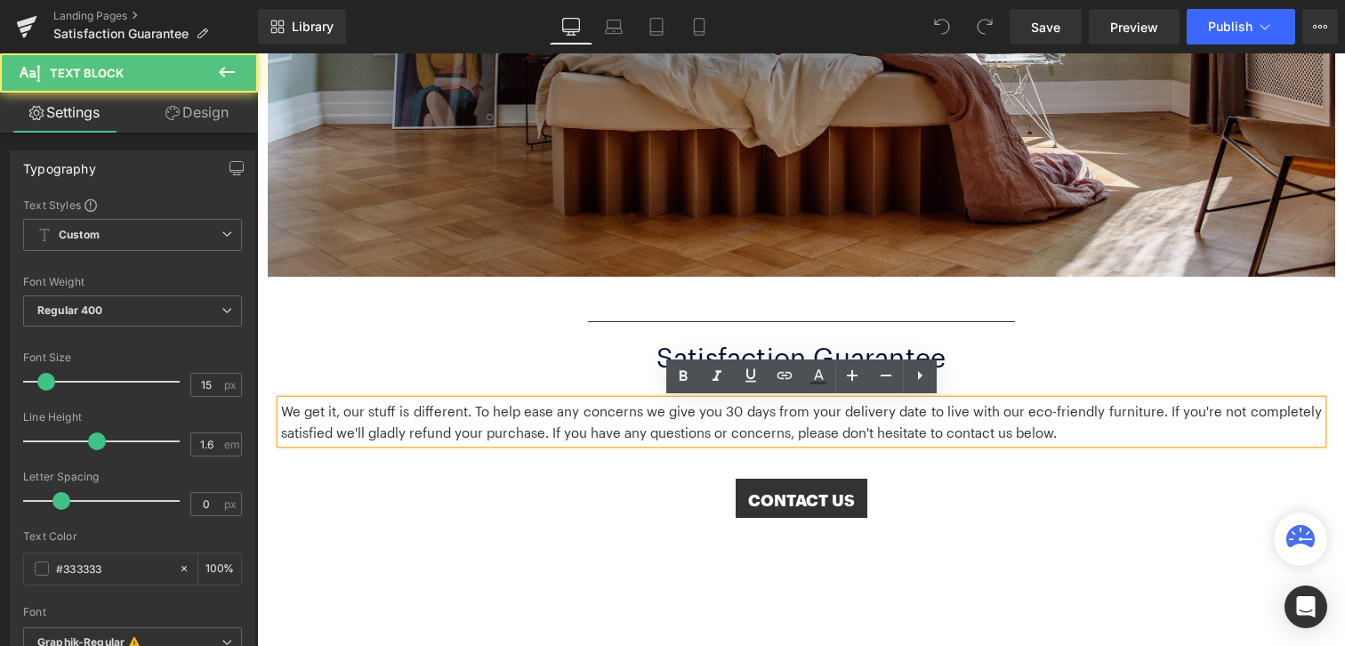
click at [1045, 414] on p "We get it, our stuff is different. To help ease any concerns we give you 30 day…" at bounding box center [801, 421] width 1041 height 43
drag, startPoint x: 1112, startPoint y: 414, endPoint x: 1163, endPoint y: 416, distance: 51.6
click at [1163, 416] on p "We get it, our stuff is different. To help ease any concerns we give you 30 day…" at bounding box center [801, 421] width 1041 height 43
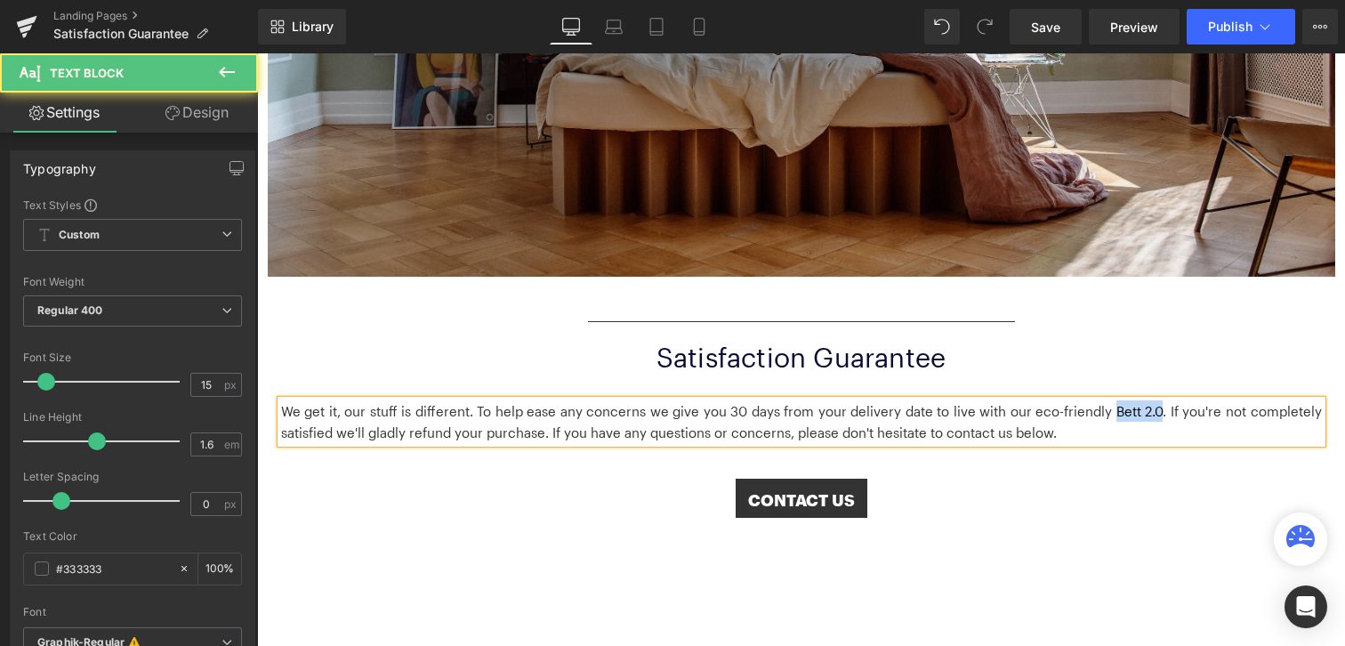
drag, startPoint x: 1117, startPoint y: 413, endPoint x: 1161, endPoint y: 416, distance: 43.7
click at [1161, 416] on p "We get it, our stuff is different. To help ease any concerns we give you 30 day…" at bounding box center [801, 421] width 1041 height 43
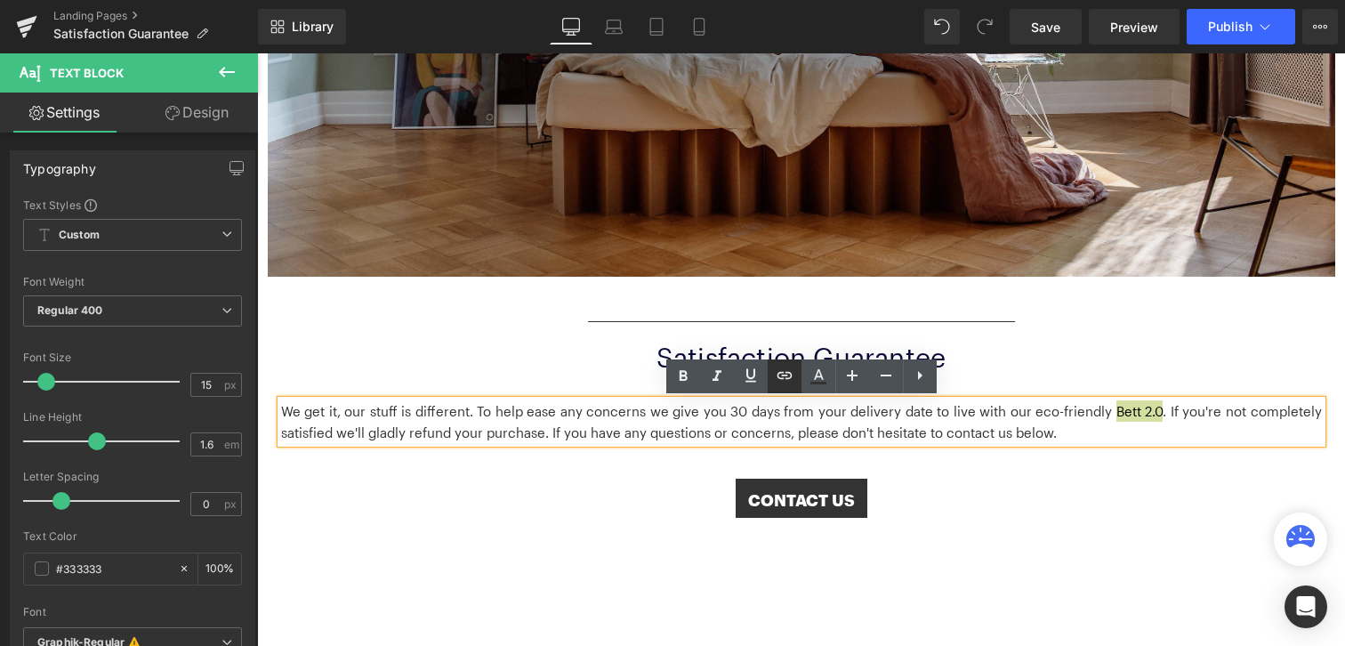
click at [789, 369] on icon at bounding box center [784, 375] width 21 height 21
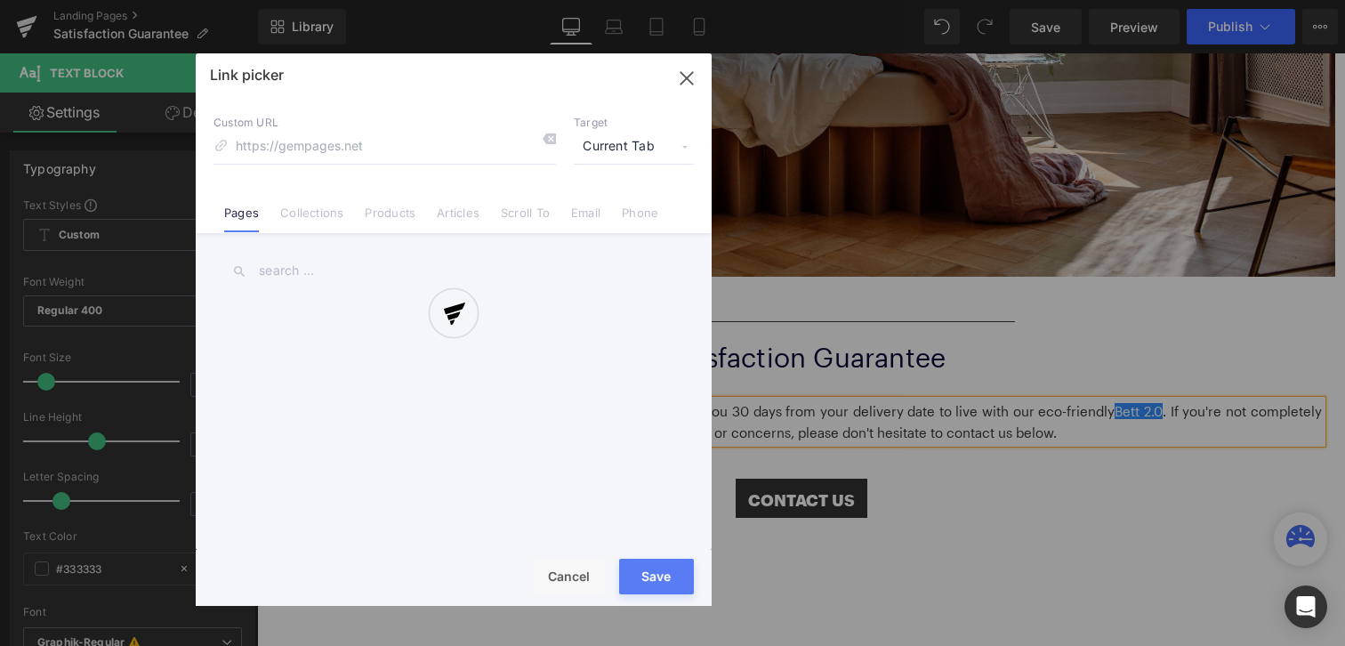
click at [1304, 0] on div "Text Color Highlight Color #333333 Edit or remove link: Edit - Unlink - Cancel …" at bounding box center [672, 0] width 1345 height 0
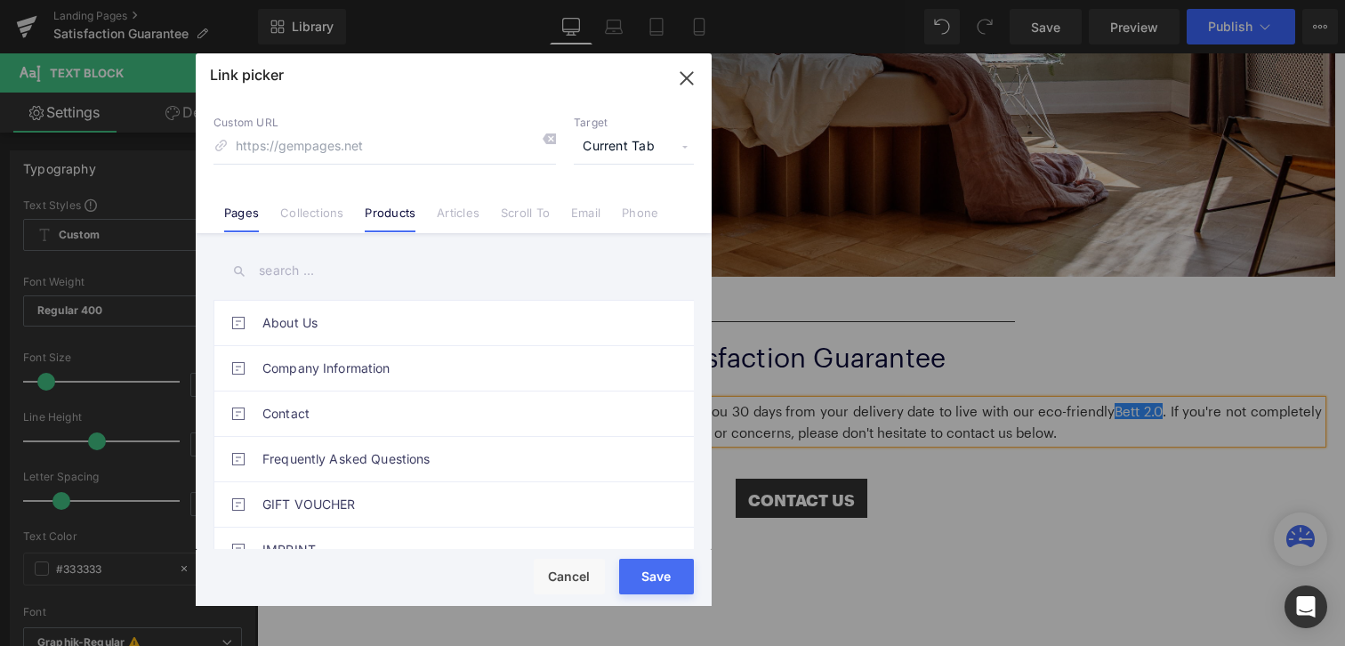
click at [387, 214] on link "Products" at bounding box center [390, 218] width 51 height 27
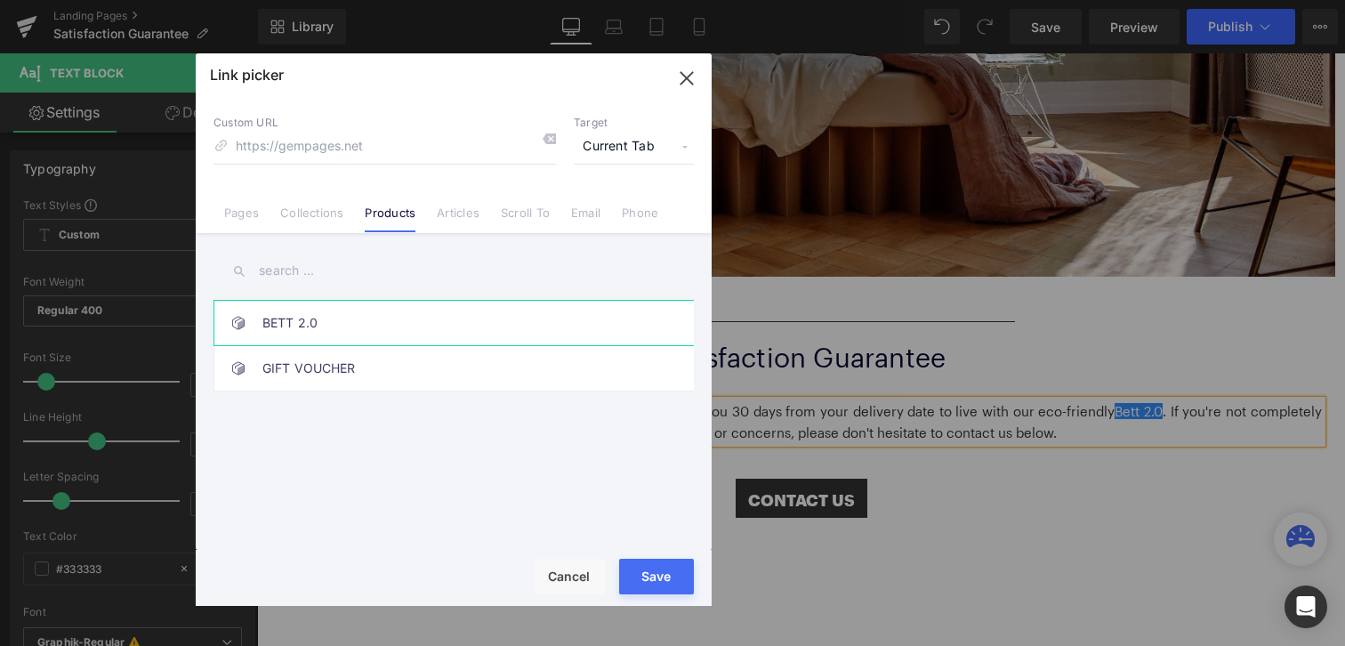
click at [275, 323] on link "BETT 2.0" at bounding box center [457, 323] width 391 height 44
type input "/products/bed-2-0"
click at [659, 589] on button "Save" at bounding box center [656, 577] width 75 height 36
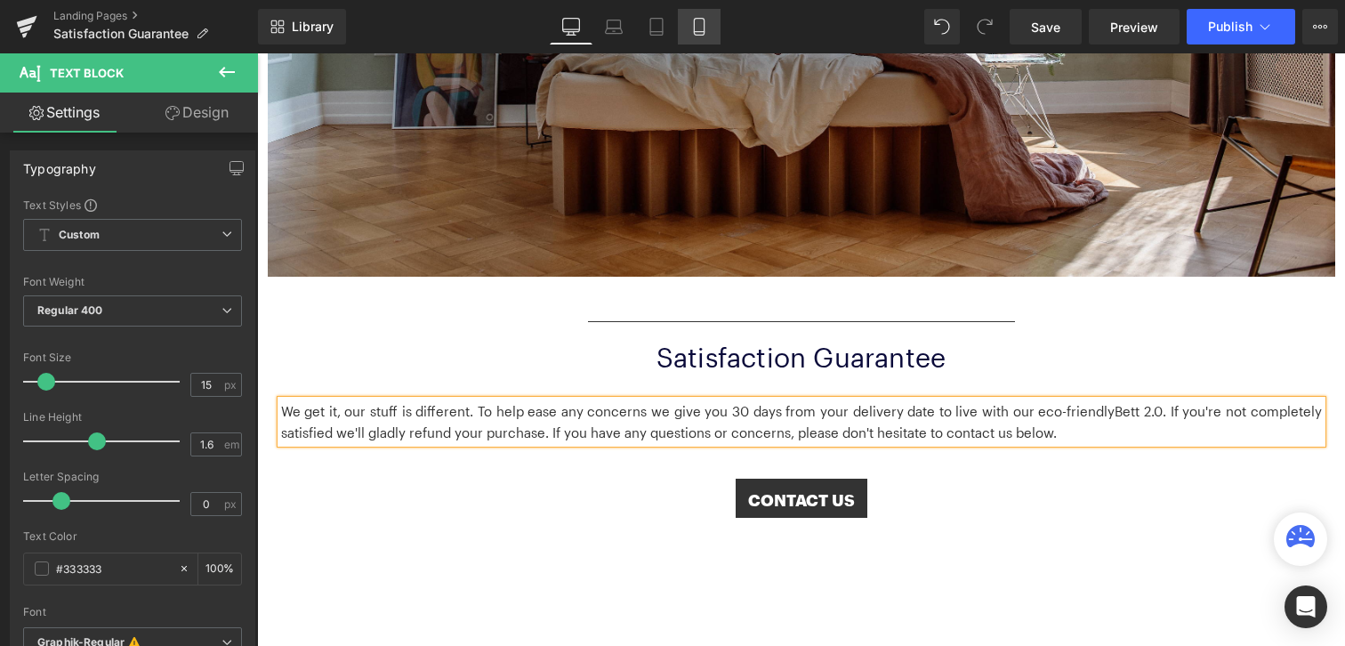
click at [696, 30] on icon at bounding box center [699, 27] width 18 height 18
type input "100"
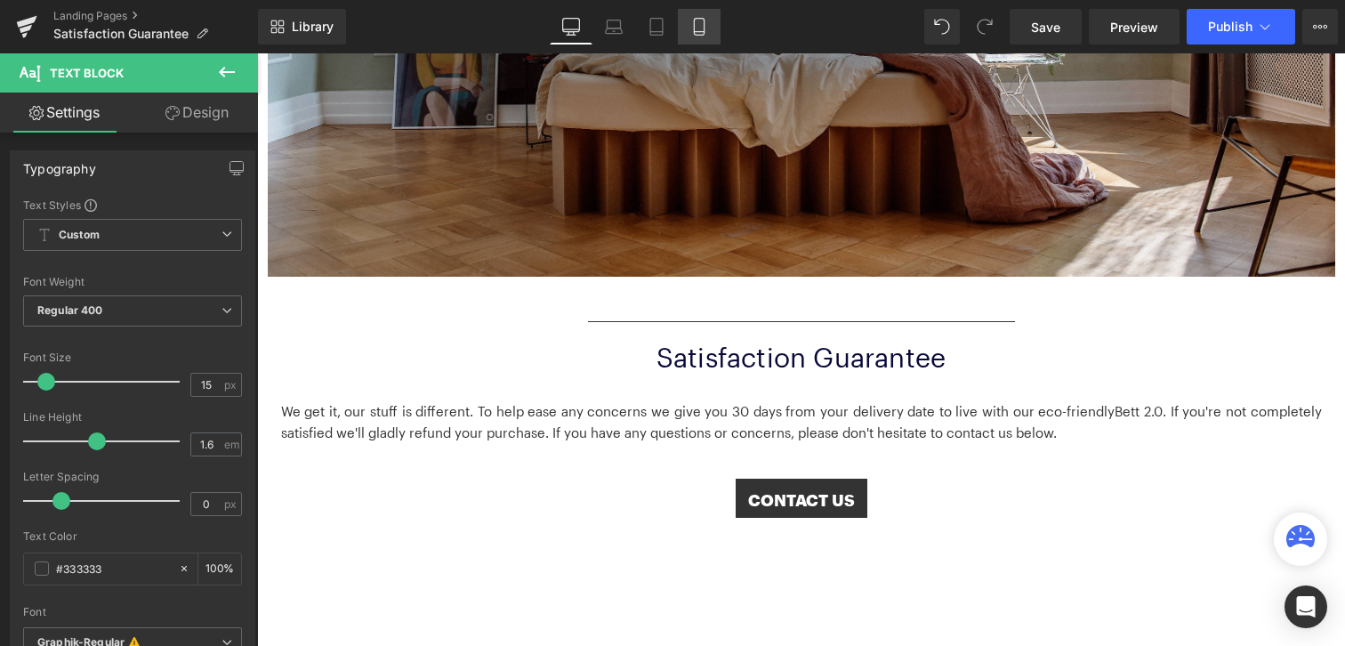
scroll to position [245, 0]
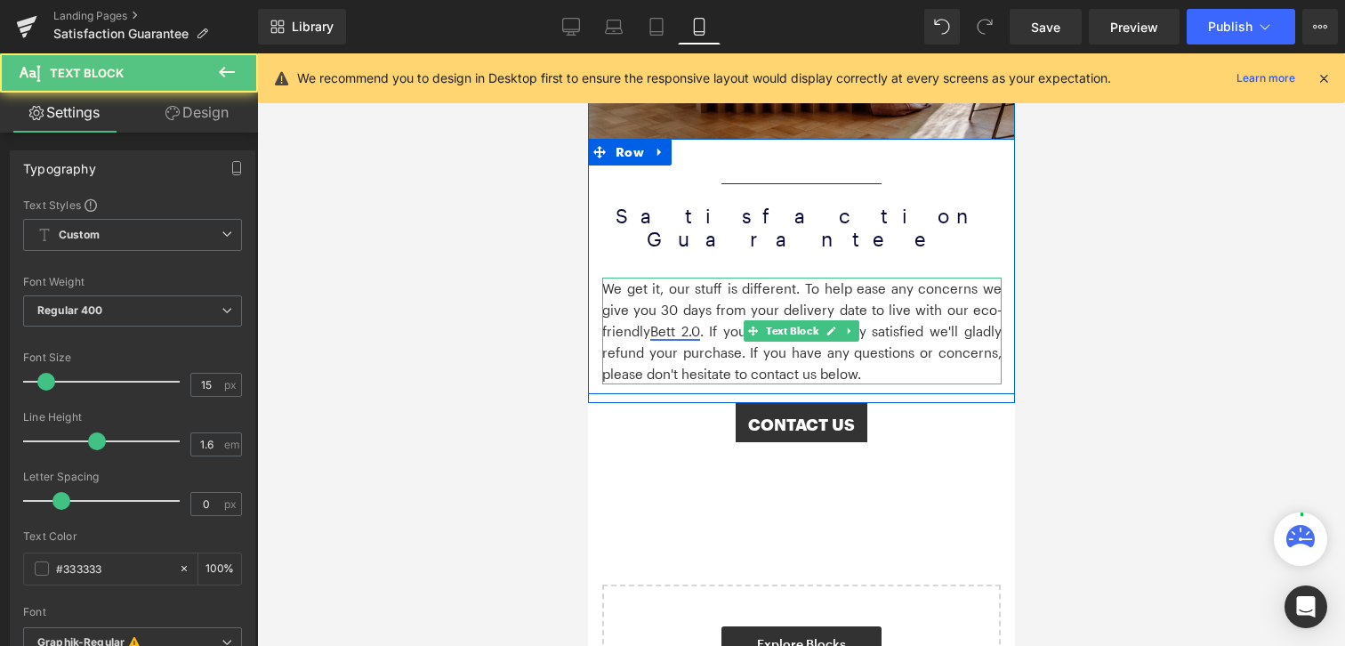
click at [662, 323] on link "Bett 2.0" at bounding box center [674, 331] width 50 height 16
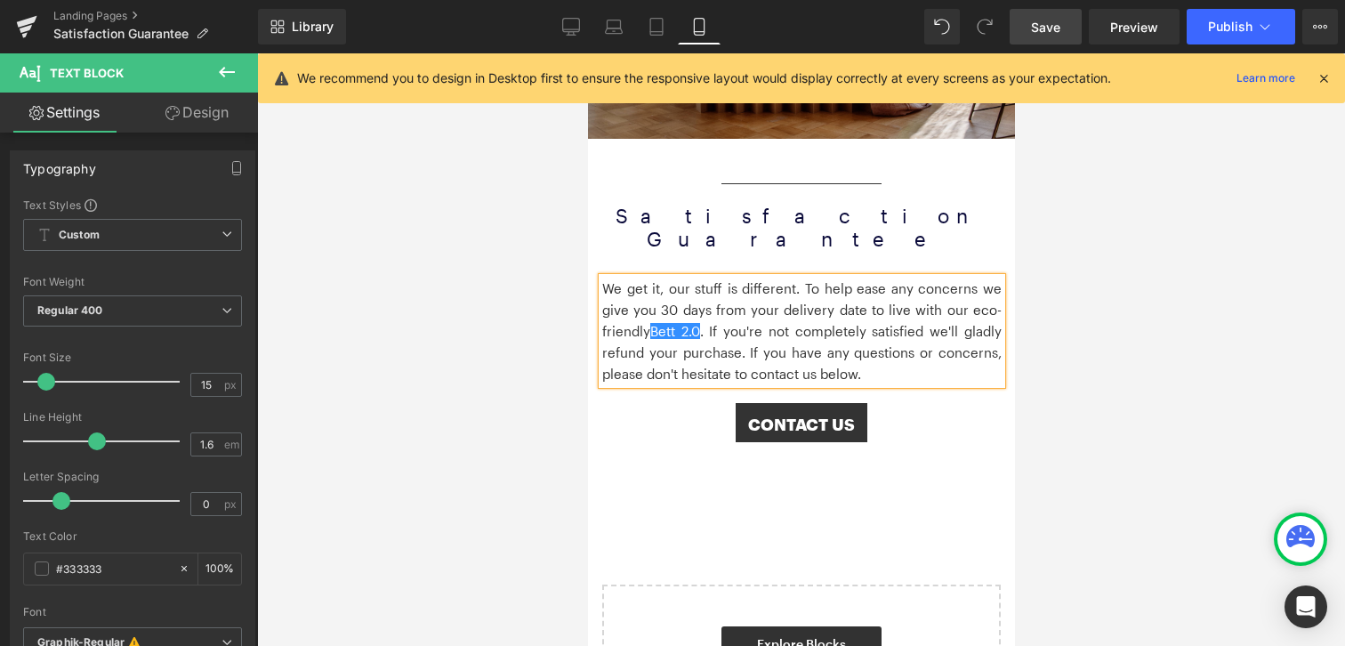
click at [1063, 22] on link "Save" at bounding box center [1046, 27] width 72 height 36
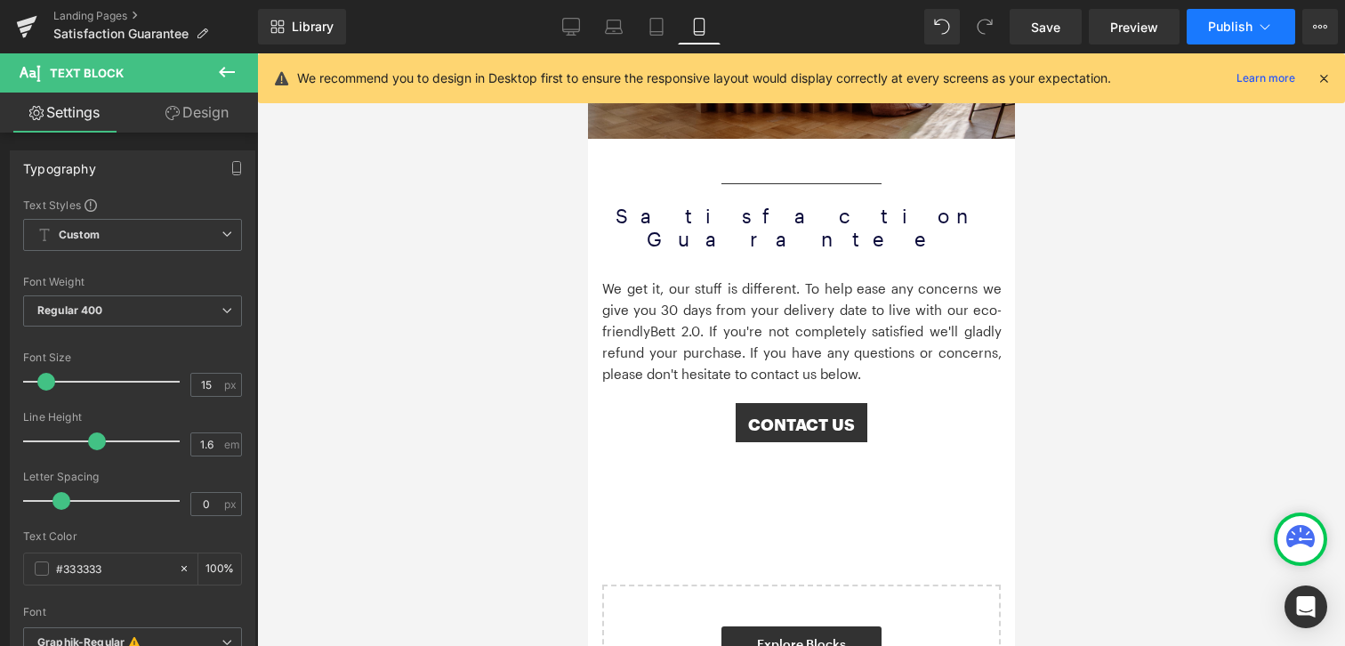
click at [1225, 23] on span "Publish" at bounding box center [1230, 27] width 44 height 14
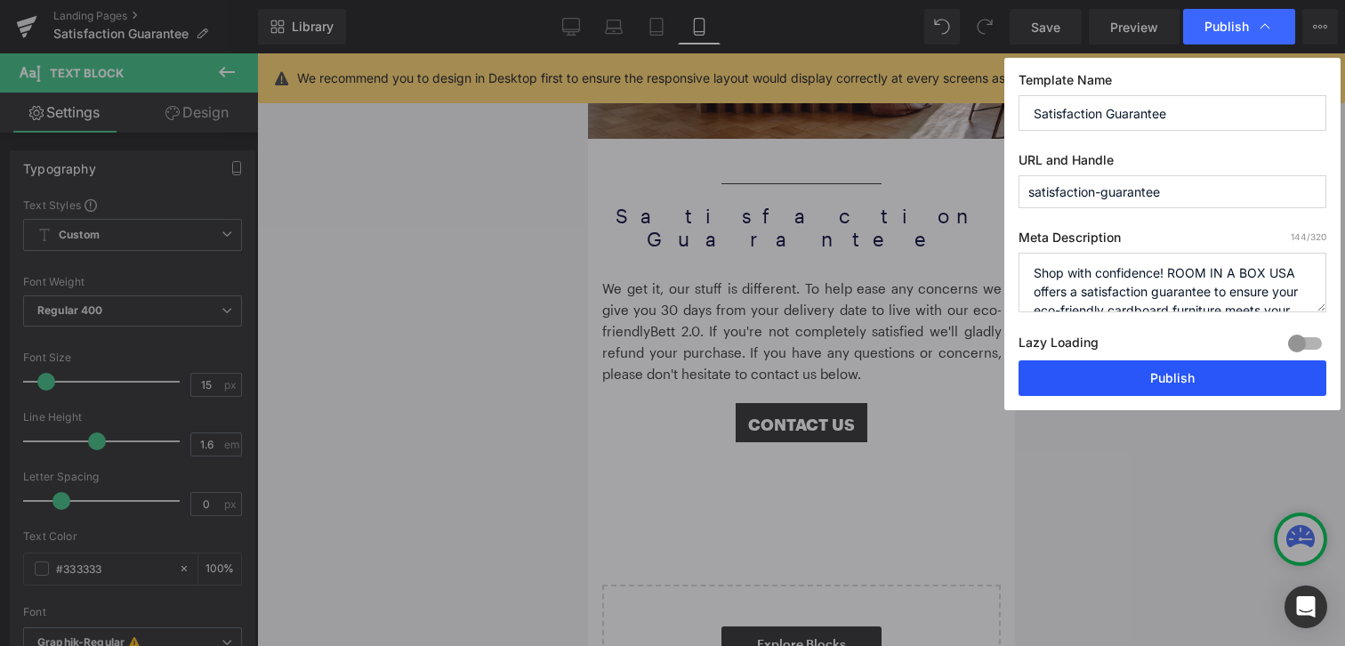
click at [1195, 374] on button "Publish" at bounding box center [1172, 378] width 308 height 36
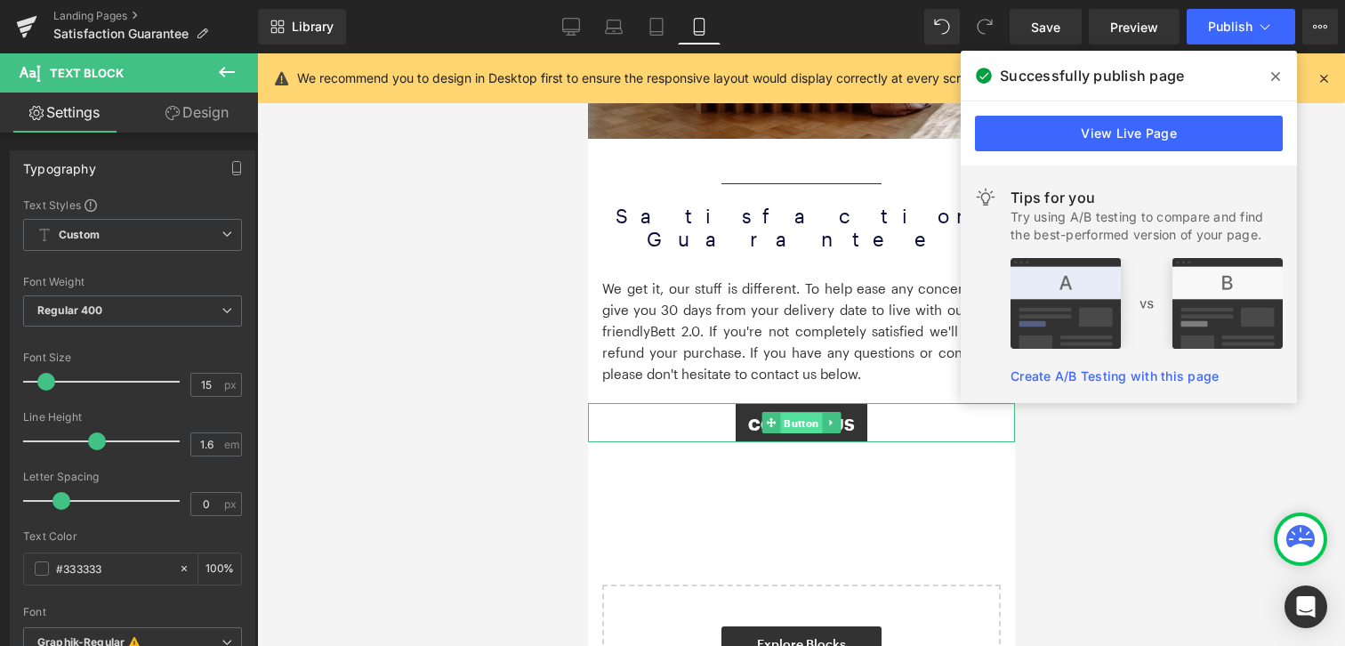
click at [782, 413] on span "Button" at bounding box center [800, 423] width 42 height 21
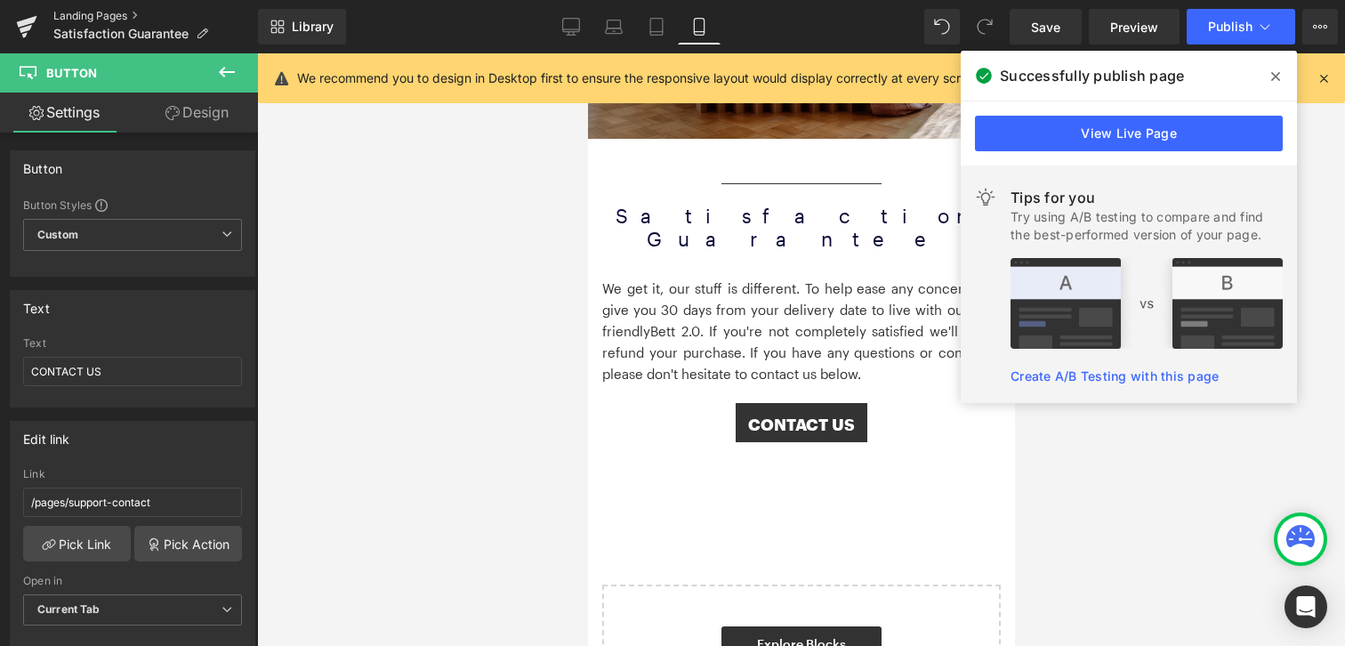
click at [96, 12] on link "Landing Pages" at bounding box center [155, 16] width 205 height 14
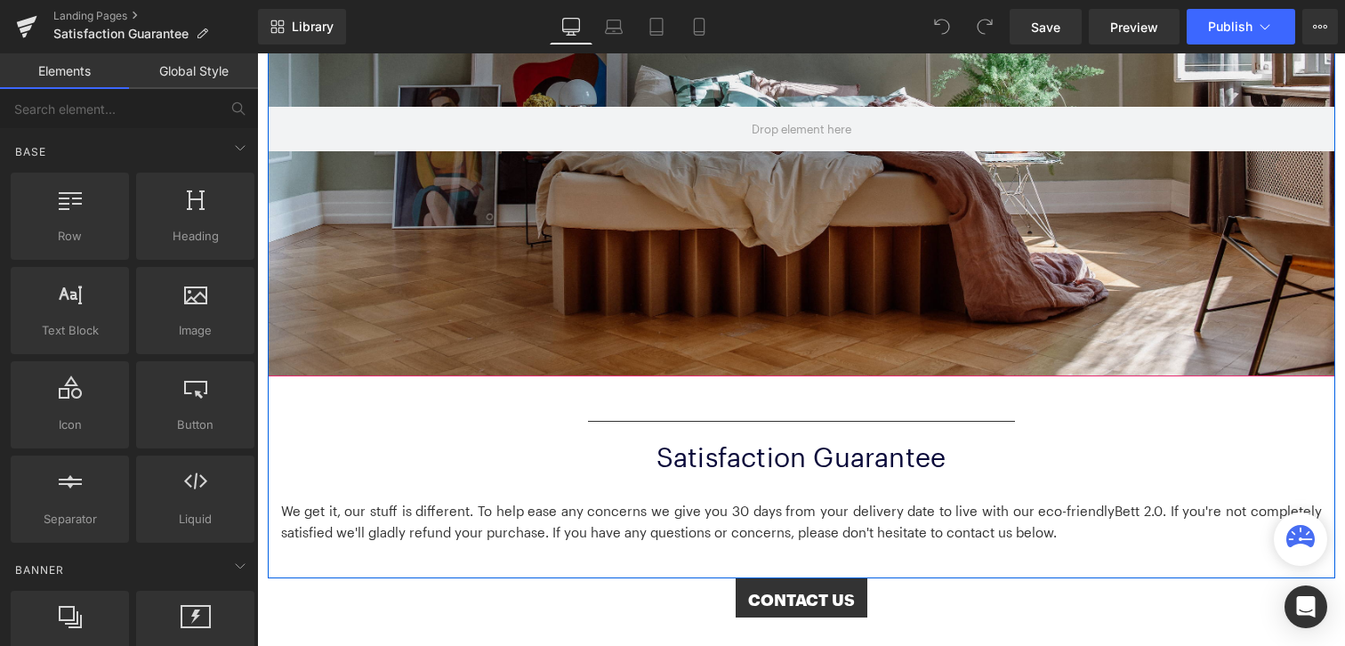
scroll to position [384, 0]
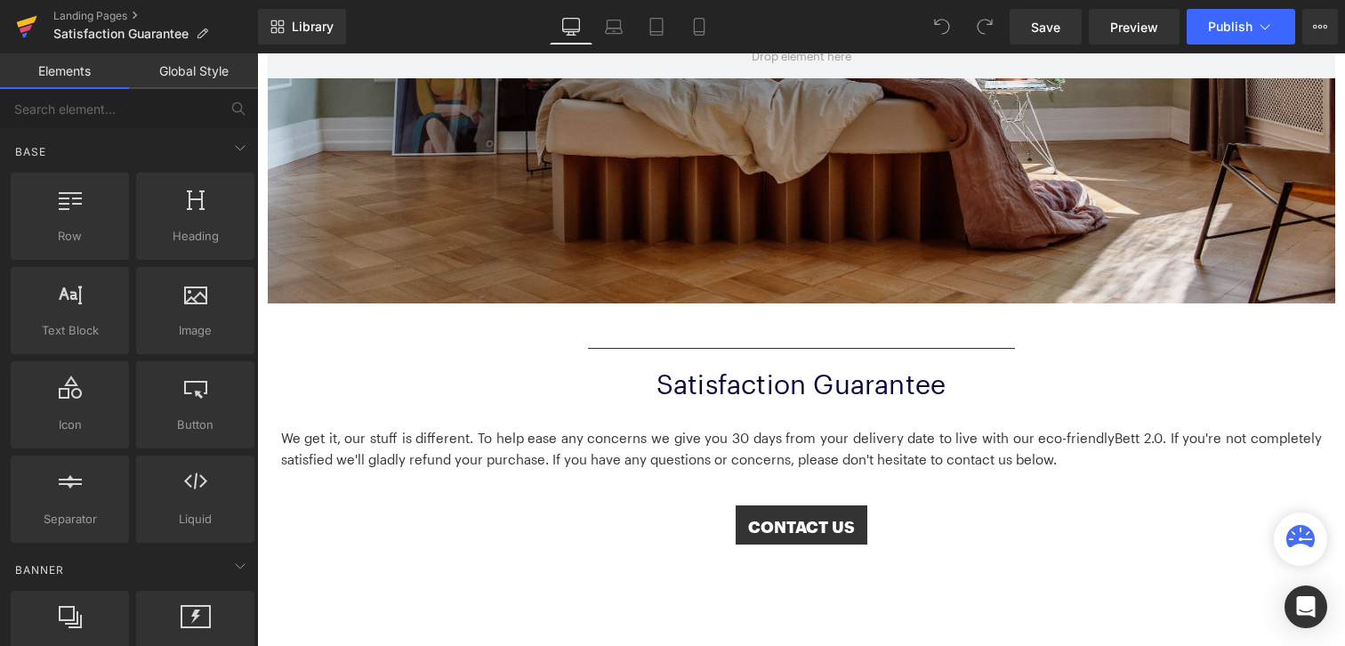
click at [30, 20] on icon at bounding box center [27, 22] width 20 height 12
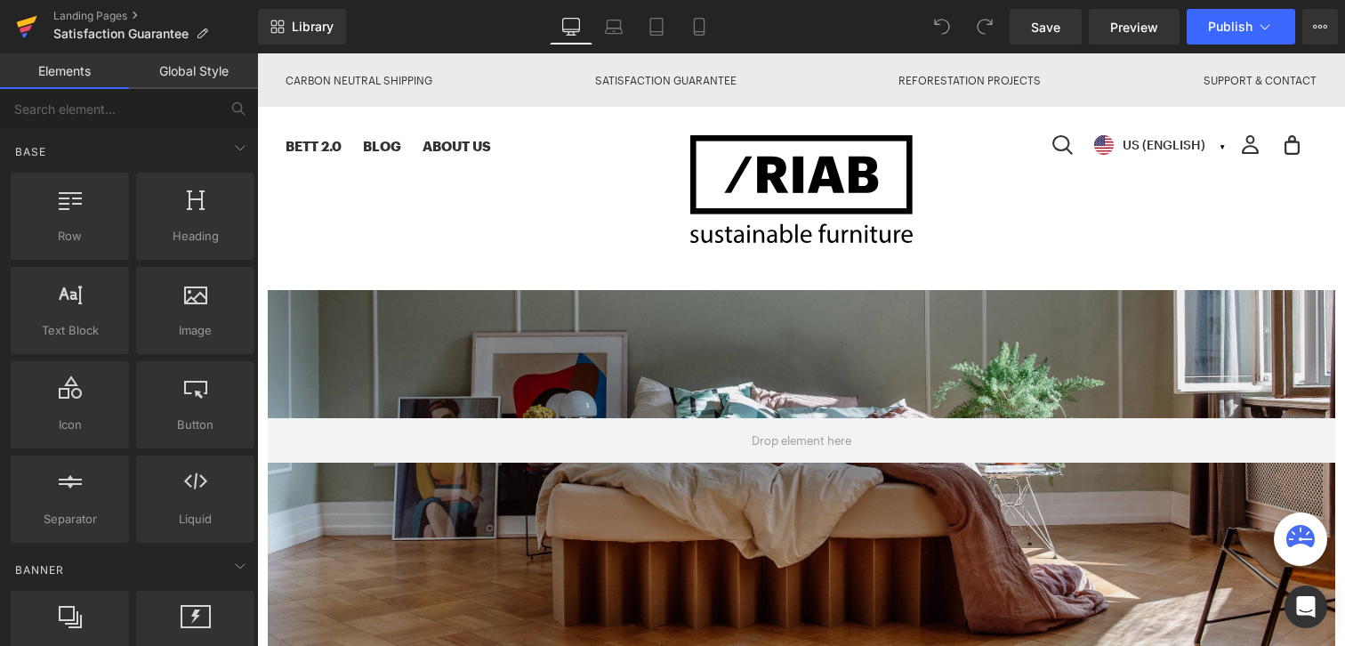
click at [29, 18] on icon at bounding box center [27, 22] width 20 height 12
